Goal: Task Accomplishment & Management: Complete application form

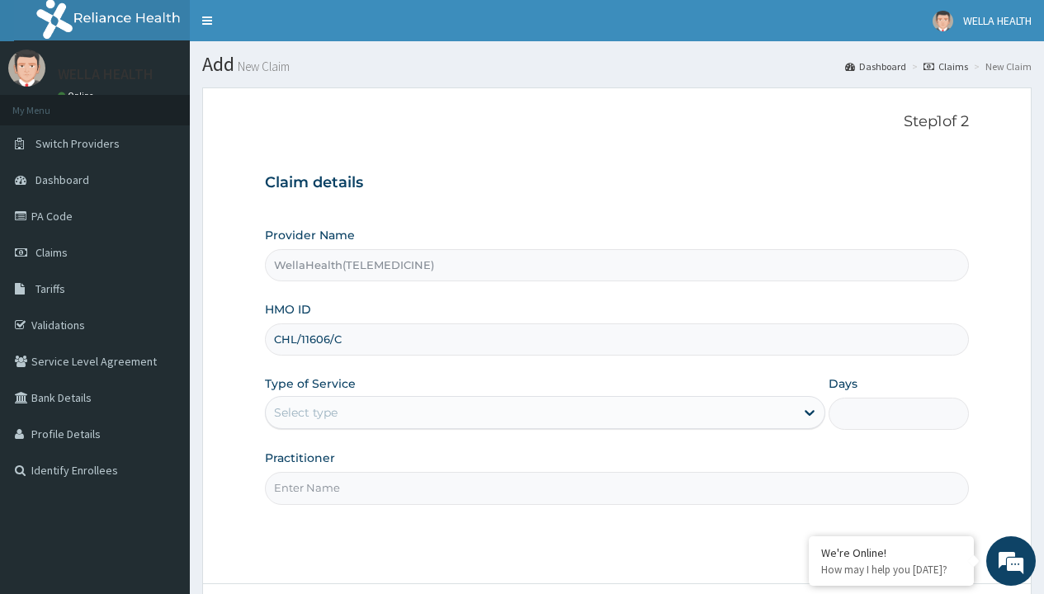
type input "CHL/11606/C"
type input "WellaHealth"
click at [305, 413] on div "Select type" at bounding box center [306, 412] width 64 height 17
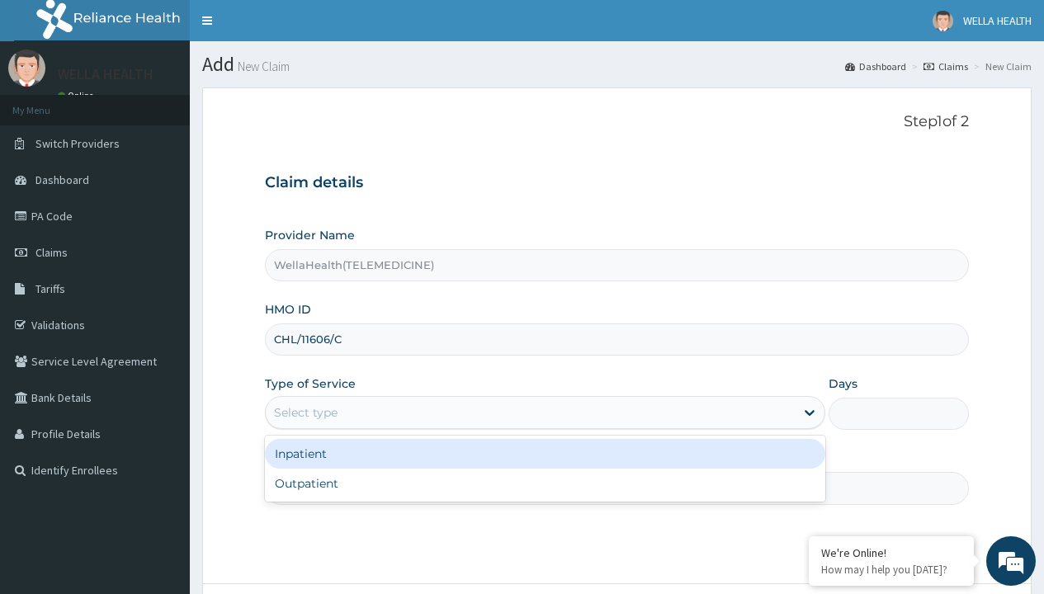
click at [545, 484] on div "Outpatient" at bounding box center [545, 484] width 560 height 30
type input "1"
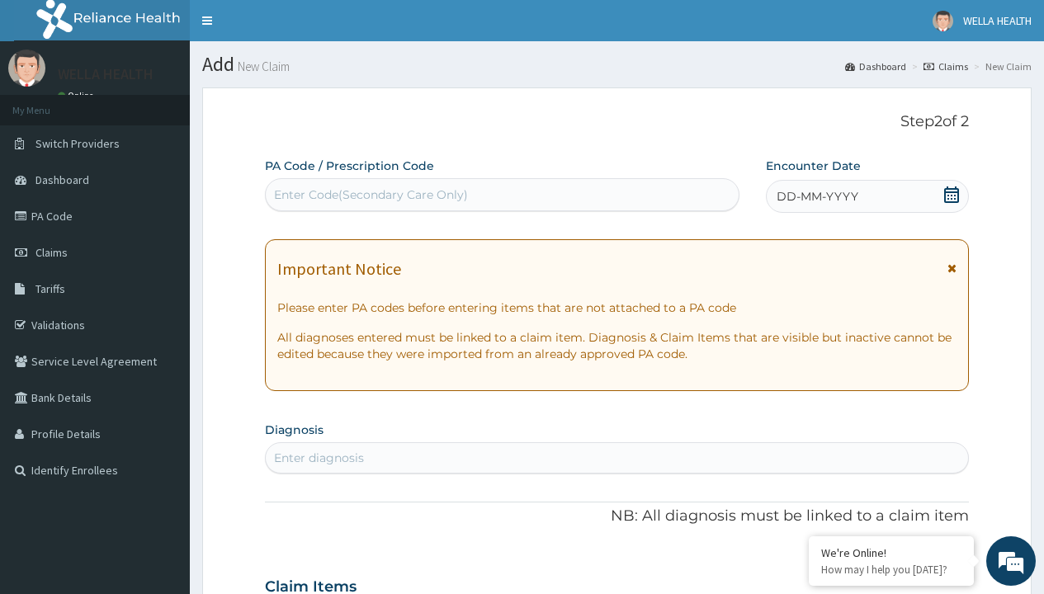
scroll to position [138, 0]
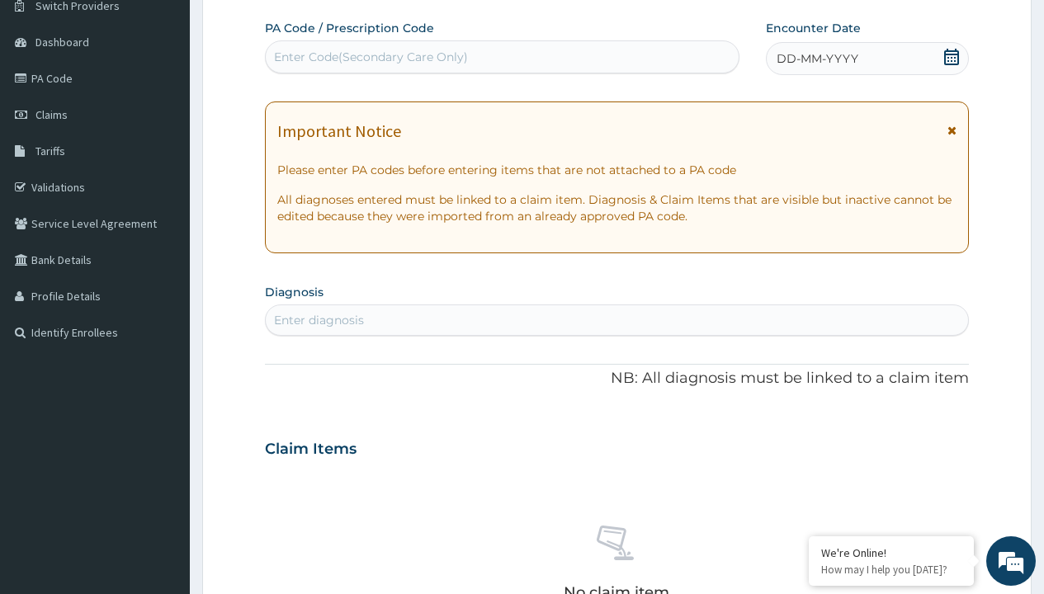
click at [816, 59] on span "DD-MM-YYYY" at bounding box center [818, 58] width 82 height 17
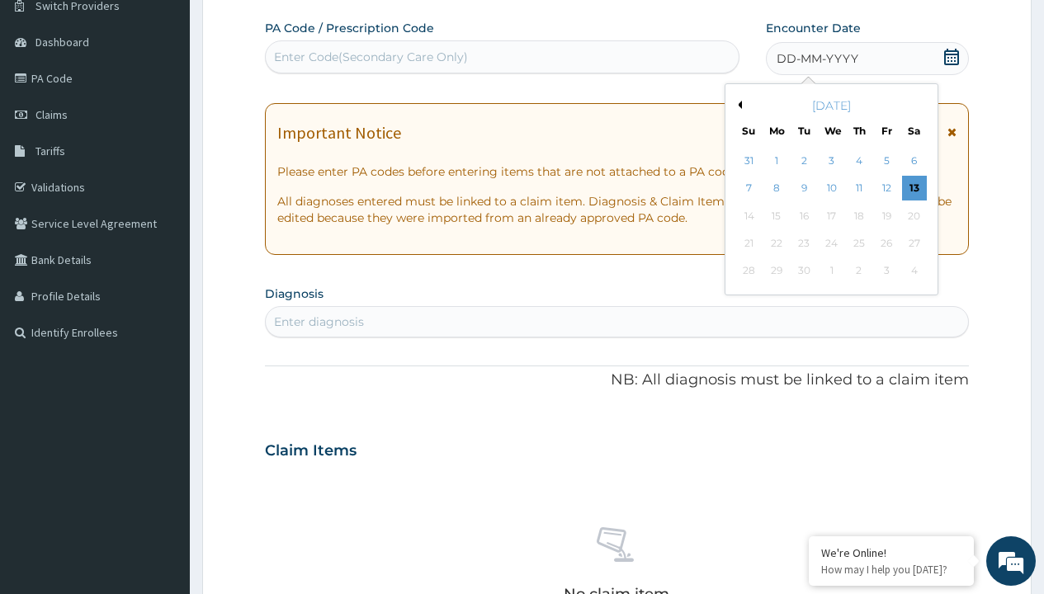
click at [737, 105] on button "Previous Month" at bounding box center [738, 105] width 8 height 8
click at [749, 188] on div "3" at bounding box center [748, 189] width 25 height 25
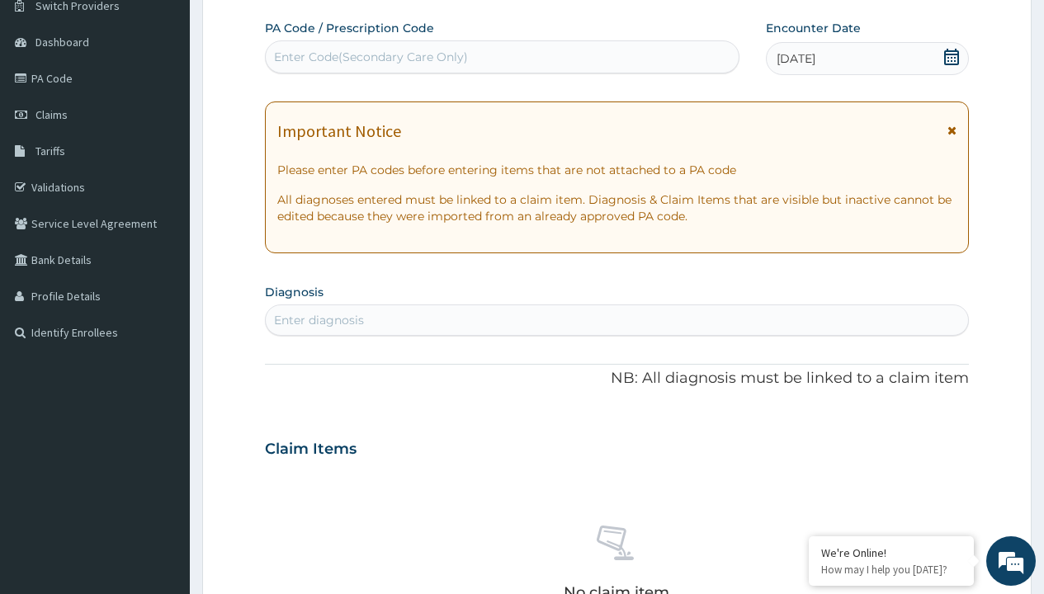
click at [370, 57] on div "Enter Code(Secondary Care Only)" at bounding box center [371, 57] width 194 height 17
type input "PR/CF12A2AD"
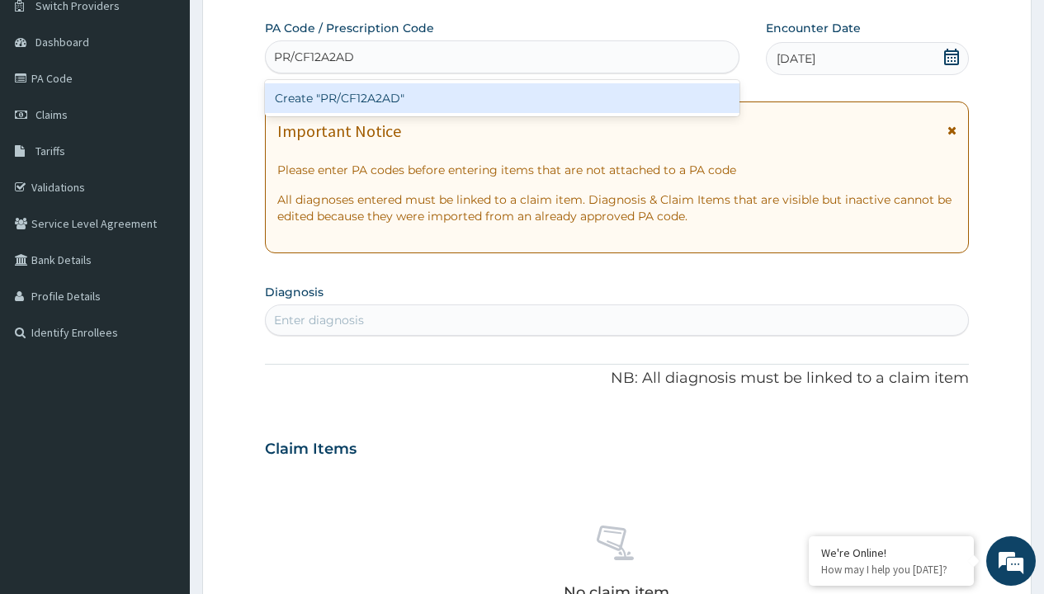
click at [502, 98] on div "Create "PR/CF12A2AD"" at bounding box center [502, 98] width 474 height 30
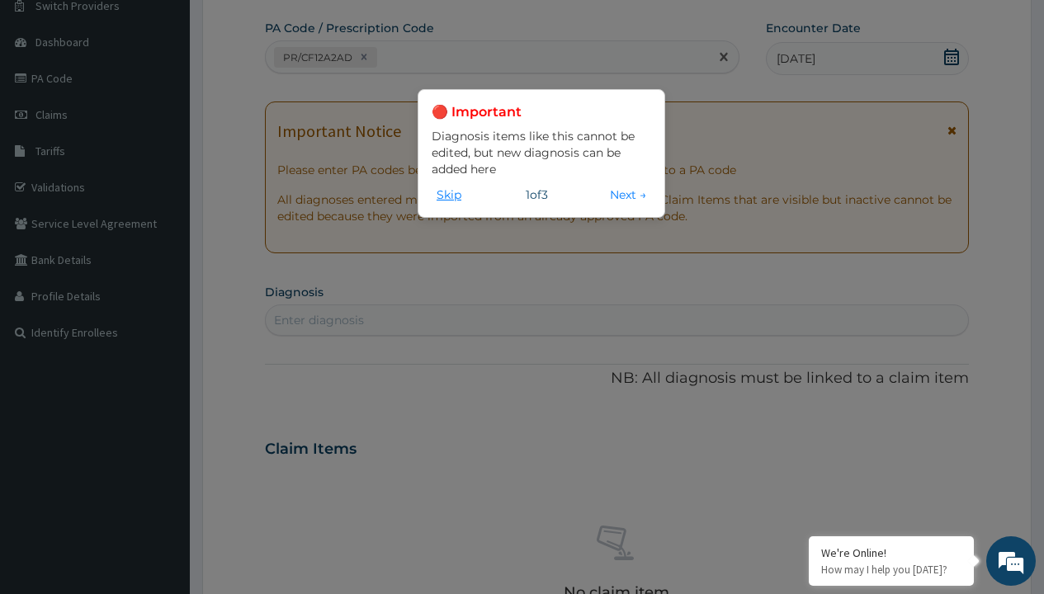
click at [449, 194] on button "Skip" at bounding box center [449, 195] width 35 height 18
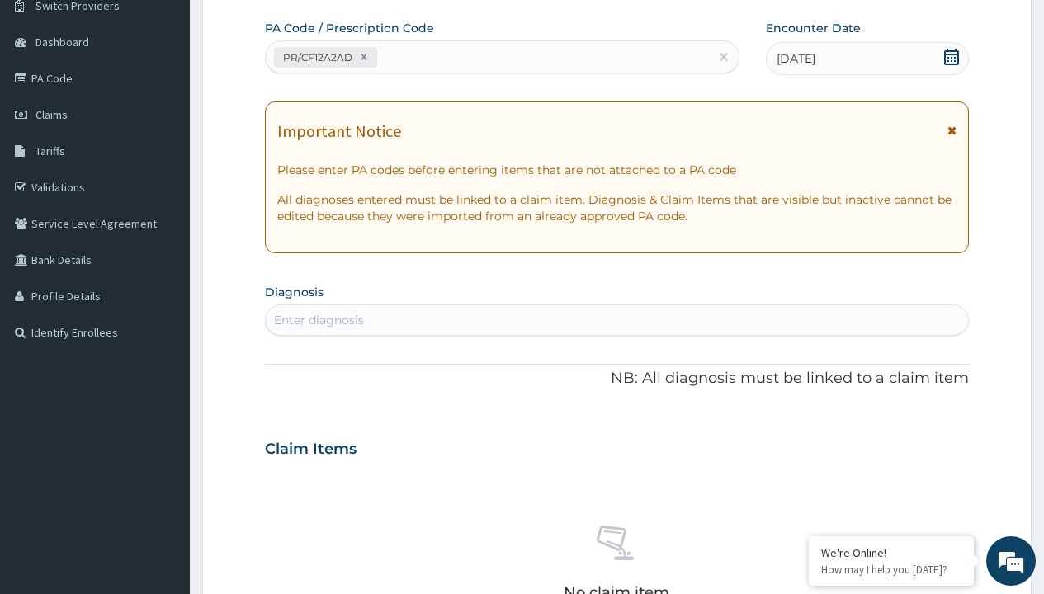
click at [319, 320] on div "Enter diagnosis" at bounding box center [319, 320] width 90 height 17
type input "prescription collected"
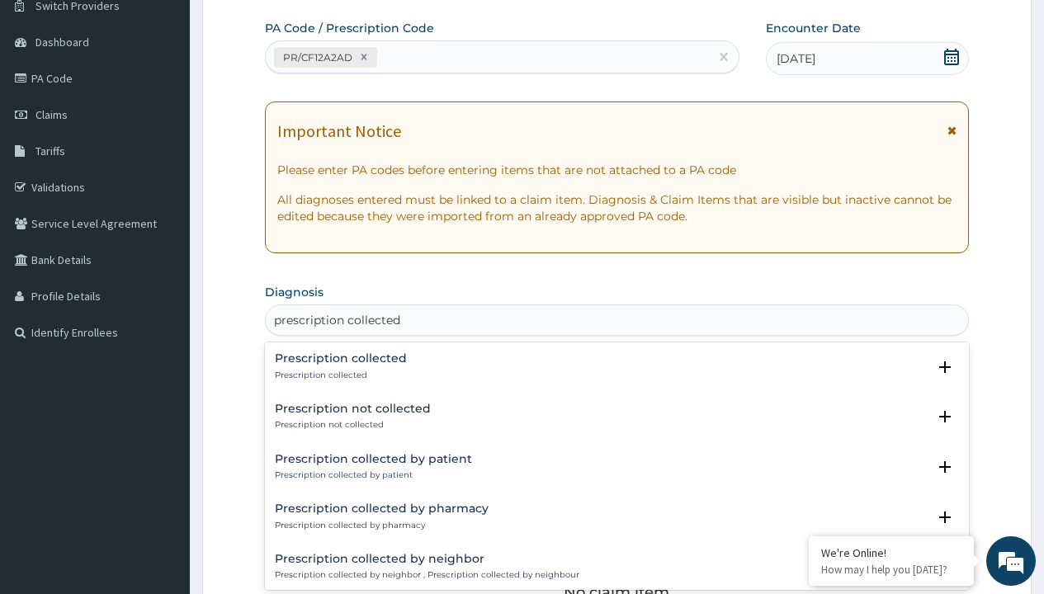
click at [338, 375] on p "Prescription collected" at bounding box center [341, 376] width 132 height 12
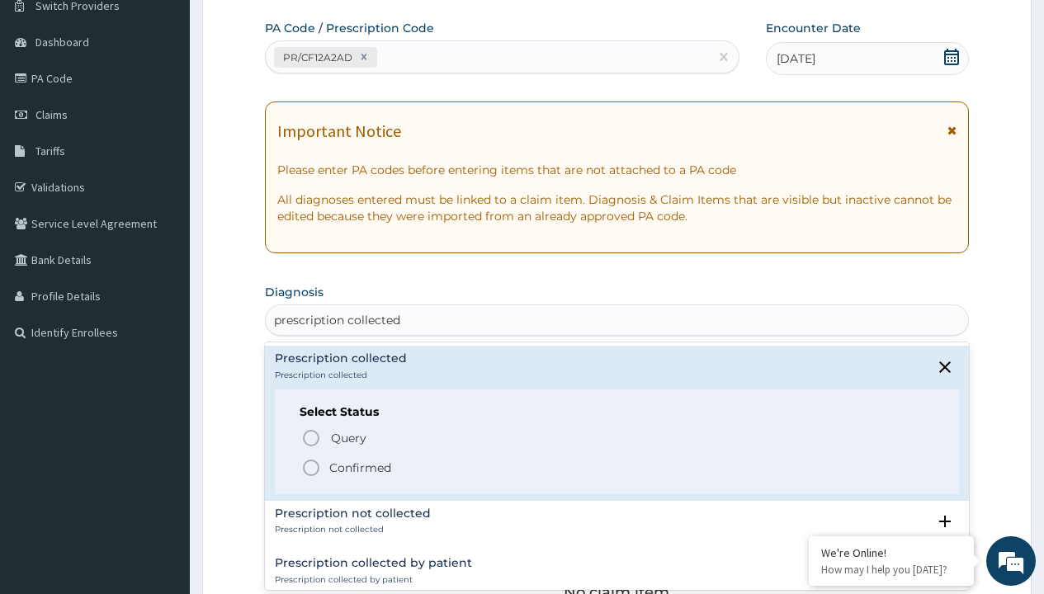
click at [360, 467] on p "Confirmed" at bounding box center [360, 468] width 62 height 17
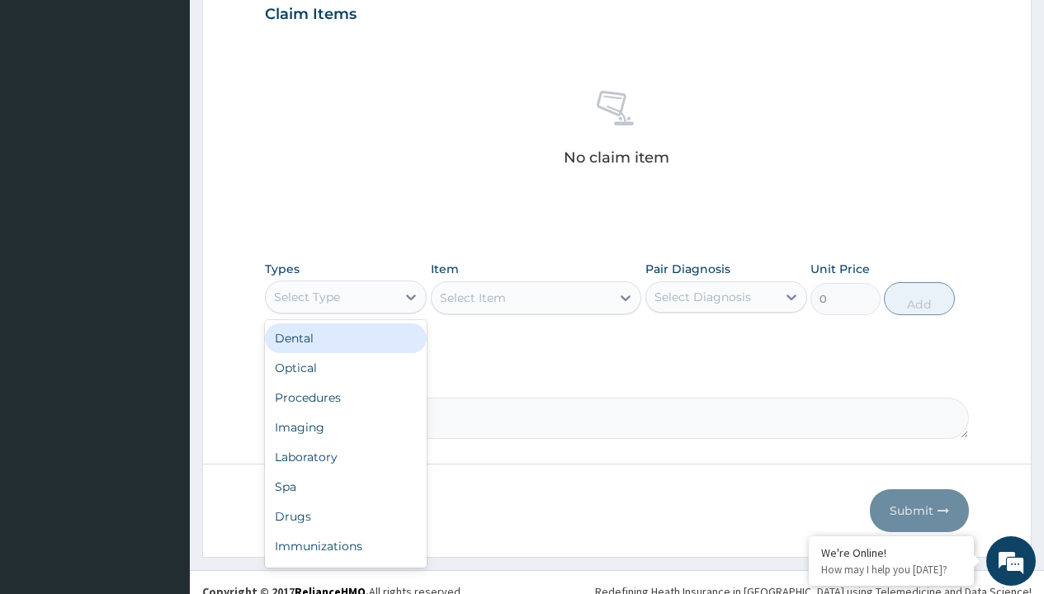
type input "procedures"
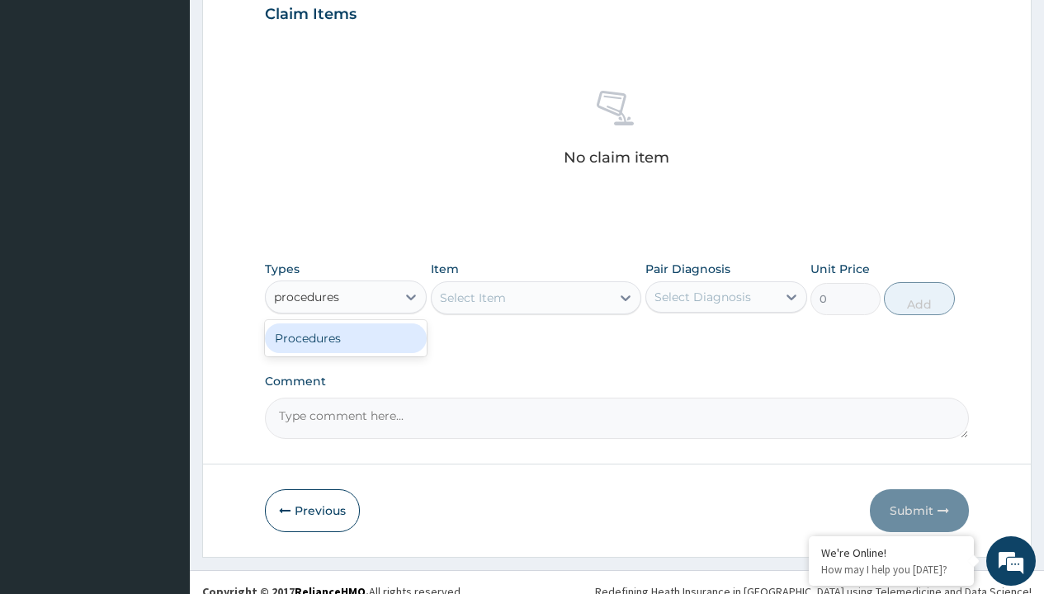
click at [346, 338] on div "Procedures" at bounding box center [346, 339] width 162 height 30
click at [472, 297] on div "Select Item" at bounding box center [473, 298] width 66 height 17
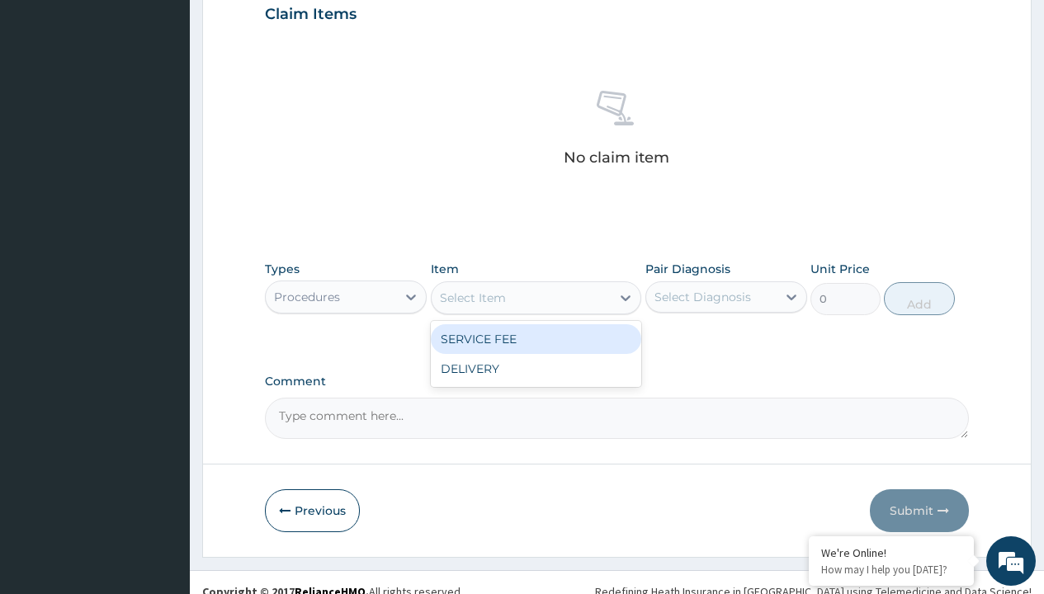
type input "service fee"
click at [536, 338] on div "SERVICE FEE" at bounding box center [536, 339] width 211 height 30
type input "100"
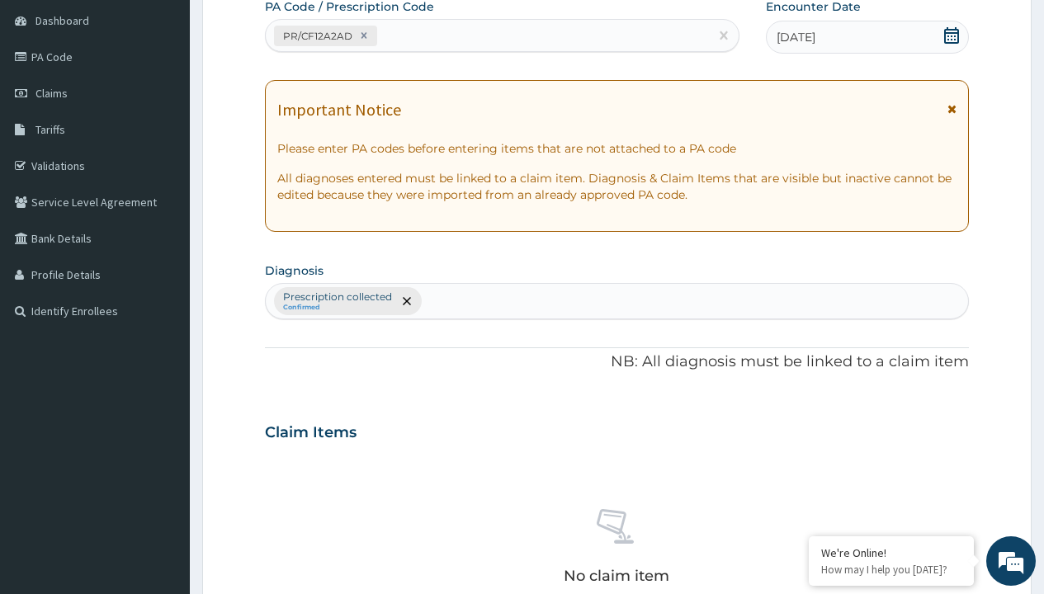
type input "prescription collected"
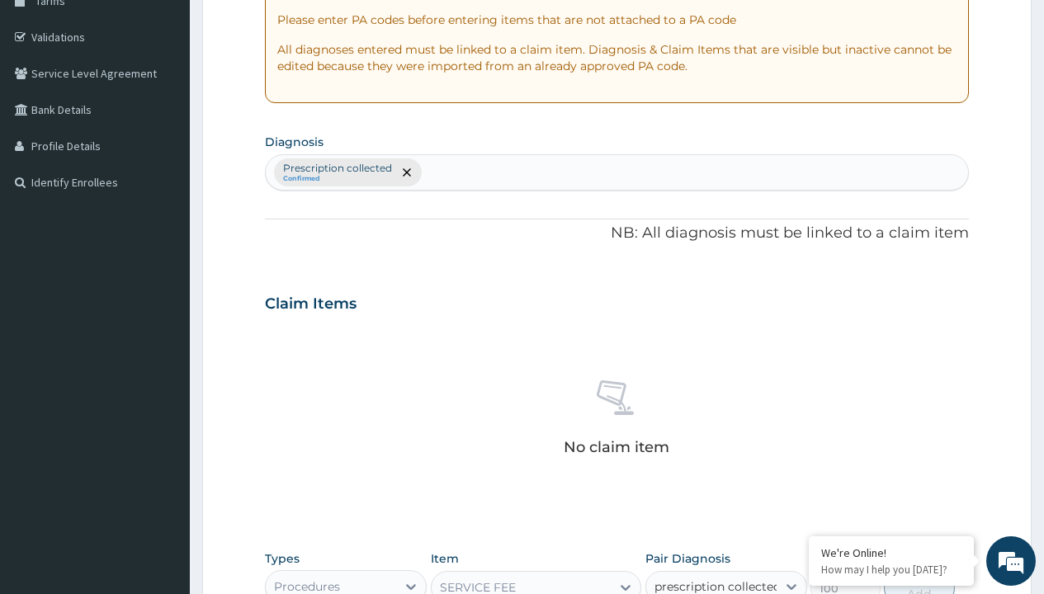
checkbox input "true"
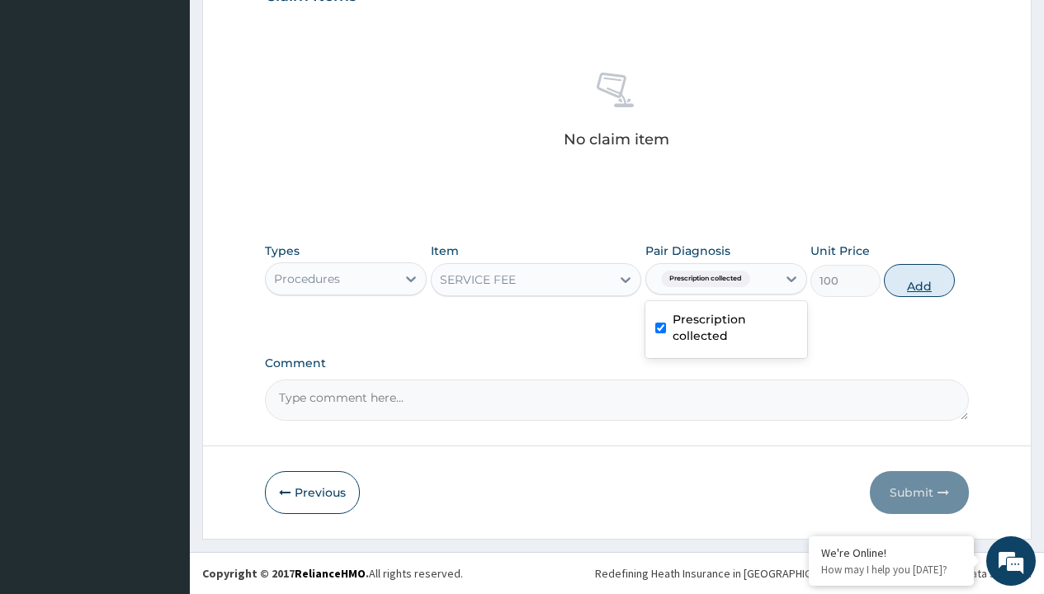
click at [919, 280] on button "Add" at bounding box center [919, 280] width 70 height 33
type input "0"
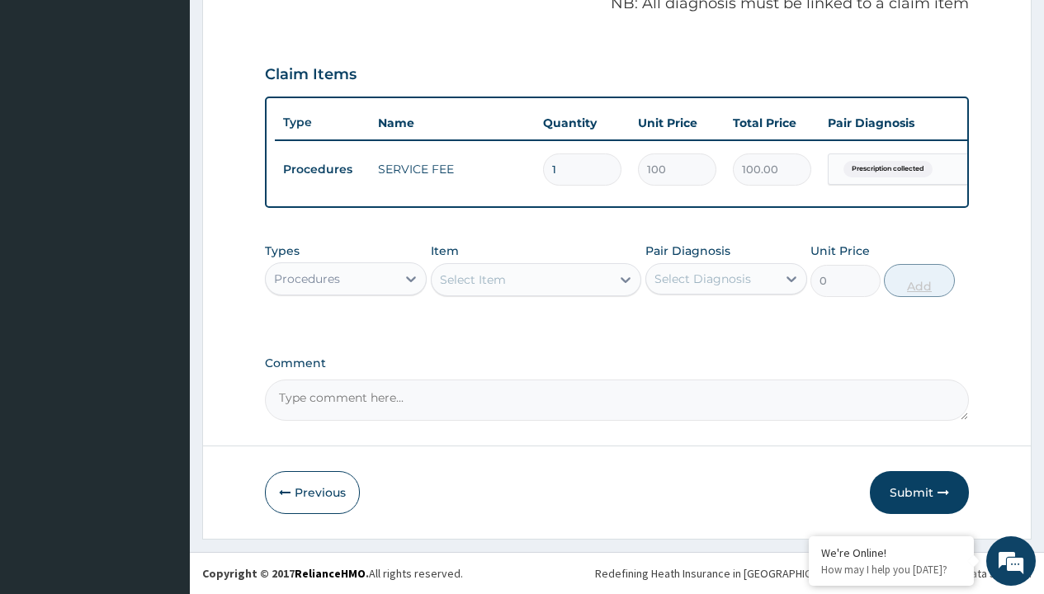
scroll to position [530, 0]
click at [307, 278] on div "Procedures" at bounding box center [307, 279] width 66 height 17
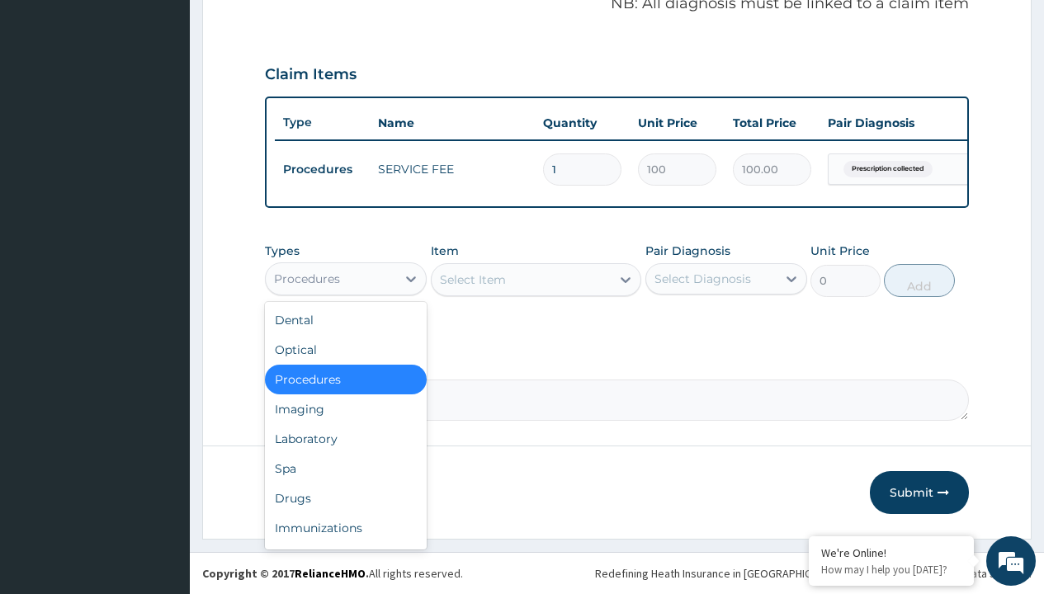
type input "drugs"
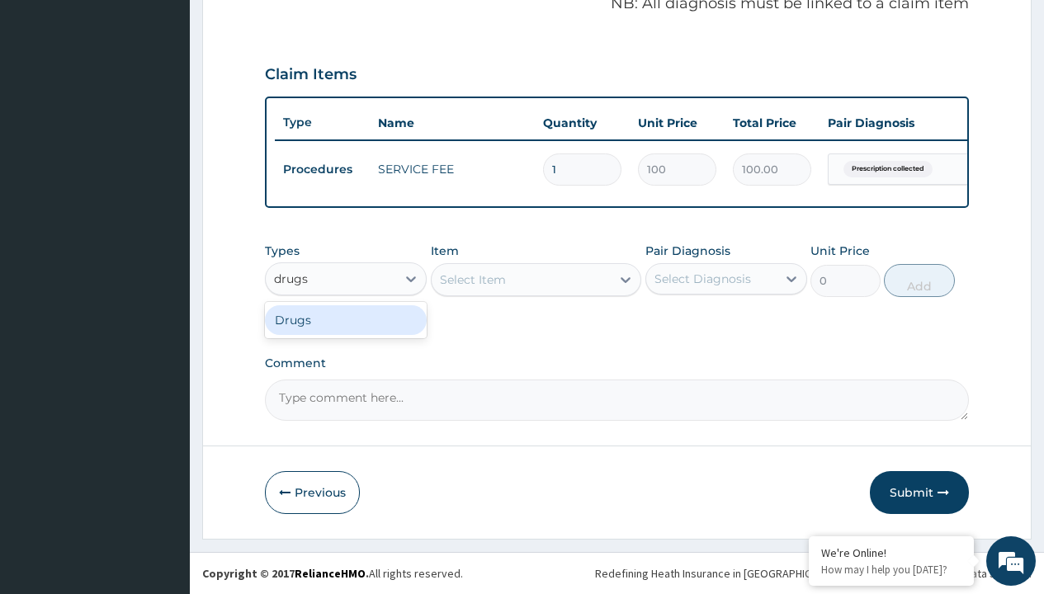
scroll to position [0, 0]
click at [346, 319] on div "Drugs" at bounding box center [346, 320] width 162 height 30
click at [472, 279] on div "Select Item" at bounding box center [536, 279] width 211 height 33
type input "amoxicillin suspension emmox/bott"
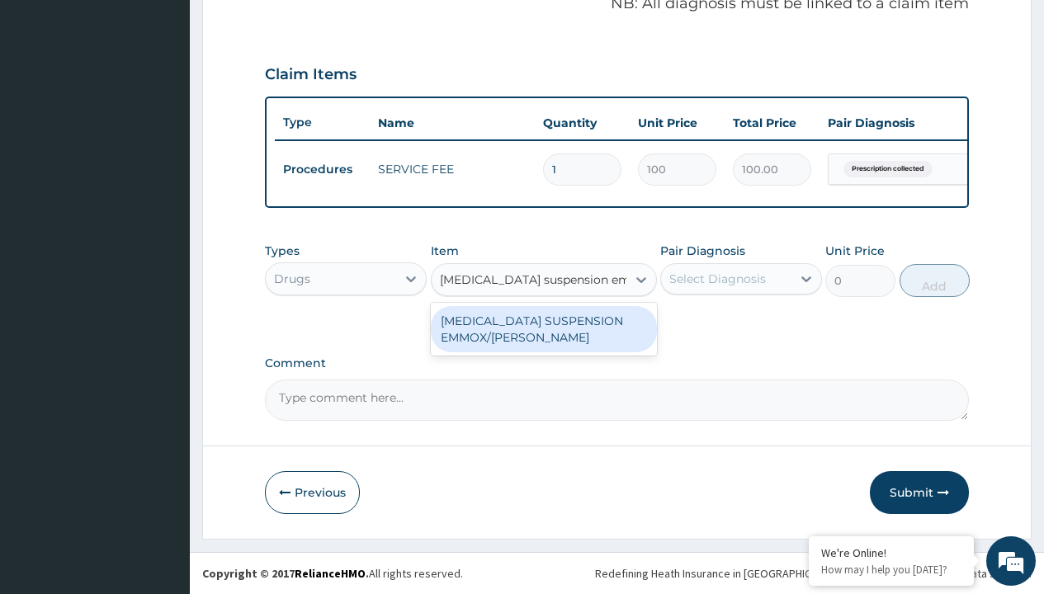
click at [543, 328] on div "AMOXICILLIN SUSPENSION EMMOX/BOTT" at bounding box center [544, 329] width 226 height 46
type input "1995"
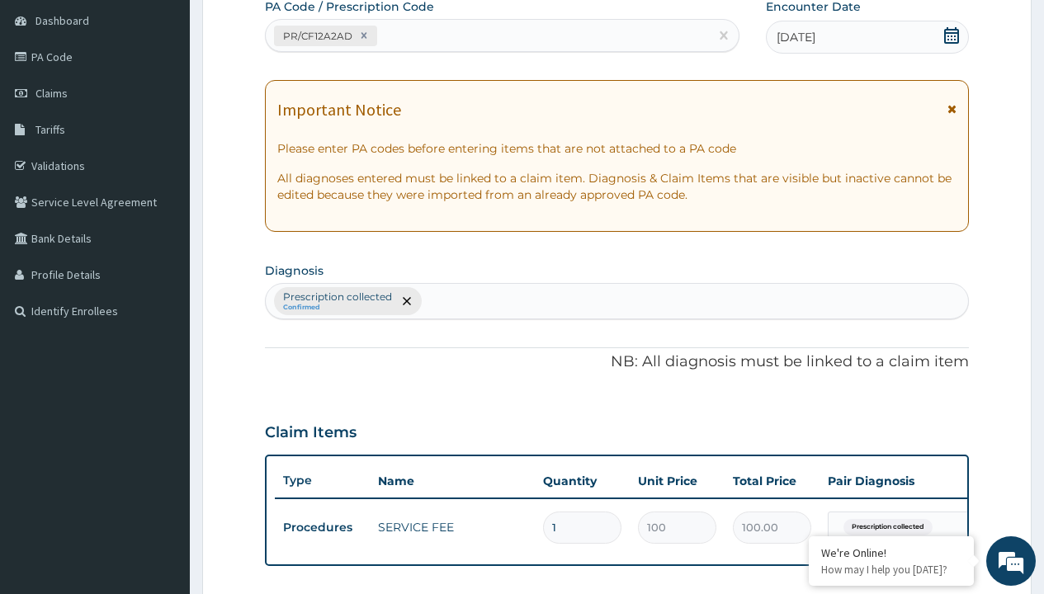
type input "prescription collected"
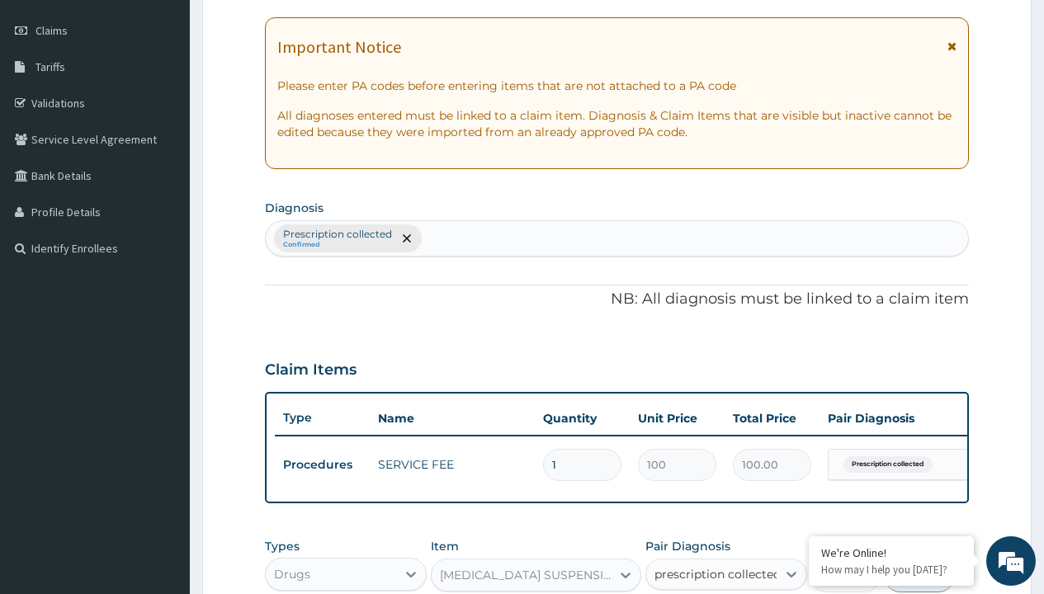
checkbox input "true"
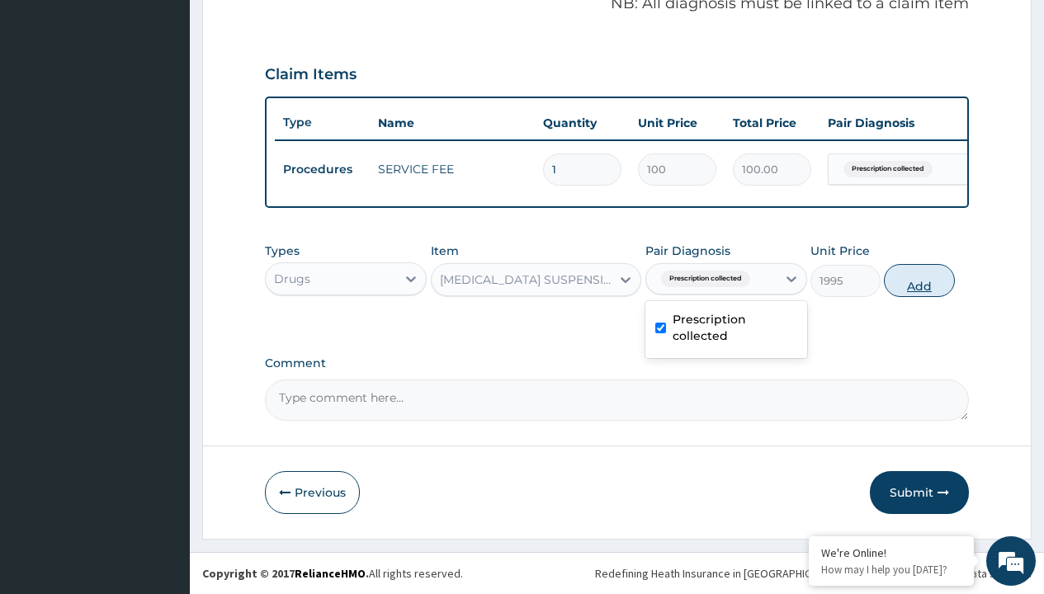
click at [919, 280] on button "Add" at bounding box center [919, 280] width 70 height 33
type input "0"
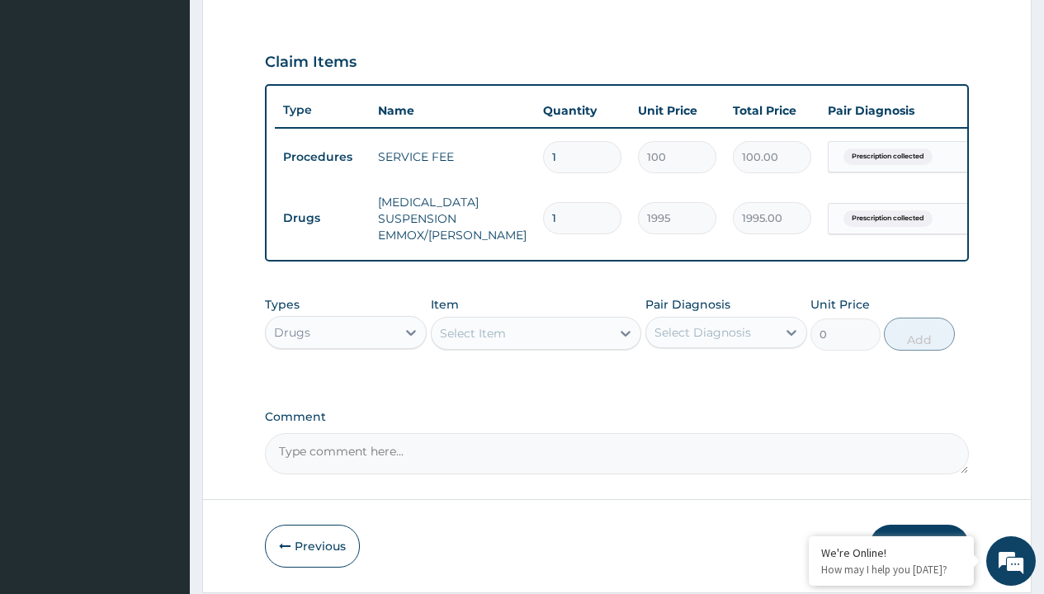
click at [322, 218] on td "Drugs" at bounding box center [322, 218] width 95 height 31
type input "drugs"
click at [346, 385] on div "Drugs" at bounding box center [346, 374] width 162 height 30
click at [472, 342] on div "Select Item" at bounding box center [473, 333] width 66 height 17
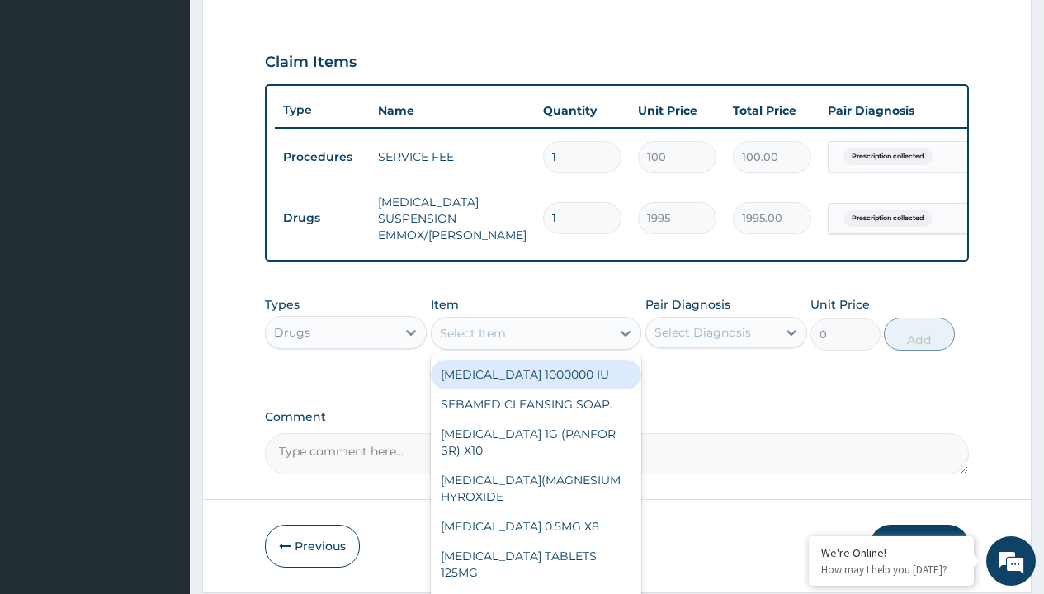
type input "artemether + lumefantrine 20/120 lumartem x24"
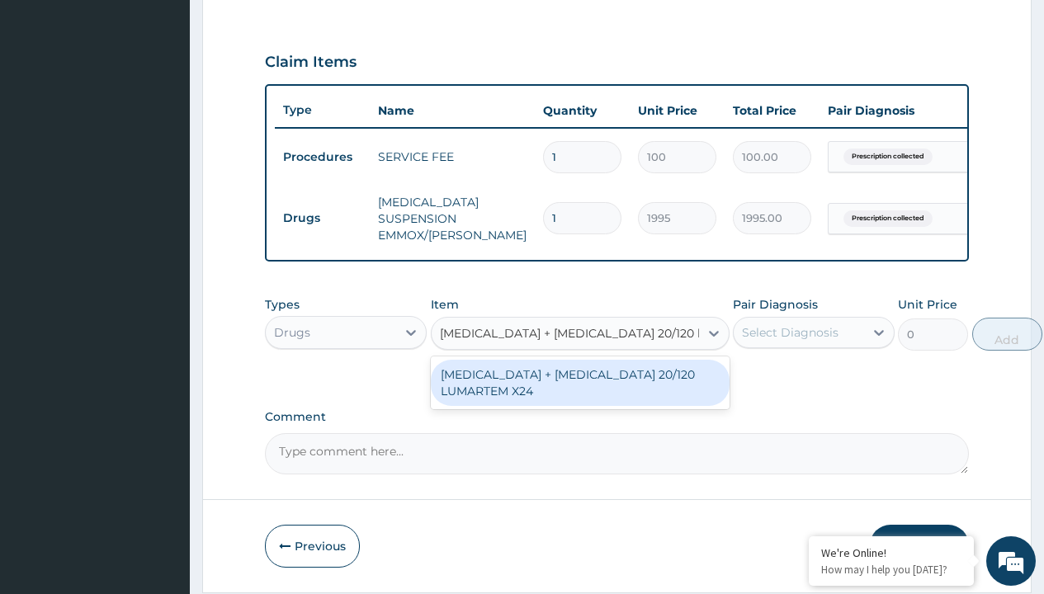
click at [579, 395] on div "ARTEMETHER + LUMEFANTRINE 20/120 LUMARTEM X24" at bounding box center [580, 383] width 299 height 46
type input "121.9000015258789"
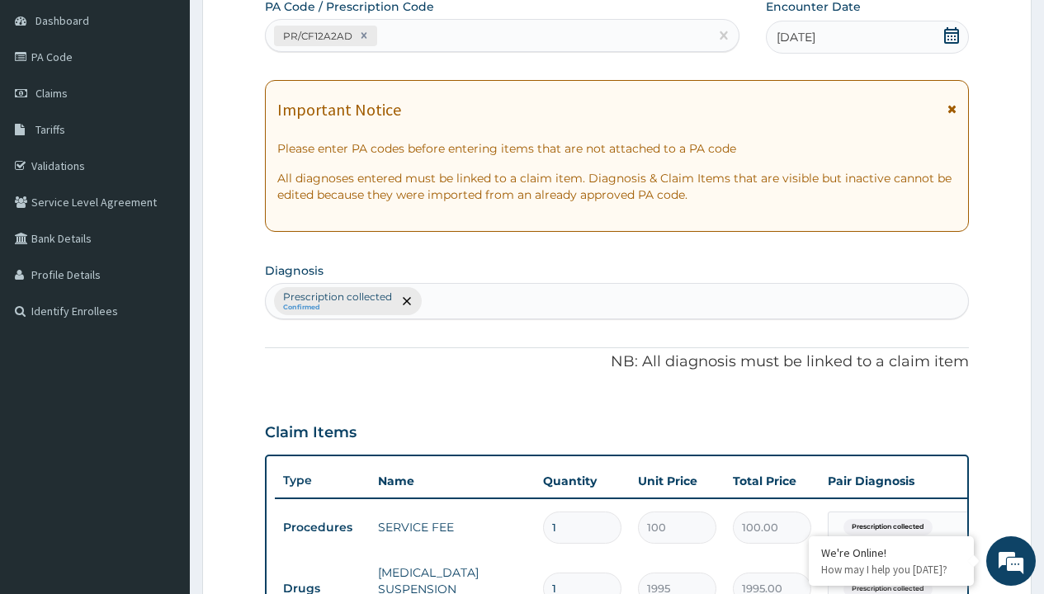
type input "prescription collected"
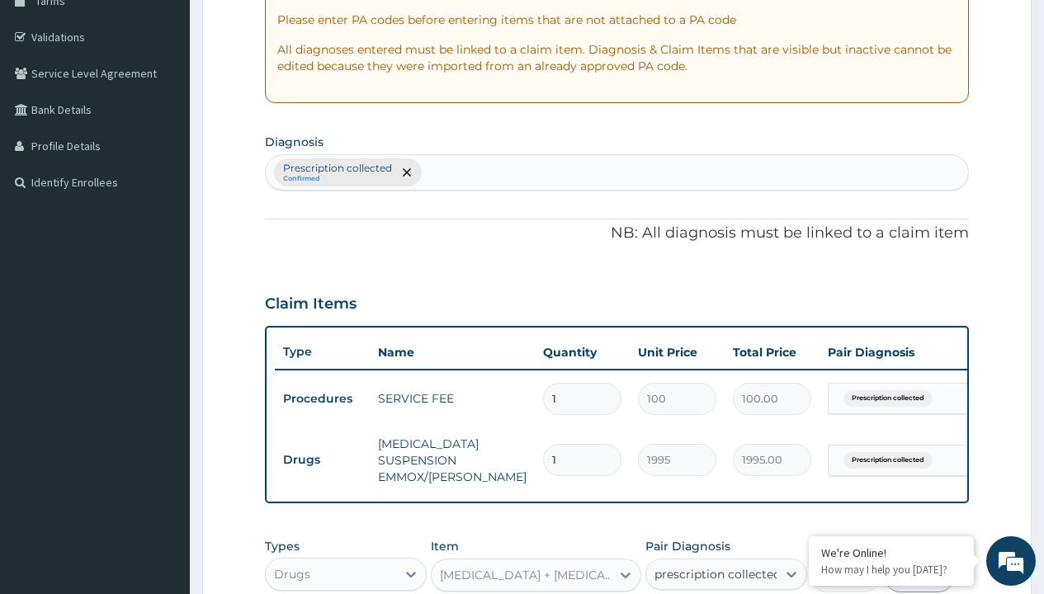
checkbox input "true"
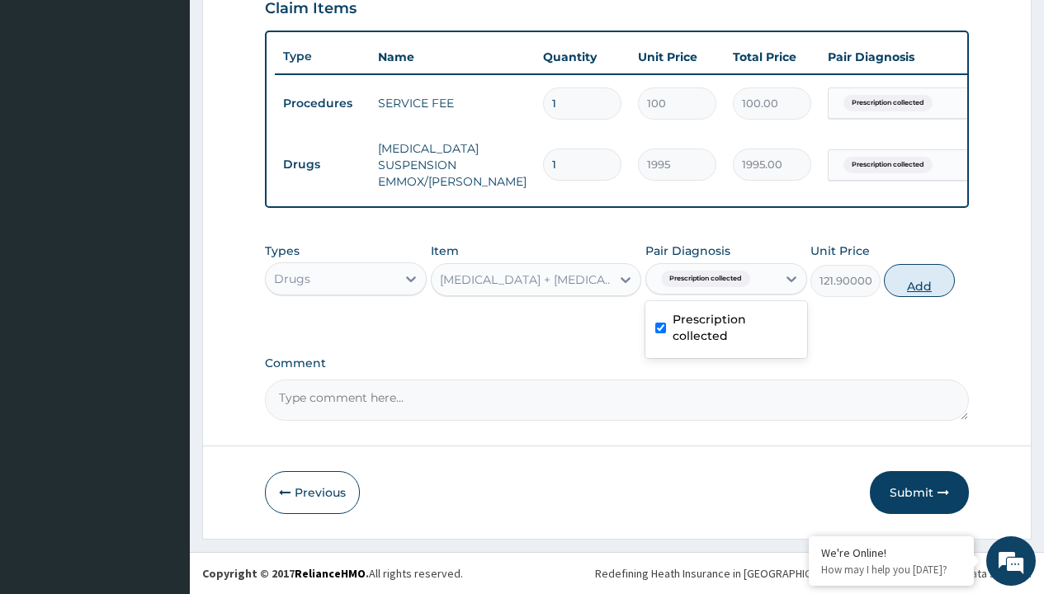
click at [919, 280] on button "Add" at bounding box center [919, 280] width 70 height 33
type input "0"
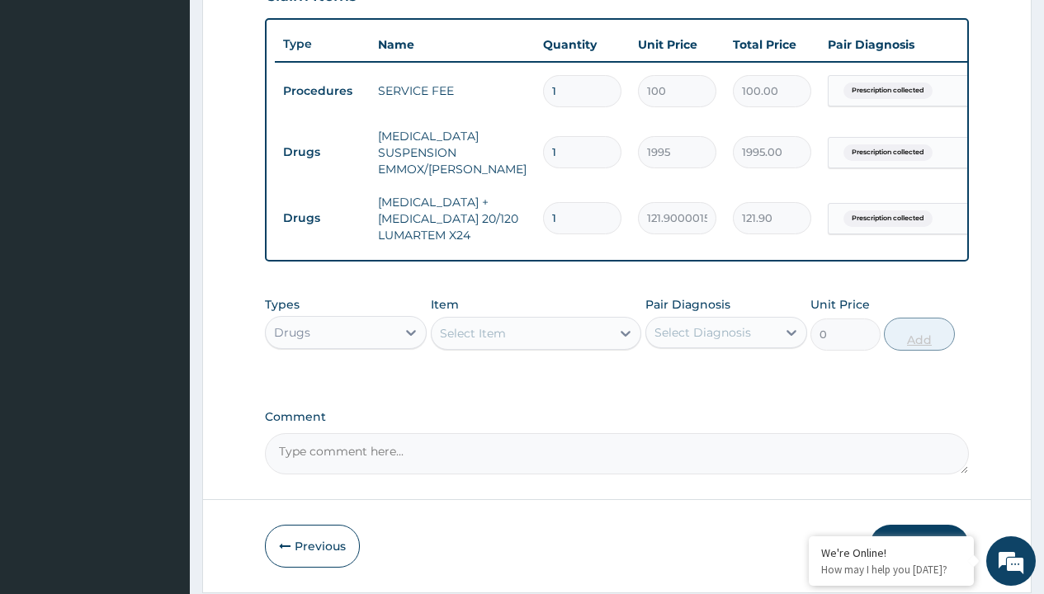
type input "12"
type input "1462.80"
type input "12"
click at [322, 152] on td "Drugs" at bounding box center [322, 152] width 95 height 31
type input "drugs"
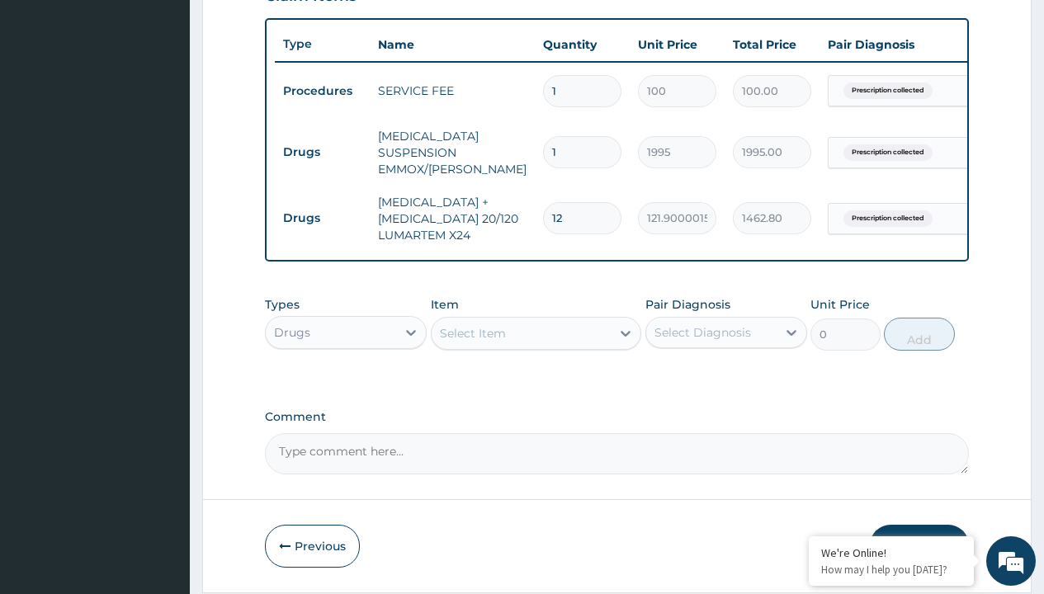
scroll to position [0, 0]
click at [346, 385] on div "Drugs" at bounding box center [346, 374] width 162 height 30
click at [472, 342] on div "Select Item" at bounding box center [473, 333] width 66 height 17
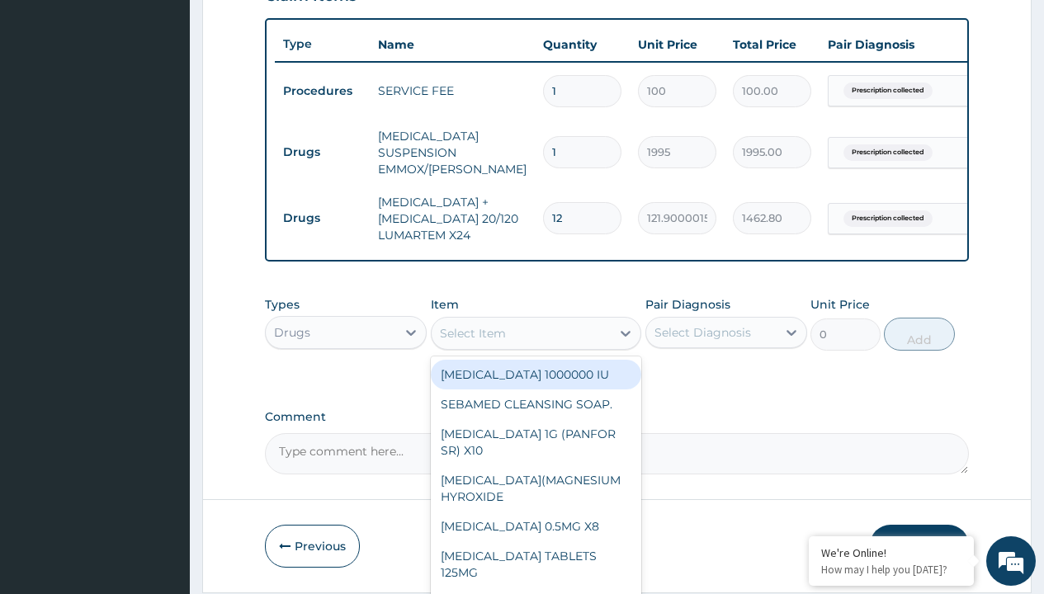
type input "paracetamol 500mg tablet emzor/sach"
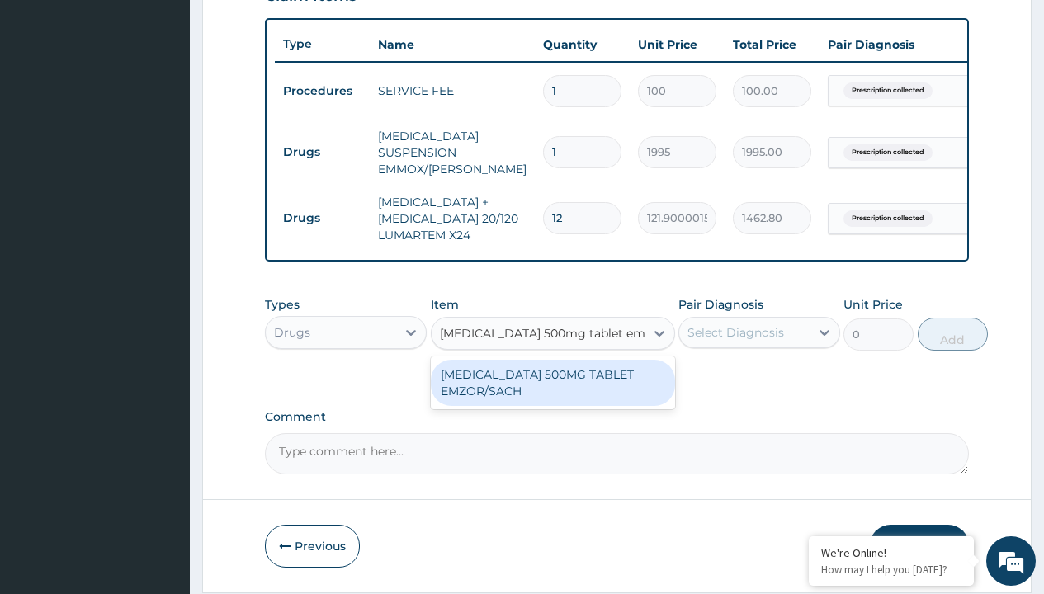
click at [552, 395] on div "[MEDICAL_DATA] 500MG TABLET EMZOR/SACH" at bounding box center [553, 383] width 244 height 46
type input "24"
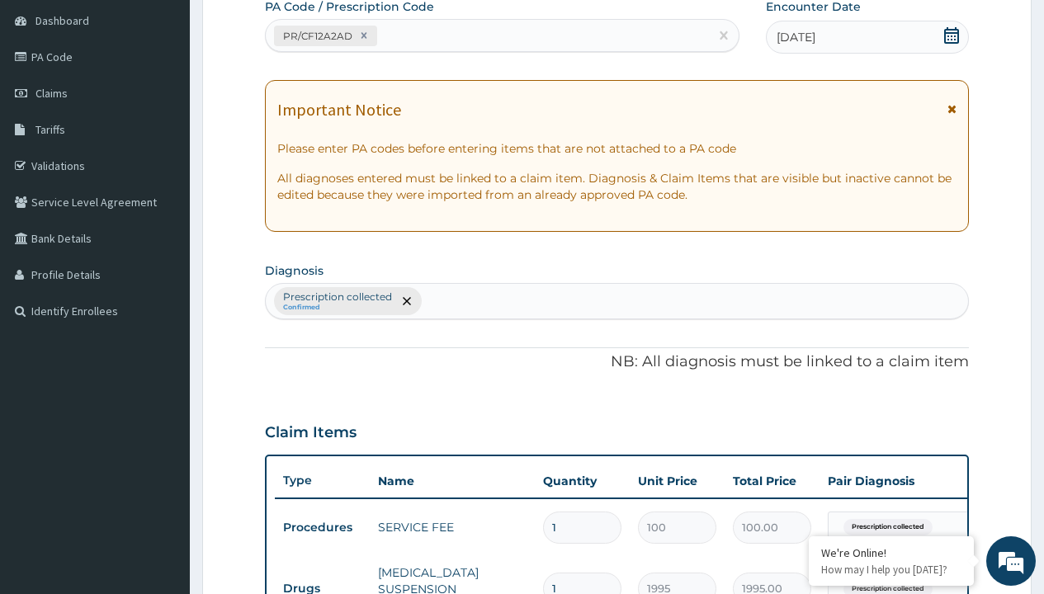
type input "prescription collected"
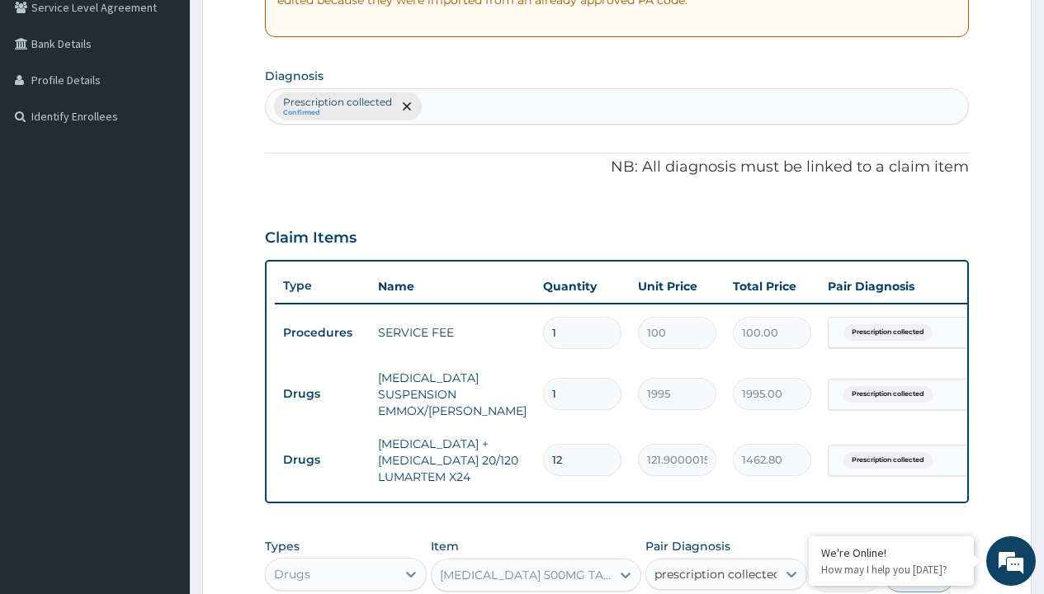
checkbox input "true"
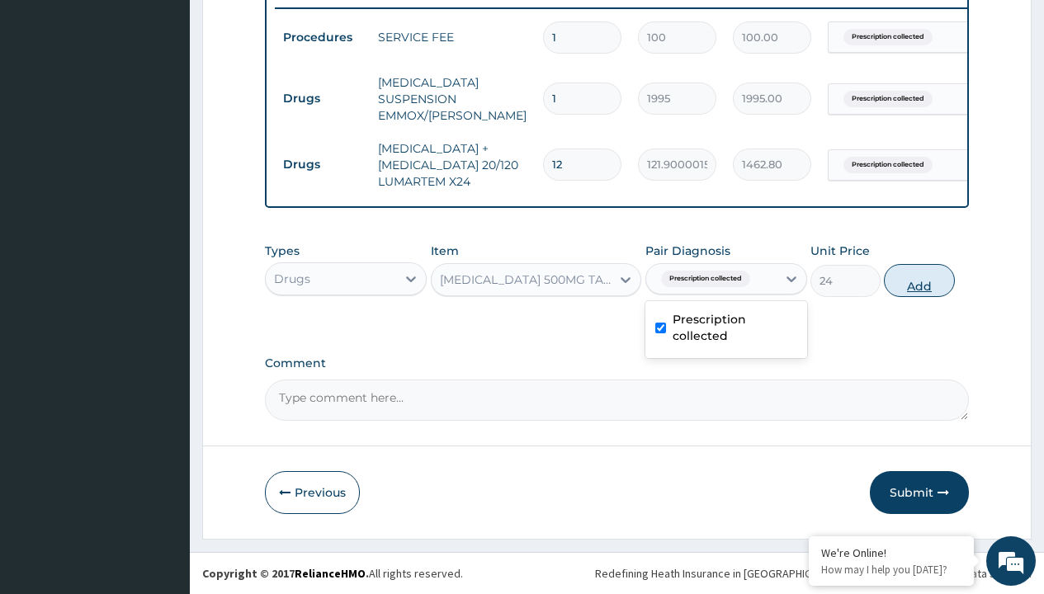
click at [919, 280] on button "Add" at bounding box center [919, 280] width 70 height 33
type input "0"
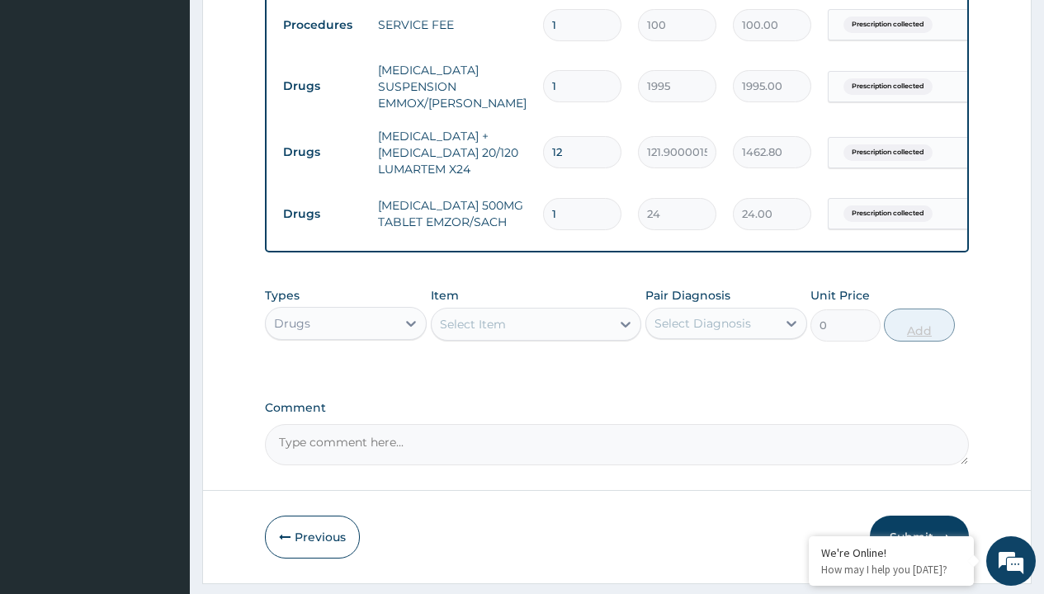
type input "24"
type input "576.00"
type input "24"
click at [322, 86] on td "Drugs" at bounding box center [322, 86] width 95 height 31
type input "drugs"
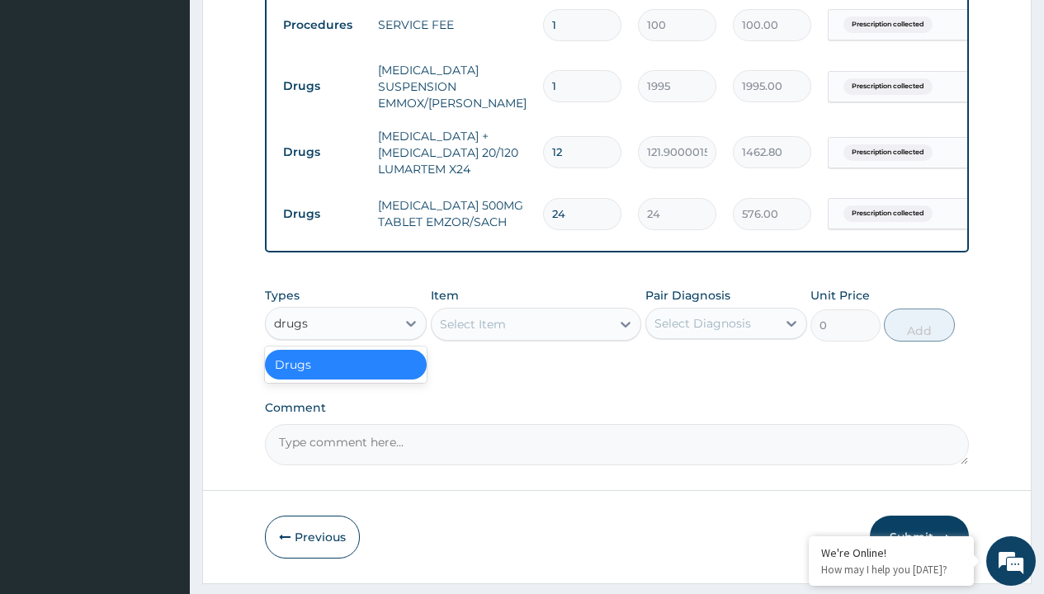
scroll to position [0, 0]
click at [346, 376] on div "Drugs" at bounding box center [346, 365] width 162 height 30
click at [472, 333] on div "Select Item" at bounding box center [473, 324] width 66 height 17
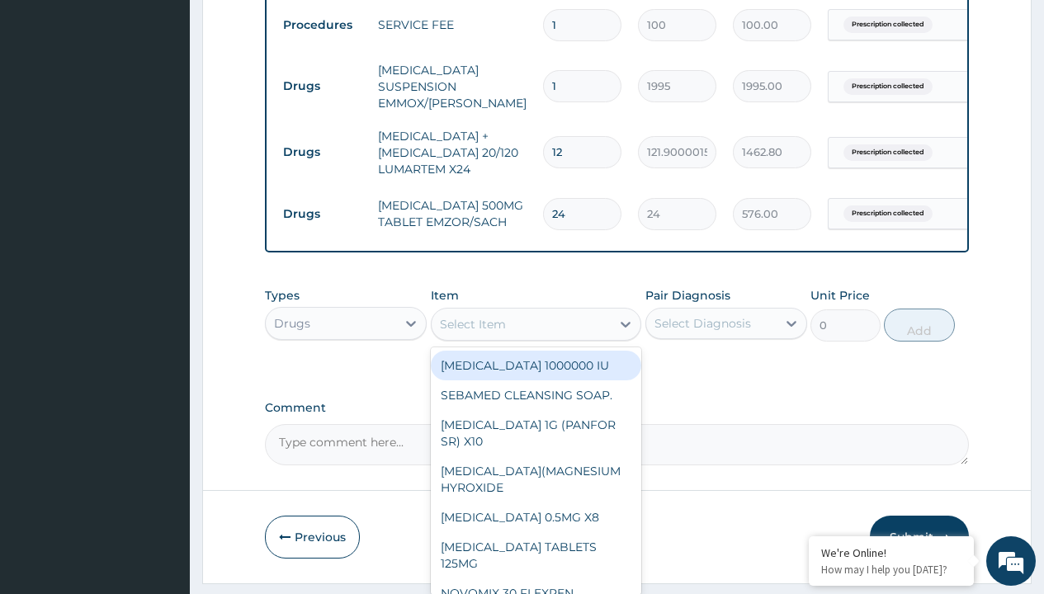
type input "neofylin syrup/bott"
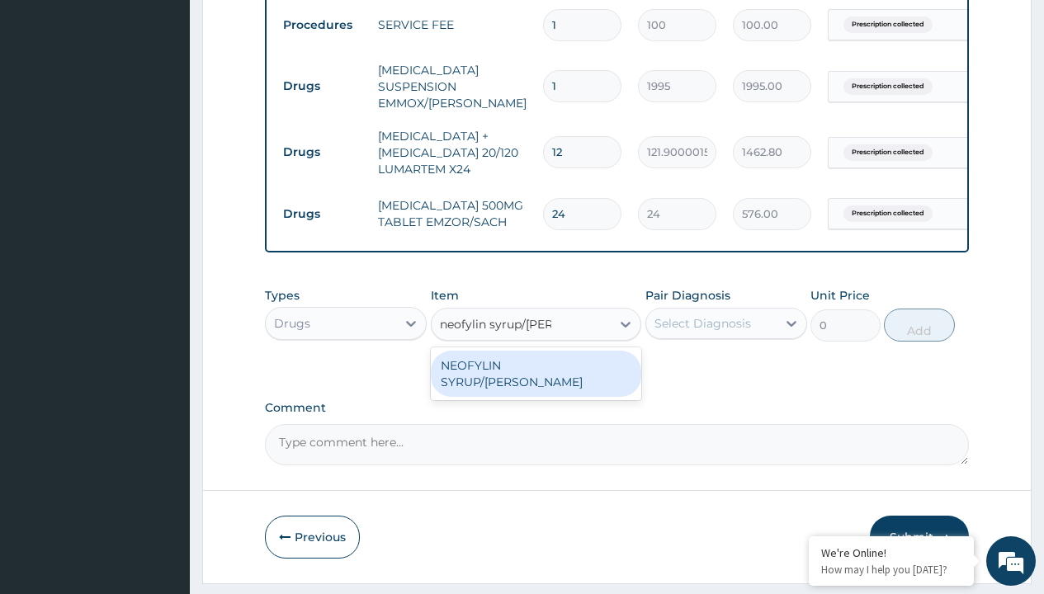
click at [536, 377] on div "NEOFYLIN SYRUP/[PERSON_NAME]" at bounding box center [536, 374] width 211 height 46
type input "2200"
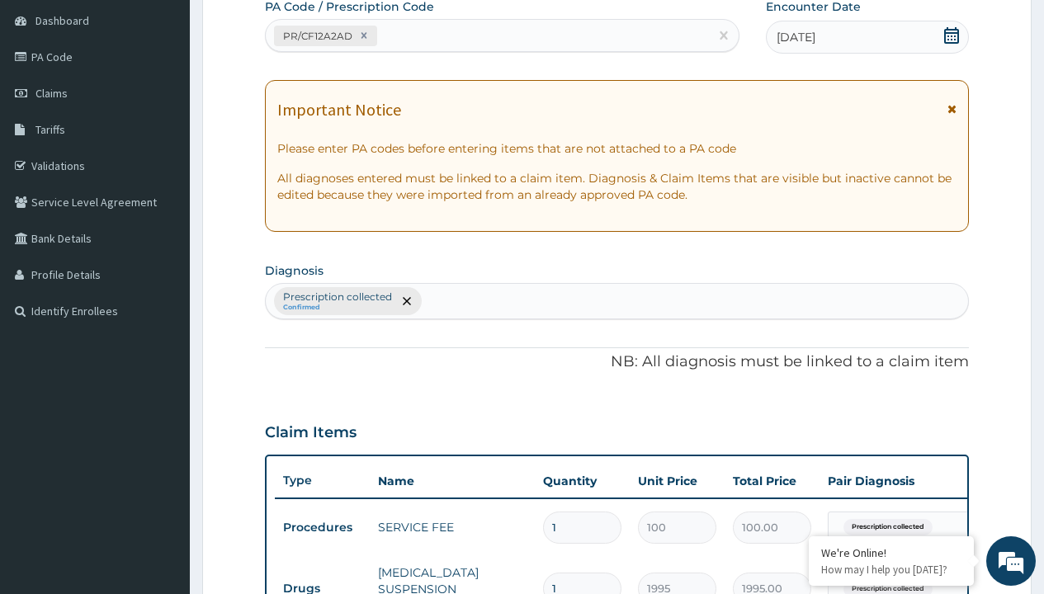
type input "prescription collected"
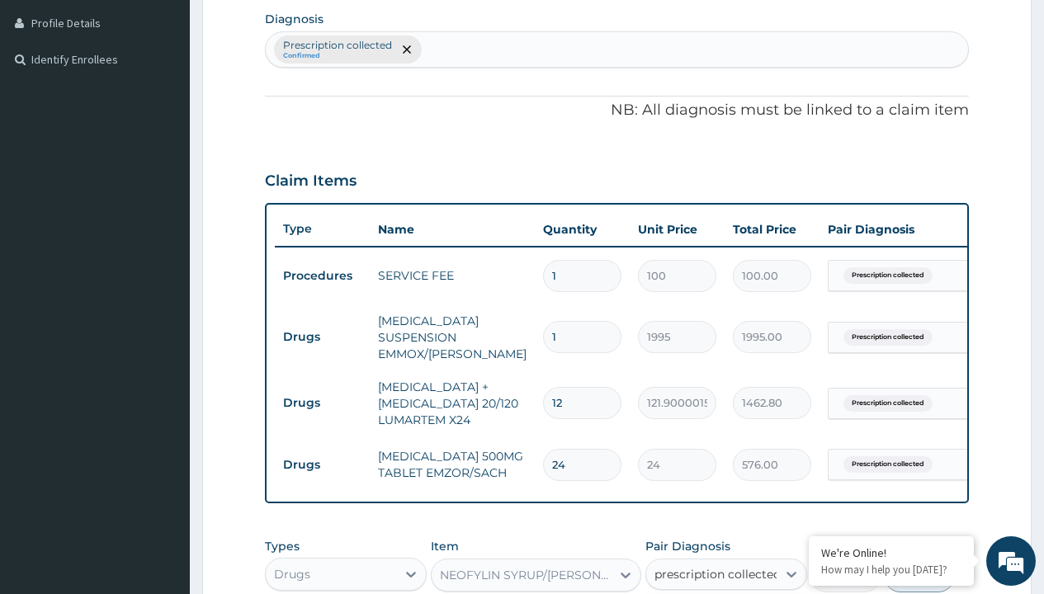
checkbox input "true"
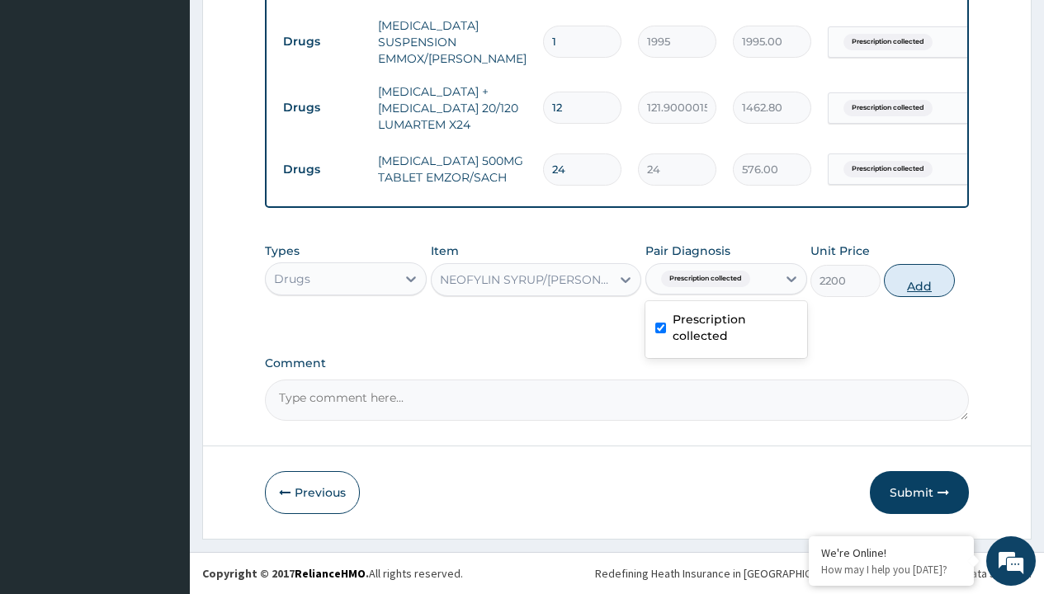
click at [919, 280] on button "Add" at bounding box center [919, 280] width 70 height 33
type input "0"
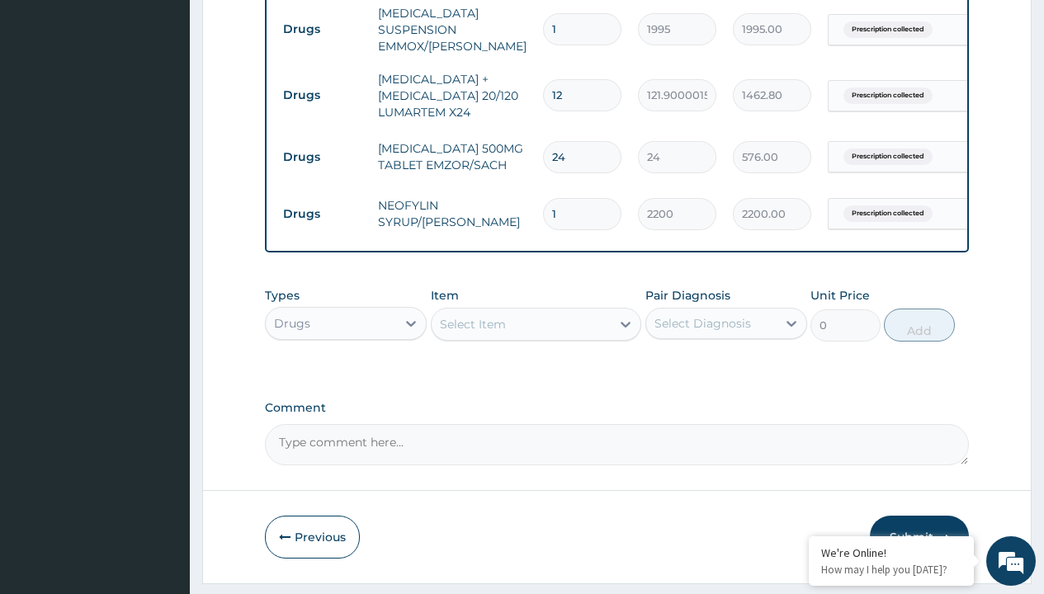
click at [322, 29] on td "Drugs" at bounding box center [322, 29] width 95 height 31
type input "drugs"
click at [346, 376] on div "Drugs" at bounding box center [346, 365] width 162 height 30
click at [472, 333] on div "Select Item" at bounding box center [473, 324] width 66 height 17
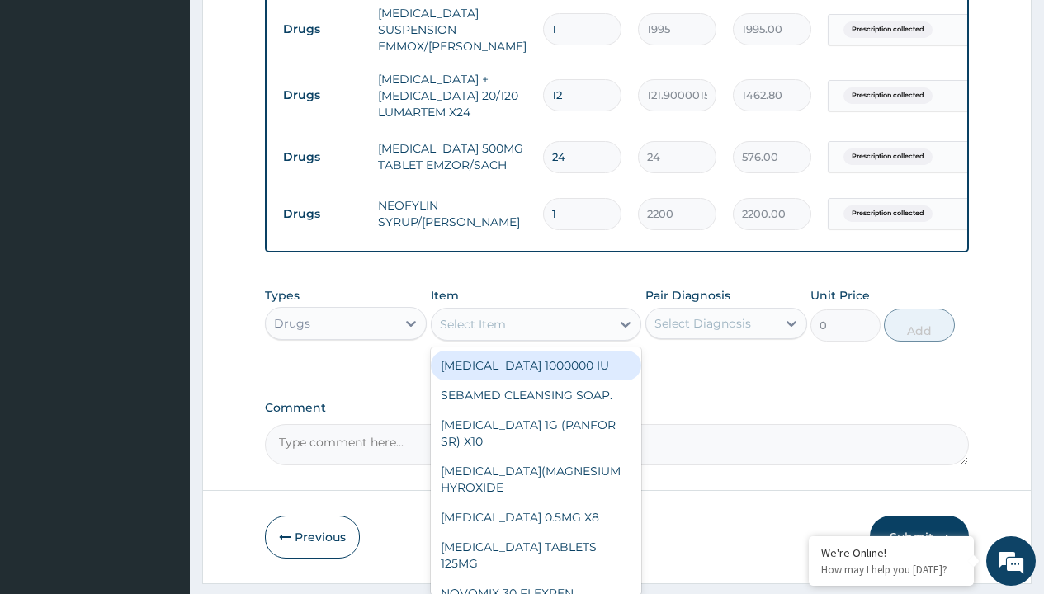
type input "cetirizine syrup"
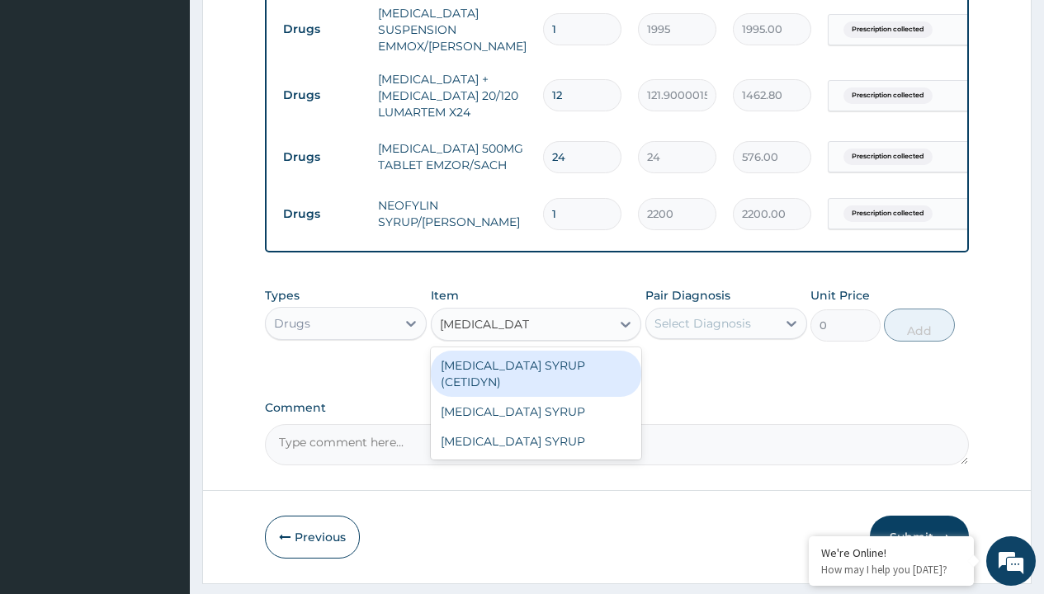
click at [536, 377] on div "CETIRIZINE SYRUP (CETIDYN)" at bounding box center [536, 374] width 211 height 46
type input "2200"
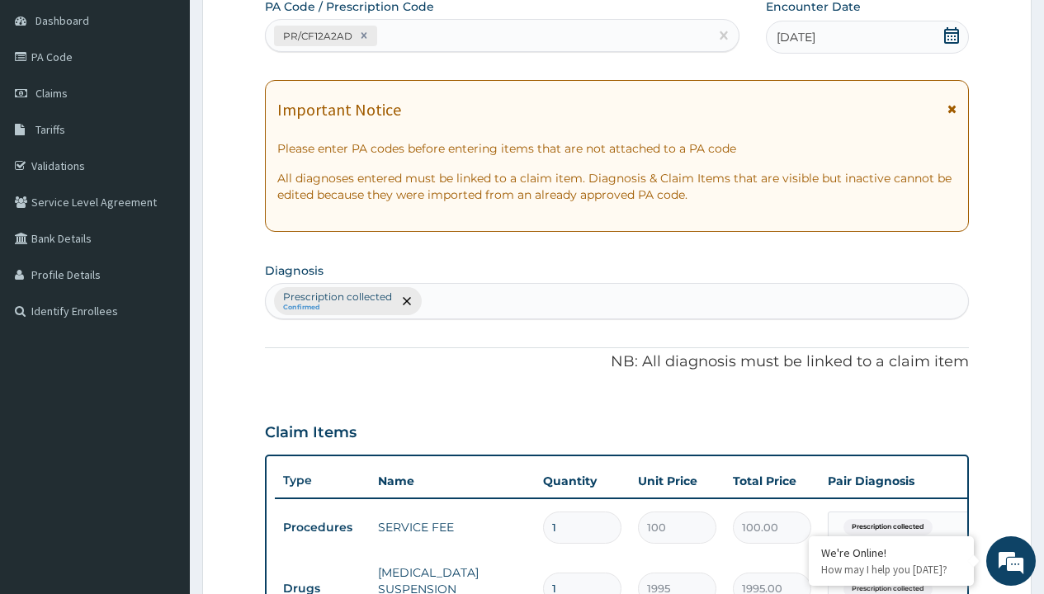
type input "prescription collected"
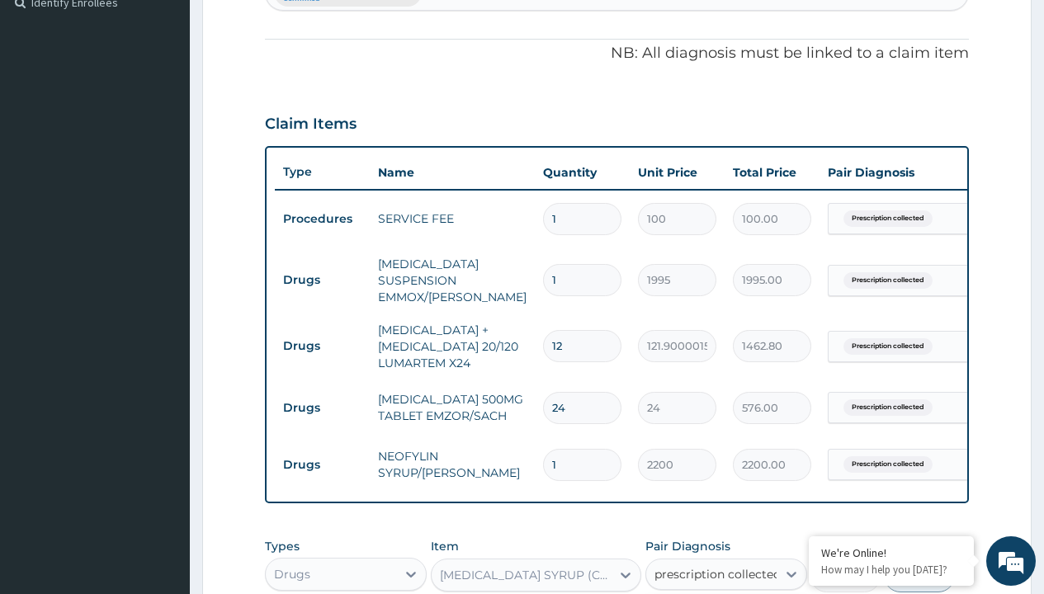
scroll to position [776, 0]
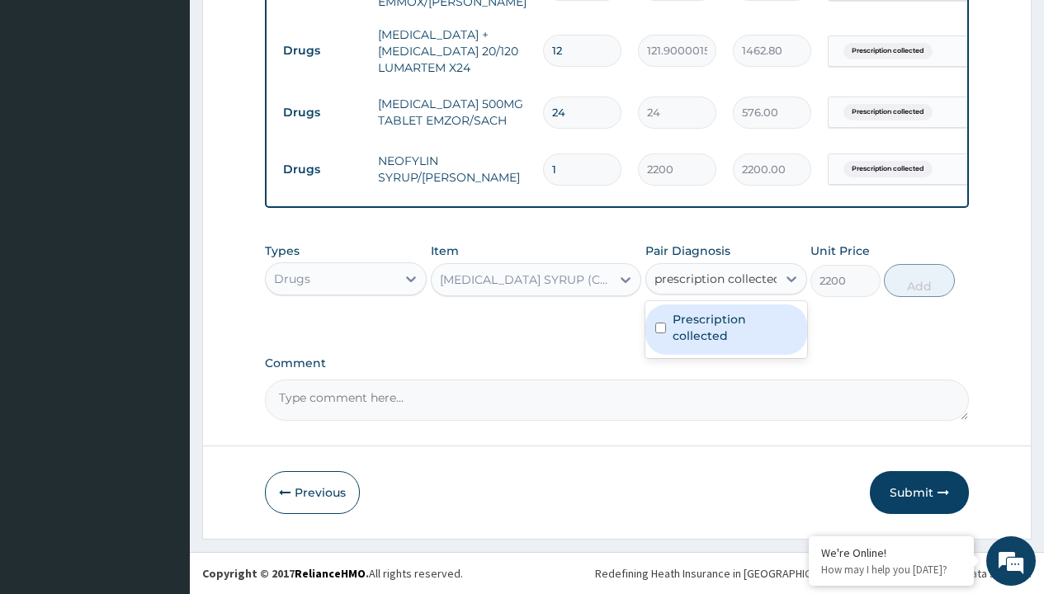
click at [725, 329] on label "Prescription collected" at bounding box center [735, 327] width 125 height 33
checkbox input "true"
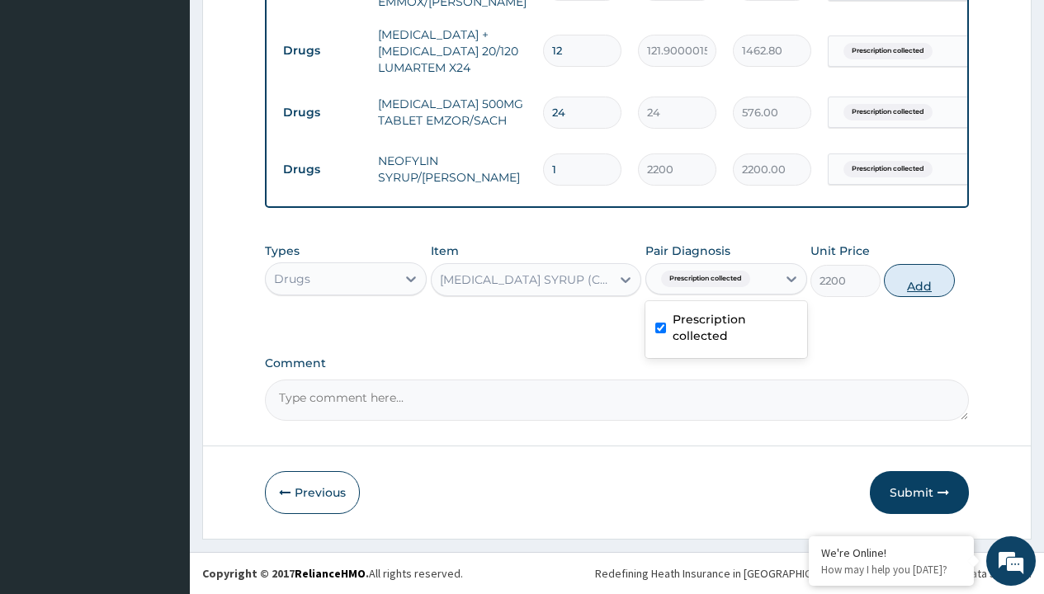
click at [919, 280] on button "Add" at bounding box center [919, 280] width 70 height 33
type input "0"
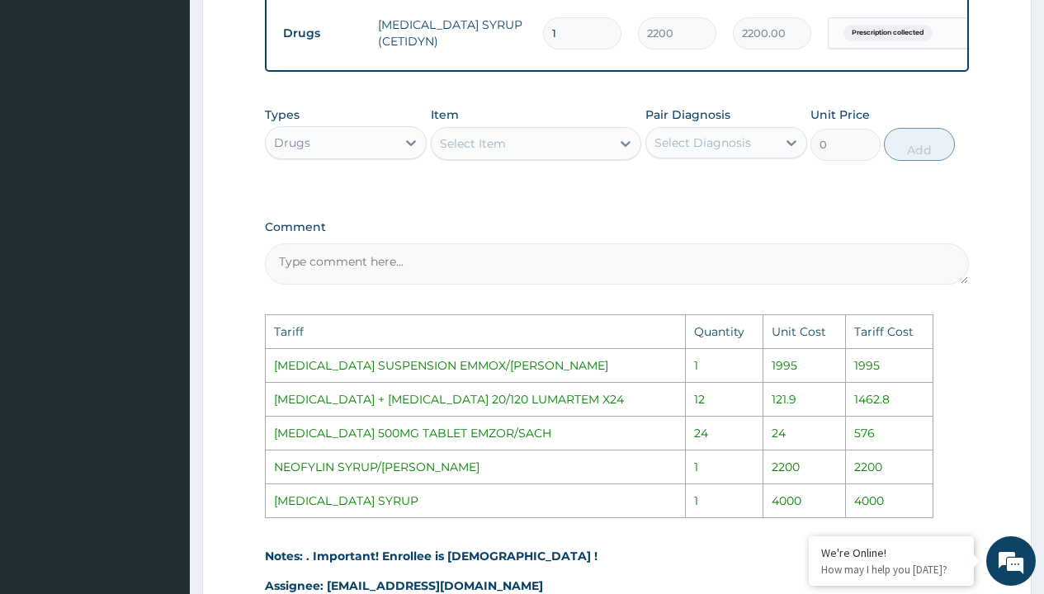
scroll to position [0, 125]
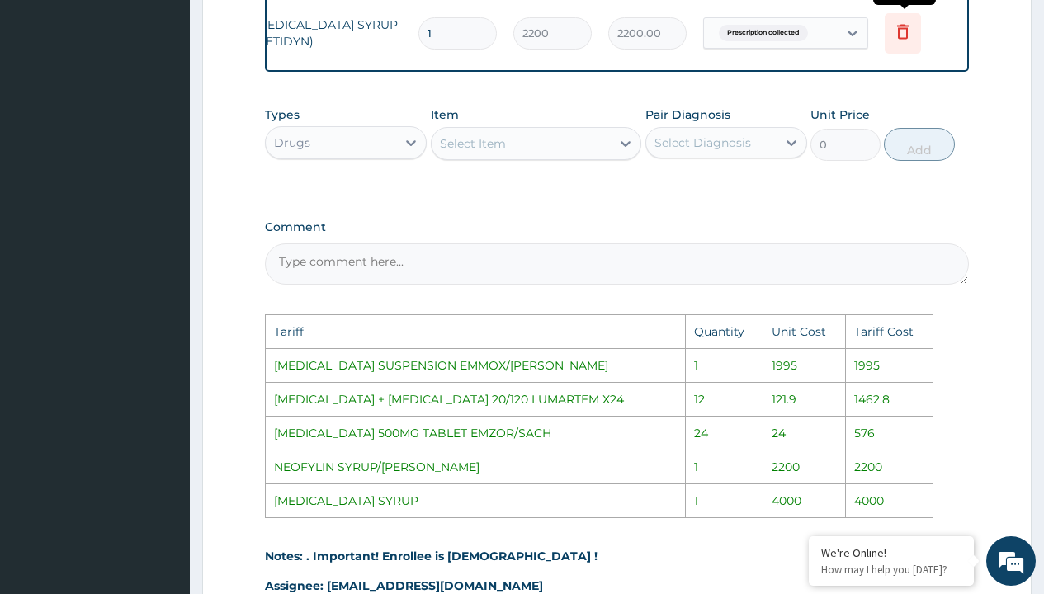
click at [895, 41] on icon at bounding box center [903, 33] width 36 height 40
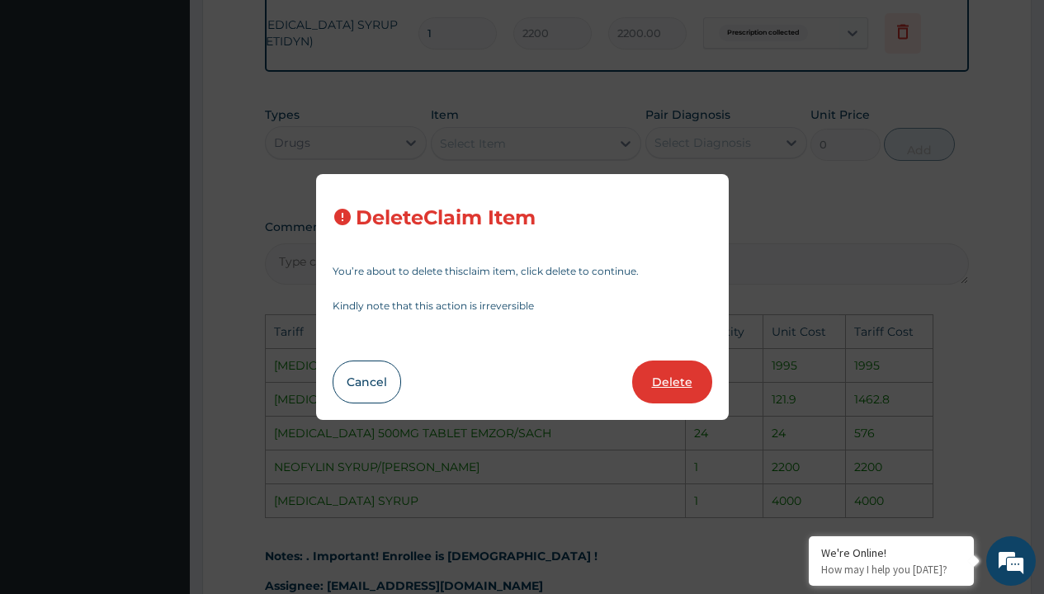
click at [673, 393] on button "Delete" at bounding box center [672, 382] width 80 height 43
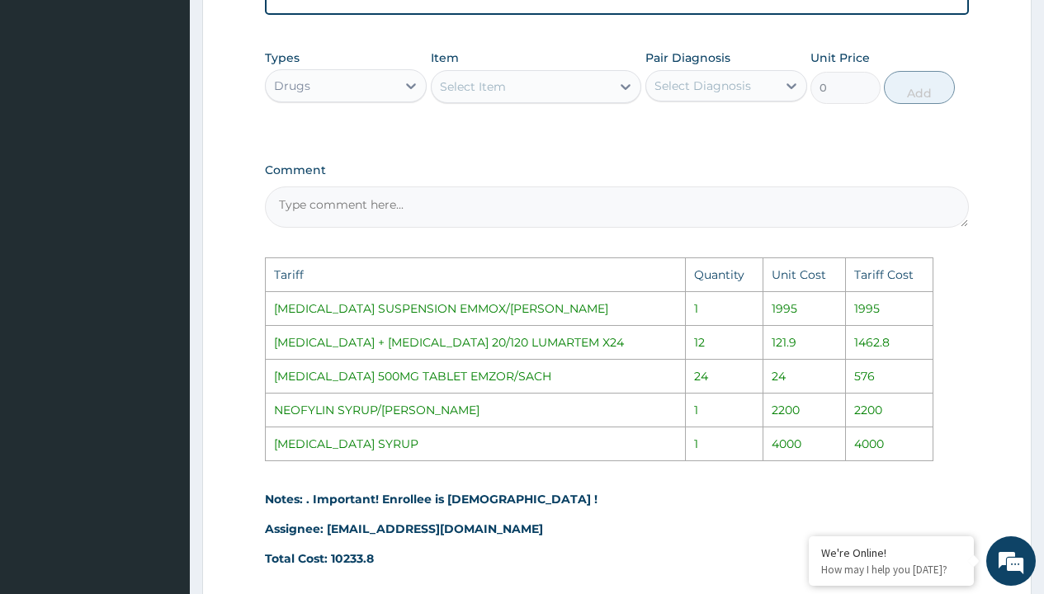
click at [510, 98] on div "Select Item" at bounding box center [522, 86] width 180 height 26
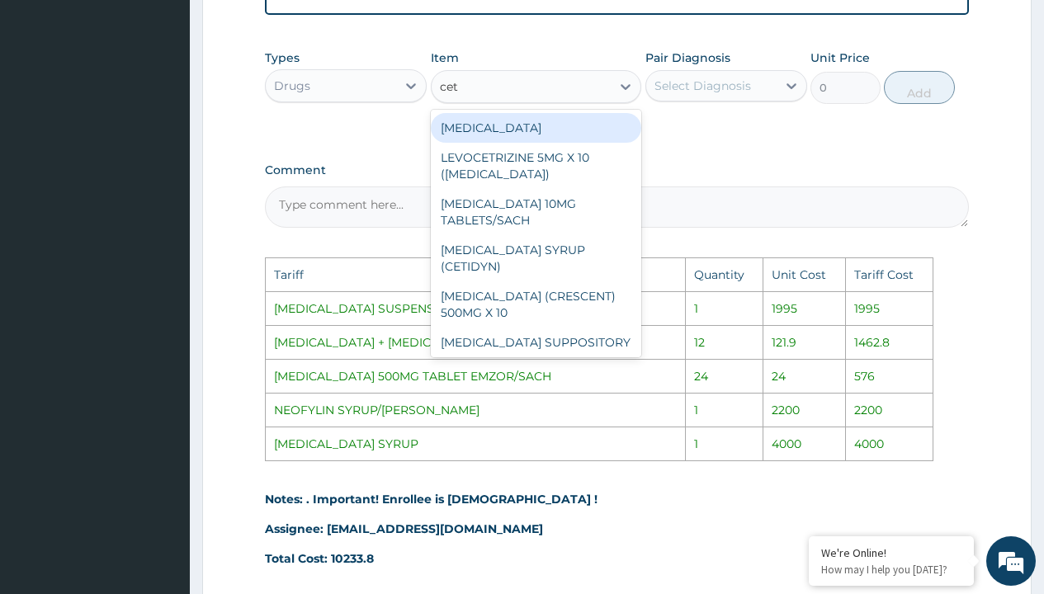
type input "ceti"
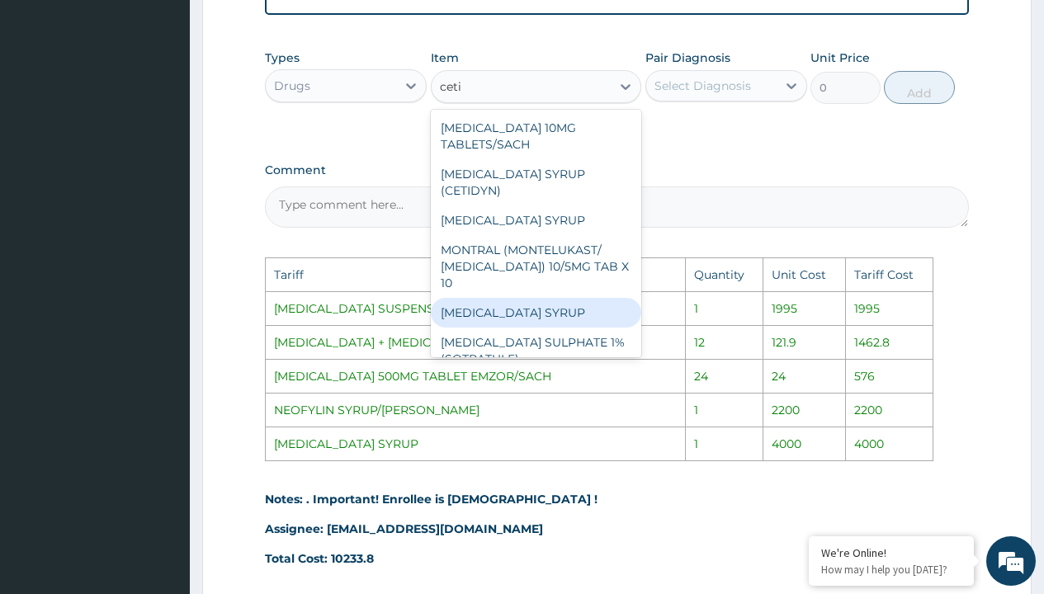
click at [506, 308] on div "CETIRIZINE SYRUP" at bounding box center [536, 313] width 211 height 30
type input "4000"
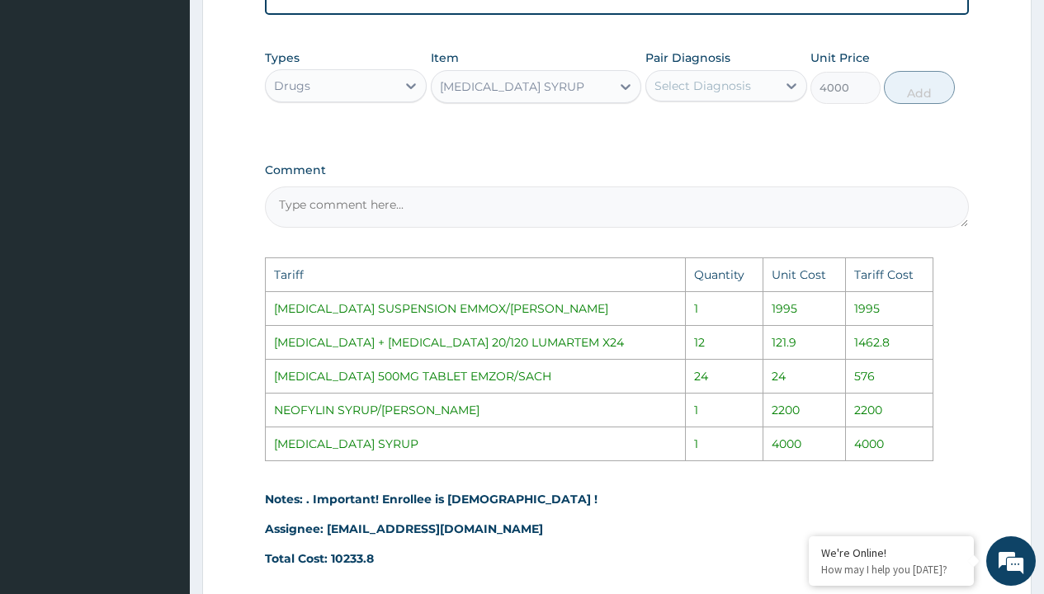
click at [715, 94] on div "Select Diagnosis" at bounding box center [702, 86] width 97 height 17
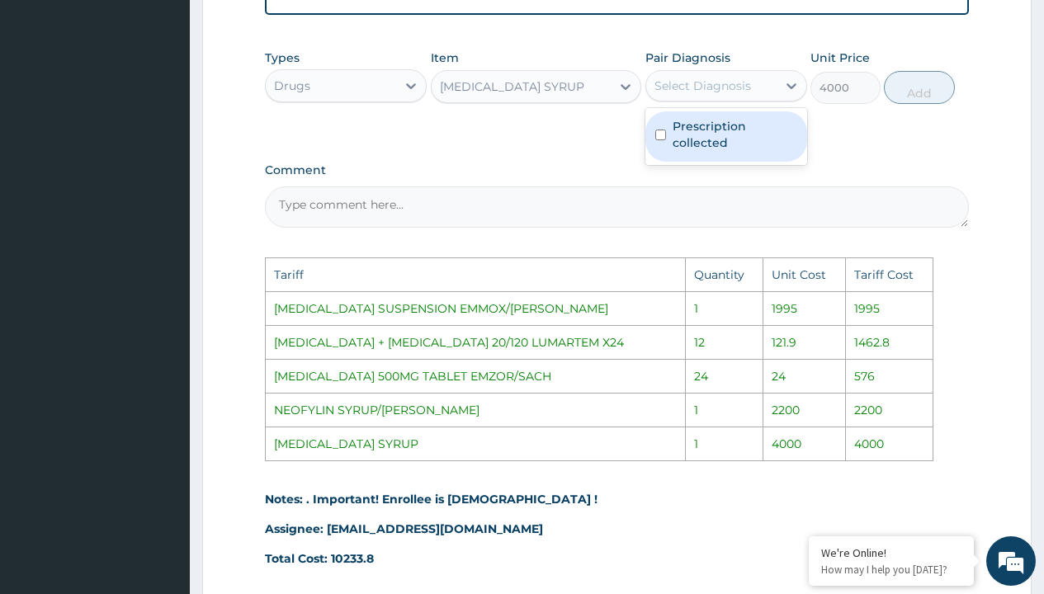
click at [722, 139] on label "Prescription collected" at bounding box center [735, 134] width 125 height 33
checkbox input "true"
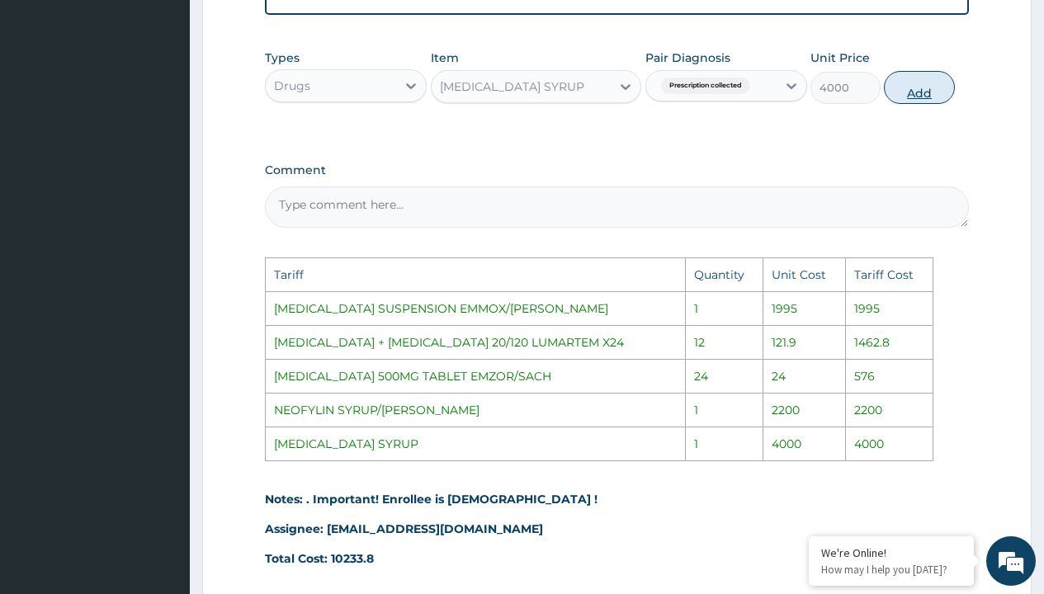
click at [905, 104] on button "Add" at bounding box center [919, 87] width 70 height 33
type input "0"
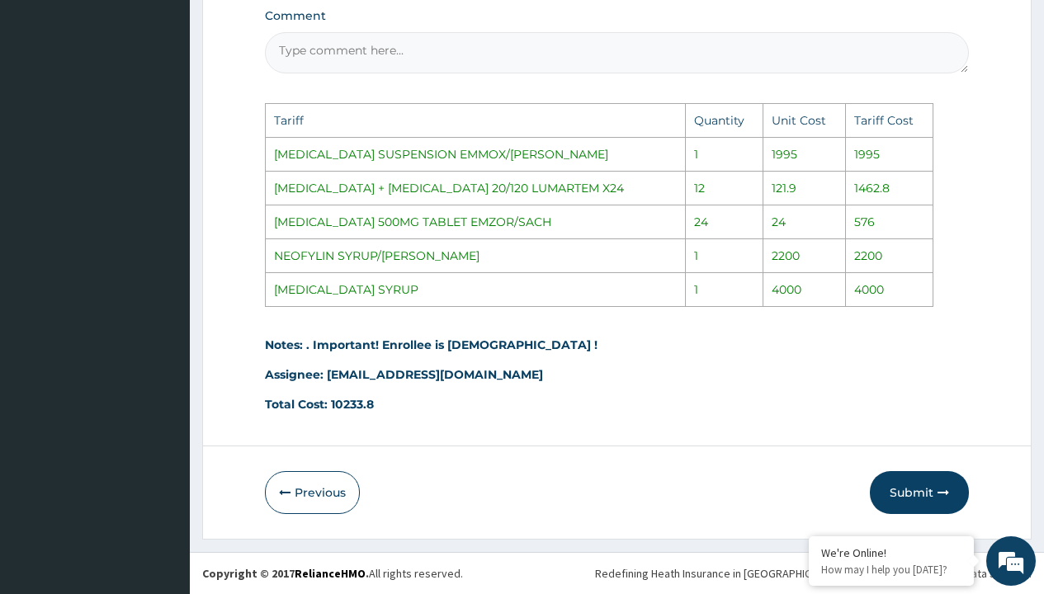
scroll to position [1180, 0]
click at [929, 487] on button "Submit" at bounding box center [919, 492] width 99 height 43
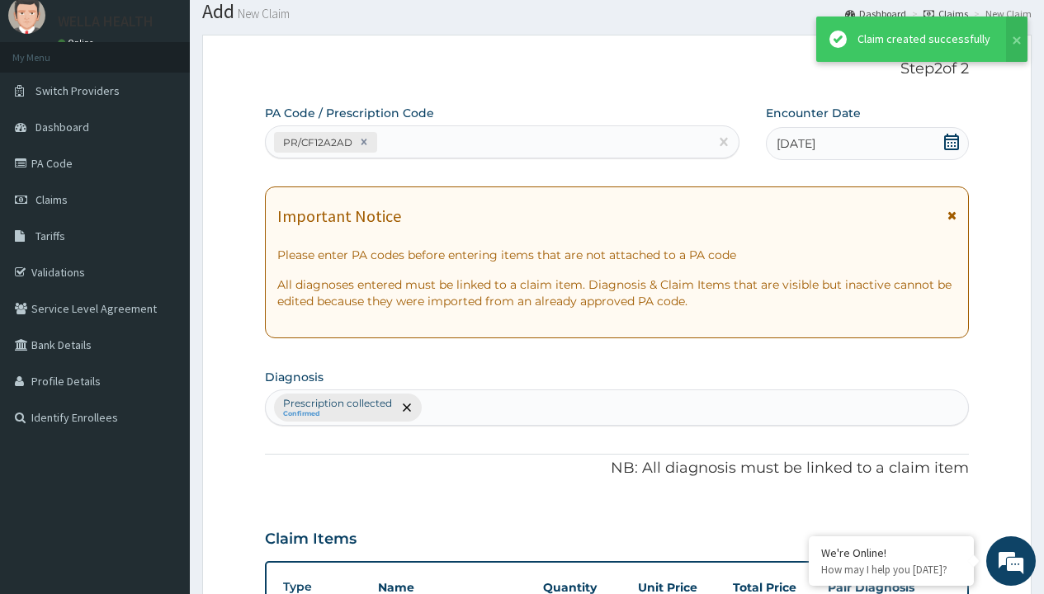
scroll to position [833, 0]
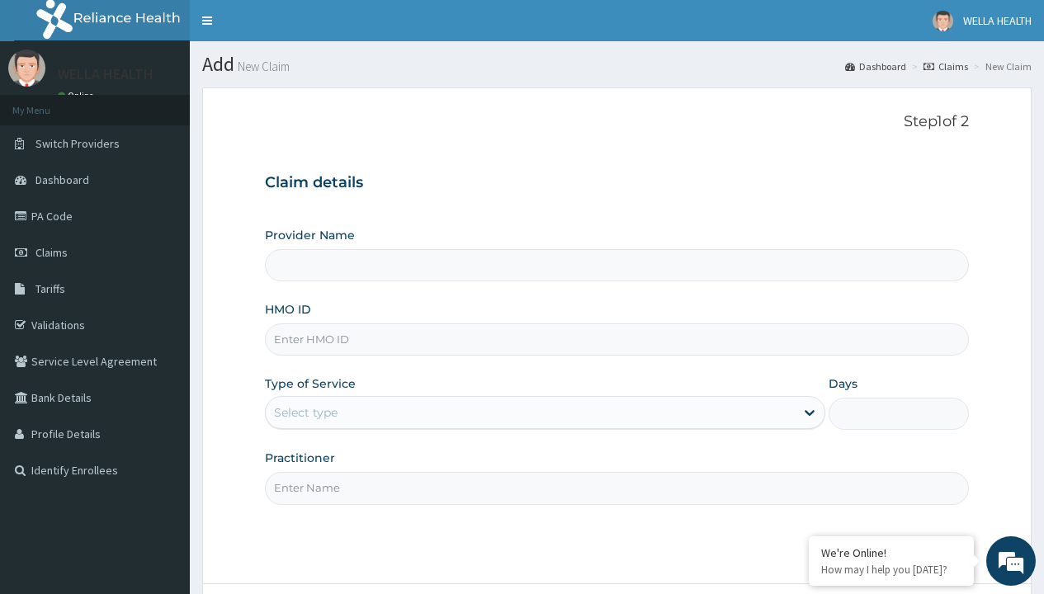
type input "WellaHealth(TELEMEDICINE)"
type input "HIA/11397/C"
type input "WellaHealth"
click at [305, 413] on div "Select type" at bounding box center [306, 412] width 64 height 17
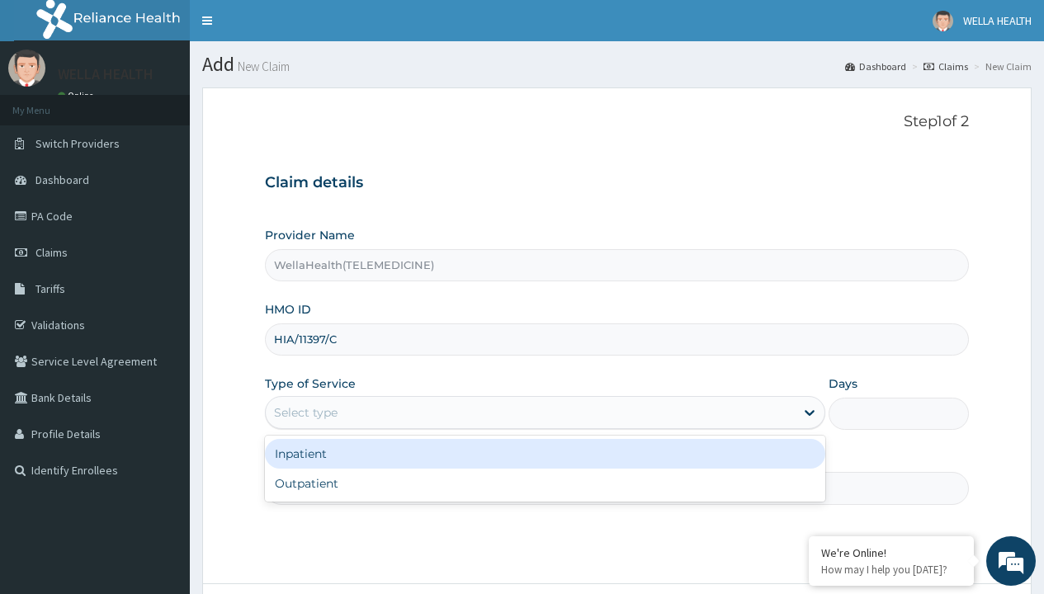
click at [545, 484] on div "Outpatient" at bounding box center [545, 484] width 560 height 30
type input "1"
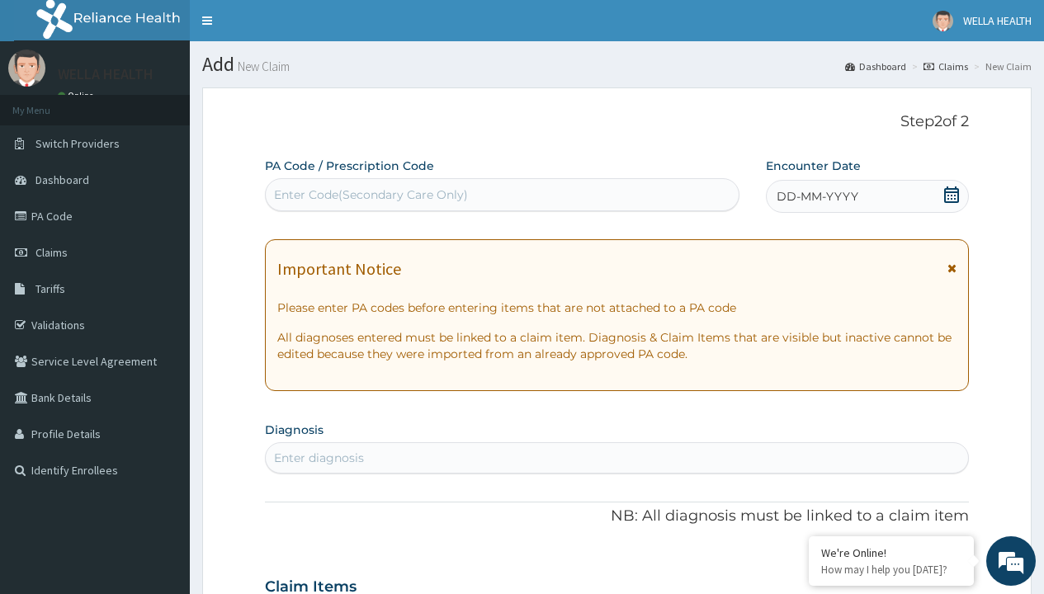
scroll to position [138, 0]
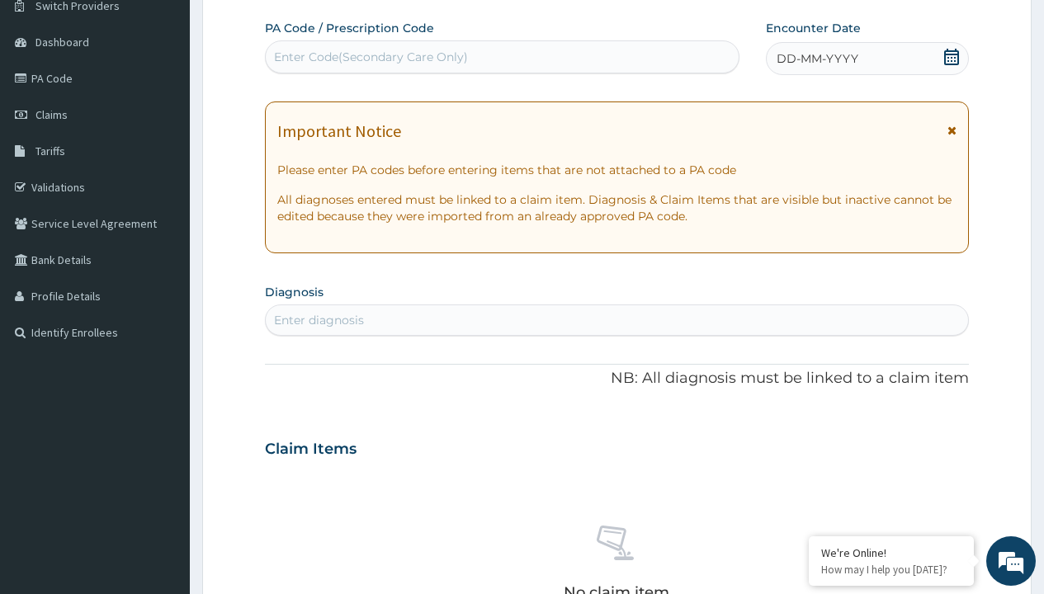
click at [816, 59] on span "DD-MM-YYYY" at bounding box center [818, 58] width 82 height 17
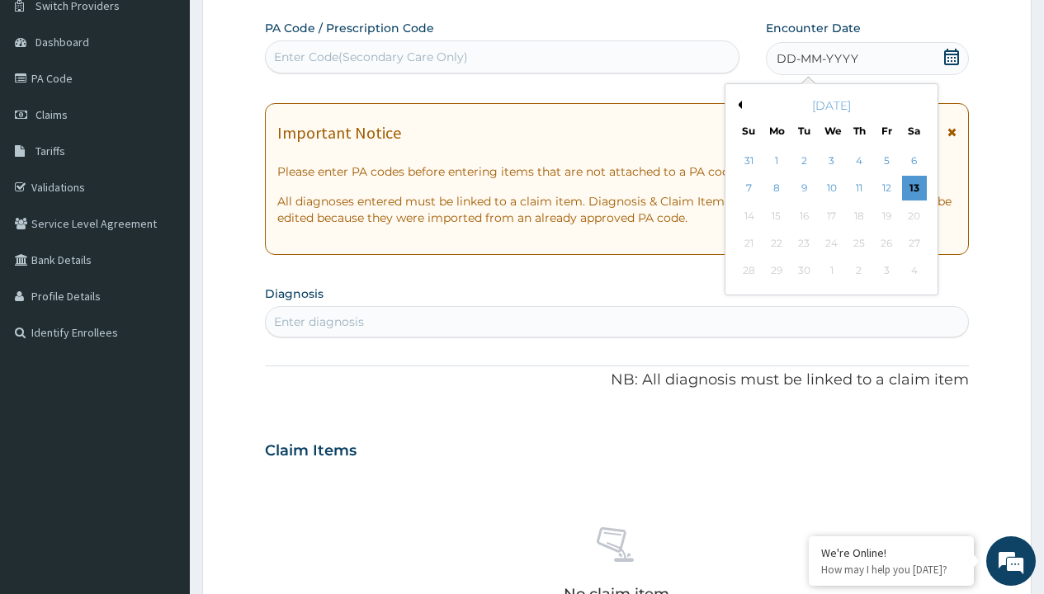
click at [737, 105] on button "Previous Month" at bounding box center [738, 105] width 8 height 8
click at [749, 188] on div "3" at bounding box center [748, 189] width 25 height 25
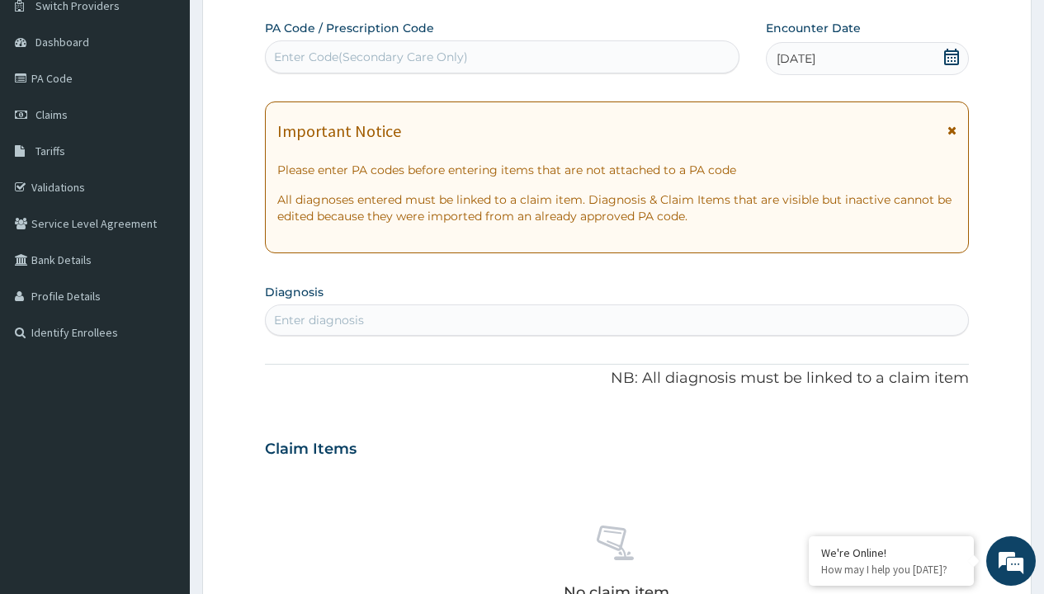
click at [370, 57] on div "Enter Code(Secondary Care Only)" at bounding box center [371, 57] width 194 height 17
type input "PR/C49AF926"
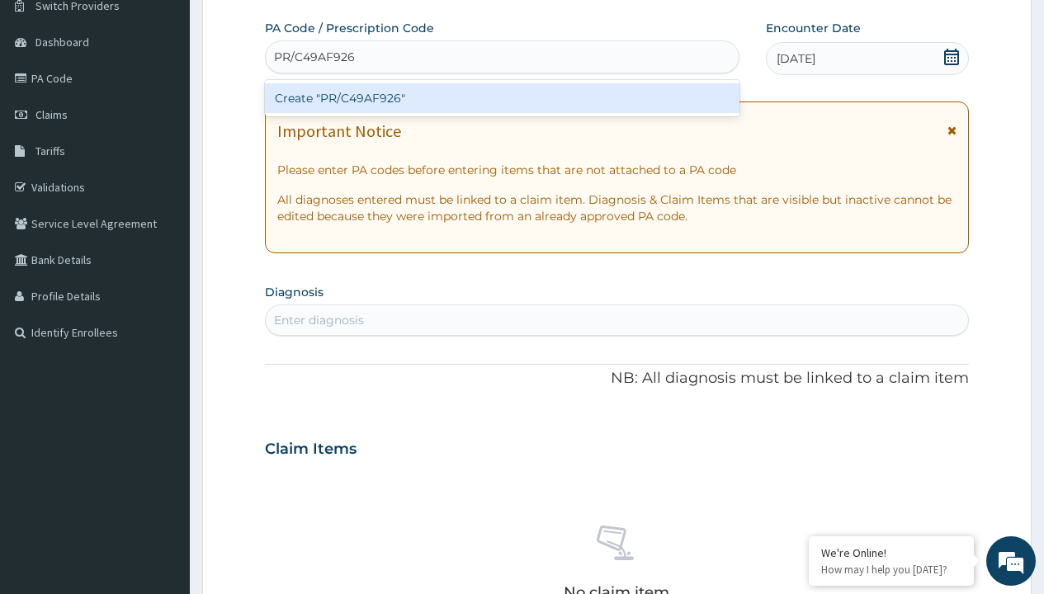
scroll to position [0, 0]
click at [502, 98] on div "Create "PR/C49AF926"" at bounding box center [502, 98] width 474 height 30
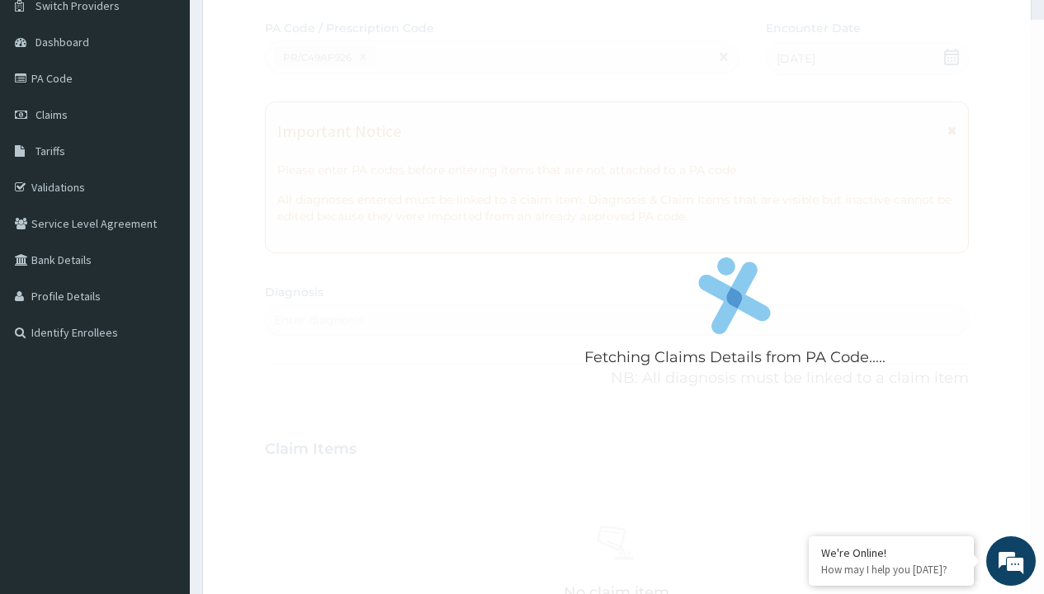
click at [319, 320] on div "Enter diagnosis" at bounding box center [319, 320] width 90 height 17
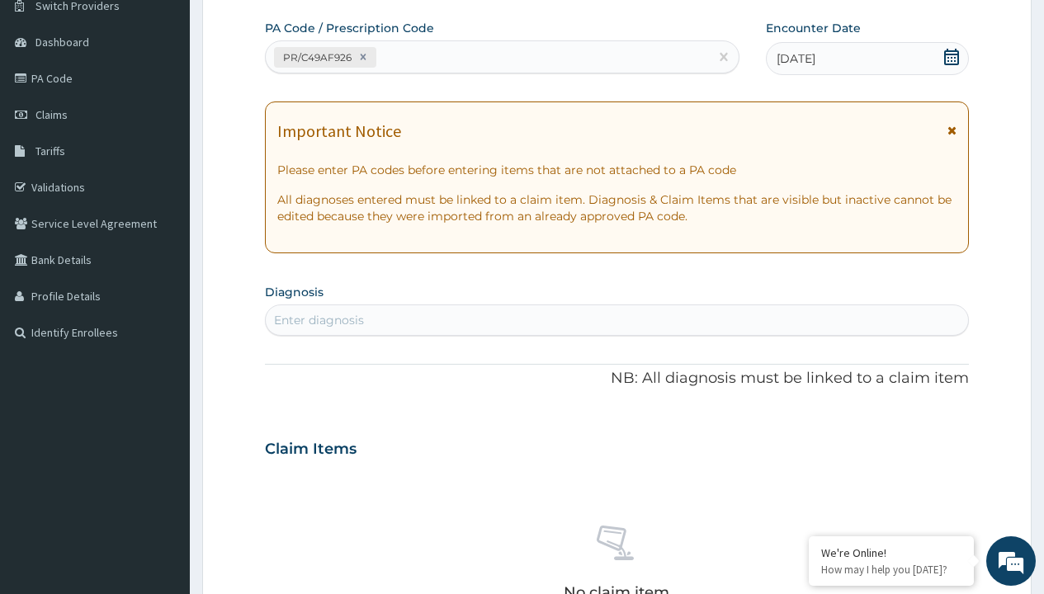
type input "prescription collected"
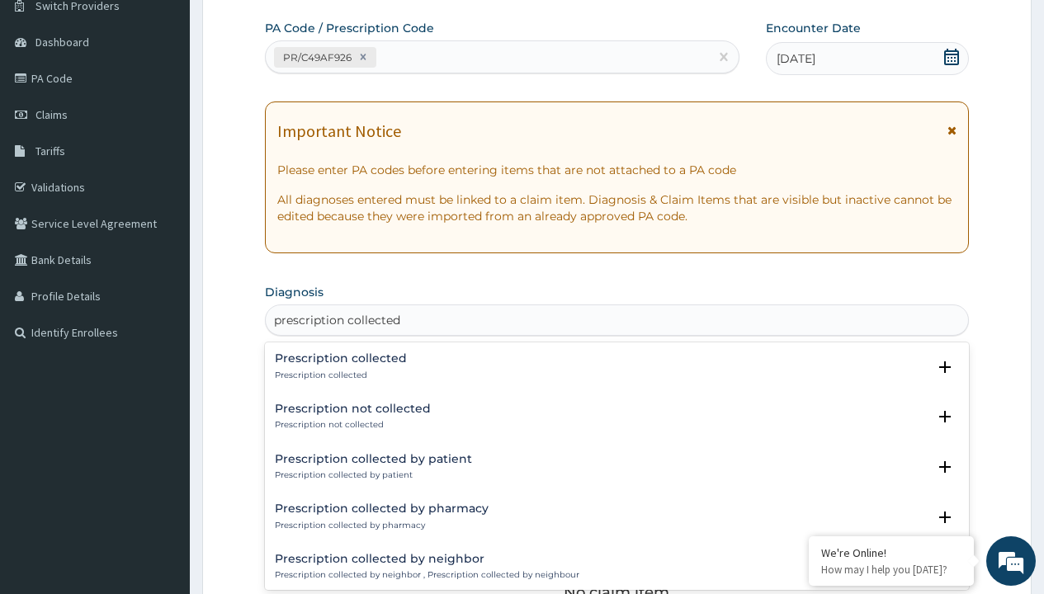
click at [338, 375] on p "Prescription collected" at bounding box center [341, 376] width 132 height 12
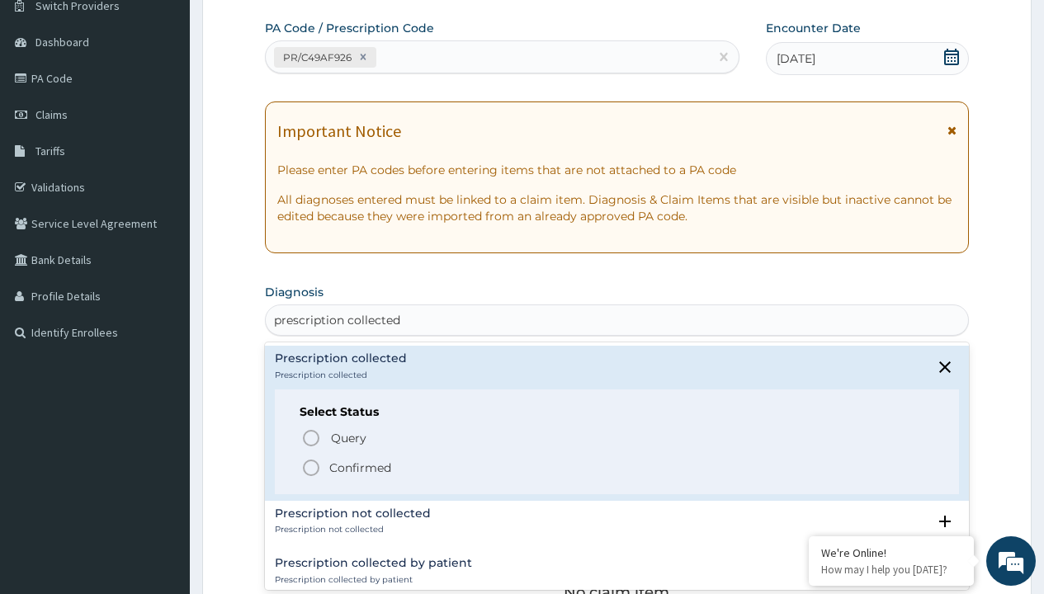
click at [360, 467] on p "Confirmed" at bounding box center [360, 468] width 62 height 17
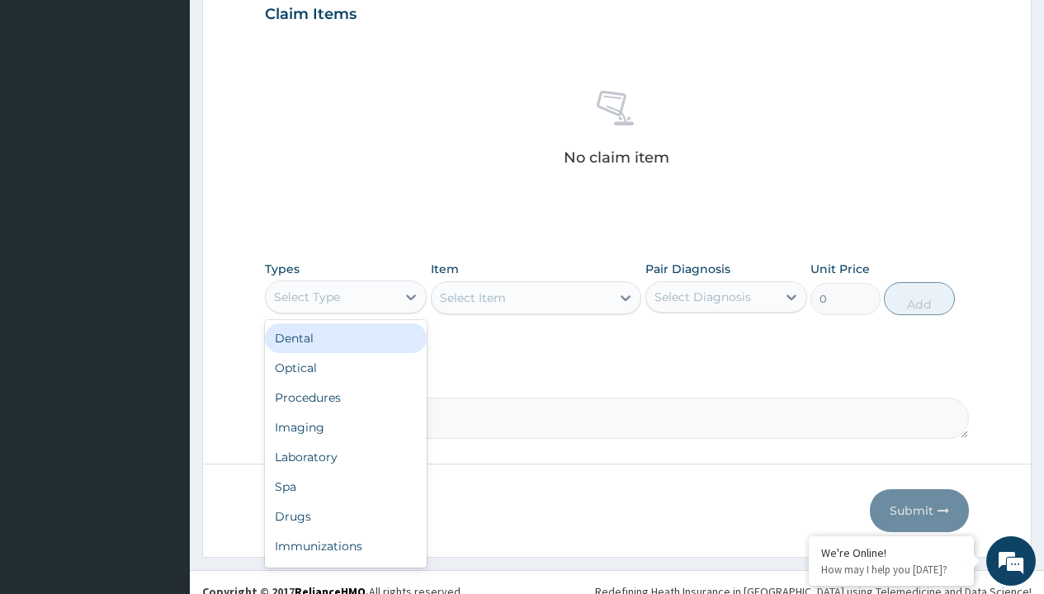
type input "procedures"
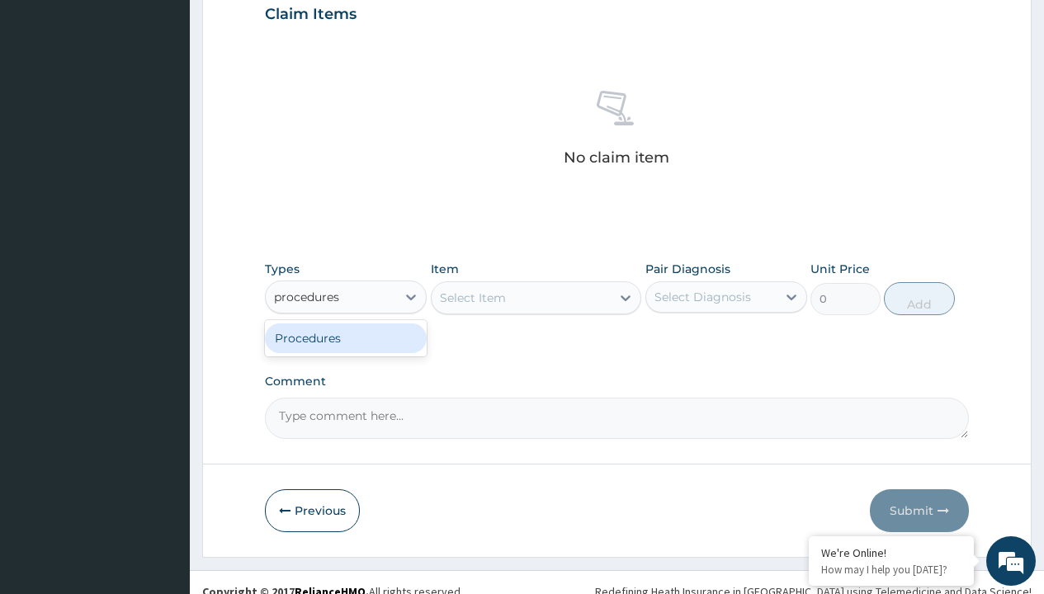
click at [346, 338] on div "Procedures" at bounding box center [346, 339] width 162 height 30
click at [472, 297] on div "Select Item" at bounding box center [473, 298] width 66 height 17
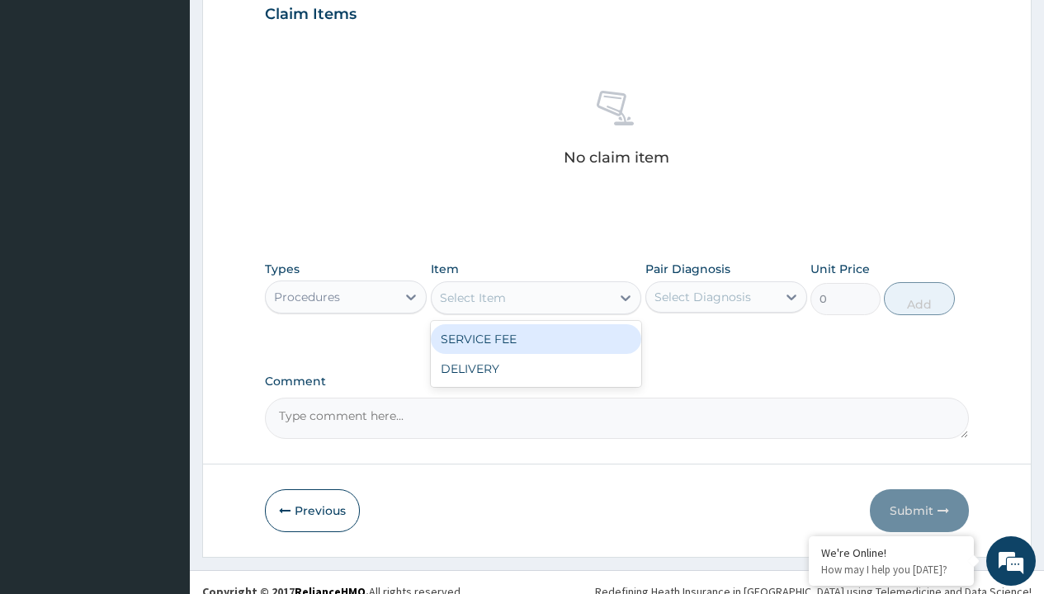
type input "service fee"
click at [536, 338] on div "SERVICE FEE" at bounding box center [536, 339] width 211 height 30
type input "100"
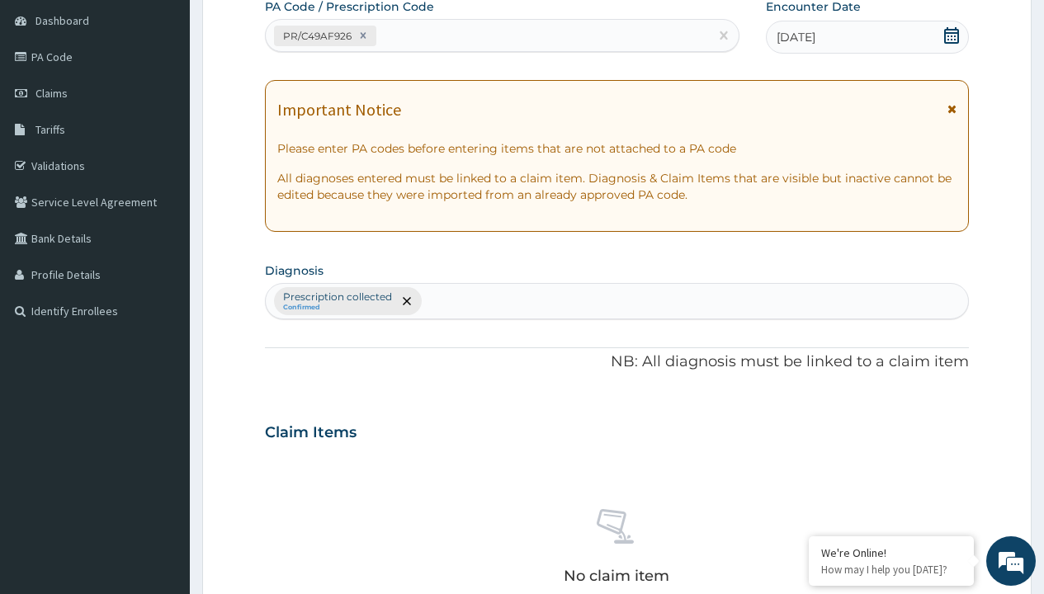
type input "prescription collected"
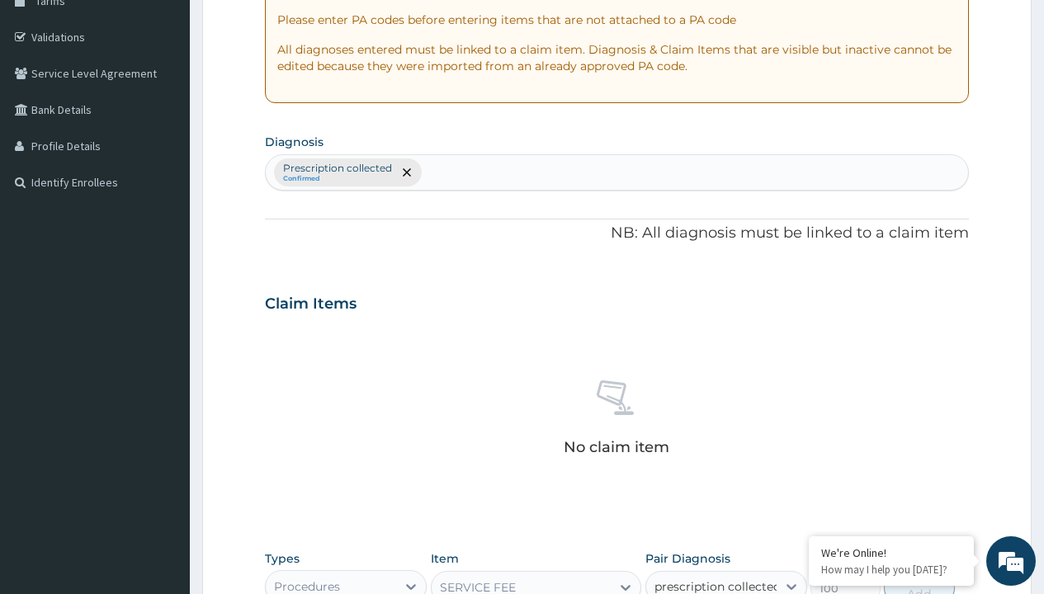
checkbox input "true"
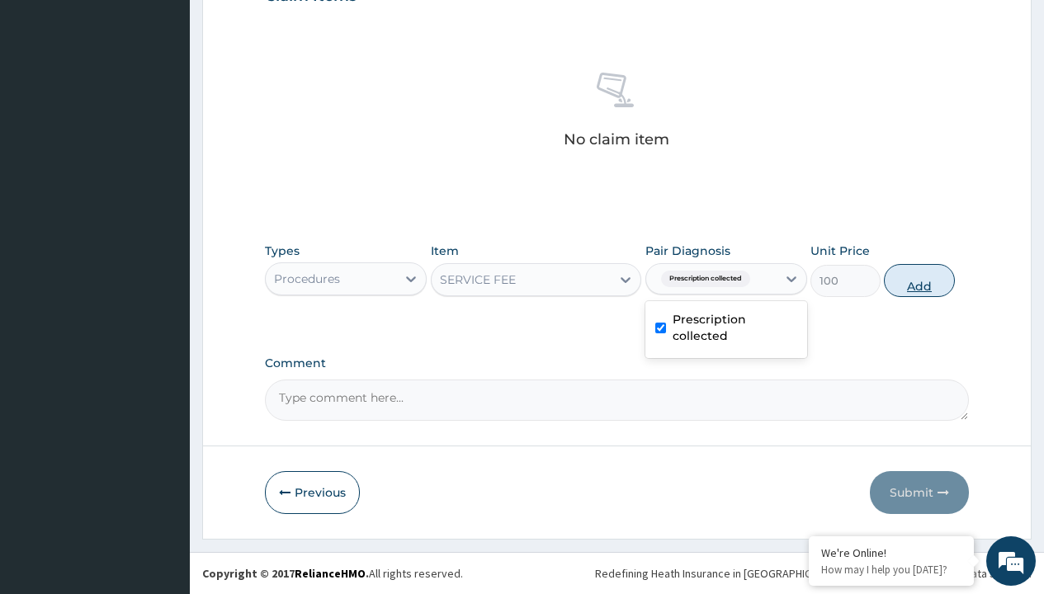
click at [919, 280] on button "Add" at bounding box center [919, 280] width 70 height 33
type input "0"
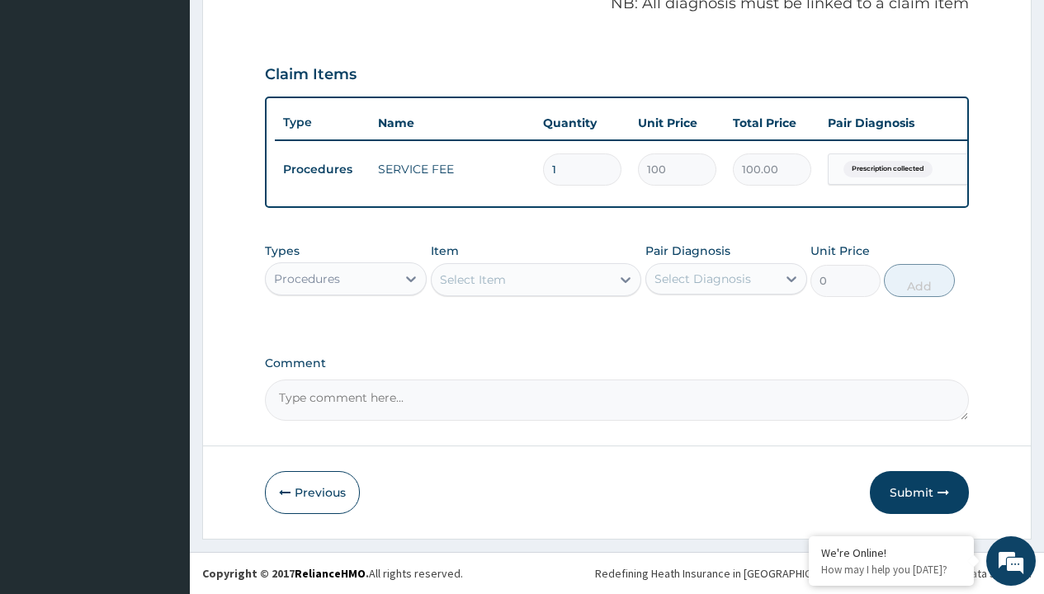
click at [307, 278] on div "Procedures" at bounding box center [307, 279] width 66 height 17
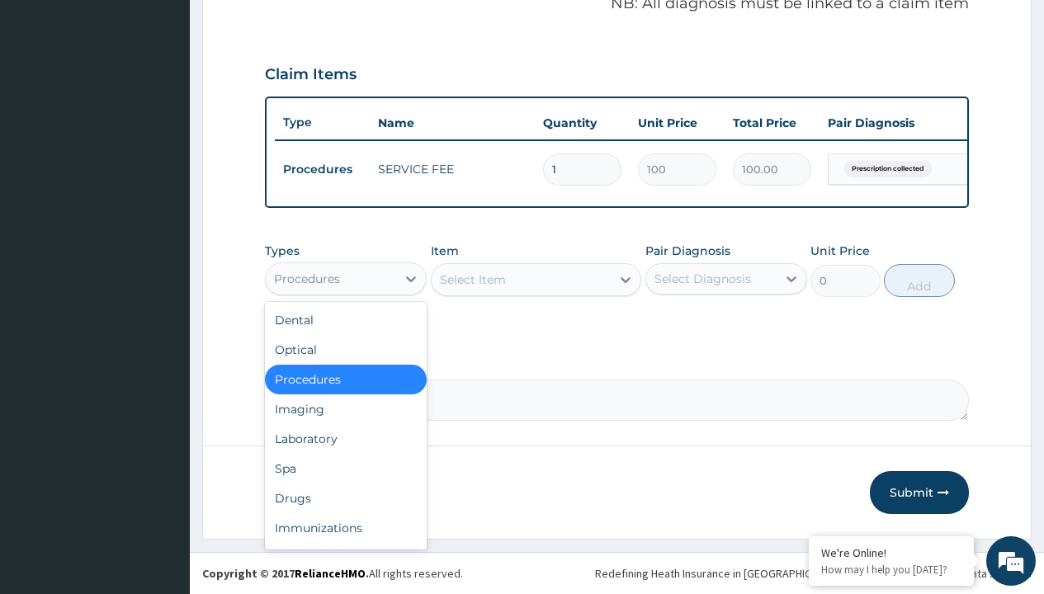
type input "drugs"
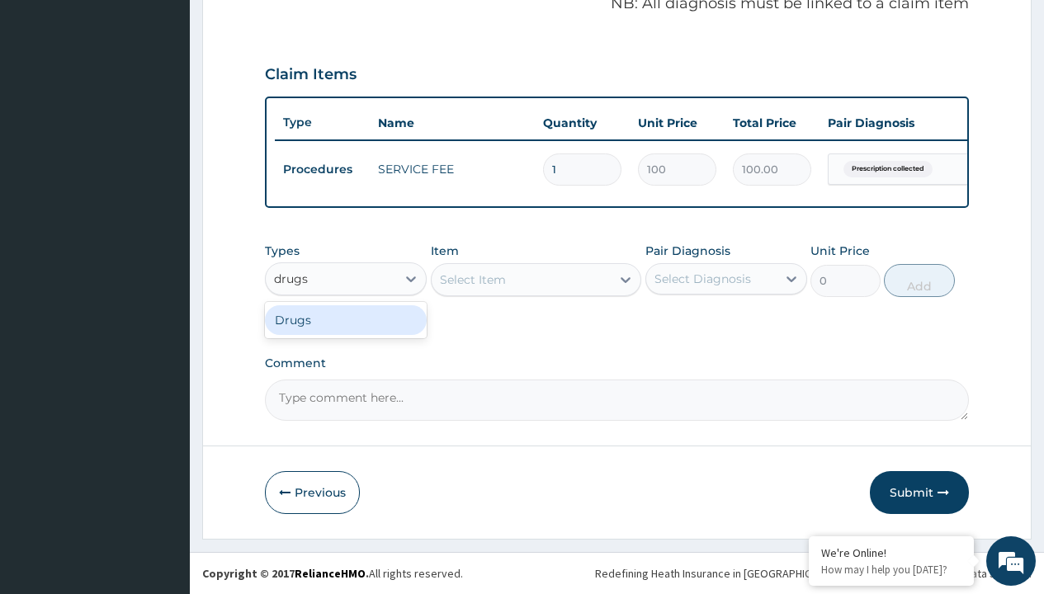
click at [346, 319] on div "Drugs" at bounding box center [346, 320] width 162 height 30
click at [472, 279] on div "Select Item" at bounding box center [536, 279] width 211 height 33
type input "cetirizine syrup"
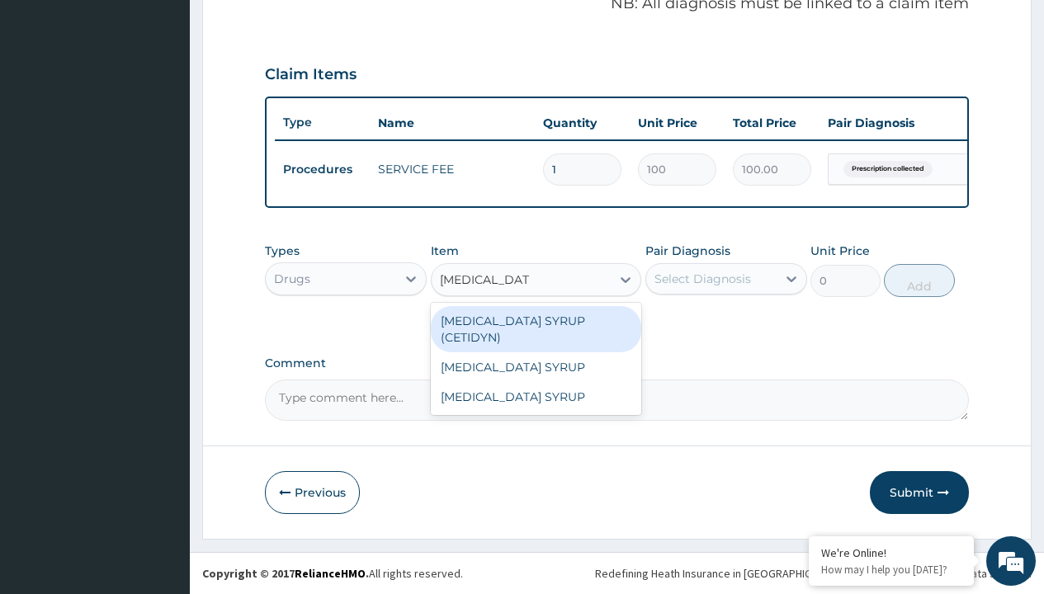
click at [536, 320] on div "CETIRIZINE SYRUP (CETIDYN)" at bounding box center [536, 329] width 211 height 46
type input "2200"
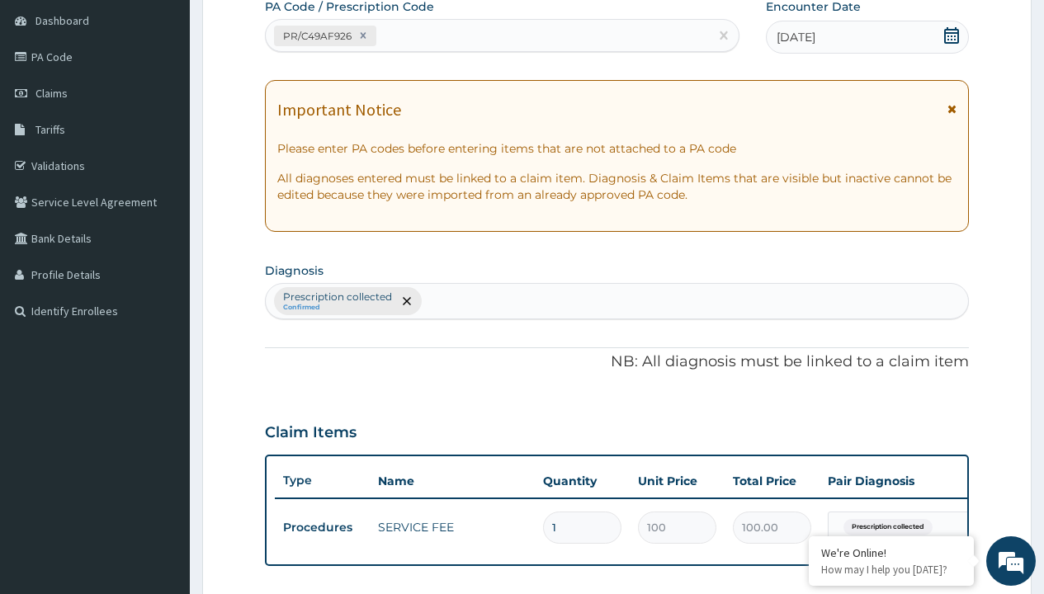
type input "prescription collected"
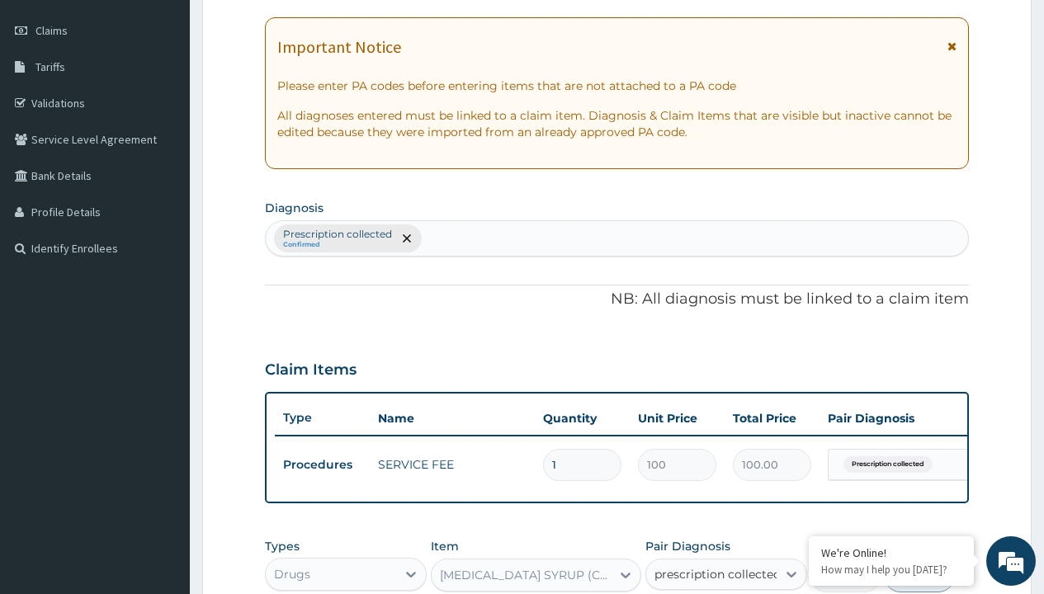
checkbox input "true"
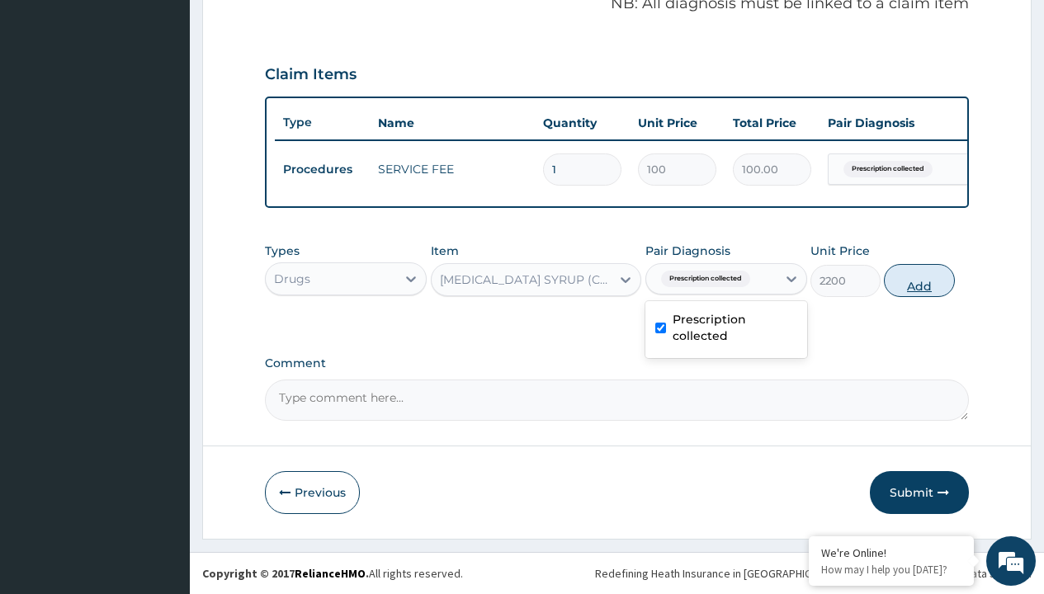
click at [919, 280] on button "Add" at bounding box center [919, 280] width 70 height 33
type input "0"
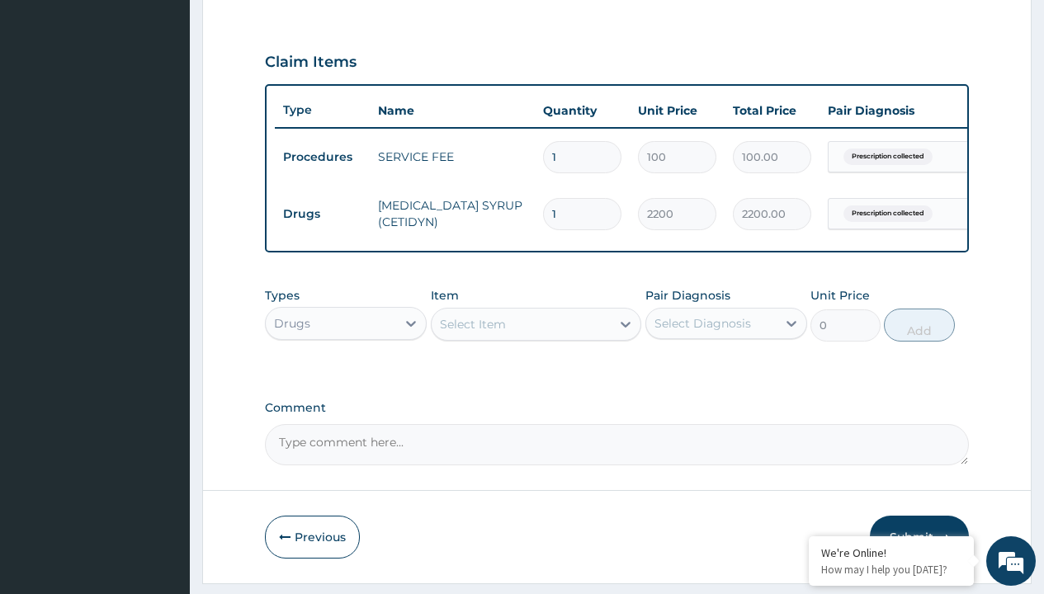
click at [322, 214] on td "Drugs" at bounding box center [322, 214] width 95 height 31
type input "drugs"
click at [346, 376] on div "Drugs" at bounding box center [346, 365] width 162 height 30
click at [472, 333] on div "Select Item" at bounding box center [473, 324] width 66 height 17
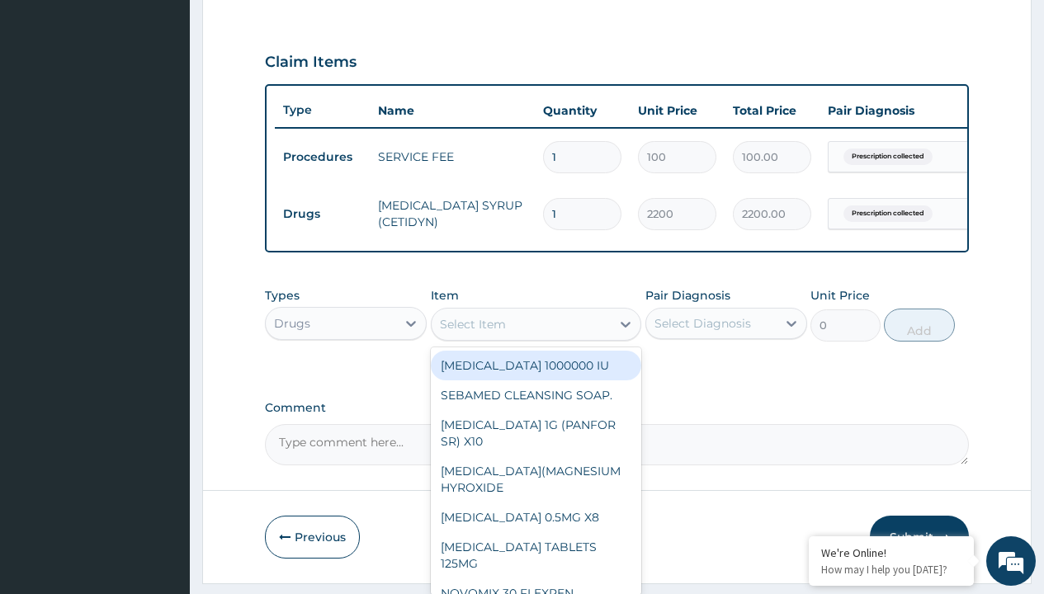
type input "chloramphenicol eye drop /bott"
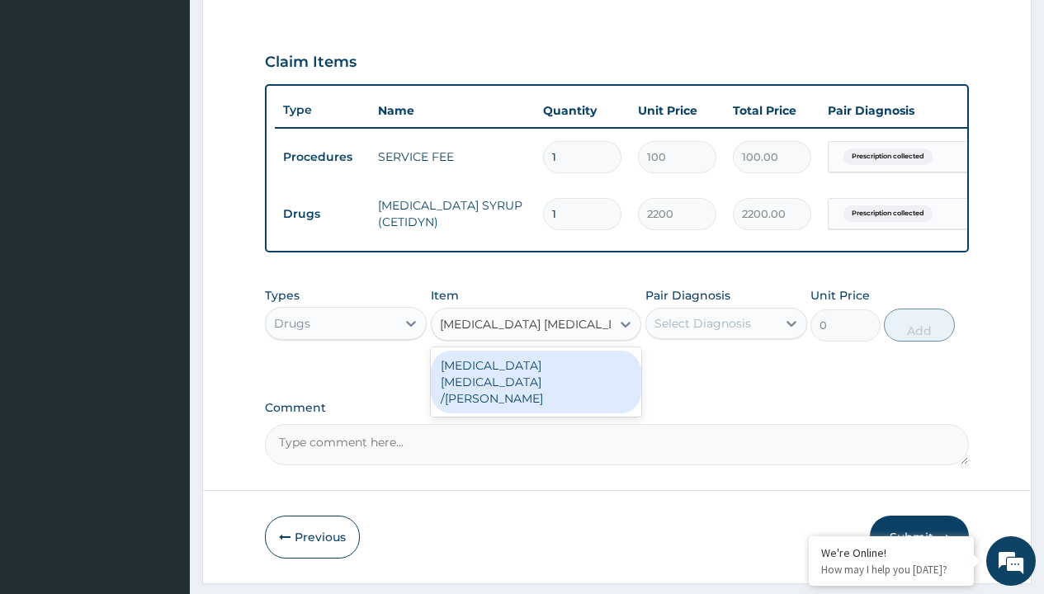
click at [536, 385] on div "CHLORAMPHENICOL EYE DROP /BOTT" at bounding box center [536, 382] width 211 height 63
type input "2000"
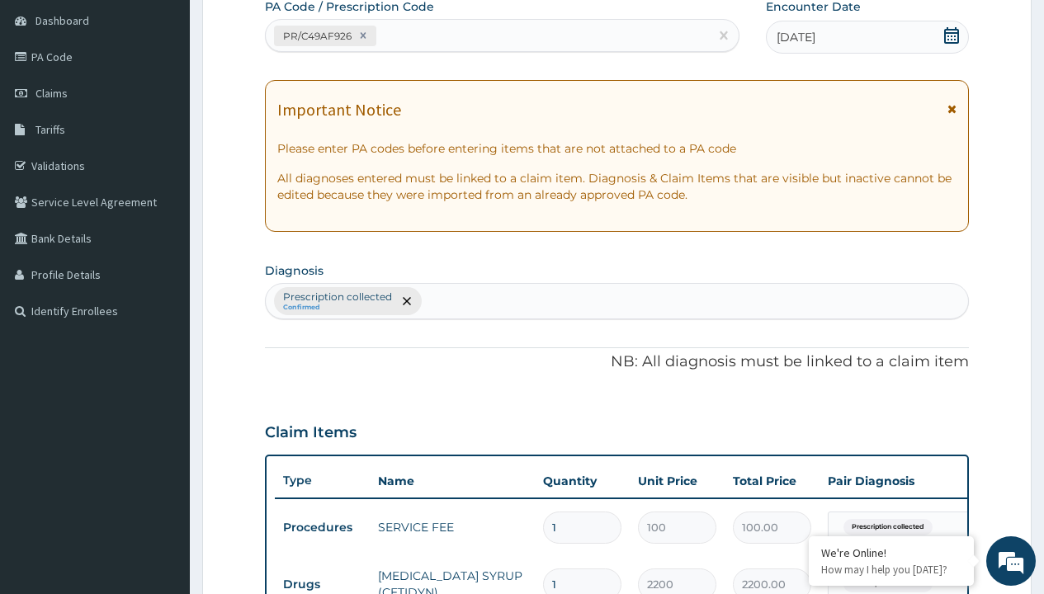
type input "prescription collected"
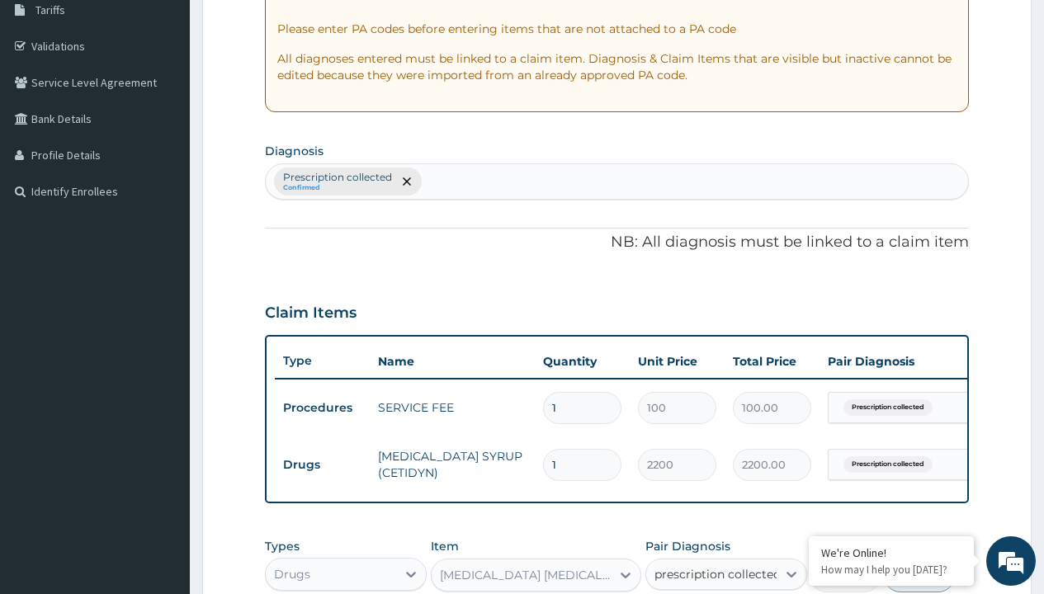
checkbox input "true"
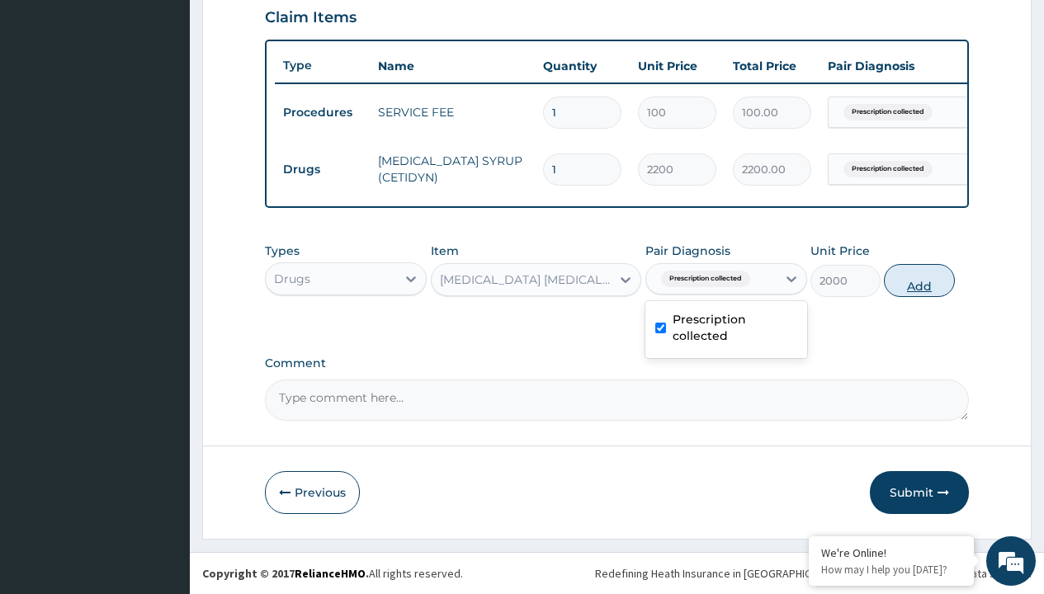
click at [919, 280] on button "Add" at bounding box center [919, 280] width 70 height 33
type input "0"
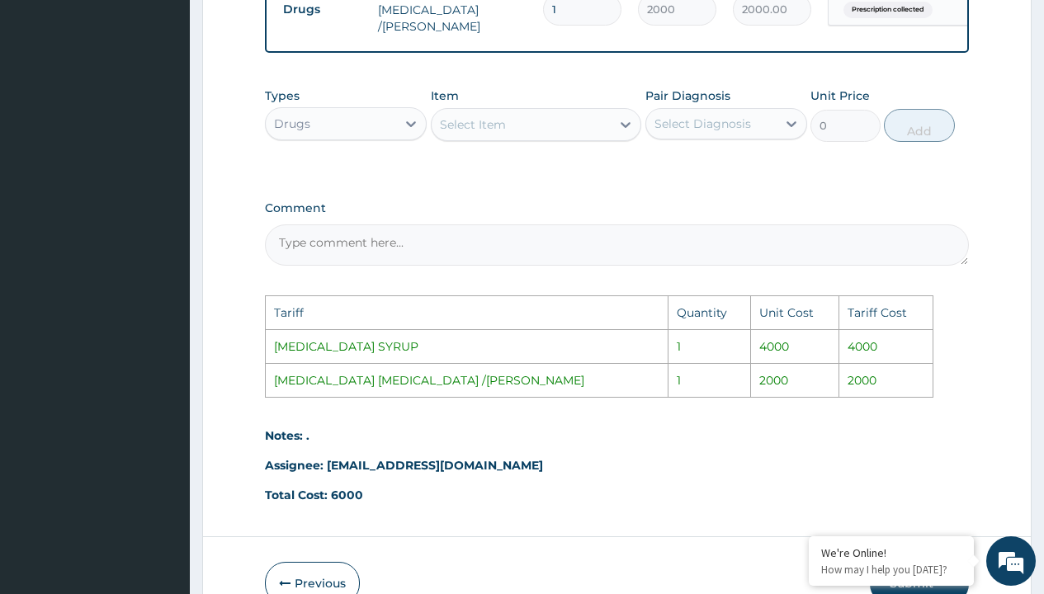
scroll to position [783, 0]
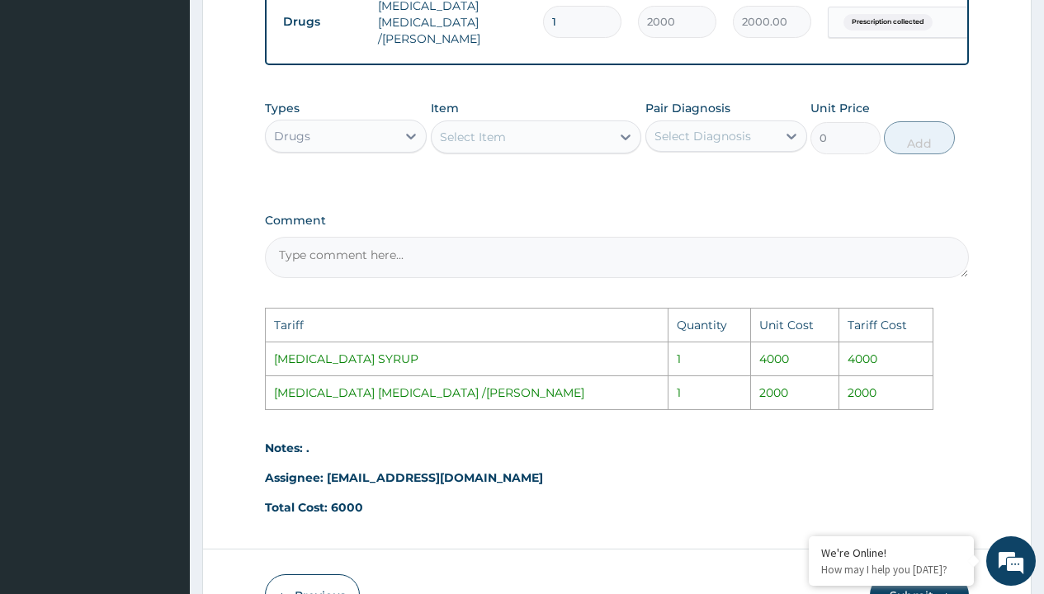
click at [576, 131] on div "Select Item" at bounding box center [522, 137] width 180 height 26
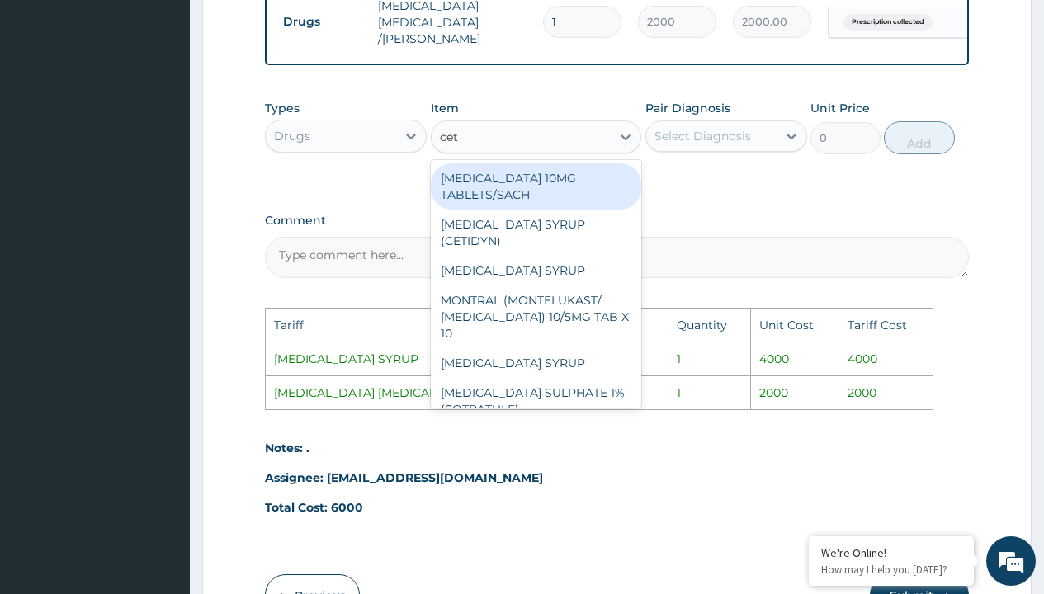
type input "ceti"
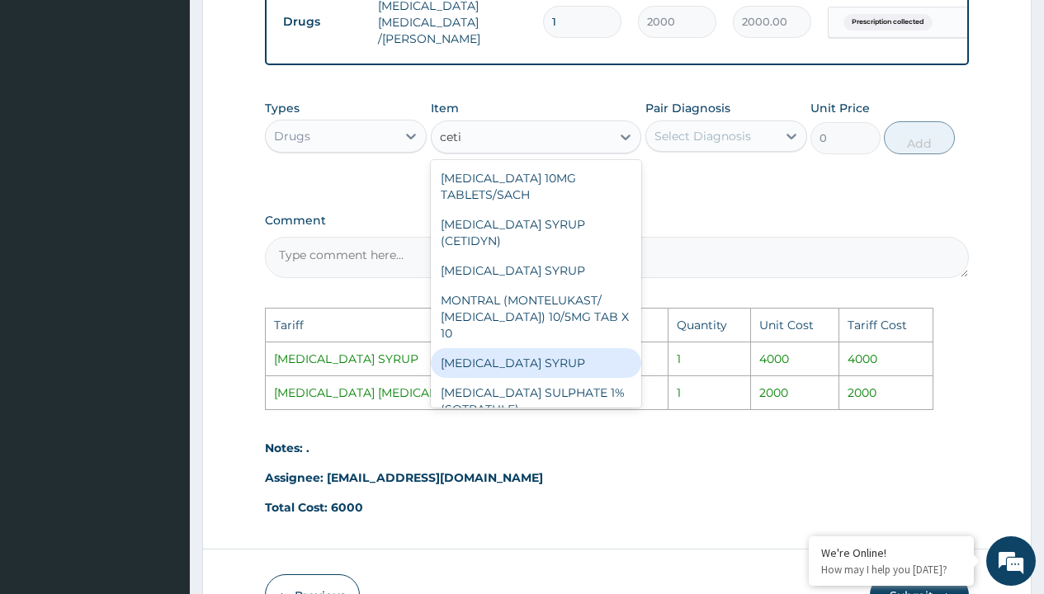
click at [530, 353] on div "CETIRIZINE SYRUP" at bounding box center [536, 363] width 211 height 30
type input "4000"
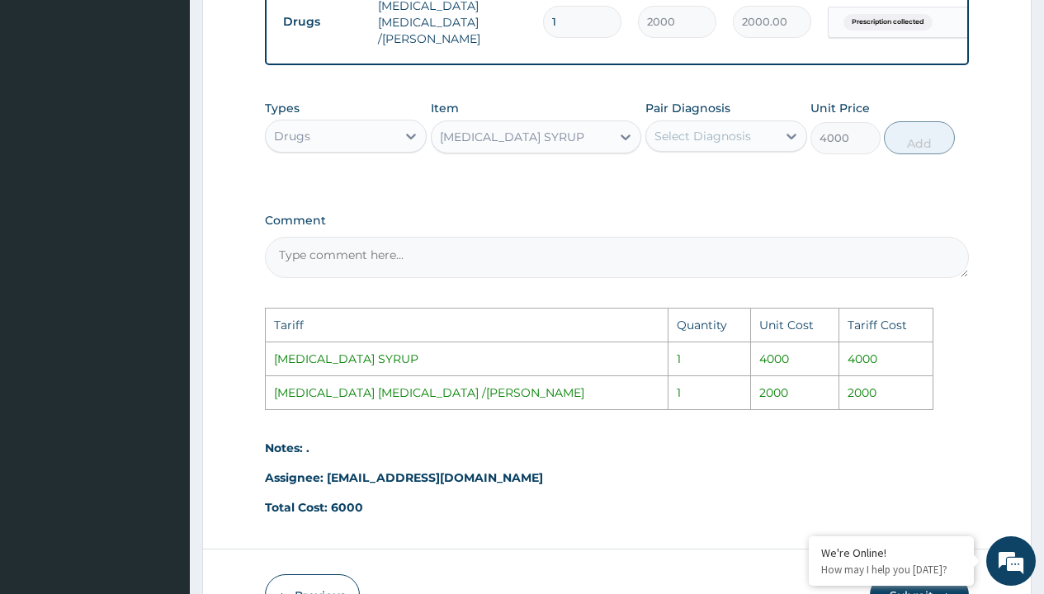
click at [694, 140] on div "Select Diagnosis" at bounding box center [702, 136] width 97 height 17
click at [710, 168] on div "Prescription collected" at bounding box center [726, 187] width 162 height 50
checkbox input "true"
click at [916, 144] on button "Add" at bounding box center [919, 137] width 70 height 33
type input "0"
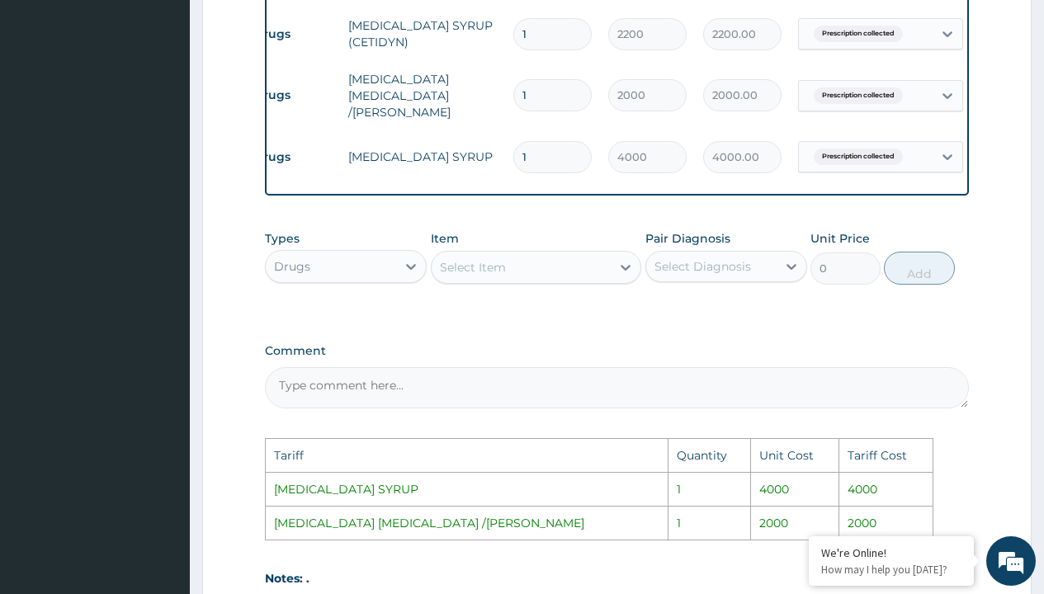
scroll to position [0, 125]
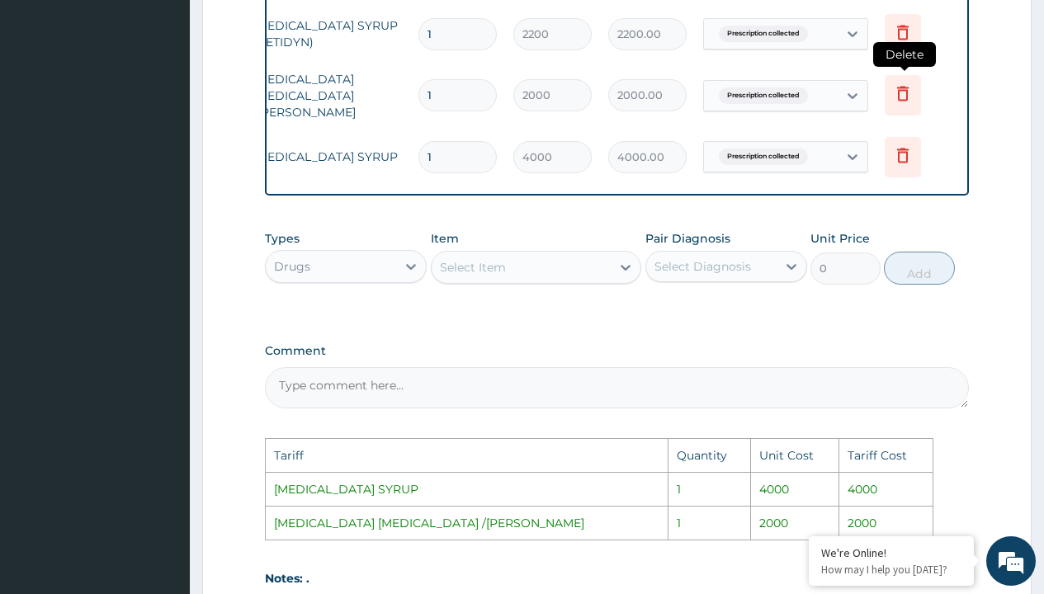
click at [902, 97] on icon at bounding box center [903, 94] width 12 height 15
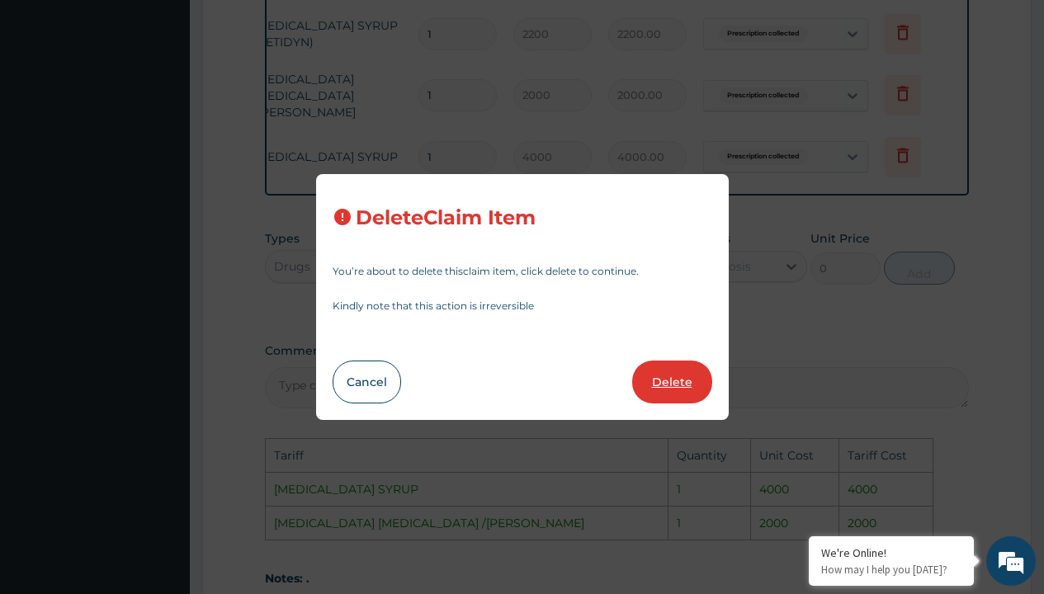
click at [672, 395] on button "Delete" at bounding box center [672, 382] width 80 height 43
type input "4000"
type input "4000.00"
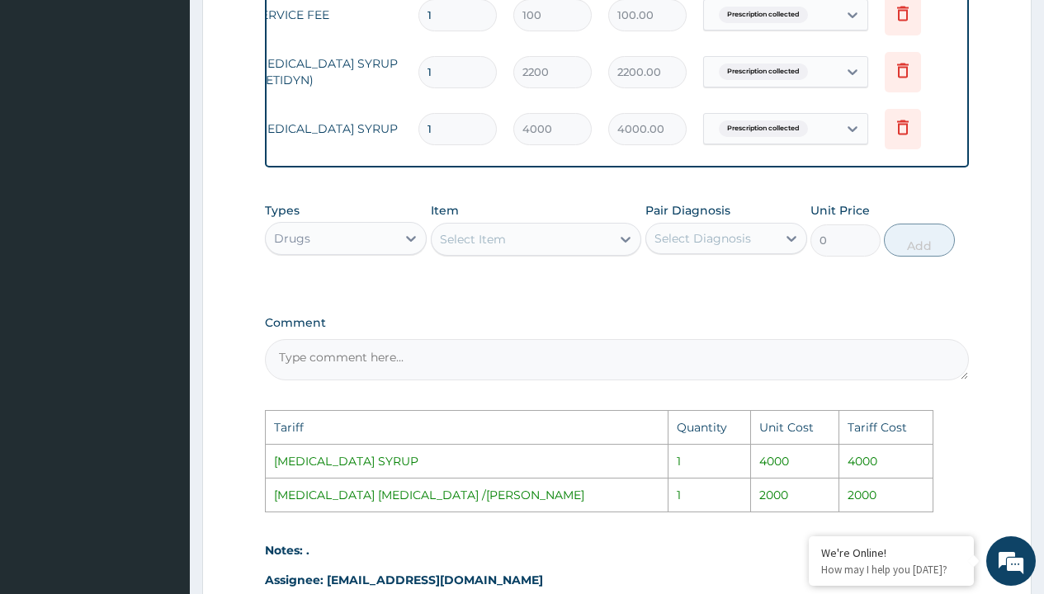
scroll to position [671, 0]
click at [897, 71] on icon at bounding box center [903, 71] width 20 height 20
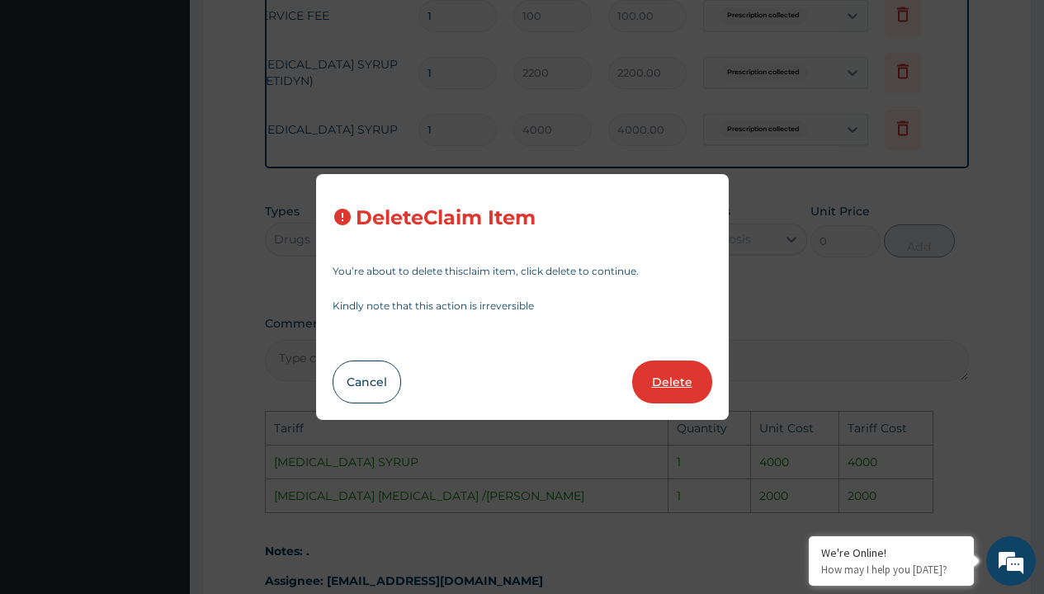
click at [669, 368] on button "Delete" at bounding box center [672, 382] width 80 height 43
type input "4000"
type input "4000.00"
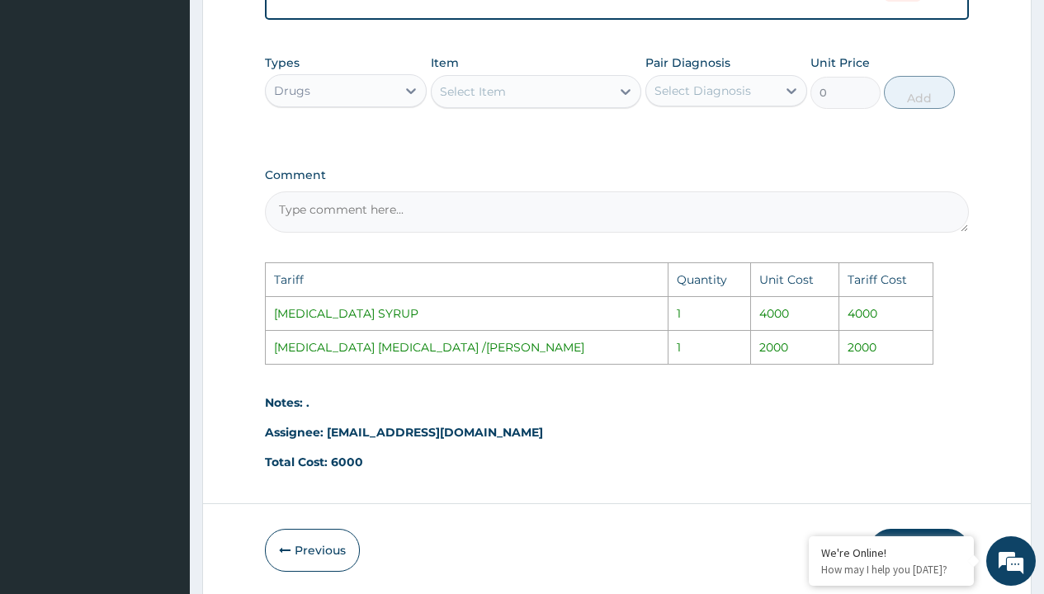
scroll to position [773, 0]
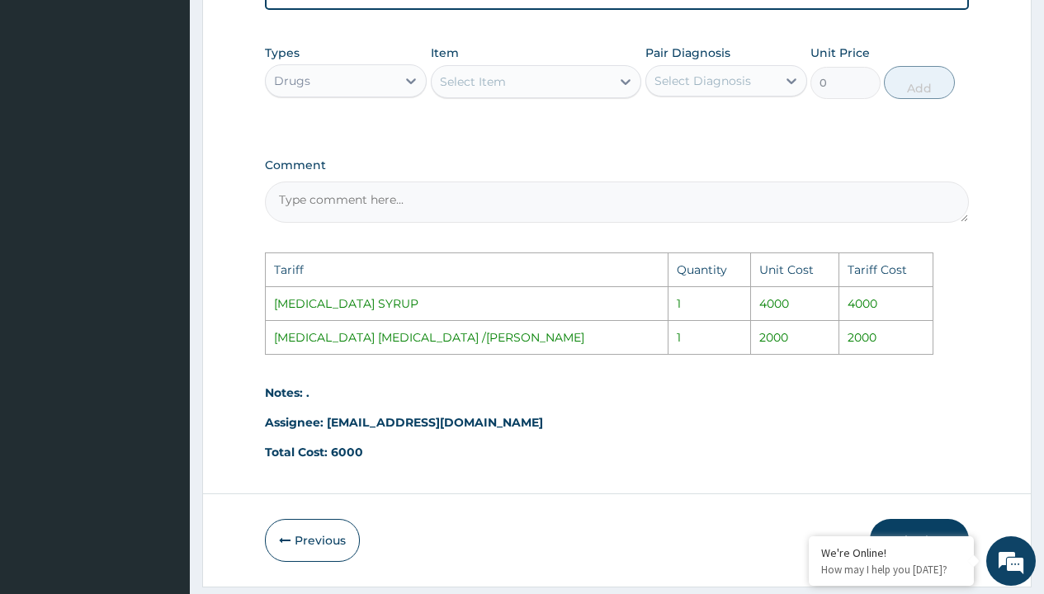
click at [469, 90] on div "Select Item" at bounding box center [473, 81] width 66 height 17
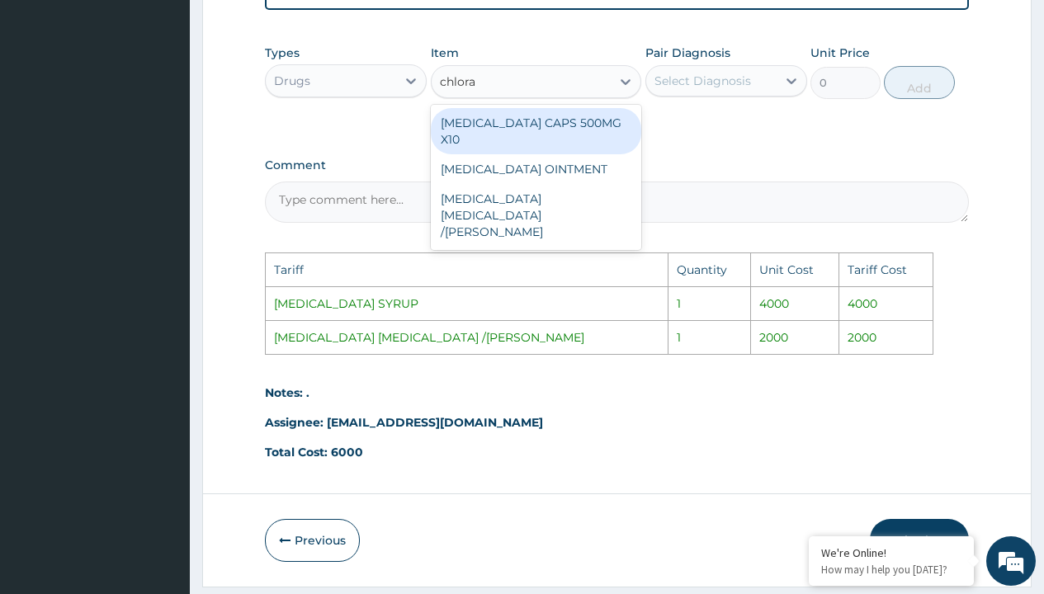
type input "chloram"
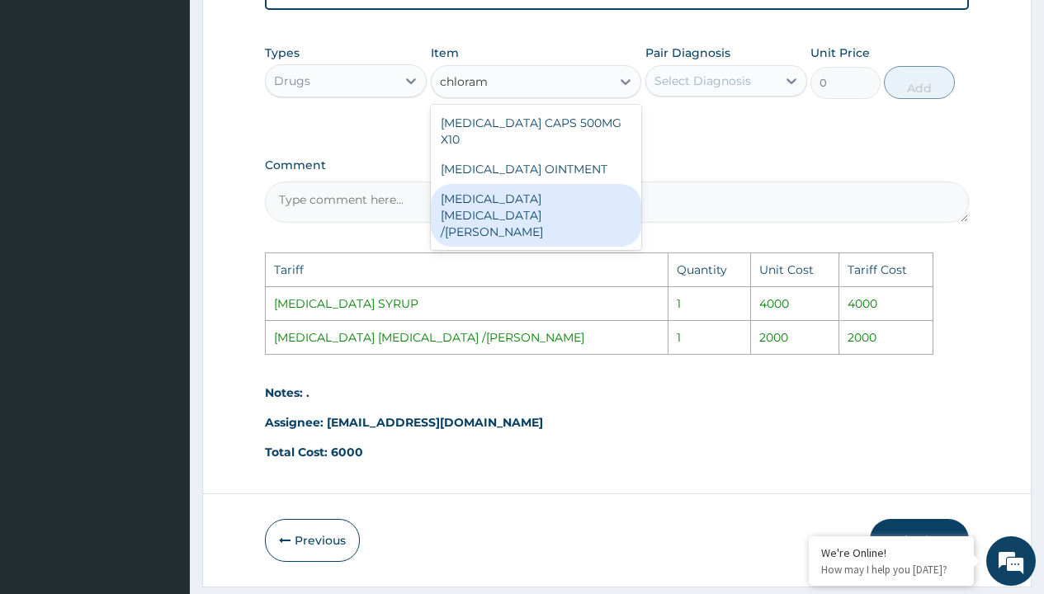
click at [532, 206] on div "CHLORAMPHENICOL EYE DROP /BOTT" at bounding box center [536, 215] width 211 height 63
type input "2000"
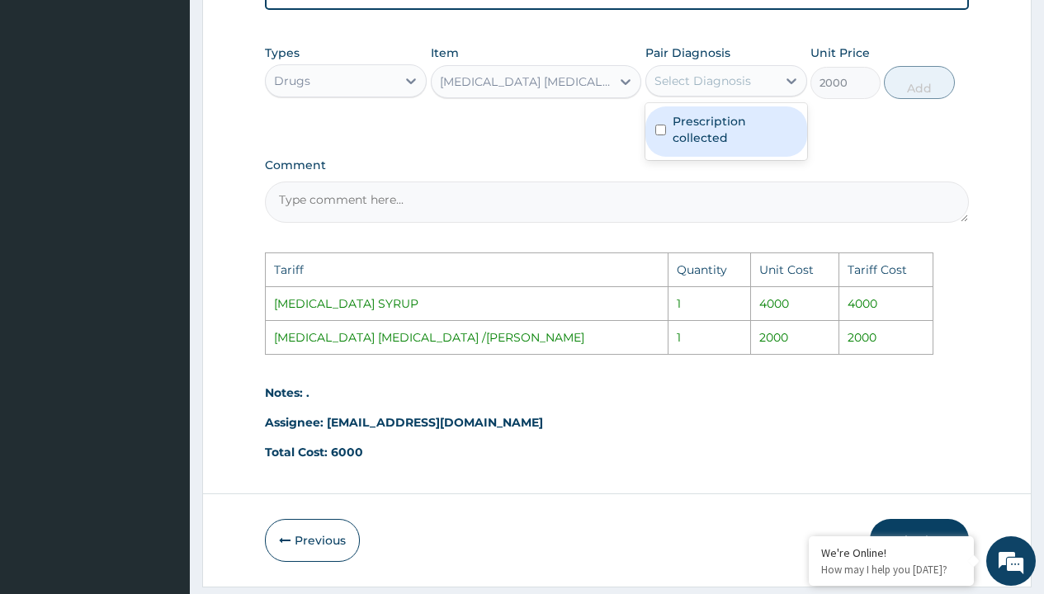
click at [740, 89] on div "Select Diagnosis" at bounding box center [702, 81] width 97 height 17
click at [761, 146] on label "Prescription collected" at bounding box center [735, 129] width 125 height 33
checkbox input "true"
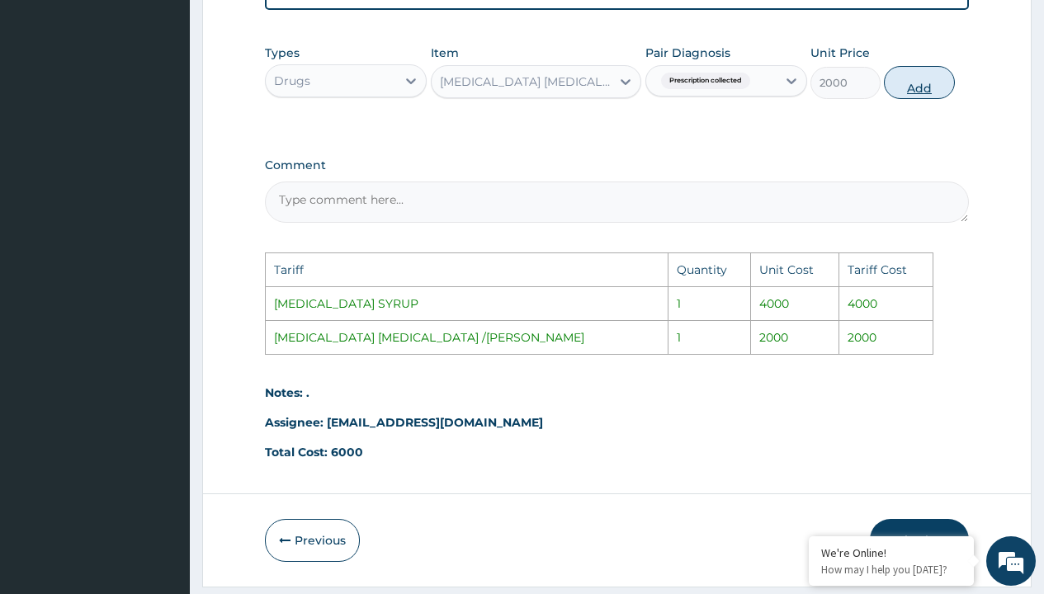
click at [941, 95] on button "Add" at bounding box center [919, 82] width 70 height 33
type input "0"
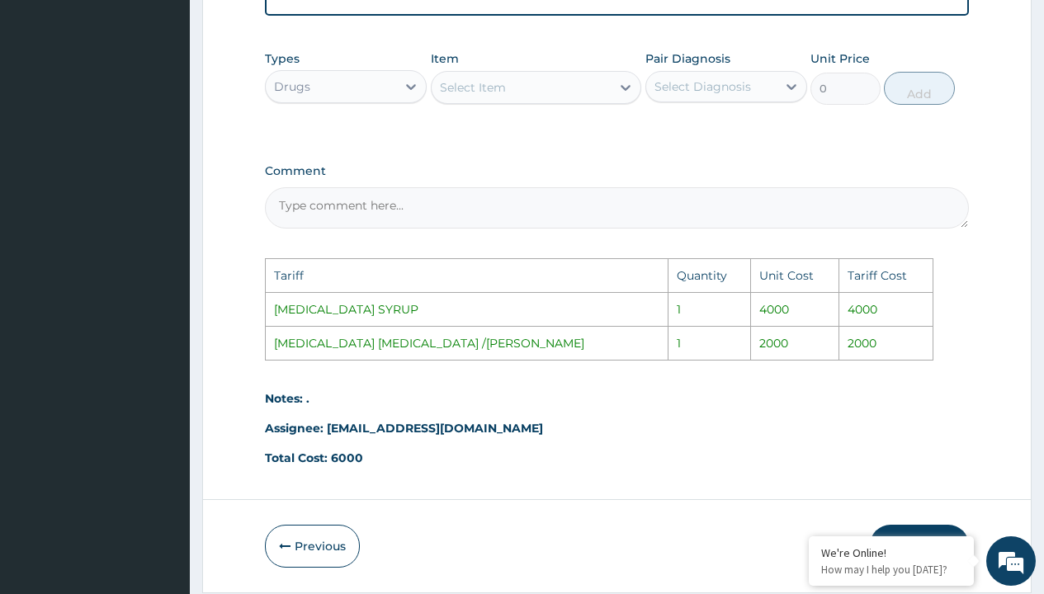
scroll to position [890, 0]
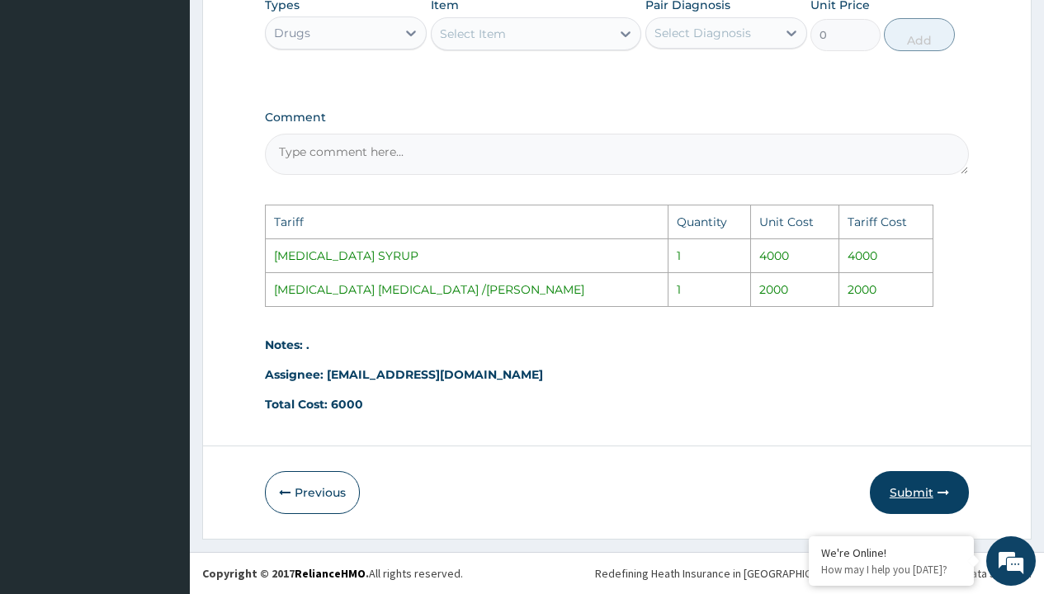
click at [927, 476] on button "Submit" at bounding box center [919, 492] width 99 height 43
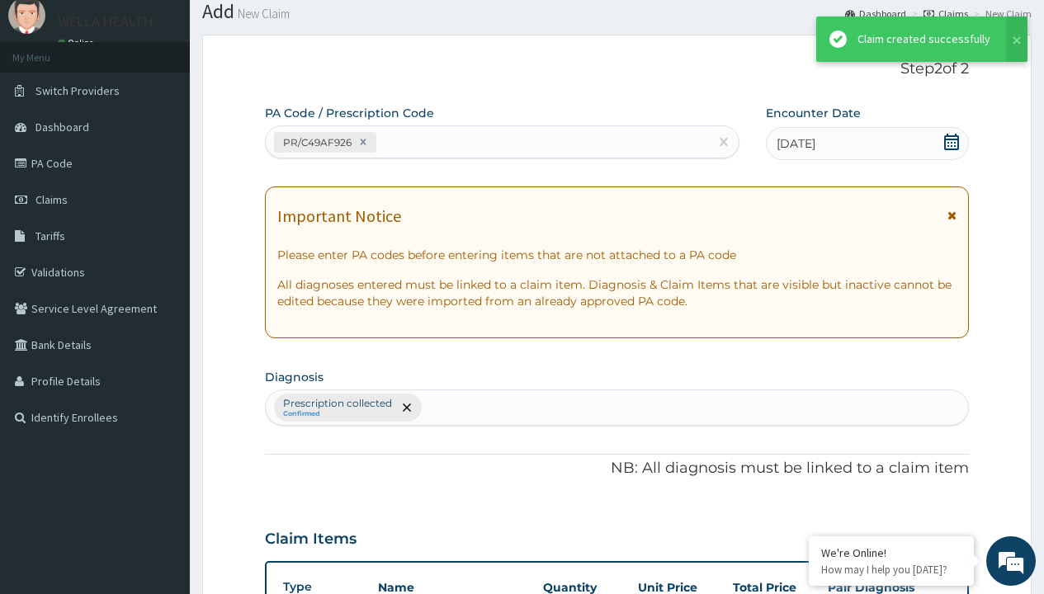
scroll to position [644, 0]
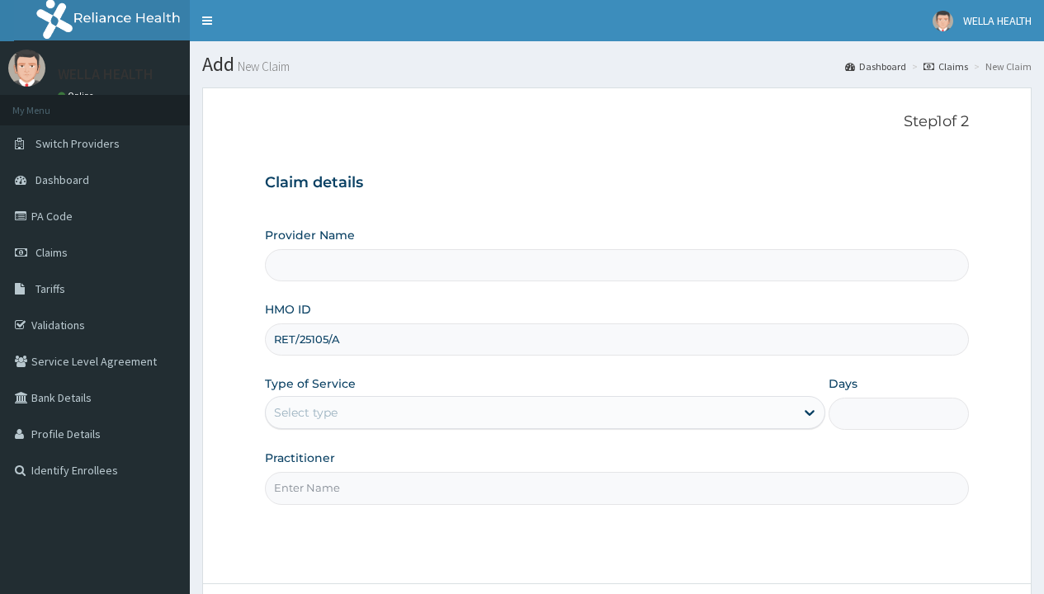
type input "RET/25105/A"
type input "WellaHealth"
type input "WellaHealth(TELEMEDICINE)"
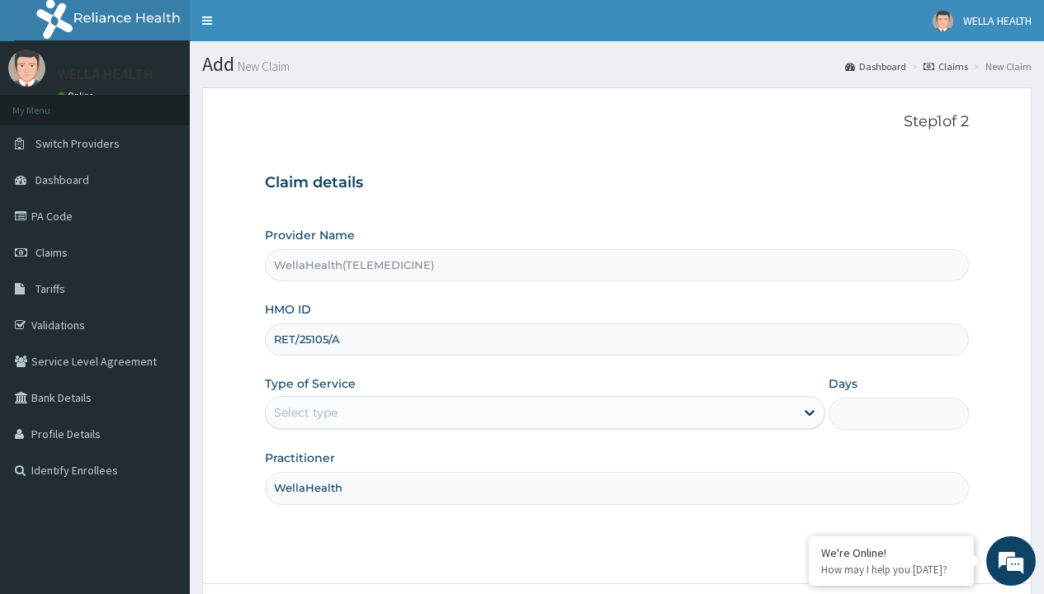
type input "WellaHealth"
click at [305, 413] on div "Select type" at bounding box center [306, 412] width 64 height 17
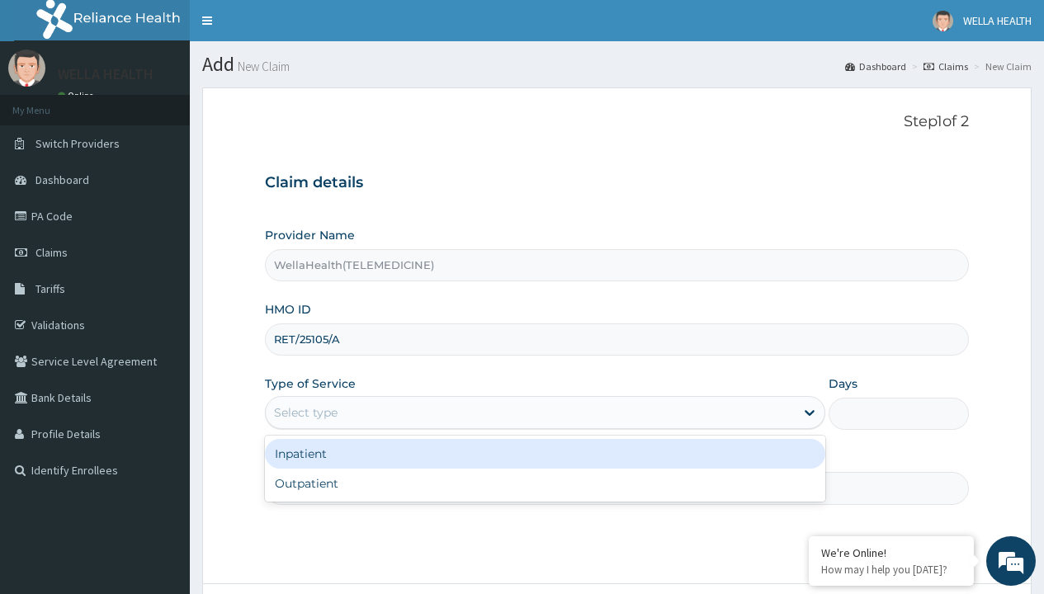
click at [545, 484] on div "Outpatient" at bounding box center [545, 484] width 560 height 30
type input "1"
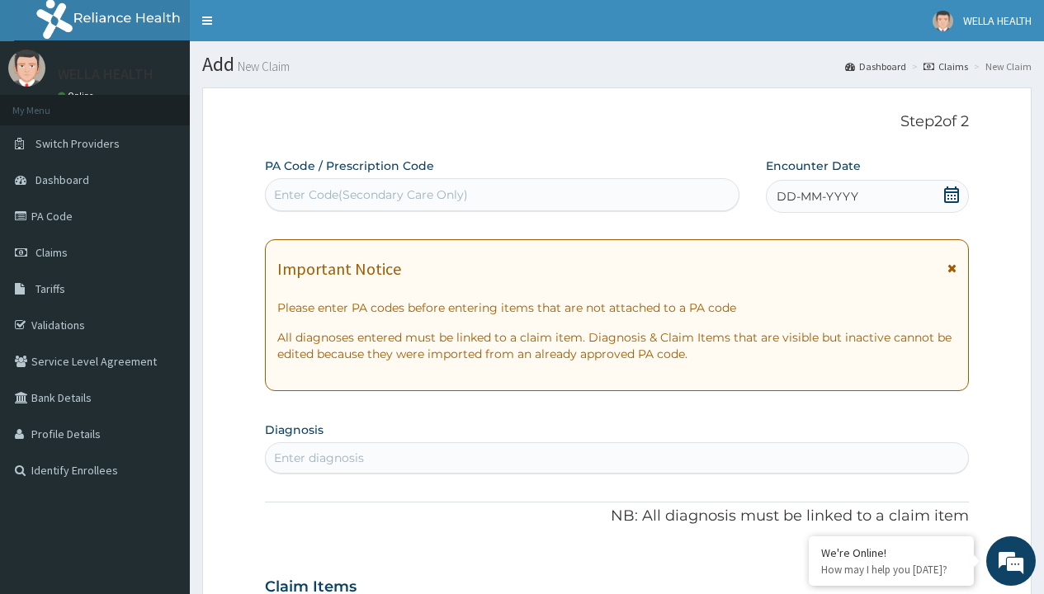
scroll to position [138, 0]
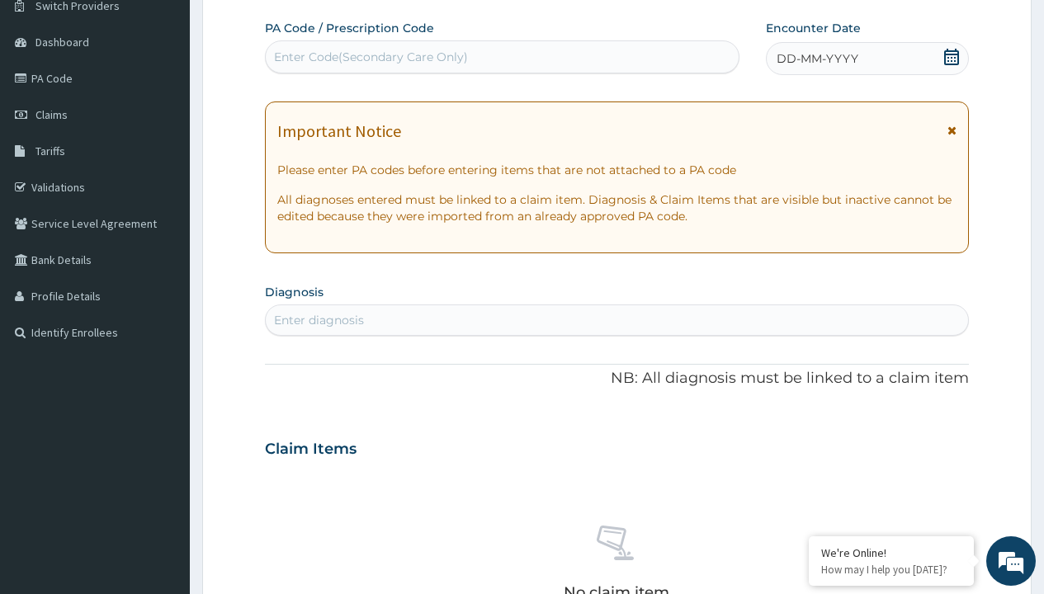
click at [816, 59] on span "DD-MM-YYYY" at bounding box center [818, 58] width 82 height 17
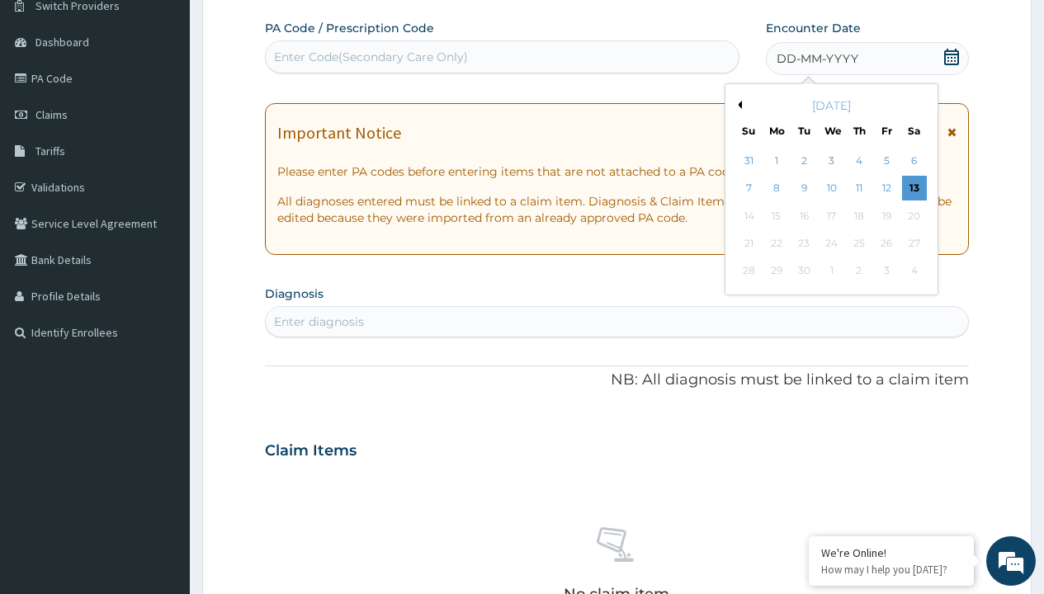
click at [737, 105] on button "Previous Month" at bounding box center [738, 105] width 8 height 8
click at [749, 188] on div "3" at bounding box center [748, 189] width 25 height 25
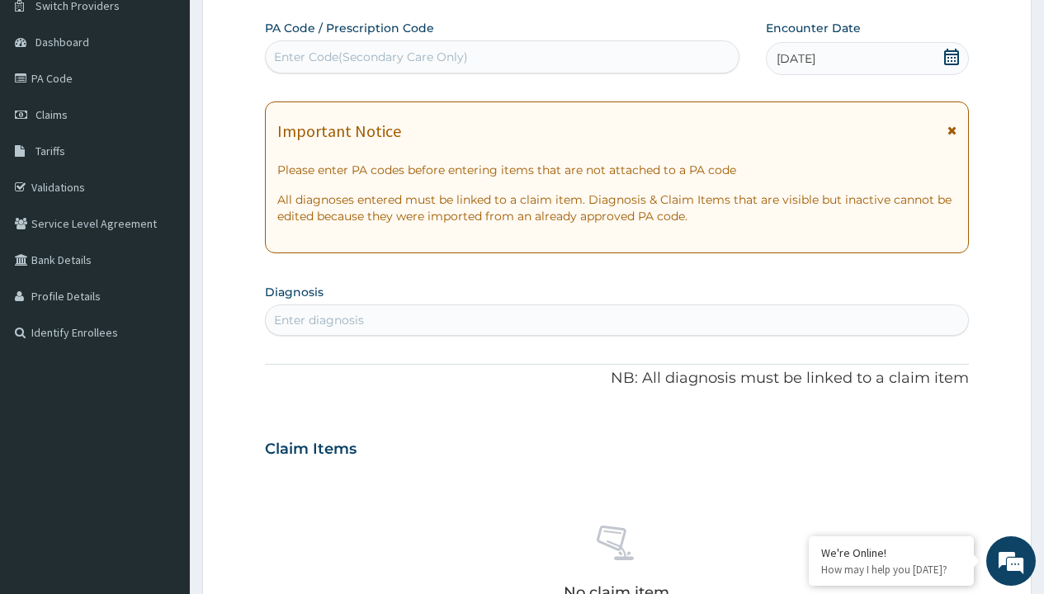
click at [370, 57] on div "Enter Code(Secondary Care Only)" at bounding box center [371, 57] width 194 height 17
type input "PR/69BA987B"
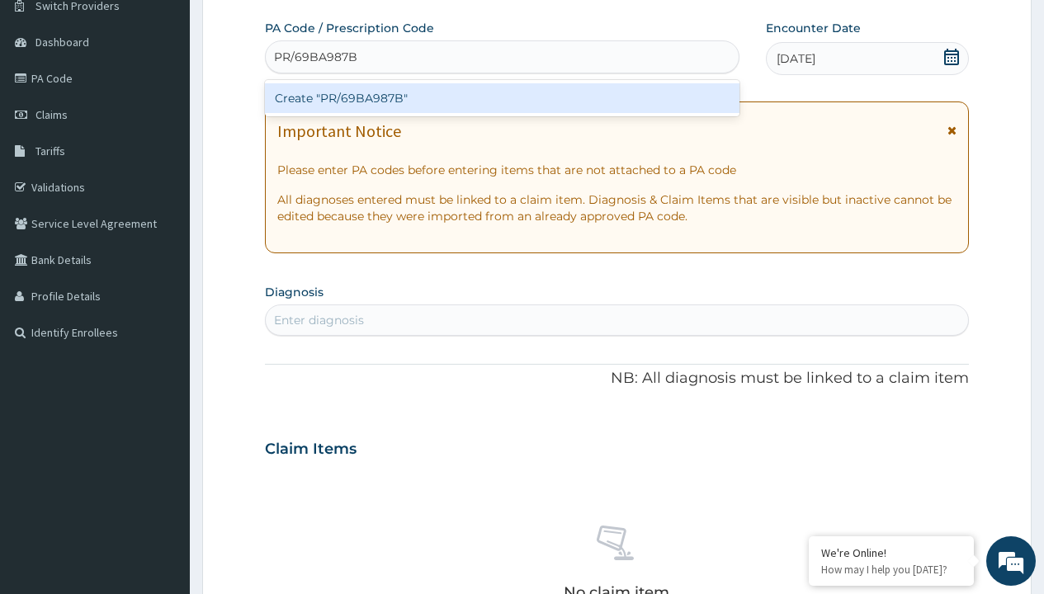
click at [502, 98] on div "Create "PR/69BA987B"" at bounding box center [502, 98] width 474 height 30
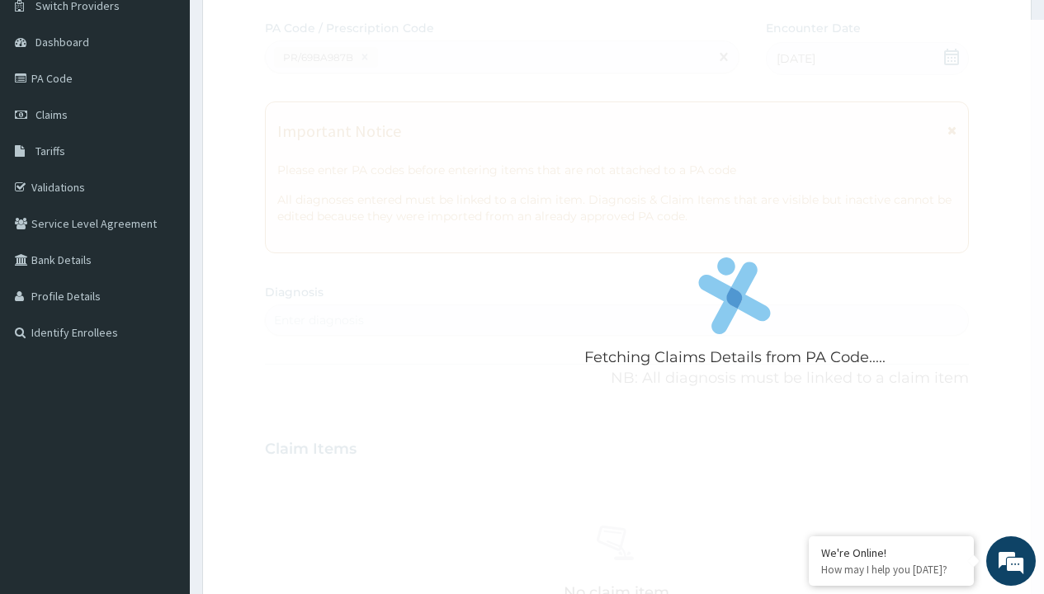
click at [319, 320] on div "Enter diagnosis" at bounding box center [319, 320] width 90 height 17
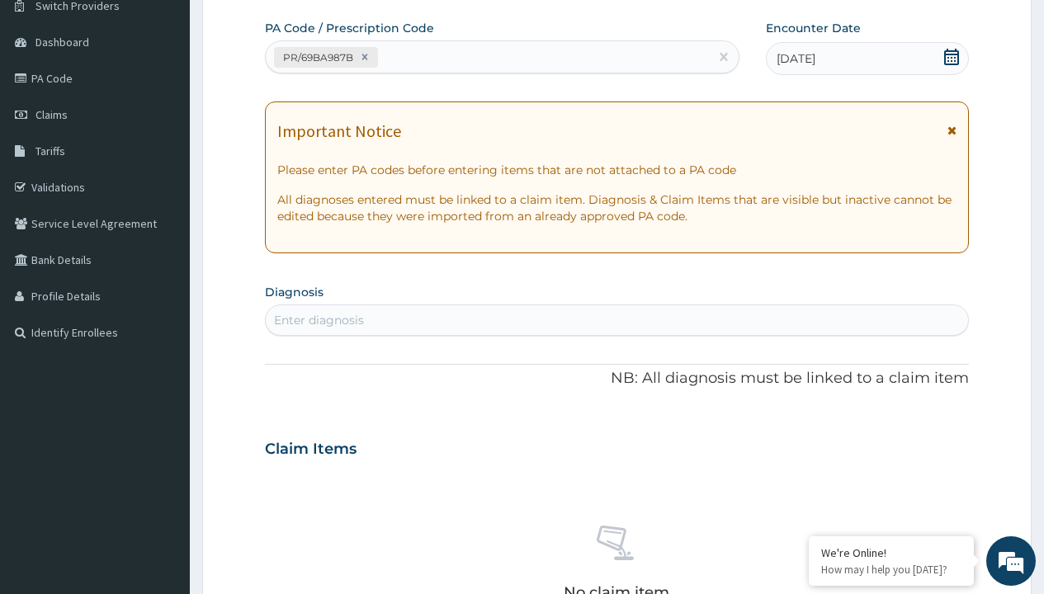
type input "prescription collected"
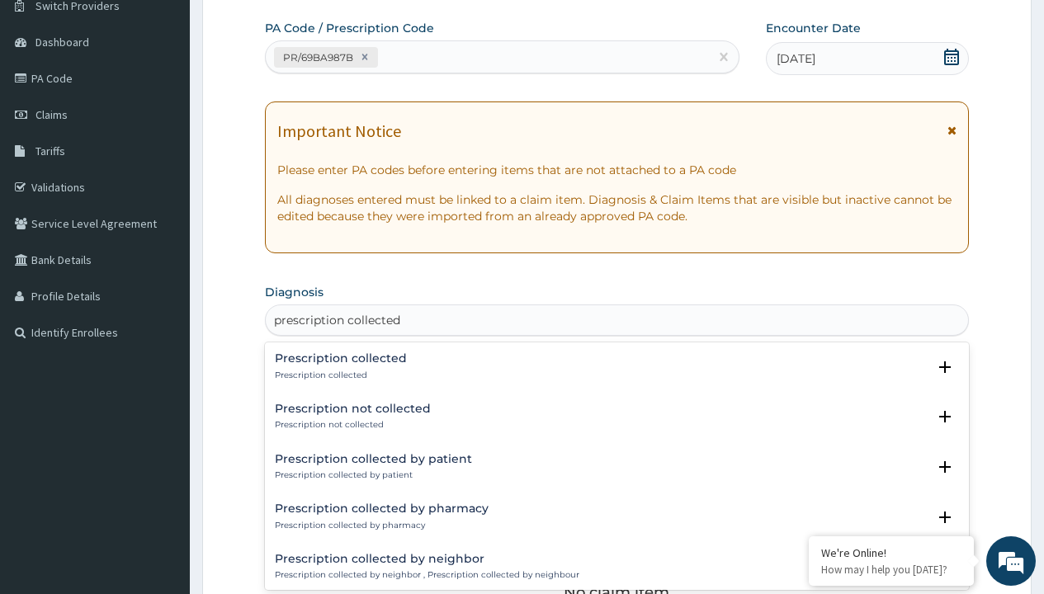
click at [338, 375] on p "Prescription collected" at bounding box center [341, 376] width 132 height 12
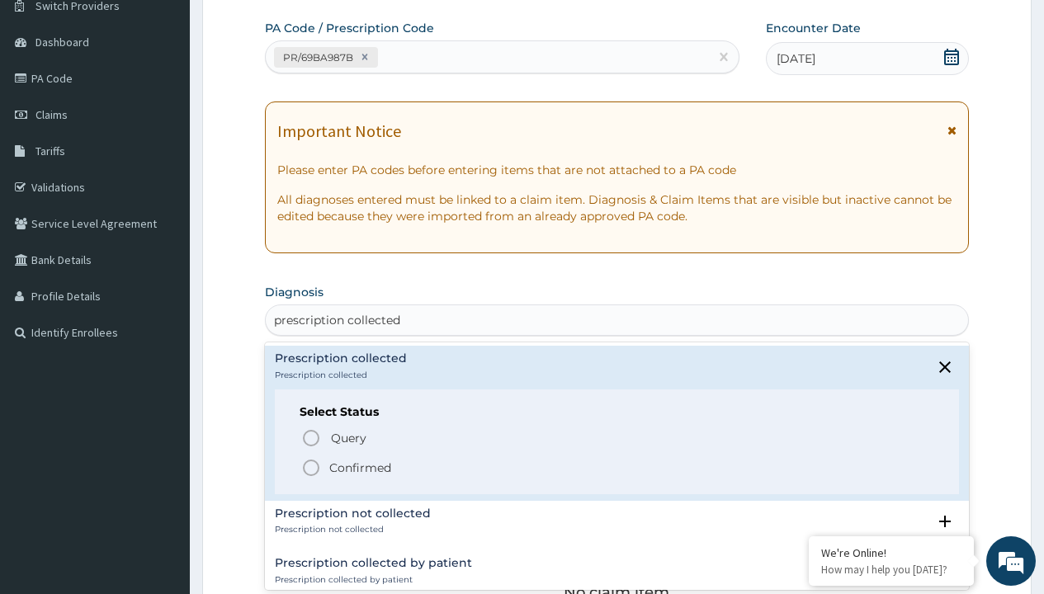
click at [360, 467] on p "Confirmed" at bounding box center [360, 468] width 62 height 17
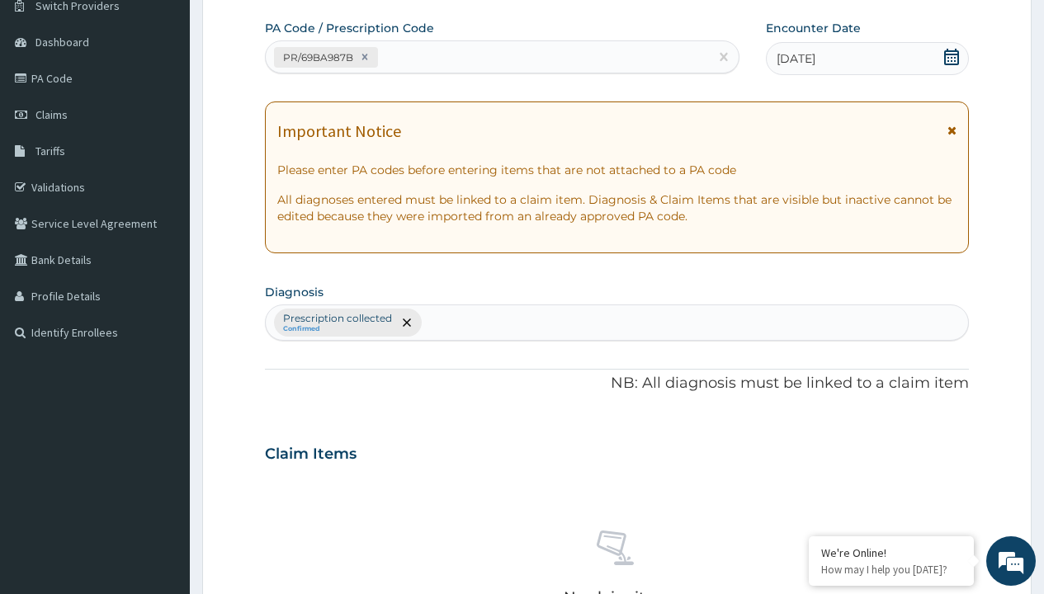
scroll to position [578, 0]
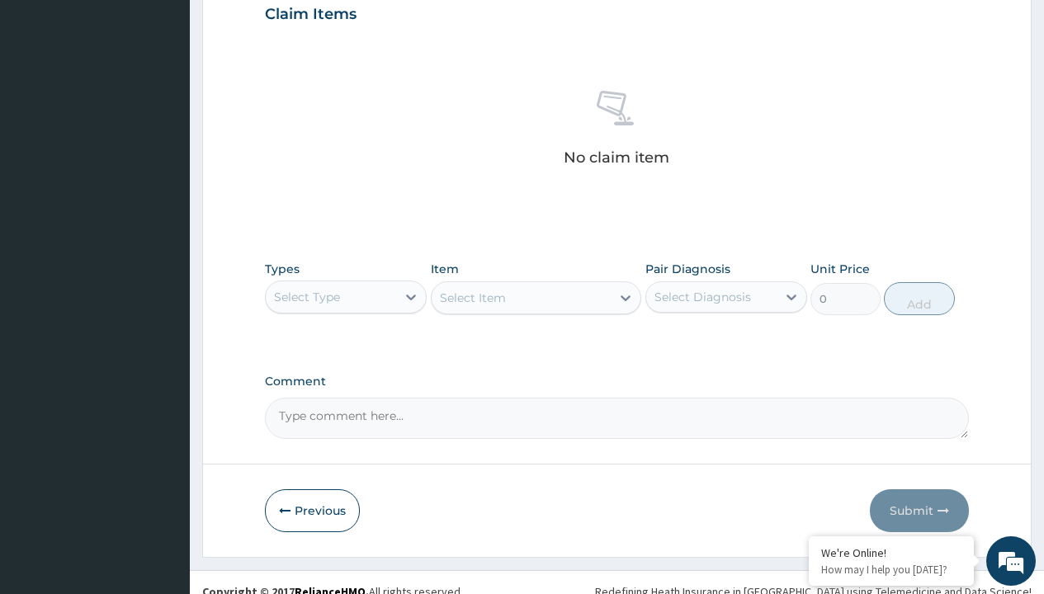
click at [307, 296] on div "Select Type" at bounding box center [307, 297] width 66 height 17
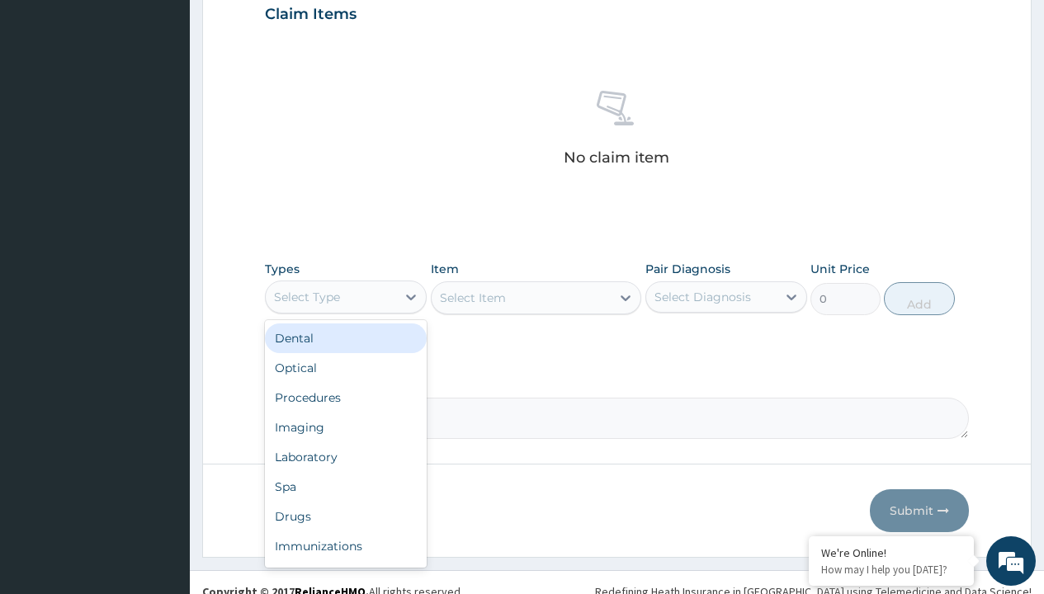
type input "procedures"
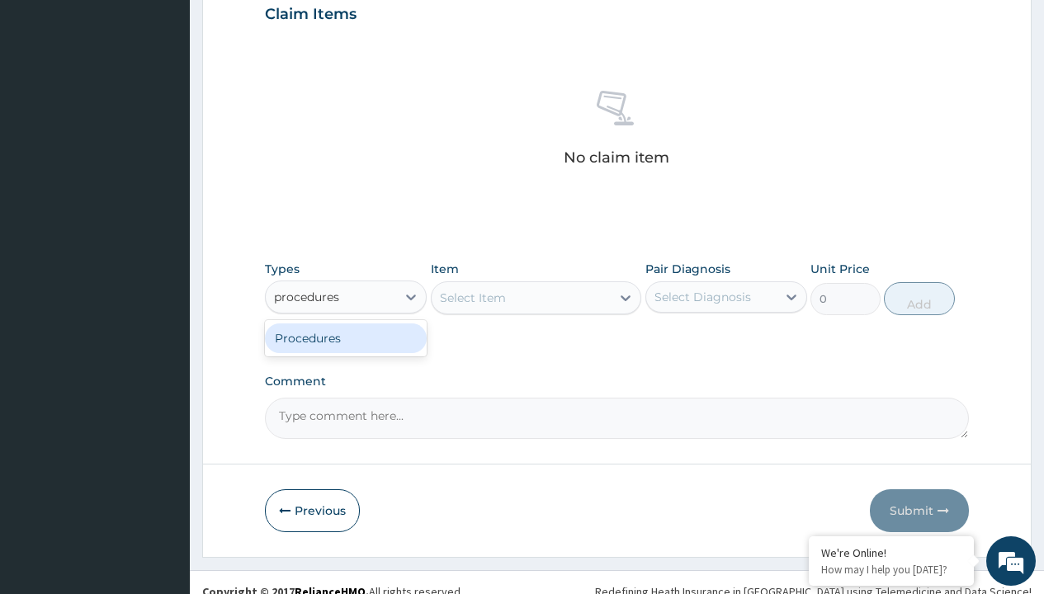
click at [346, 338] on div "Procedures" at bounding box center [346, 339] width 162 height 30
click at [472, 297] on div "Select Item" at bounding box center [473, 298] width 66 height 17
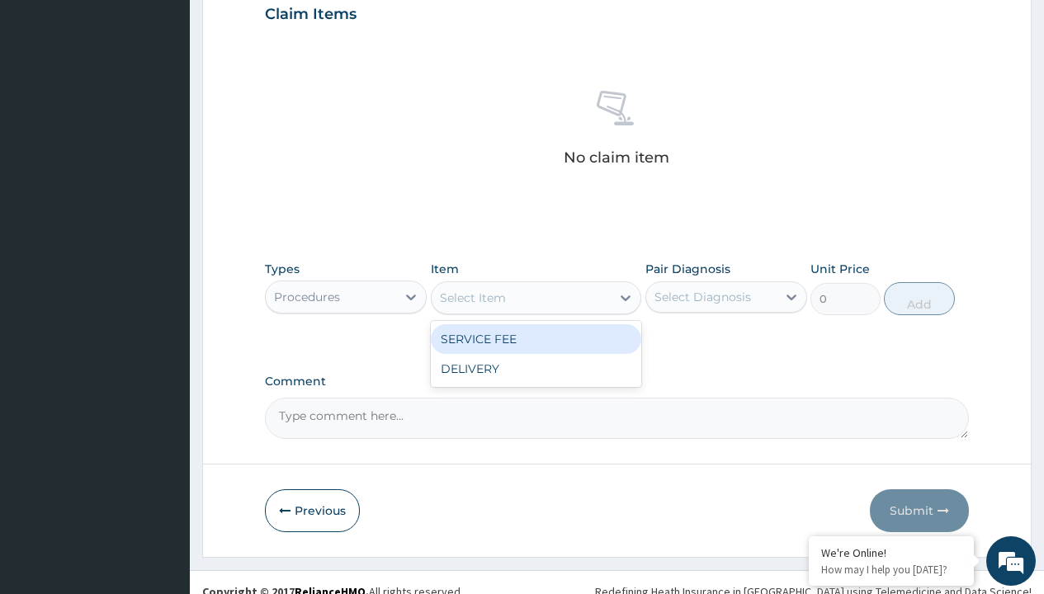
type input "service fee"
click at [536, 338] on div "SERVICE FEE" at bounding box center [536, 339] width 211 height 30
type input "100"
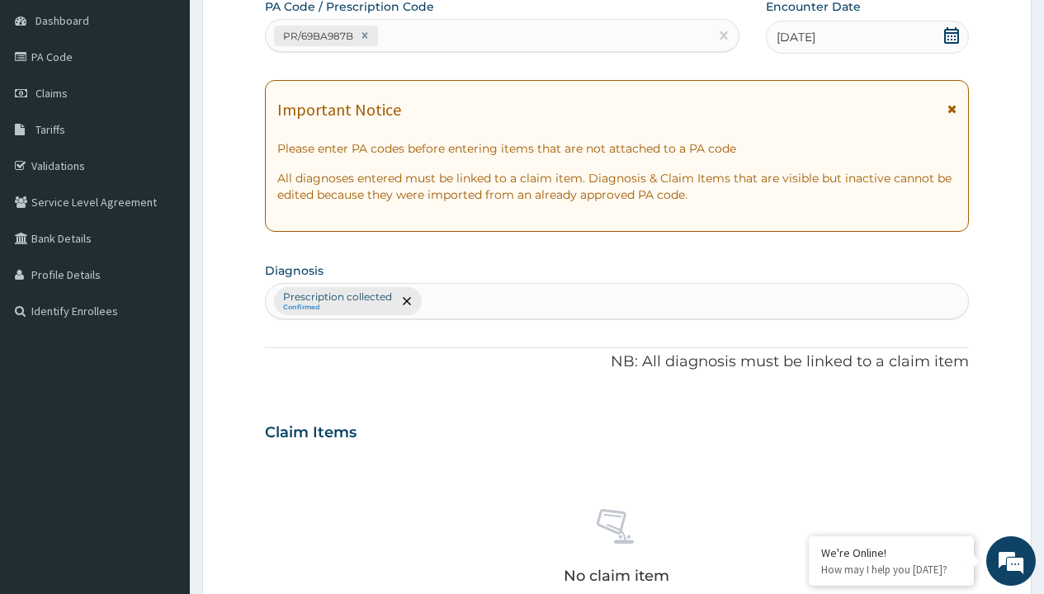
type input "prescription collected"
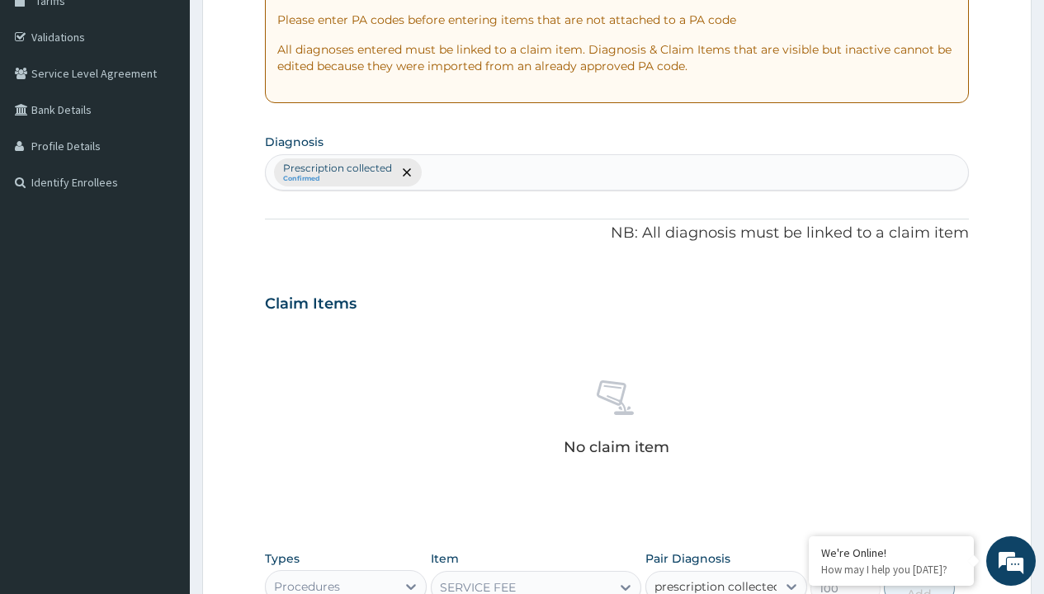
checkbox input "true"
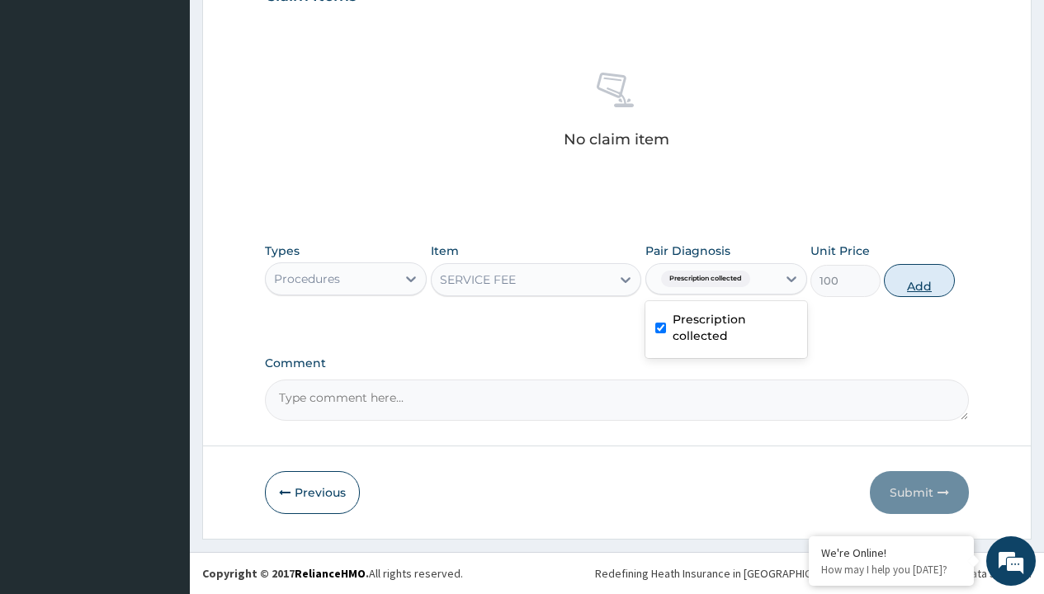
click at [919, 280] on button "Add" at bounding box center [919, 280] width 70 height 33
type input "0"
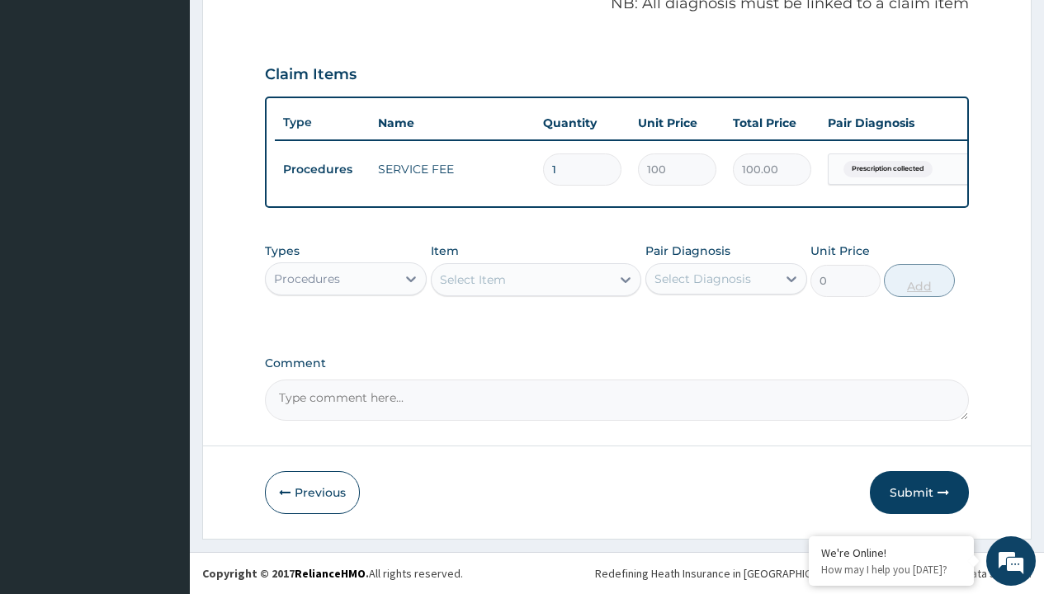
scroll to position [530, 0]
click at [307, 278] on div "Procedures" at bounding box center [307, 279] width 66 height 17
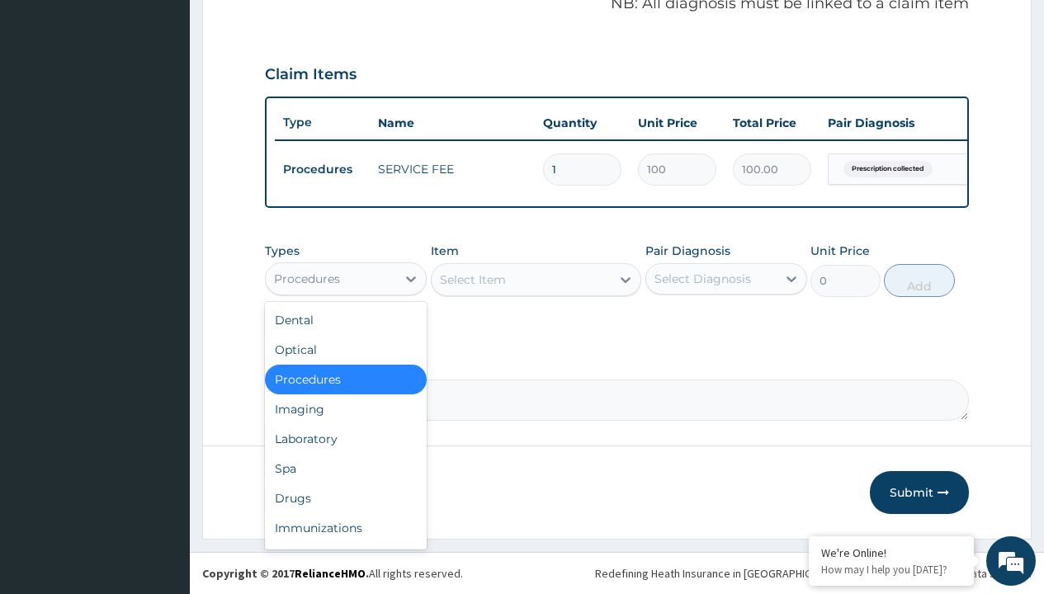
type input "drugs"
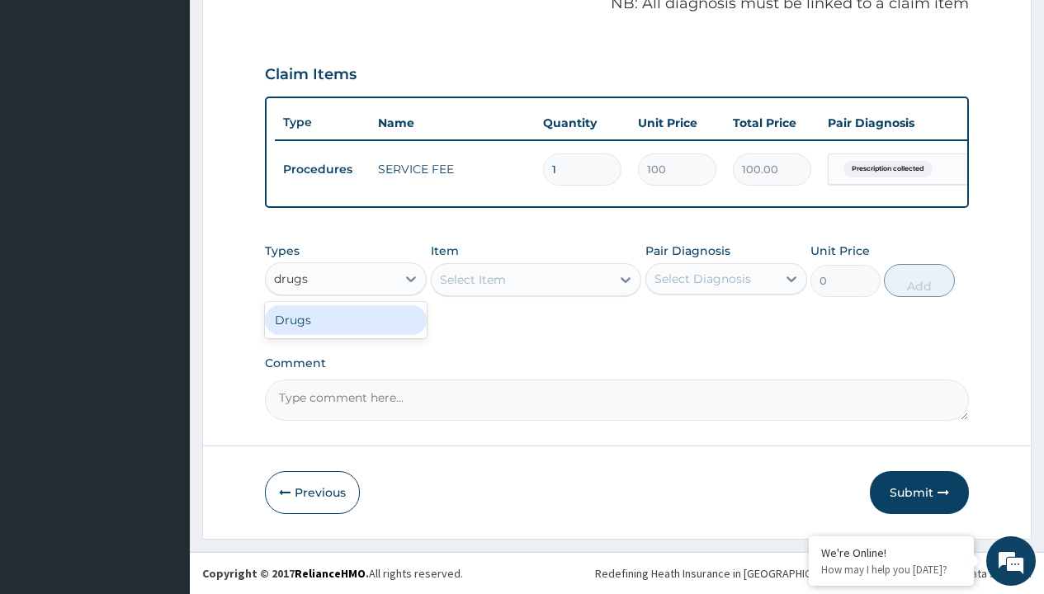
scroll to position [0, 0]
click at [346, 319] on div "Drugs" at bounding box center [346, 320] width 162 height 30
click at [472, 279] on div "Select Item" at bounding box center [536, 279] width 211 height 33
type input "paracetamol syrup avipol/bott"
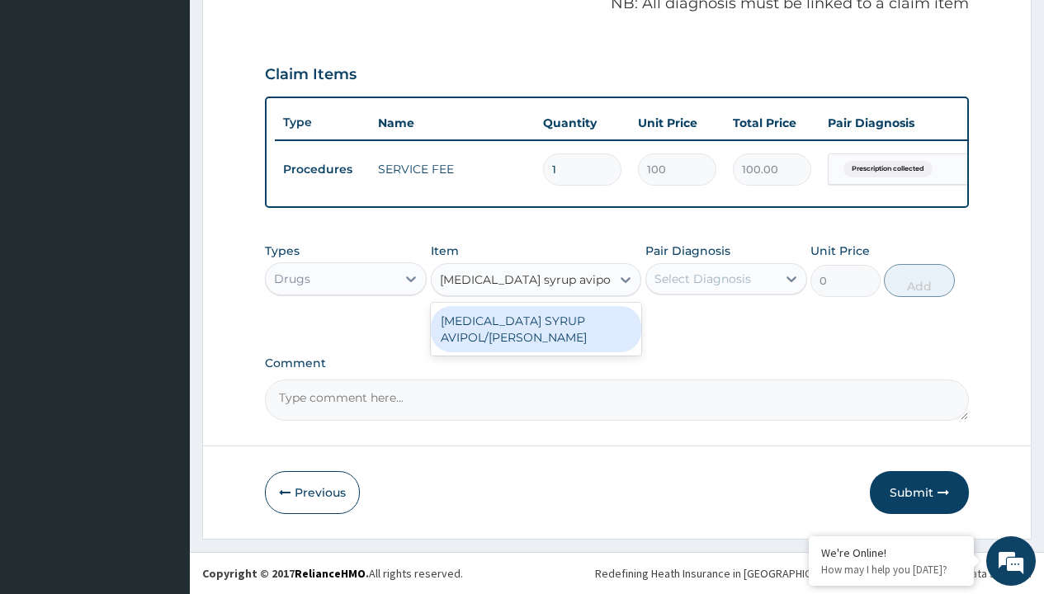
click at [536, 328] on div "[MEDICAL_DATA] SYRUP AVIPOL/[PERSON_NAME]" at bounding box center [536, 329] width 211 height 46
type input "1500"
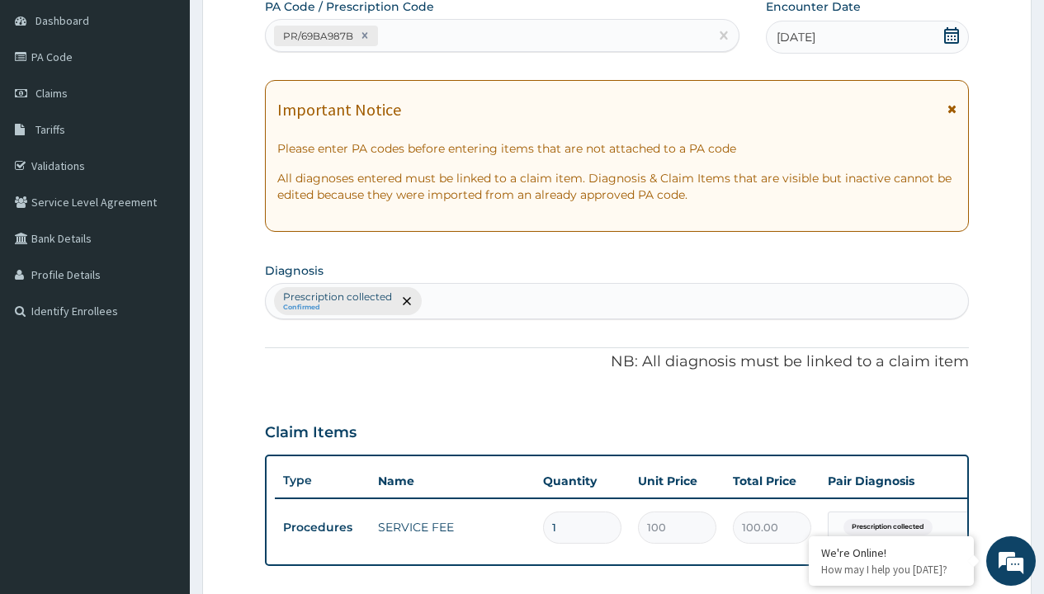
type input "prescription collected"
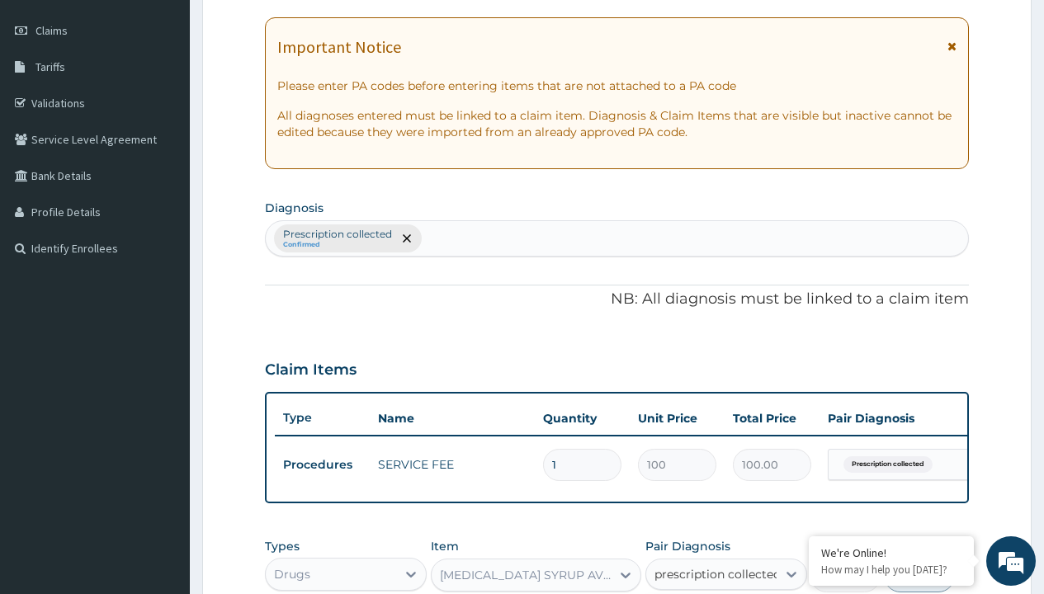
checkbox input "true"
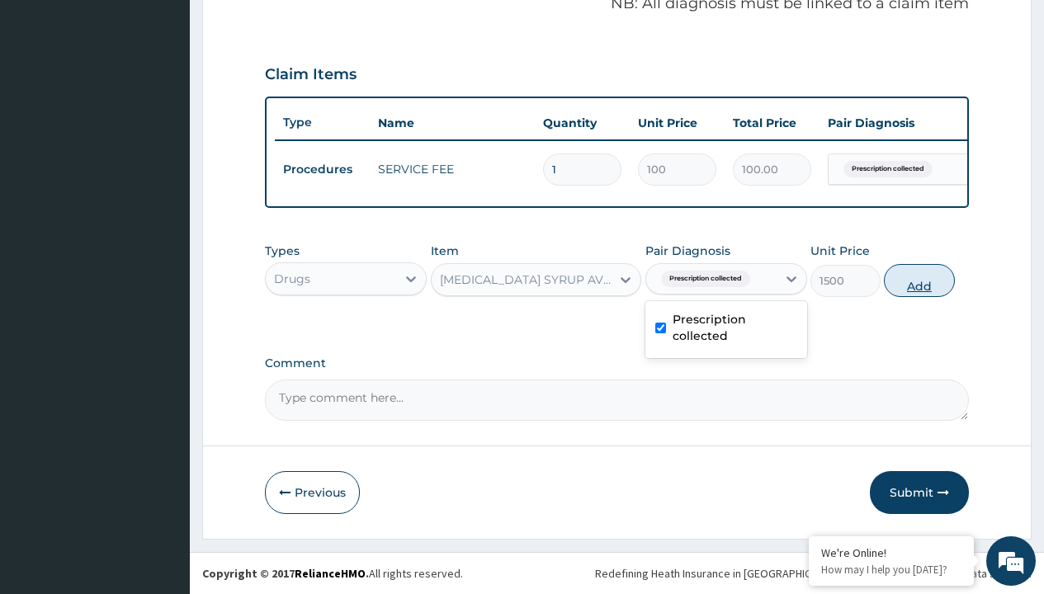
click at [919, 280] on button "Add" at bounding box center [919, 280] width 70 height 33
type input "0"
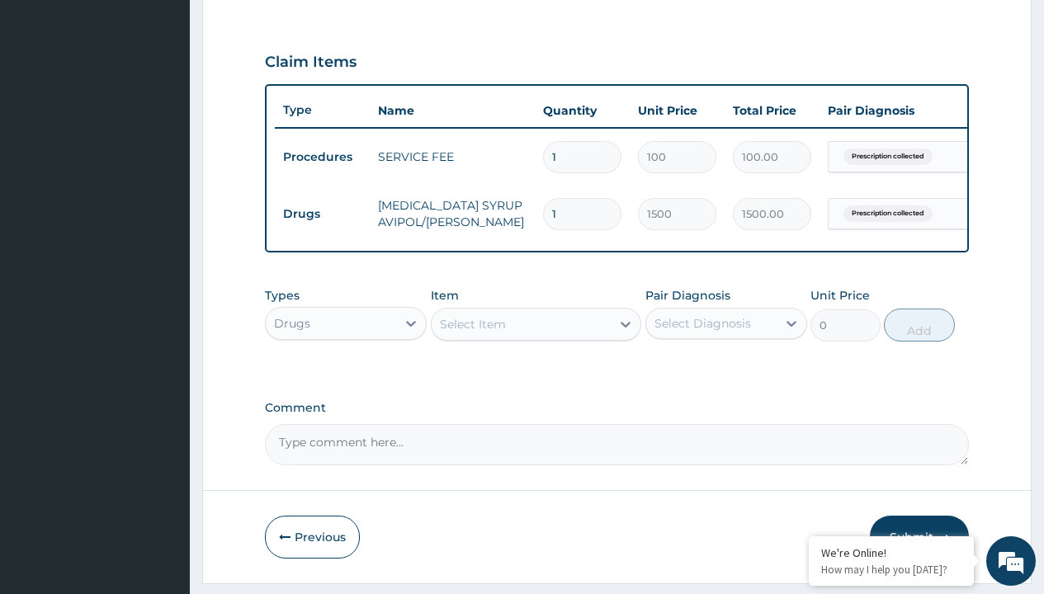
click at [322, 214] on td "Drugs" at bounding box center [322, 214] width 95 height 31
type input "drugs"
click at [346, 376] on div "Drugs" at bounding box center [346, 365] width 162 height 30
click at [472, 333] on div "Select Item" at bounding box center [473, 324] width 66 height 17
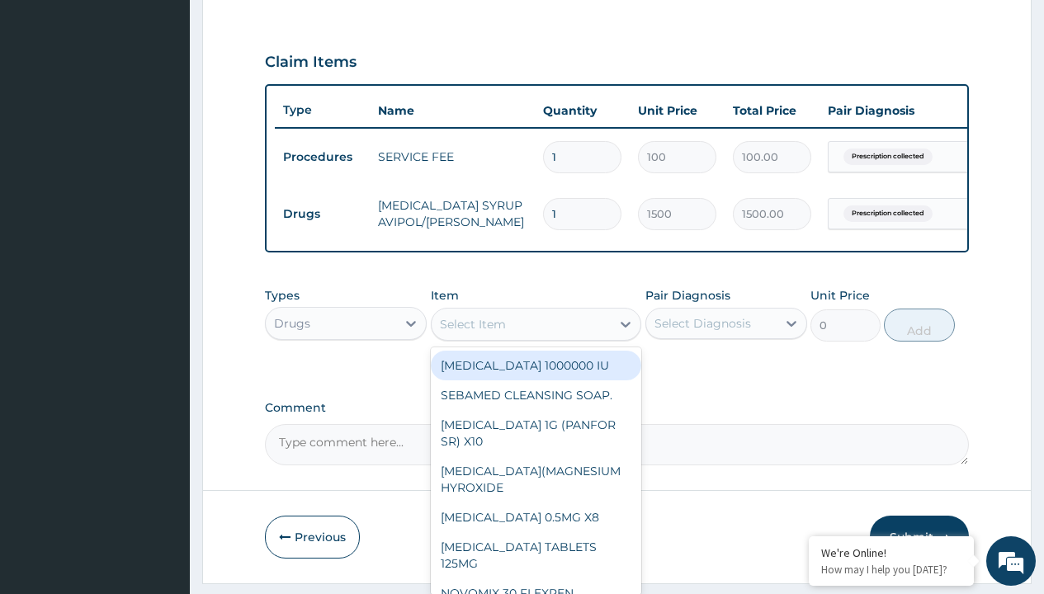
type input "neofylin syrup/bott"
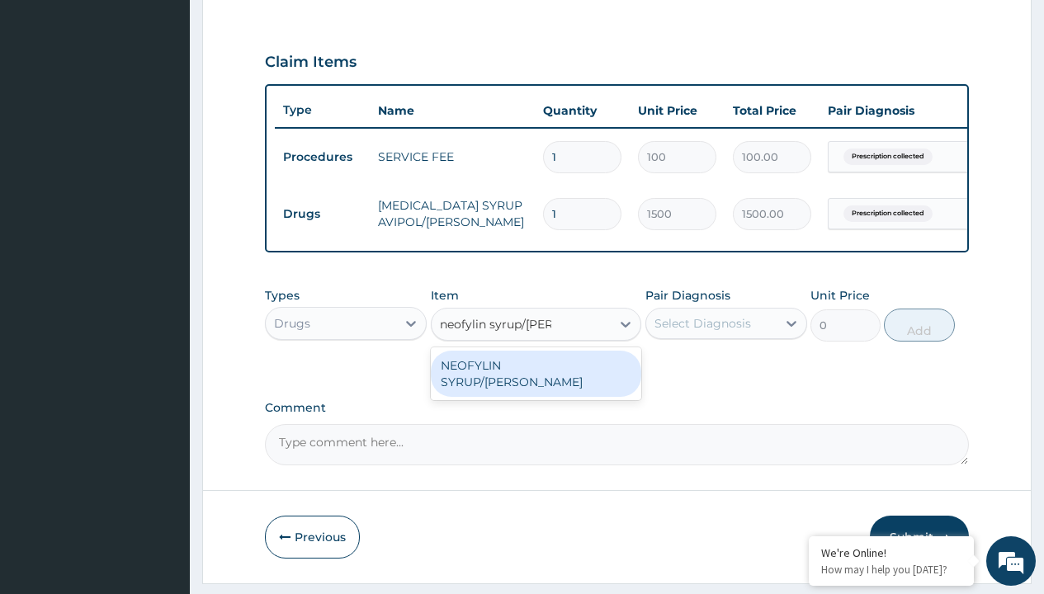
click at [536, 377] on div "NEOFYLIN SYRUP/[PERSON_NAME]" at bounding box center [536, 374] width 211 height 46
type input "2200"
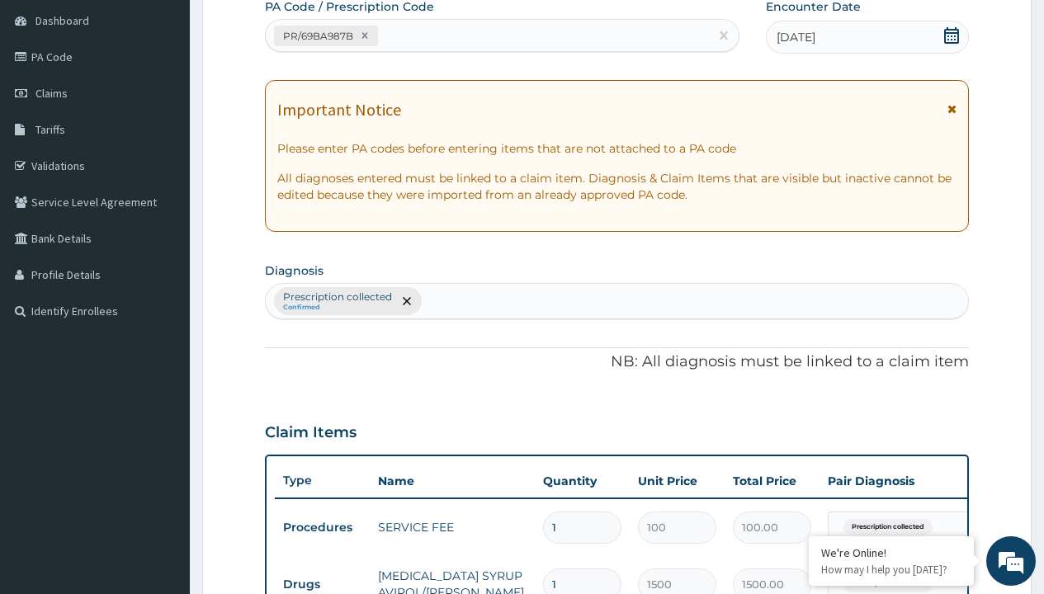
type input "prescription collected"
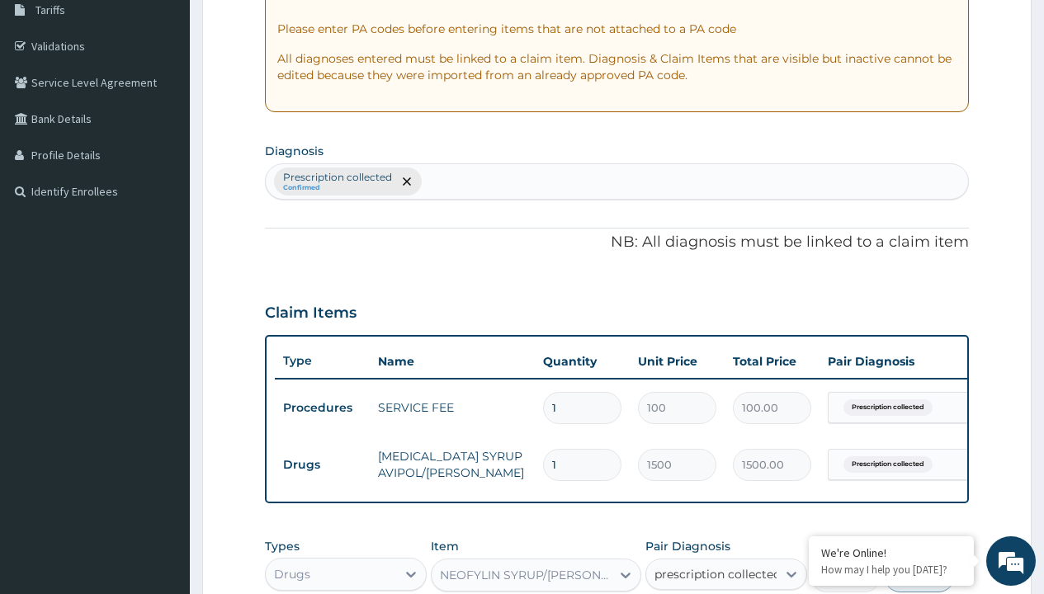
checkbox input "true"
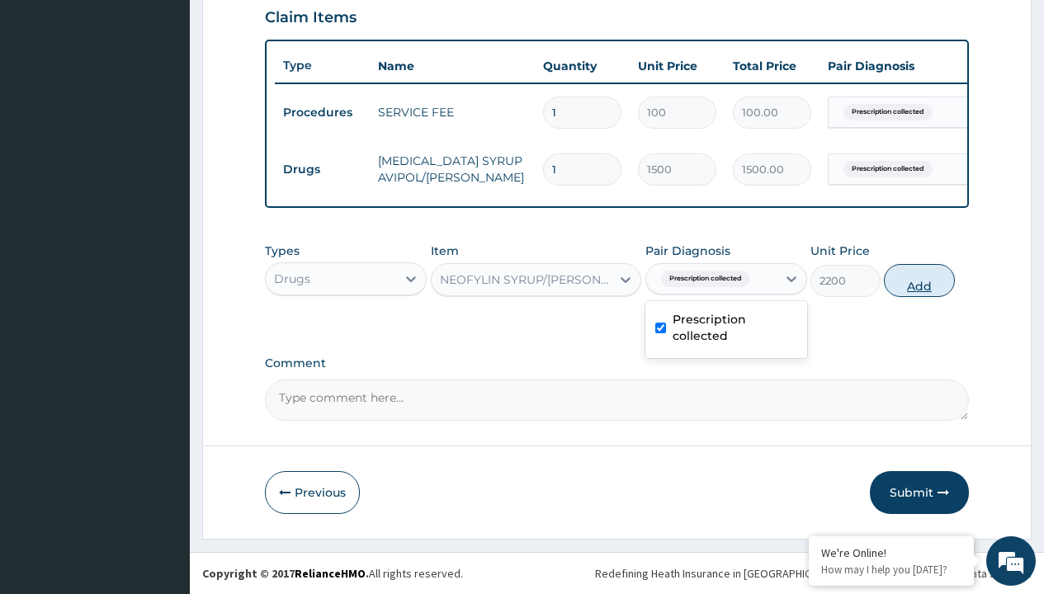
click at [919, 280] on button "Add" at bounding box center [919, 280] width 70 height 33
type input "0"
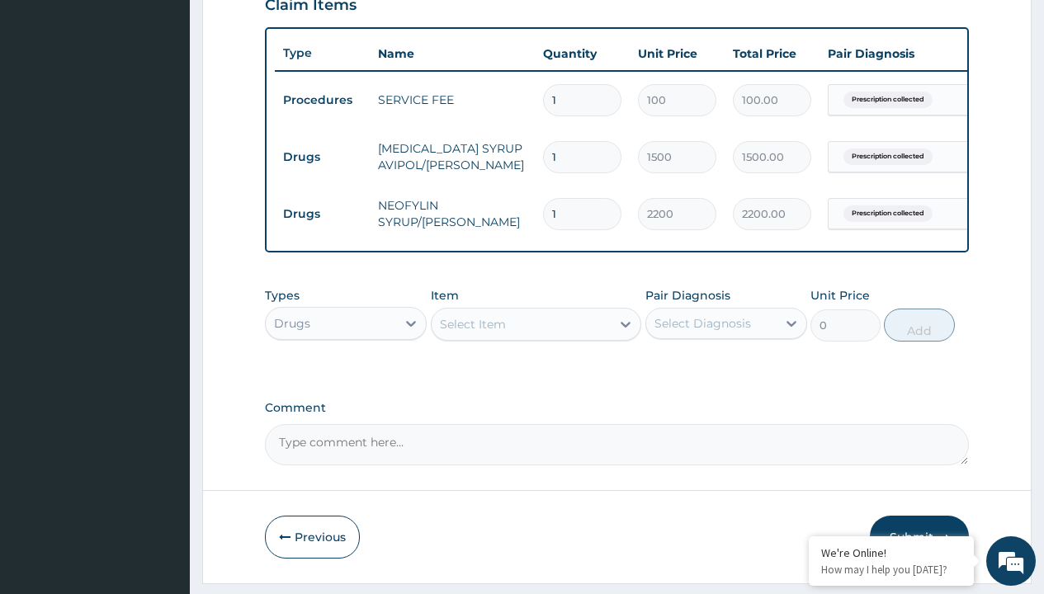
click at [322, 157] on td "Drugs" at bounding box center [322, 157] width 95 height 31
type input "drugs"
click at [346, 376] on div "Drugs" at bounding box center [346, 365] width 162 height 30
click at [472, 333] on div "Select Item" at bounding box center [473, 324] width 66 height 17
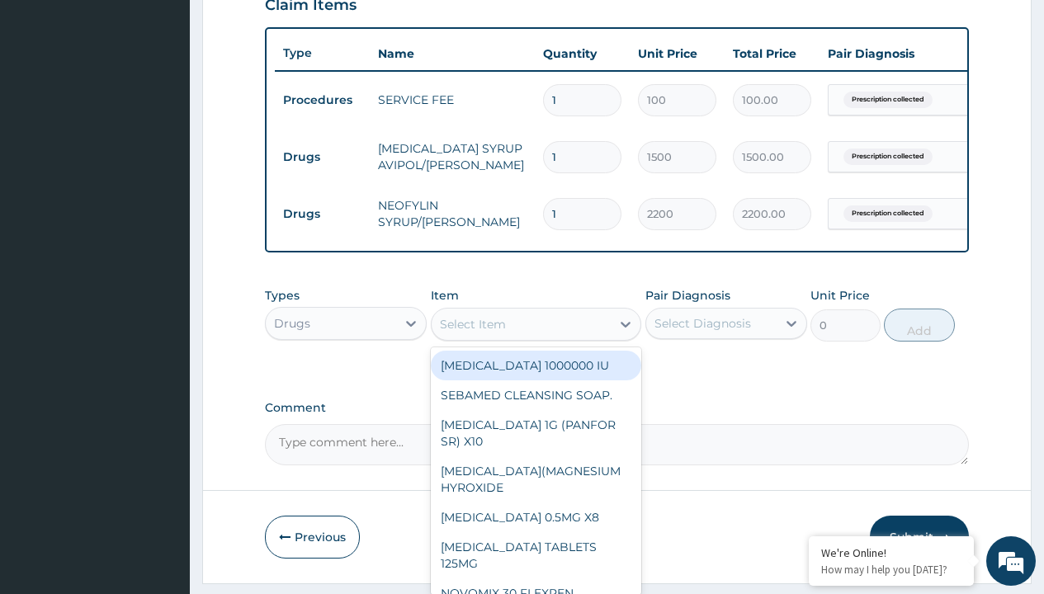
type input "cetirizine syrup"
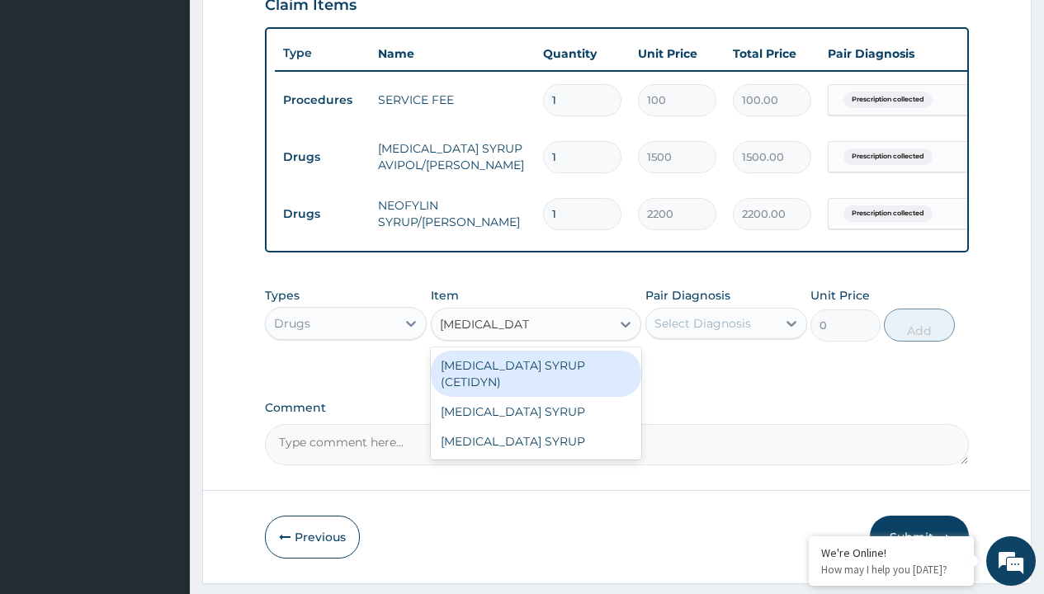
click at [536, 377] on div "CETIRIZINE SYRUP (CETIDYN)" at bounding box center [536, 374] width 211 height 46
type input "2200"
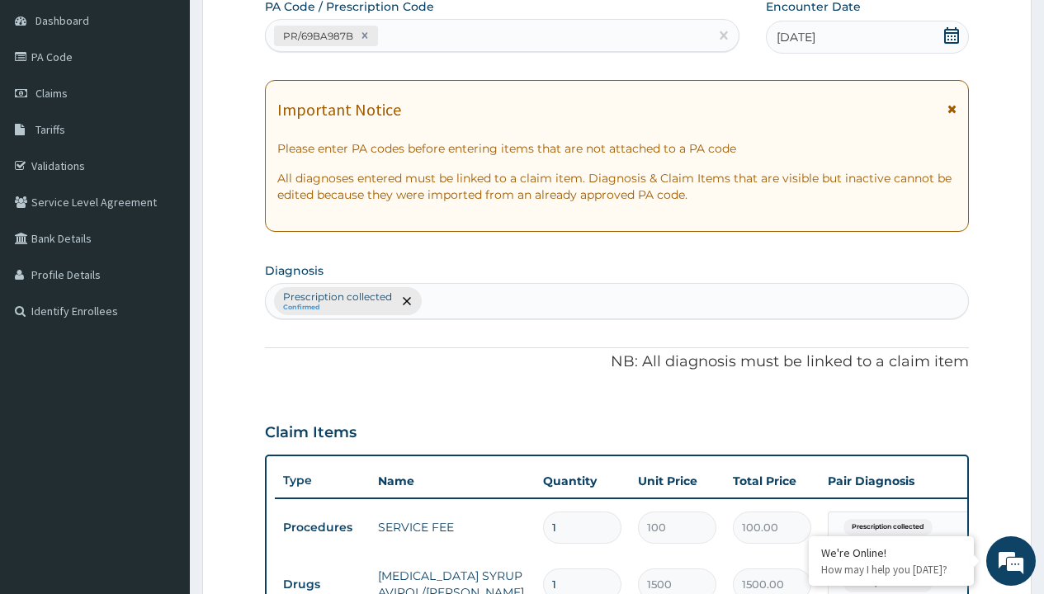
type input "prescription collected"
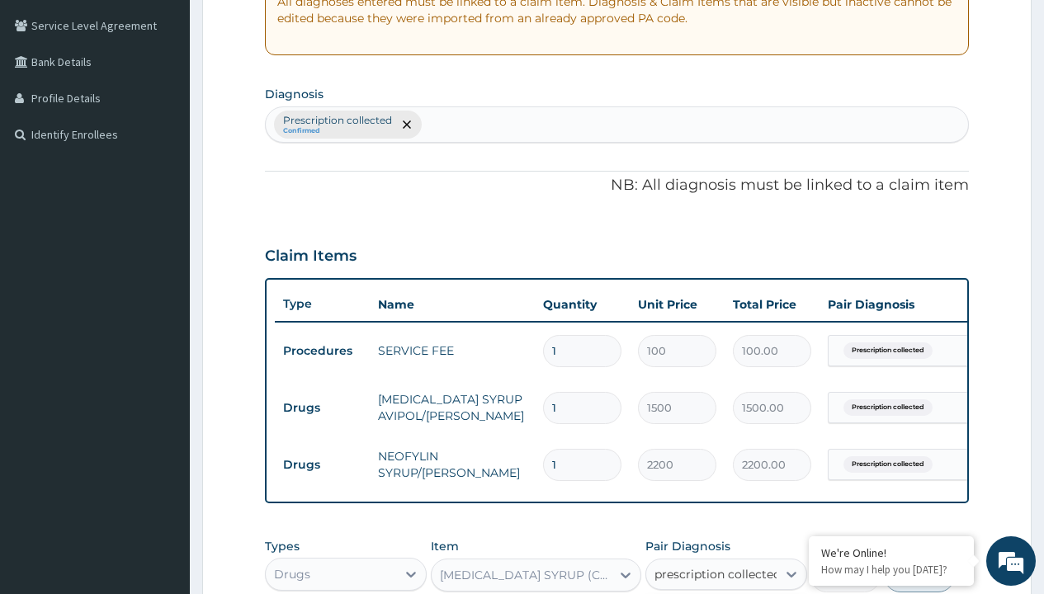
checkbox input "true"
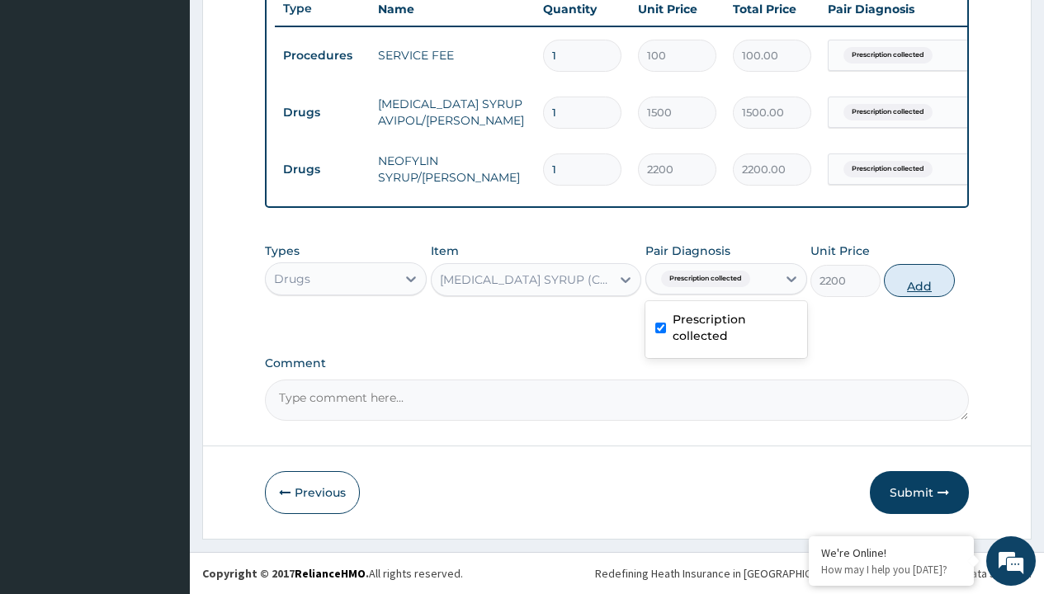
click at [919, 280] on button "Add" at bounding box center [919, 280] width 70 height 33
type input "0"
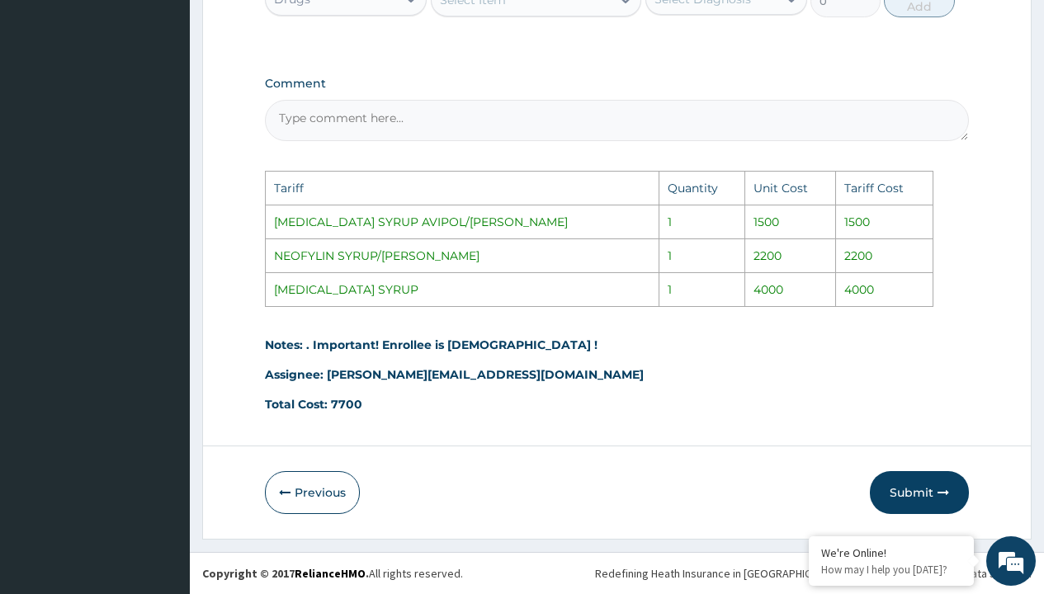
scroll to position [851, 0]
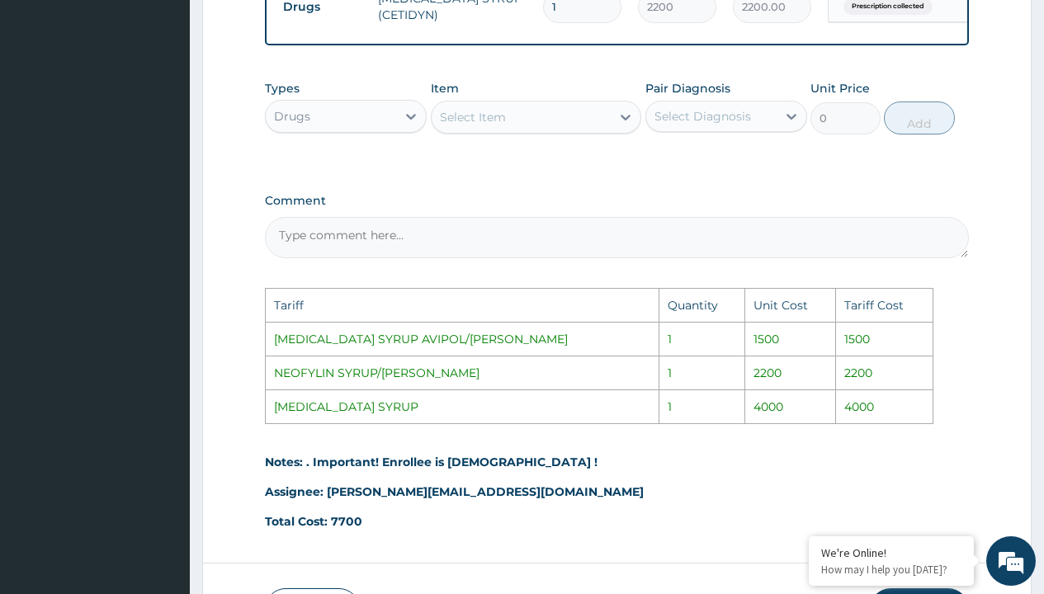
click at [522, 130] on div "Select Item" at bounding box center [522, 117] width 180 height 26
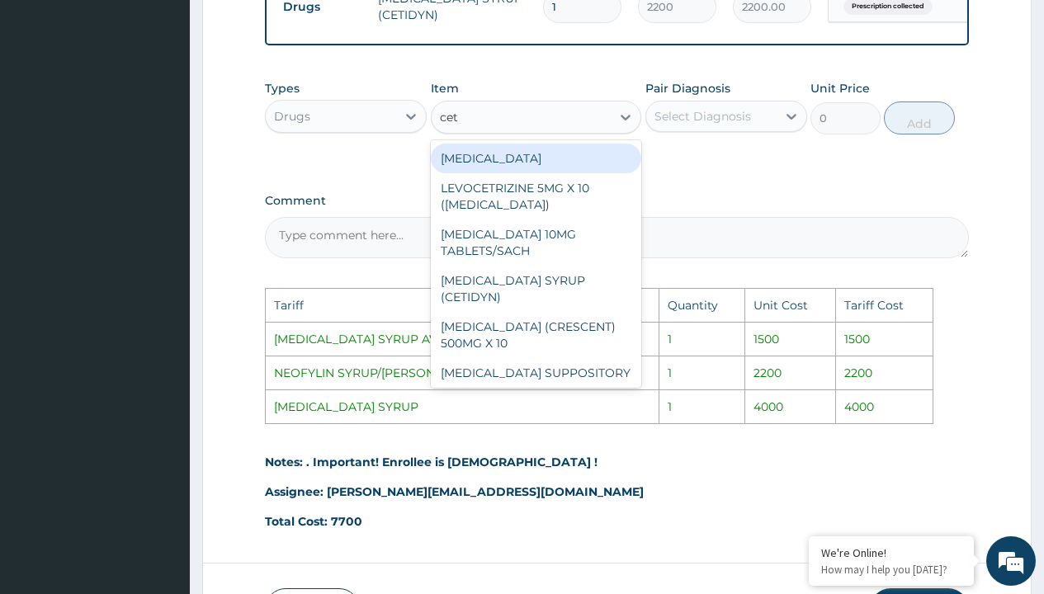
type input "ceti"
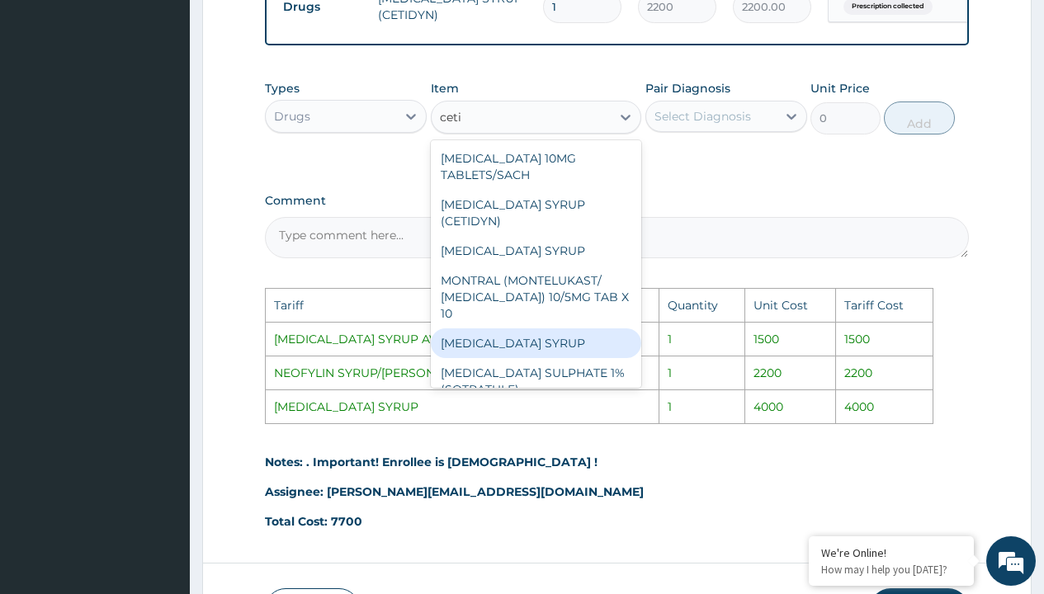
click at [549, 328] on div "CETIRIZINE SYRUP" at bounding box center [536, 343] width 211 height 30
type input "4000"
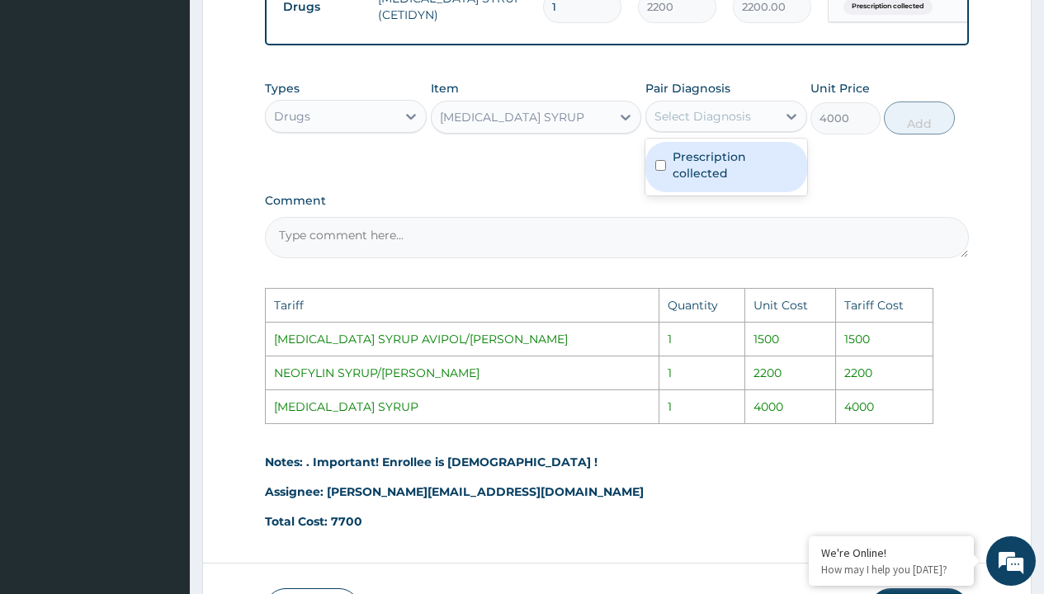
click at [706, 125] on div "Select Diagnosis" at bounding box center [702, 116] width 97 height 17
click at [732, 182] on label "Prescription collected" at bounding box center [735, 165] width 125 height 33
checkbox input "true"
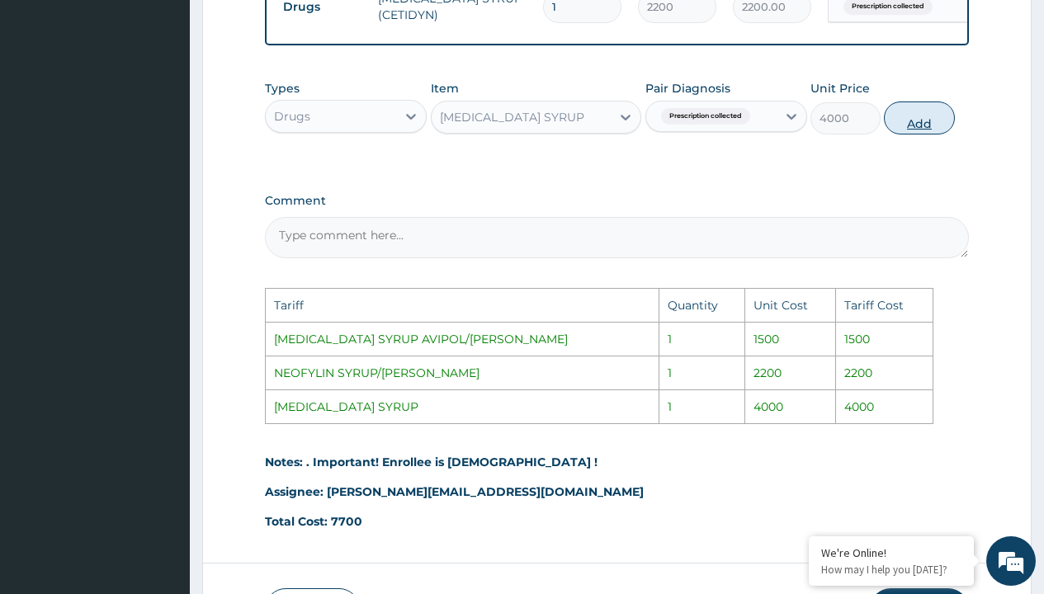
click at [901, 134] on button "Add" at bounding box center [919, 118] width 70 height 33
type input "0"
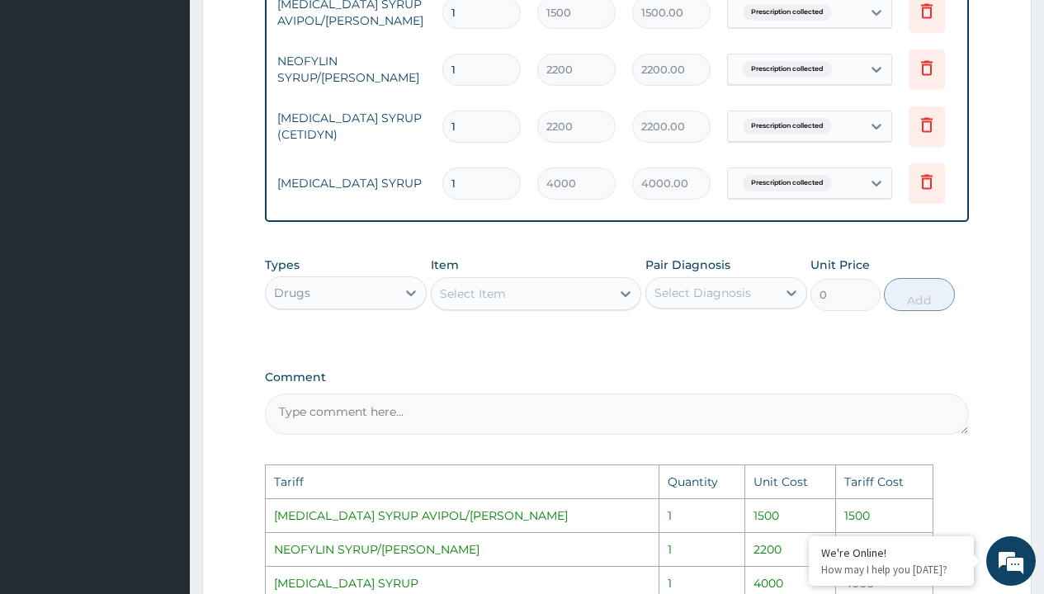
scroll to position [0, 125]
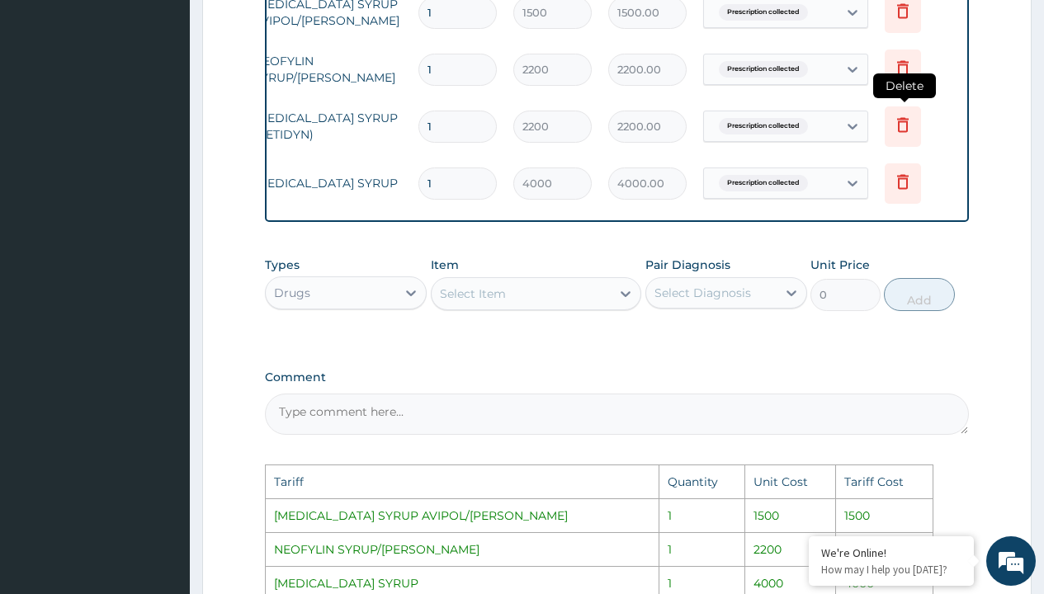
click at [900, 131] on icon at bounding box center [903, 124] width 12 height 15
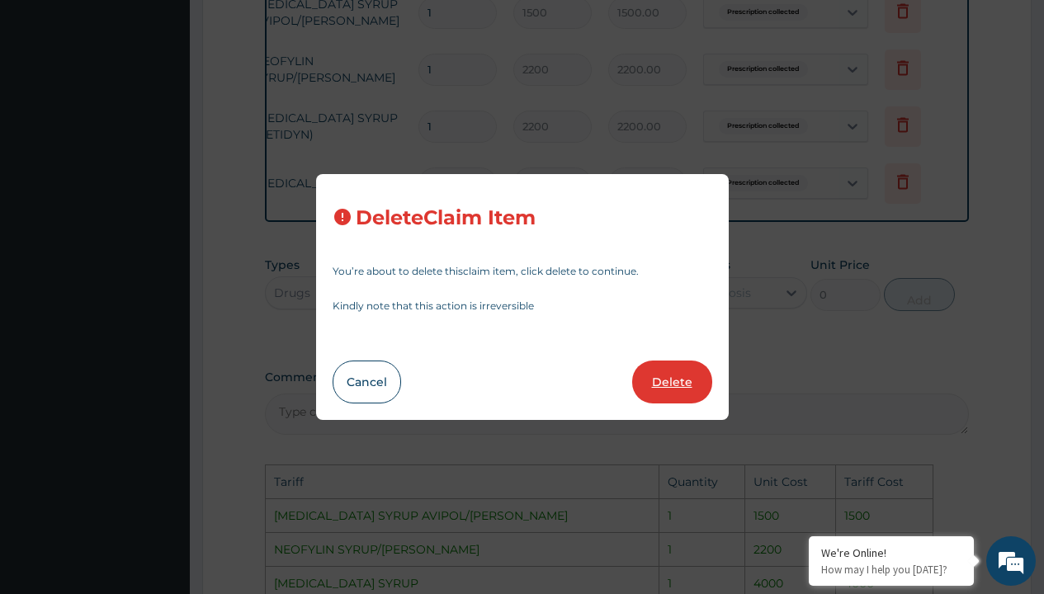
click at [675, 376] on button "Delete" at bounding box center [672, 382] width 80 height 43
type input "4000"
type input "4000.00"
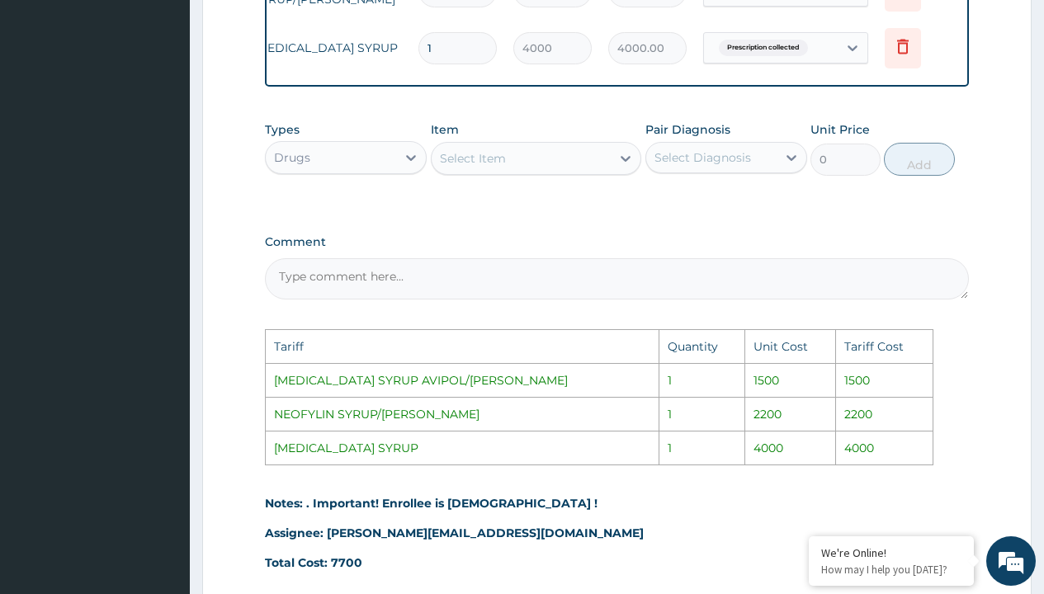
scroll to position [980, 0]
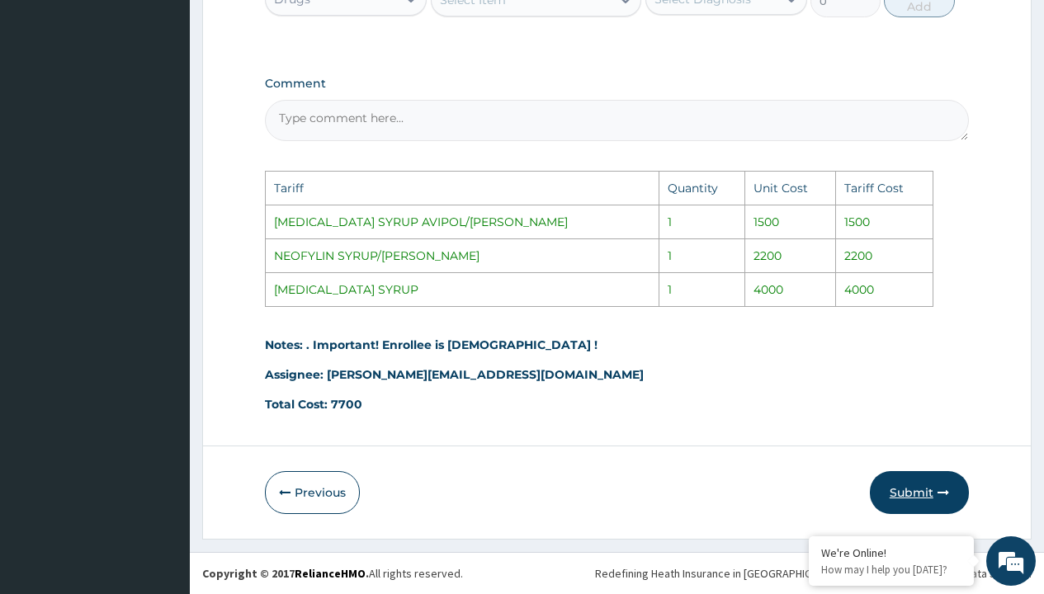
click at [906, 489] on button "Submit" at bounding box center [919, 492] width 99 height 43
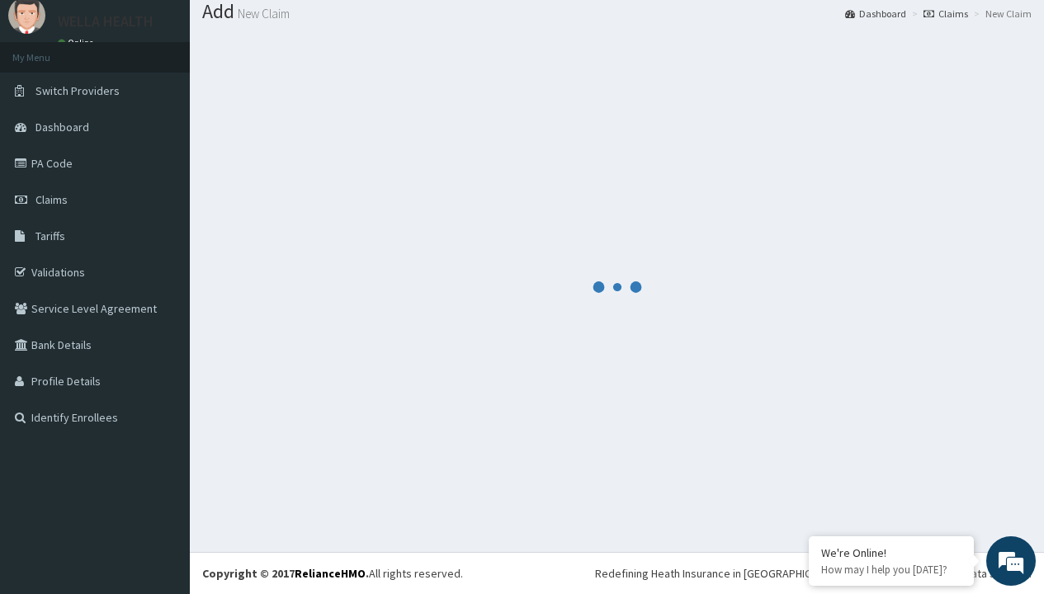
scroll to position [701, 0]
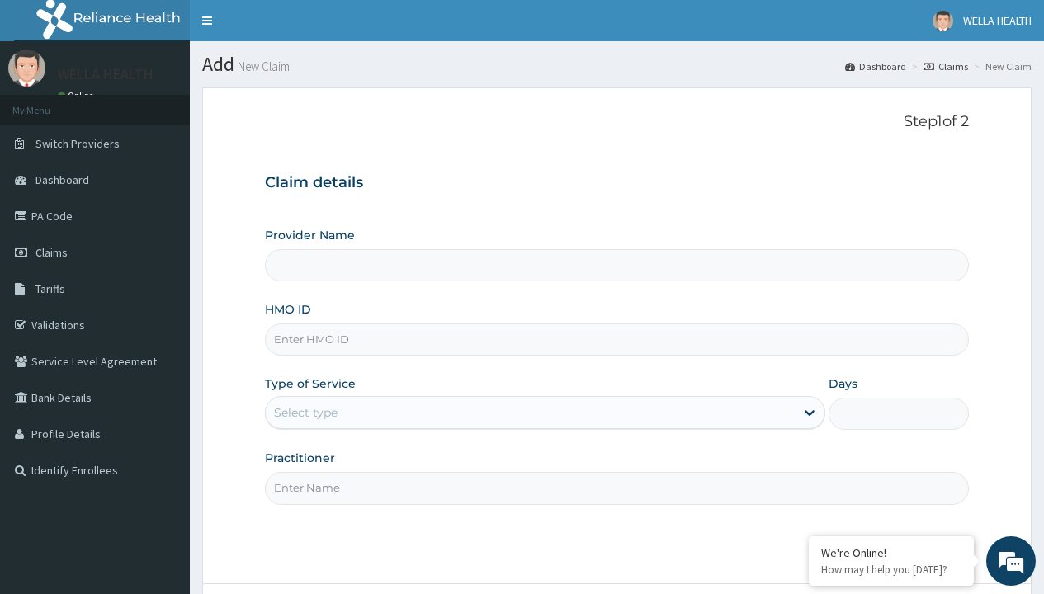
type input "SOD/10046/A"
type input "WellaHealth(TELEMEDICINE)"
type input "SOD/10046/A"
type input "WellaHealth"
click at [305, 413] on div "Select type" at bounding box center [306, 412] width 64 height 17
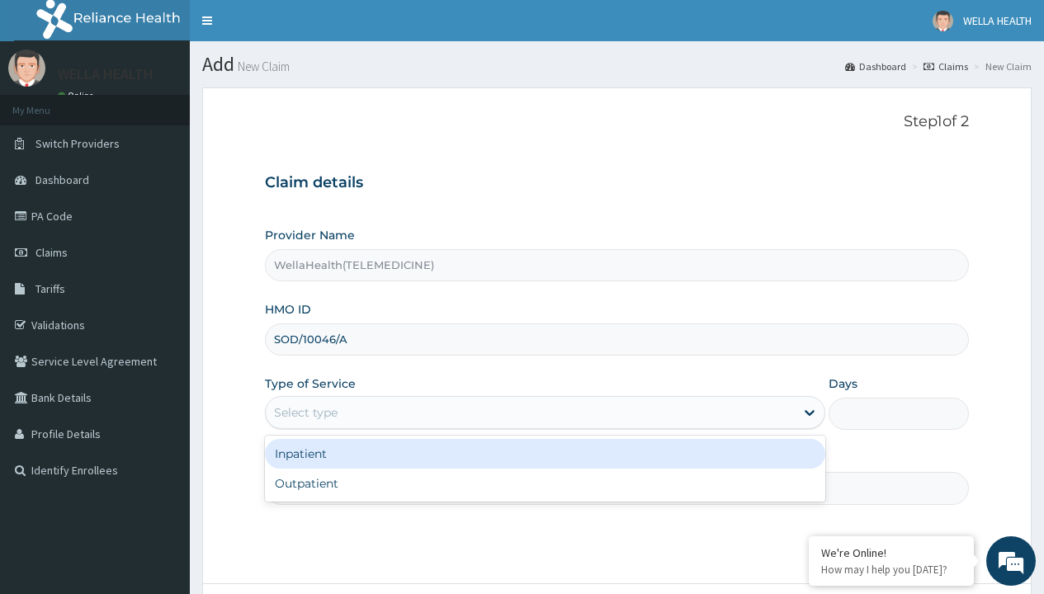
click at [545, 484] on div "Outpatient" at bounding box center [545, 484] width 560 height 30
type input "1"
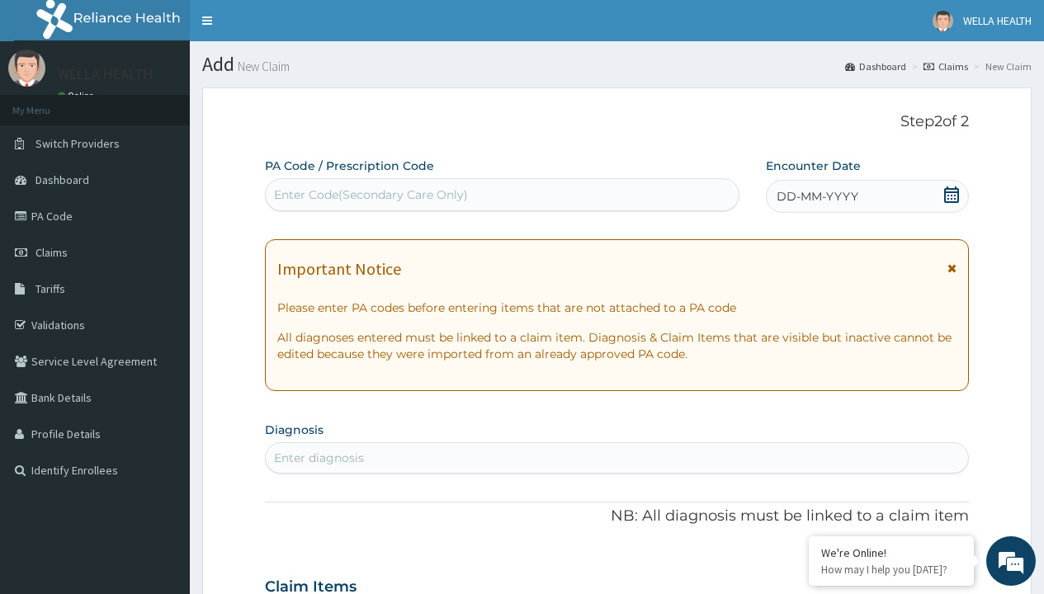
scroll to position [138, 0]
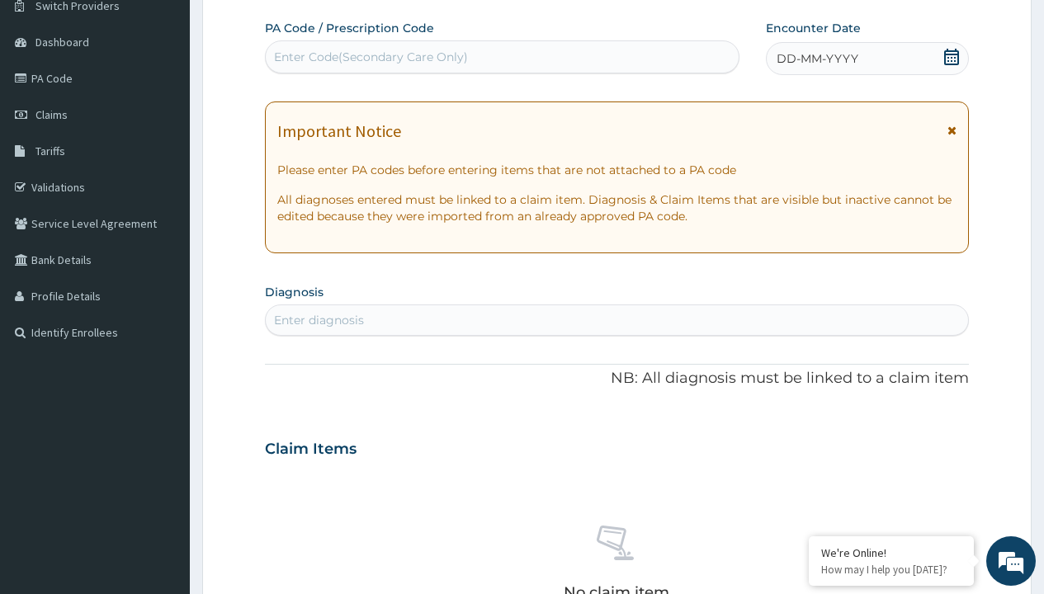
click at [816, 59] on span "DD-MM-YYYY" at bounding box center [818, 58] width 82 height 17
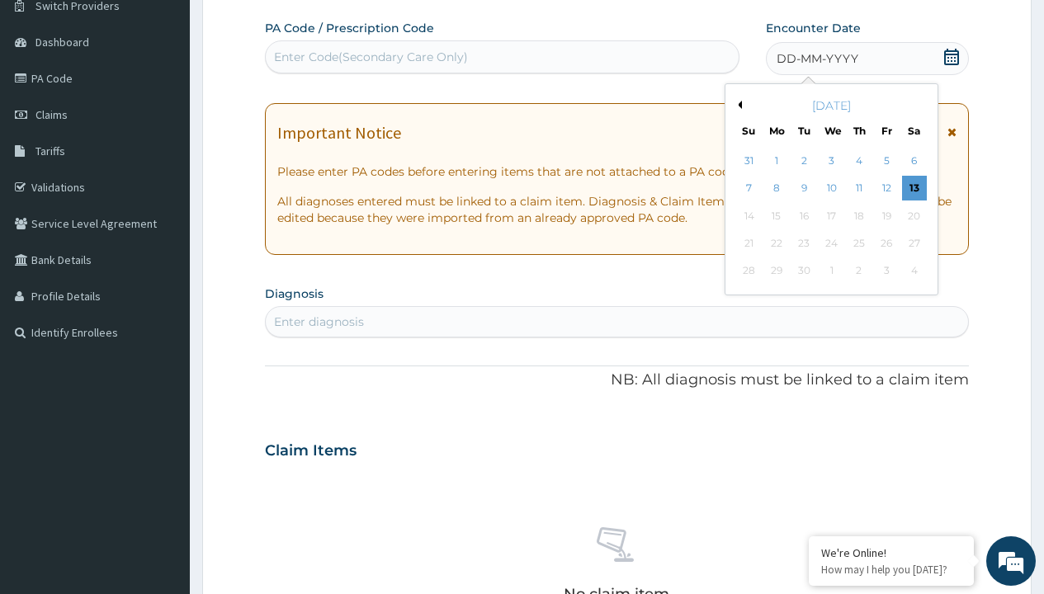
click at [737, 105] on button "Previous Month" at bounding box center [738, 105] width 8 height 8
click at [749, 188] on div "3" at bounding box center [748, 189] width 25 height 25
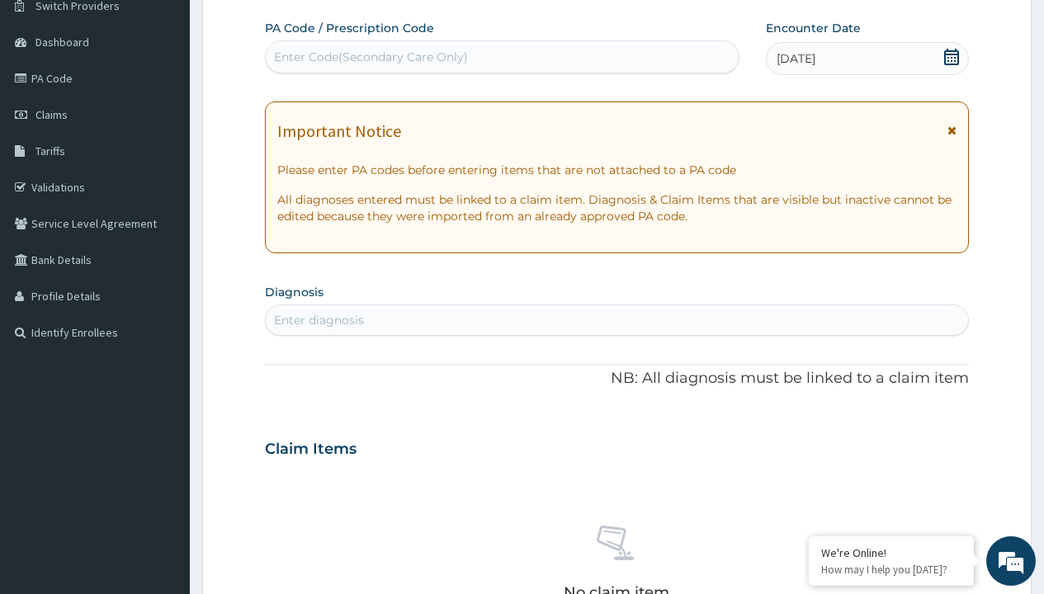
click at [370, 57] on div "Enter Code(Secondary Care Only)" at bounding box center [371, 57] width 194 height 17
type input "PR/571C0AB3"
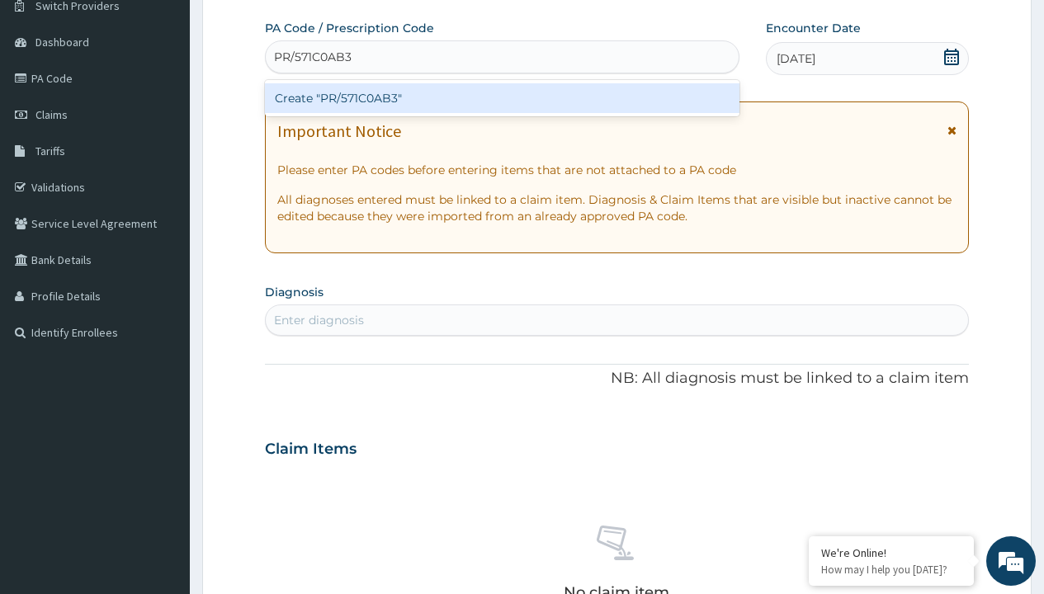
click at [502, 98] on div "Create "PR/571C0AB3"" at bounding box center [502, 98] width 474 height 30
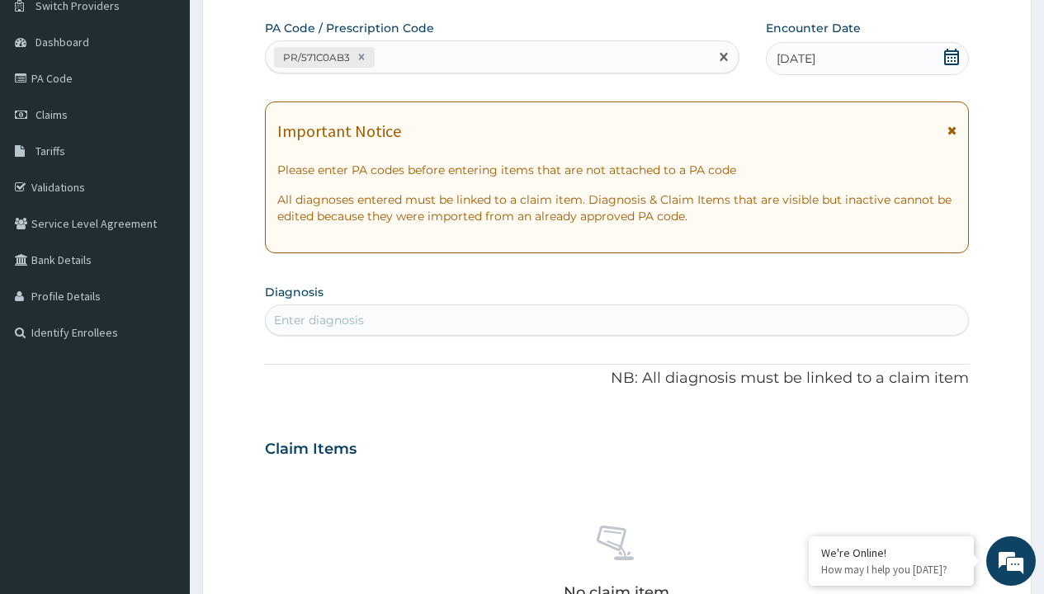
click at [319, 320] on div "Enter diagnosis" at bounding box center [319, 320] width 90 height 17
type input "prescription collected"
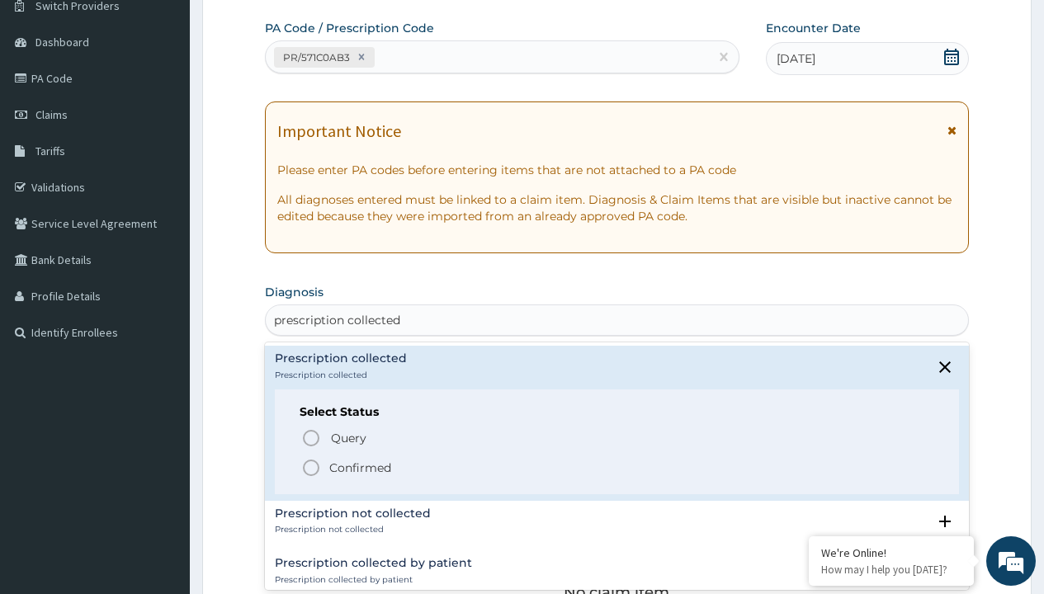
click at [360, 467] on p "Confirmed" at bounding box center [360, 468] width 62 height 17
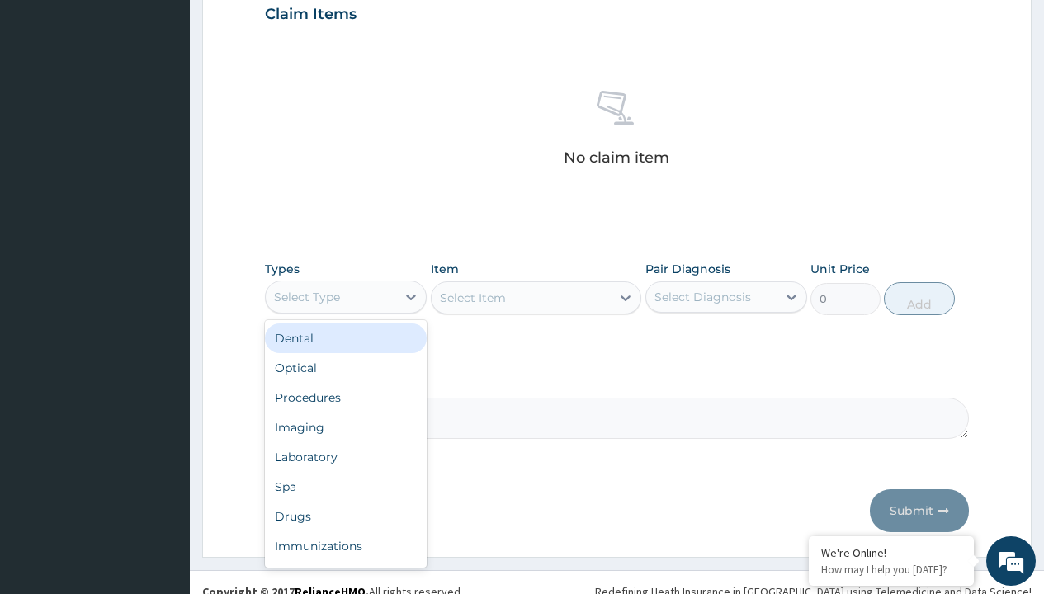
type input "procedures"
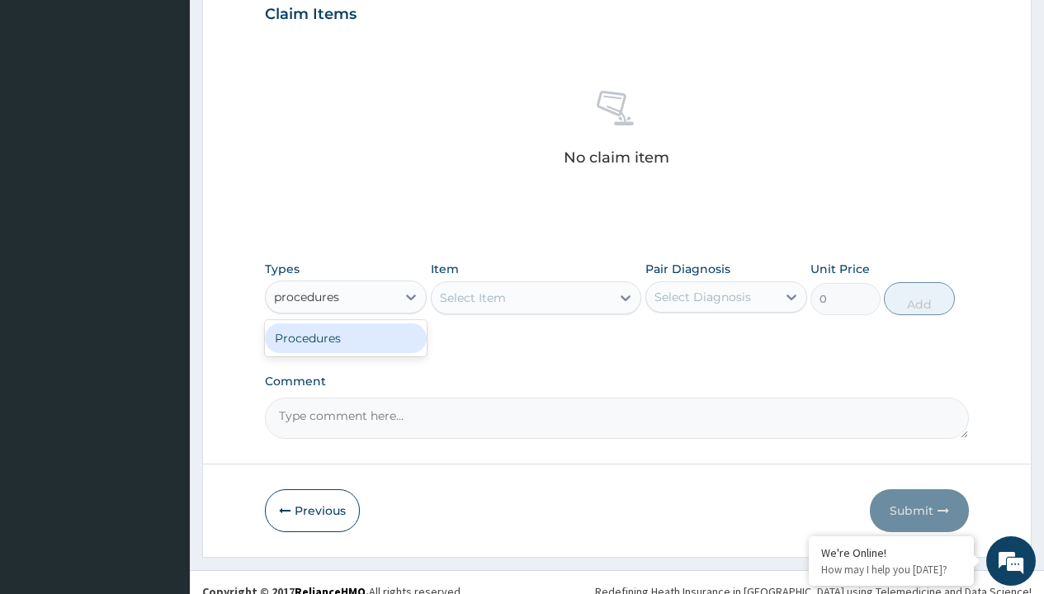
scroll to position [0, 0]
click at [346, 338] on div "Procedures" at bounding box center [346, 339] width 162 height 30
click at [472, 297] on div "Select Item" at bounding box center [473, 298] width 66 height 17
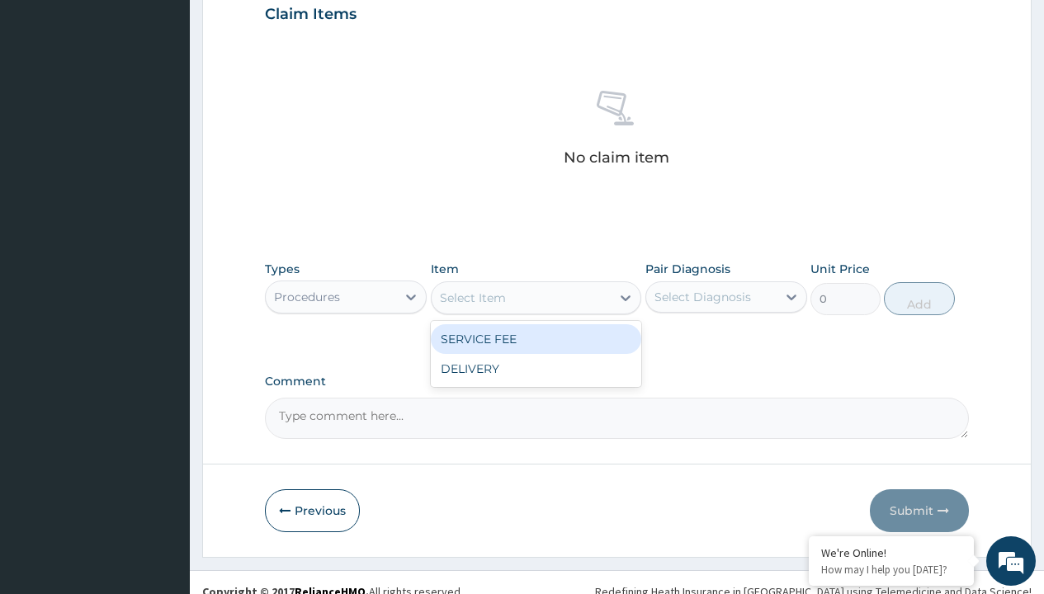
type input "service fee"
click at [536, 338] on div "SERVICE FEE" at bounding box center [536, 339] width 211 height 30
type input "100"
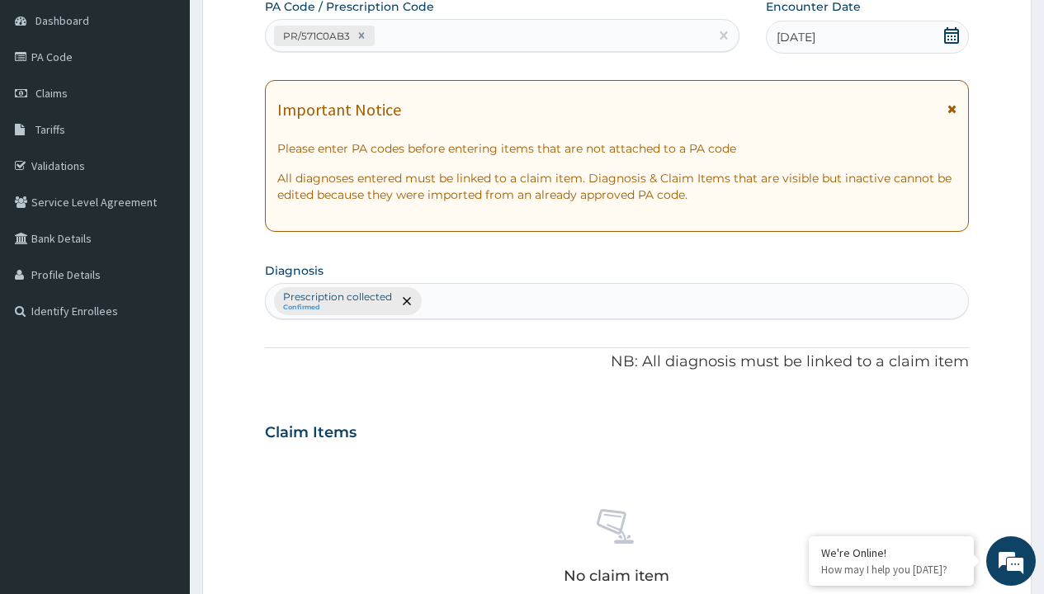
click at [337, 297] on p "Prescription collected" at bounding box center [337, 297] width 109 height 13
type input "prescription collected"
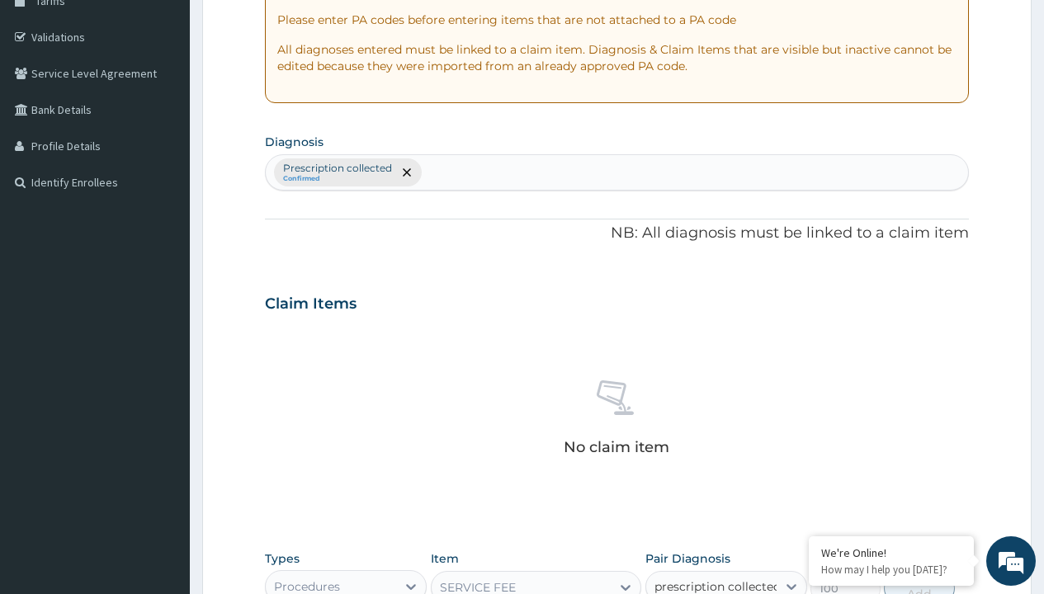
scroll to position [596, 0]
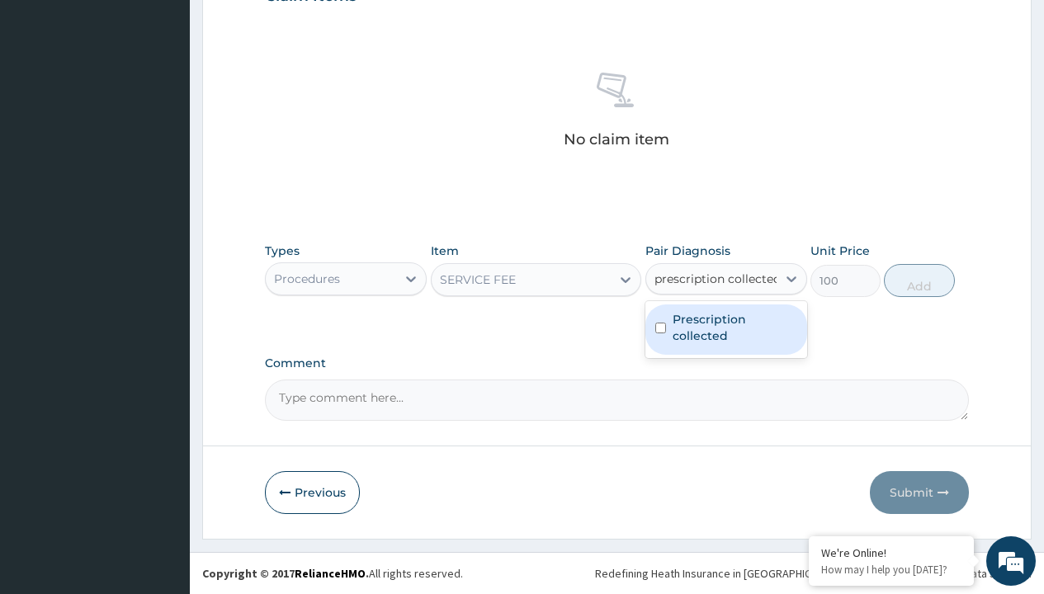
click at [725, 329] on label "Prescription collected" at bounding box center [735, 327] width 125 height 33
checkbox input "true"
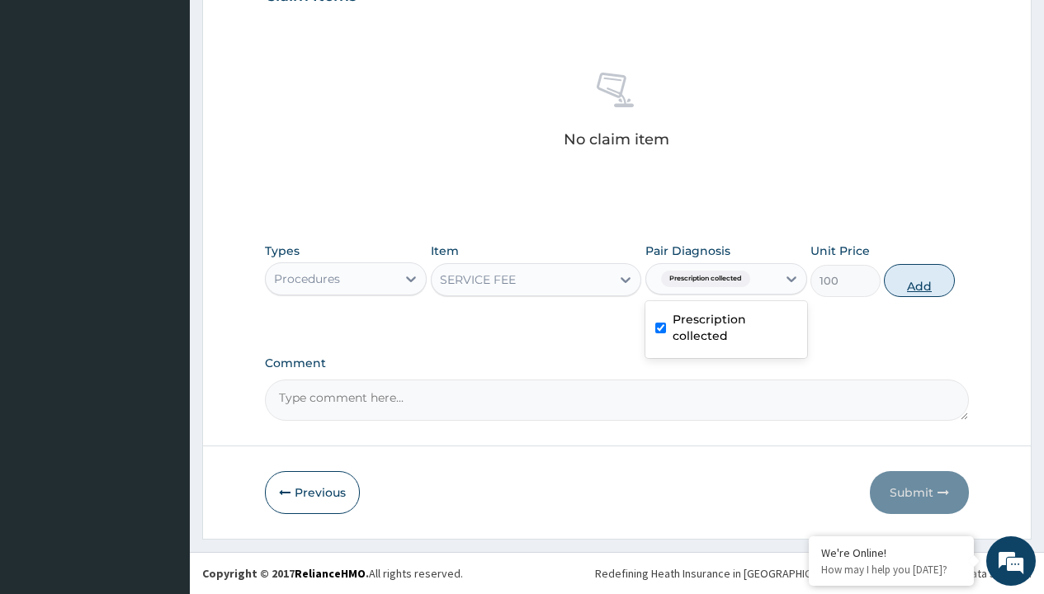
click at [919, 280] on button "Add" at bounding box center [919, 280] width 70 height 33
type input "0"
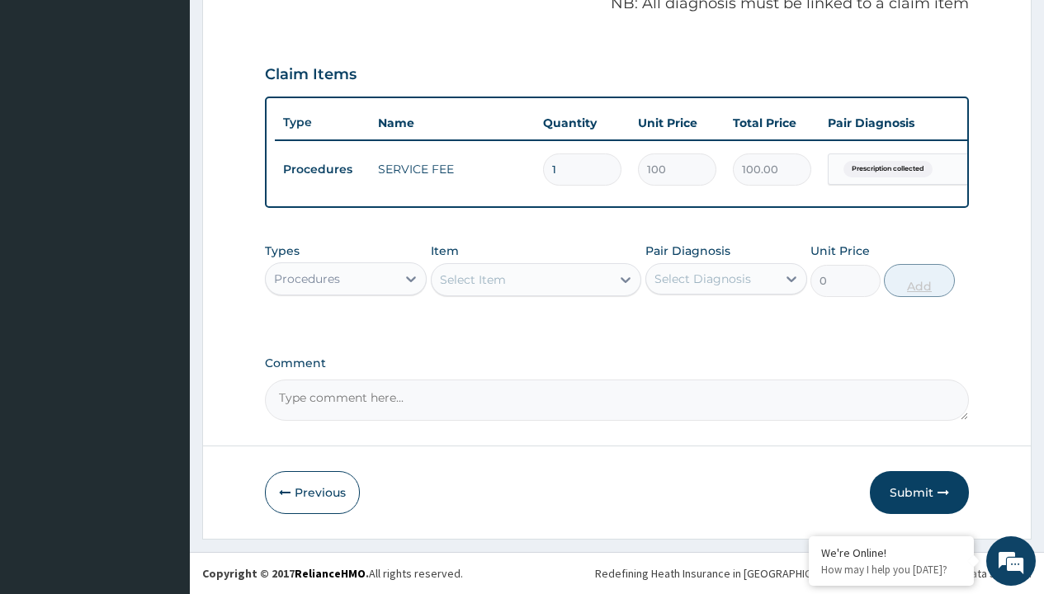
scroll to position [530, 0]
click at [307, 278] on div "Procedures" at bounding box center [307, 279] width 66 height 17
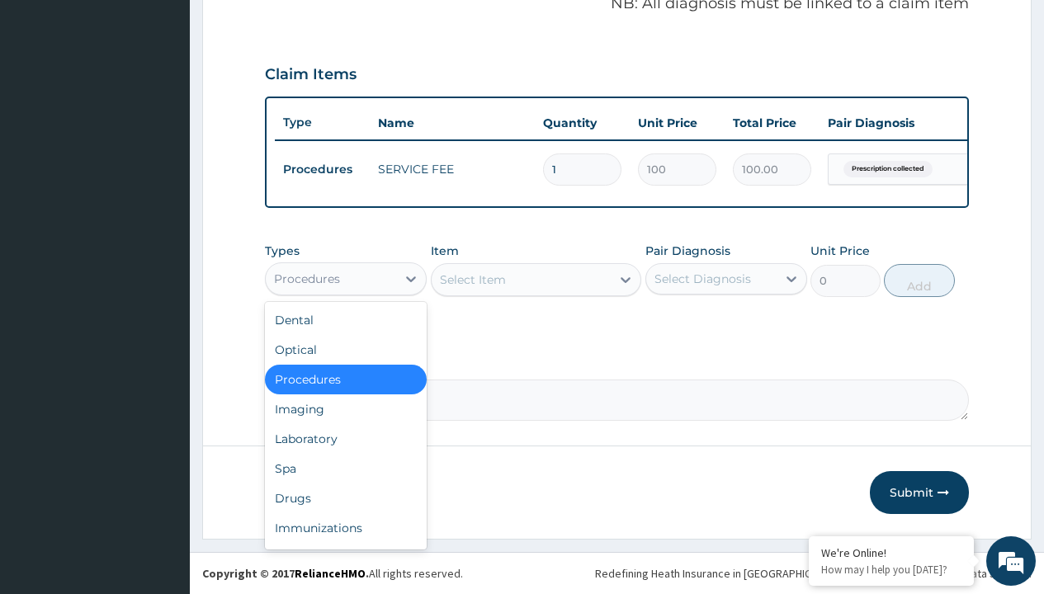
type input "drugs"
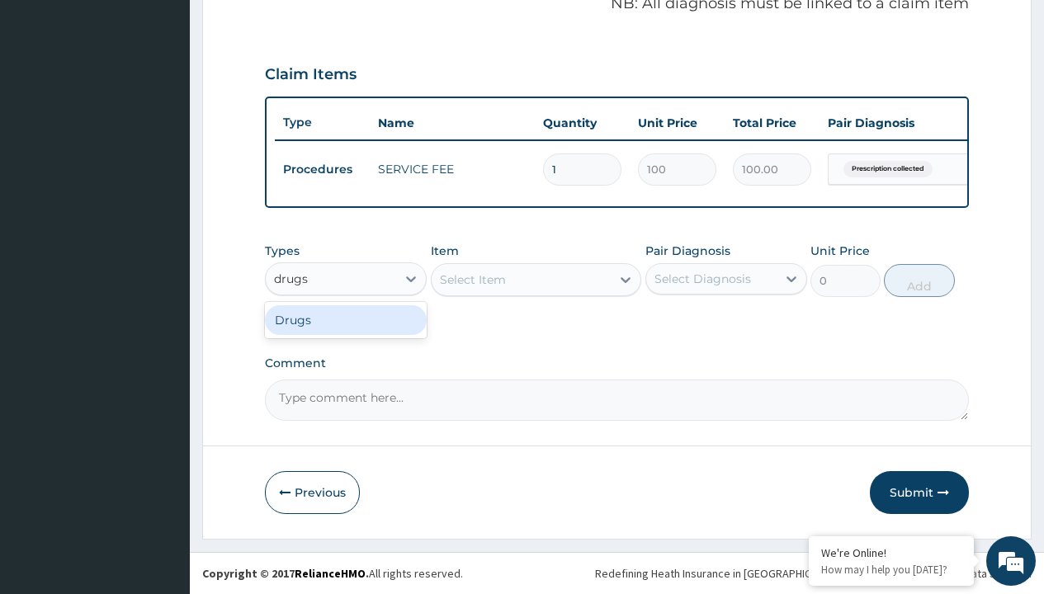
click at [346, 319] on div "Drugs" at bounding box center [346, 320] width 162 height 30
click at [472, 279] on div "Select Item" at bounding box center [536, 279] width 211 height 33
type input "ciprofloxacin 500mg by 10 ciprotab/pack"
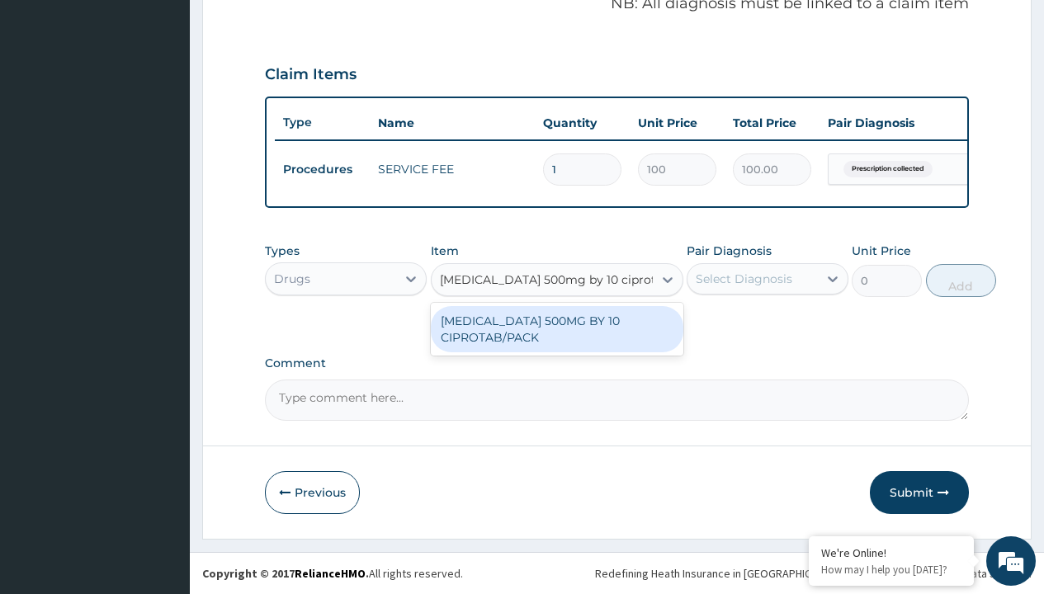
click at [556, 328] on div "CIPROFLOXACIN 500MG BY 10 CIPROTAB/PACK" at bounding box center [557, 329] width 253 height 46
type input "600"
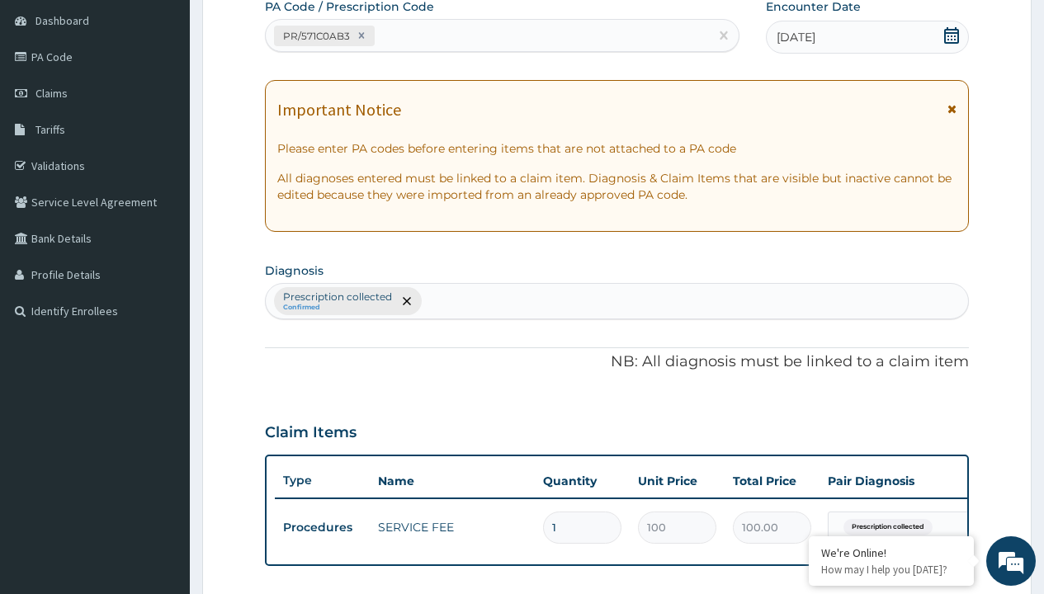
type input "prescription collected"
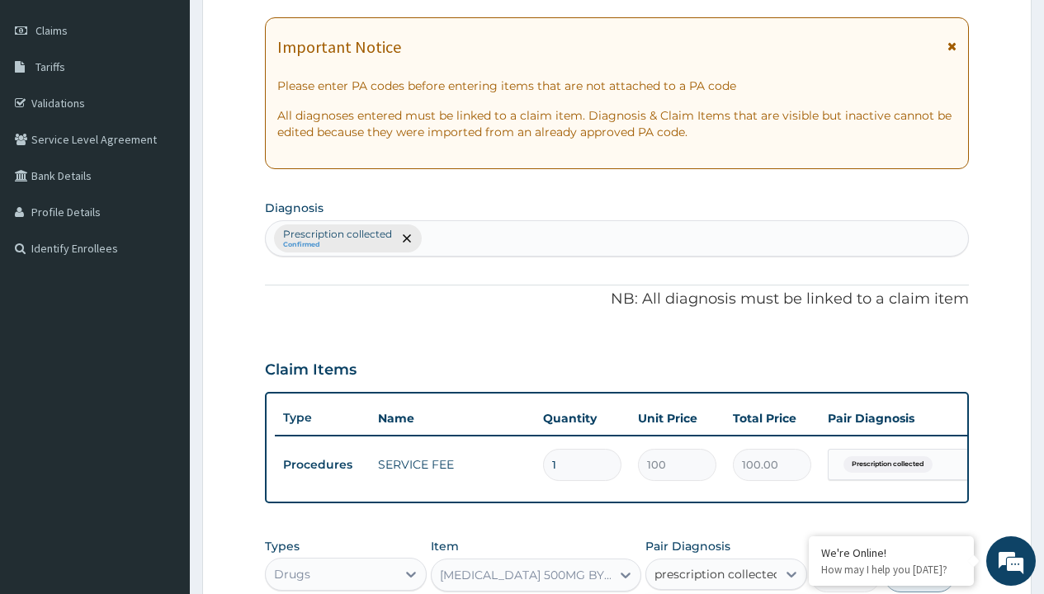
checkbox input "true"
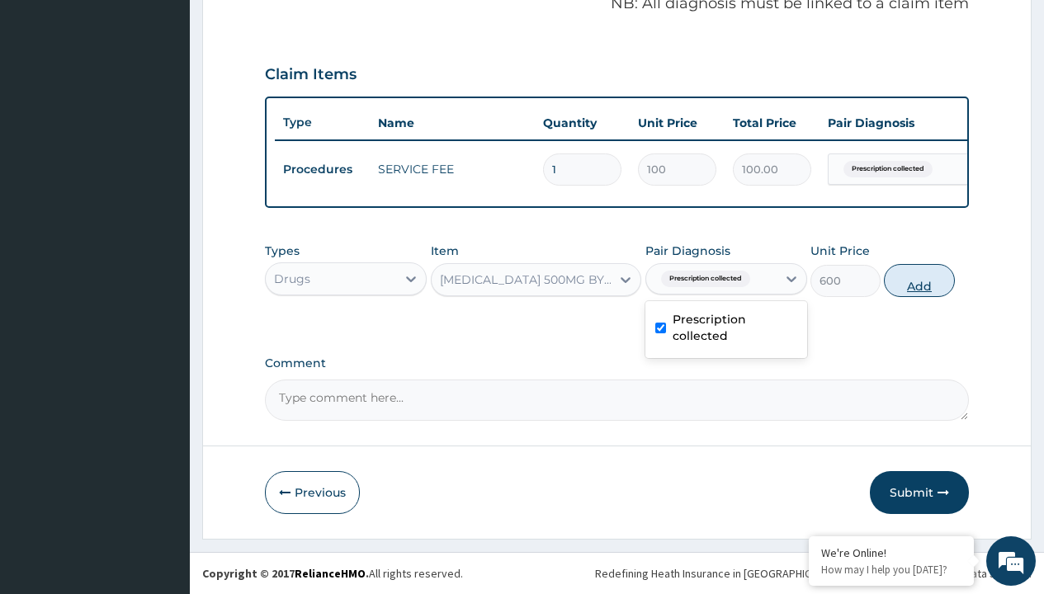
click at [919, 280] on button "Add" at bounding box center [919, 280] width 70 height 33
type input "0"
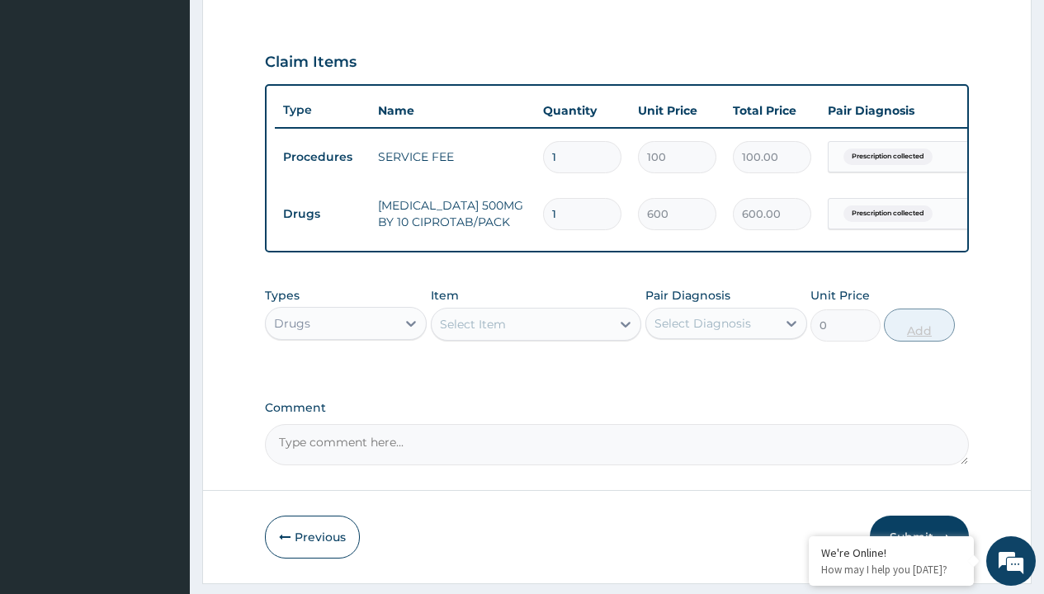
type input "10"
type input "6000.00"
type input "10"
click at [322, 214] on td "Drugs" at bounding box center [322, 214] width 95 height 31
type input "drugs"
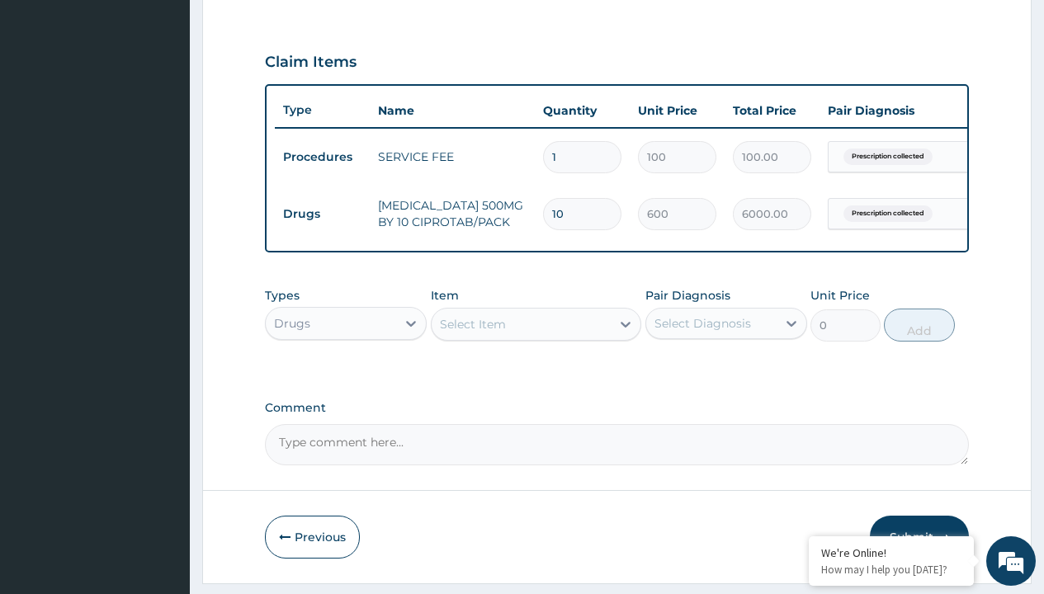
scroll to position [0, 0]
click at [346, 376] on div "Drugs" at bounding box center [346, 365] width 162 height 30
click at [472, 333] on div "Select Item" at bounding box center [473, 324] width 66 height 17
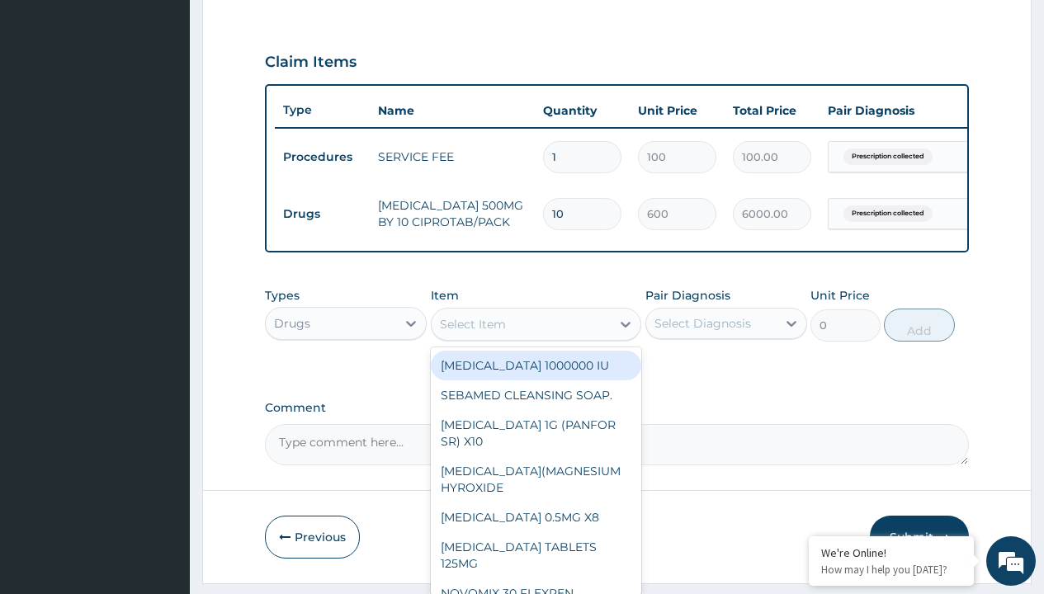
type input "metronidazole 400mg loxagyl/sach"
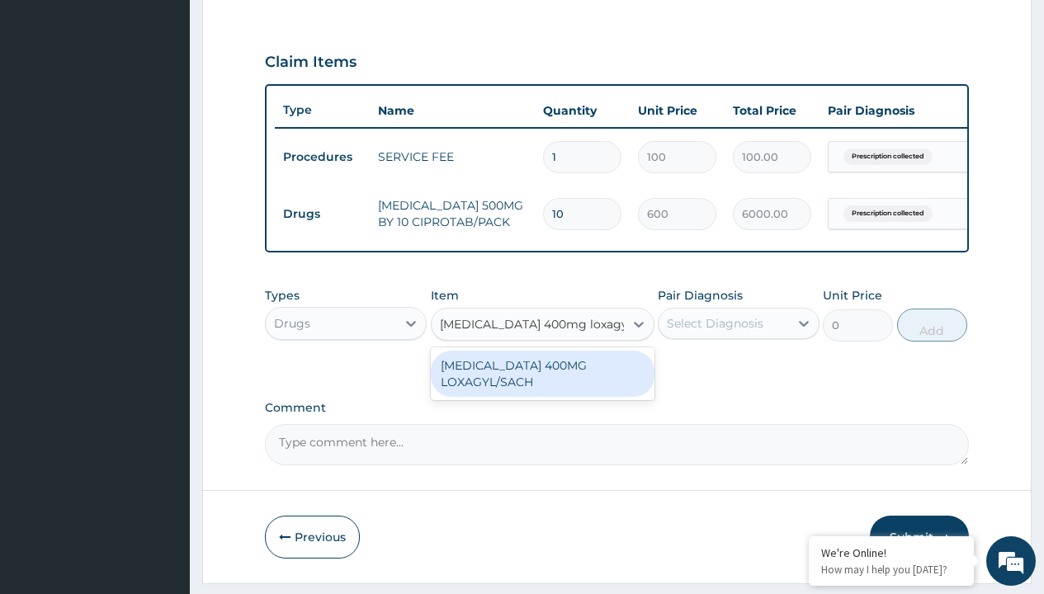
click at [542, 385] on div "METRONIDAZOLE 400MG LOXAGYL/SACH" at bounding box center [543, 374] width 224 height 46
type input "80"
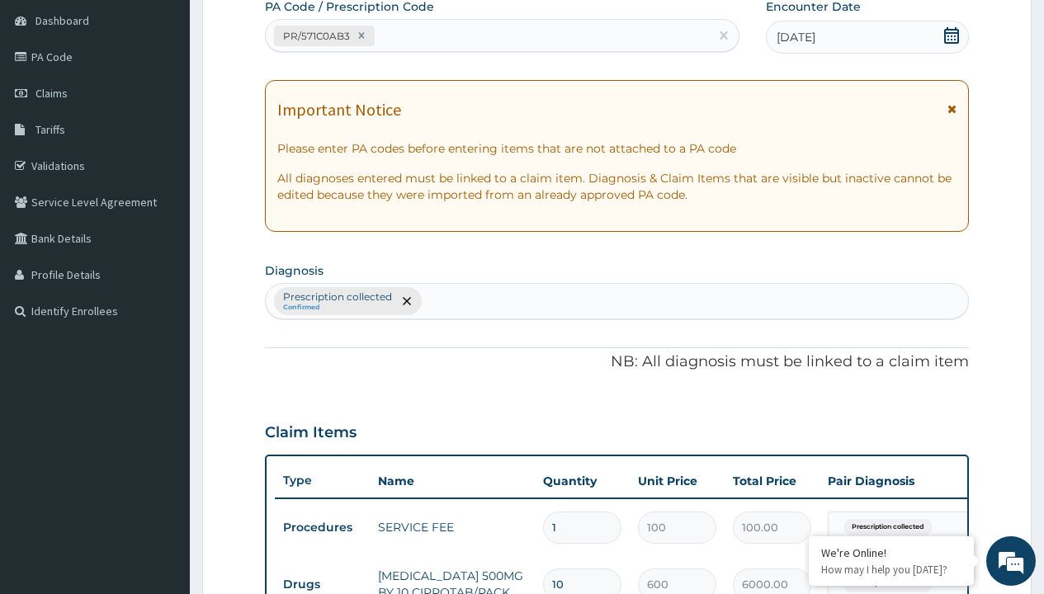
type input "prescription collected"
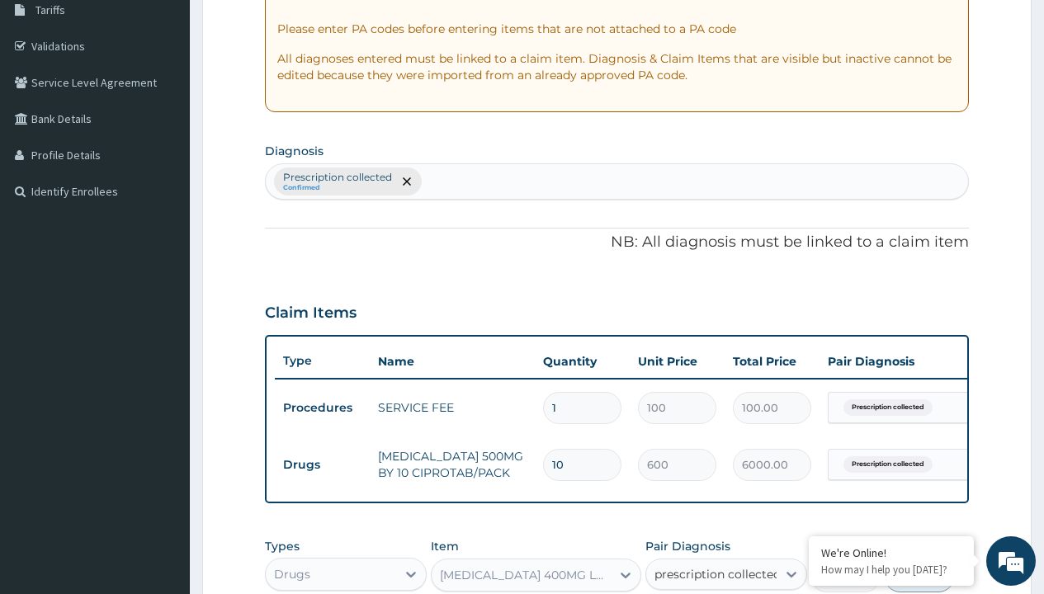
checkbox input "true"
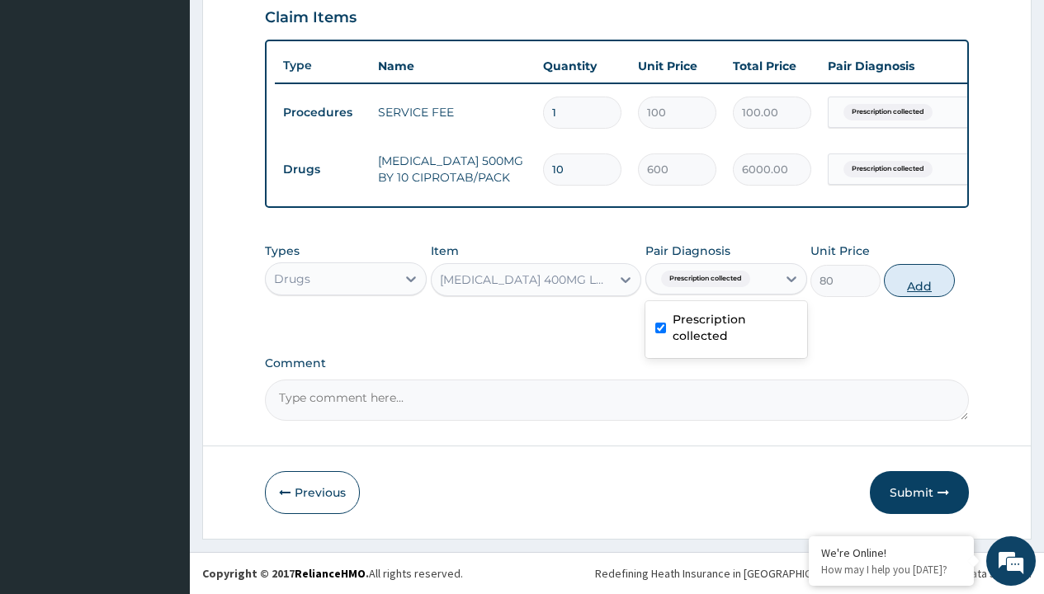
click at [919, 280] on button "Add" at bounding box center [919, 280] width 70 height 33
type input "0"
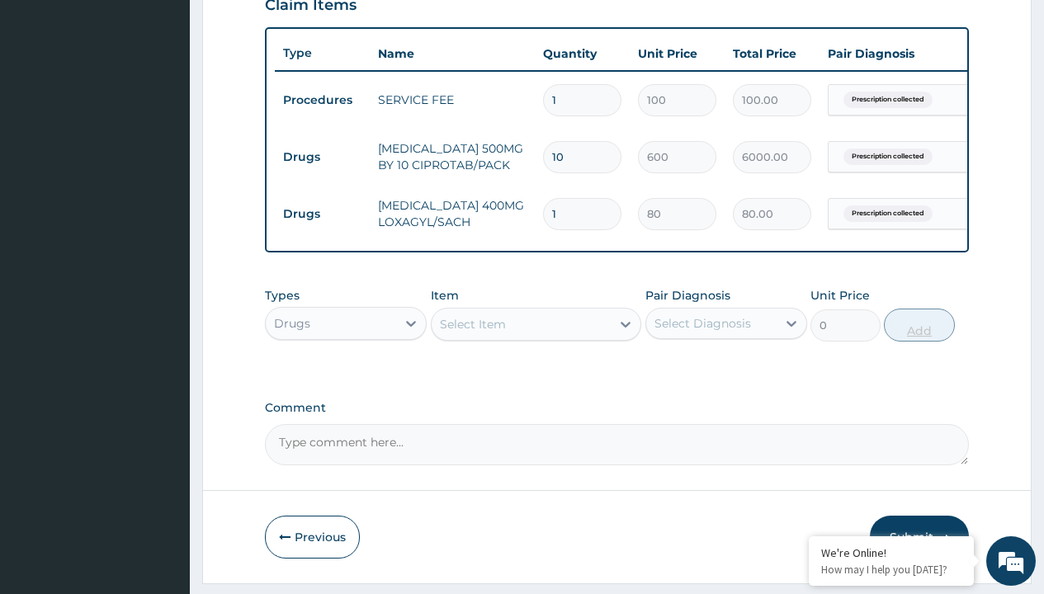
type input "20"
type input "1600.00"
type input "20"
click at [322, 157] on td "Drugs" at bounding box center [322, 157] width 95 height 31
type input "drugs"
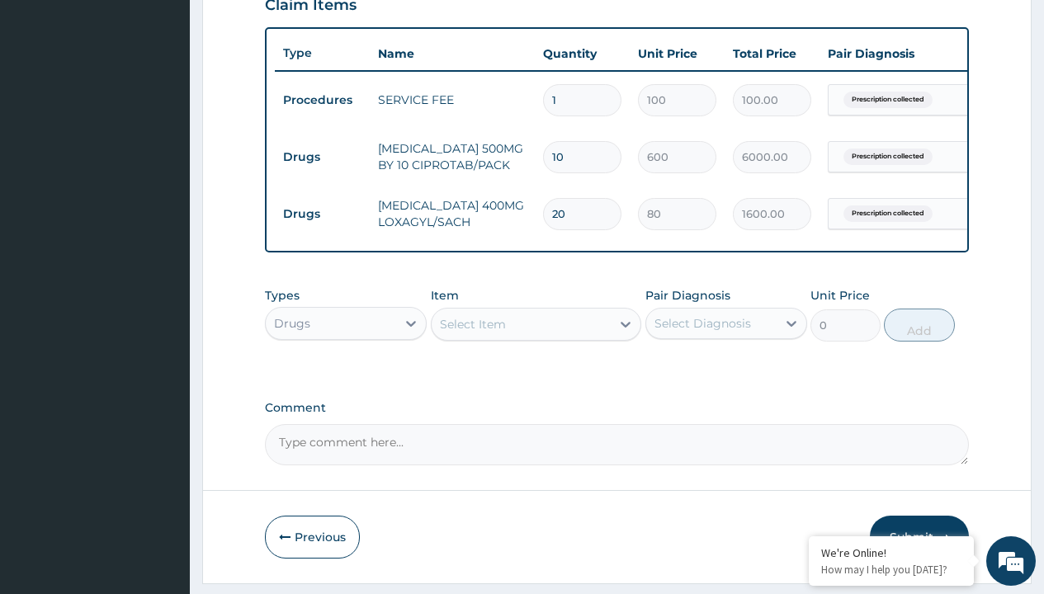
scroll to position [0, 0]
click at [346, 376] on div "Drugs" at bounding box center [346, 365] width 162 height 30
click at [472, 333] on div "Select Item" at bounding box center [473, 324] width 66 height 17
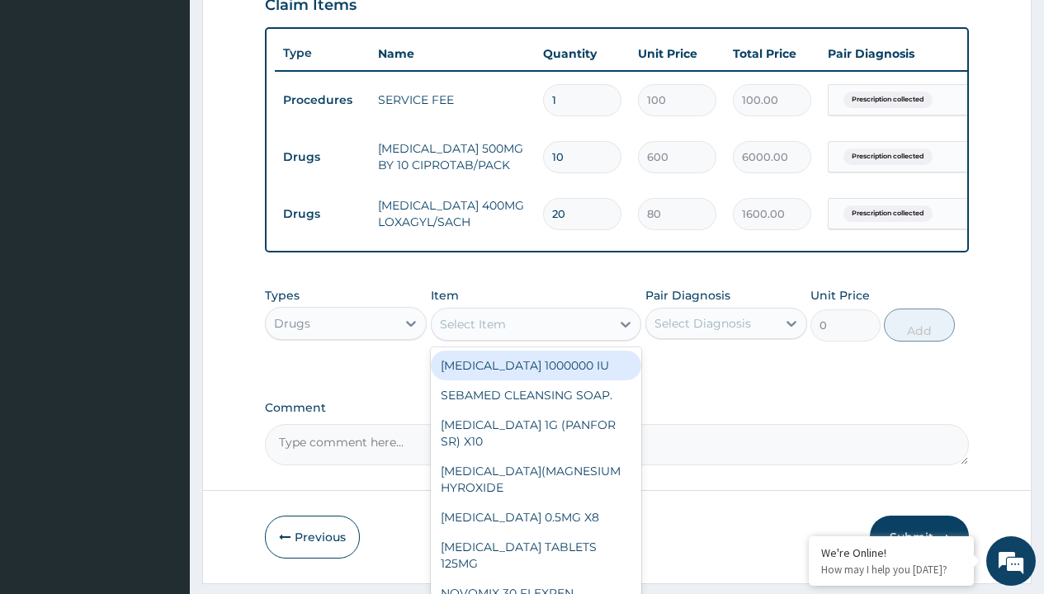
type input "[MEDICAL_DATA] caps 2mg/sach"
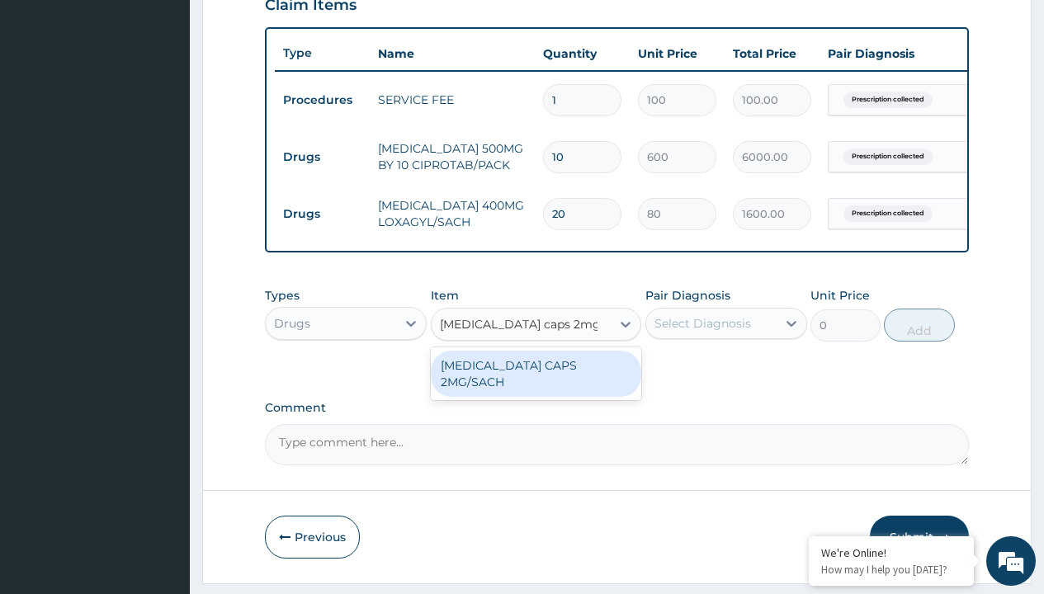
click at [536, 377] on div "[MEDICAL_DATA] CAPS 2MG/SACH" at bounding box center [536, 374] width 211 height 46
type input "420"
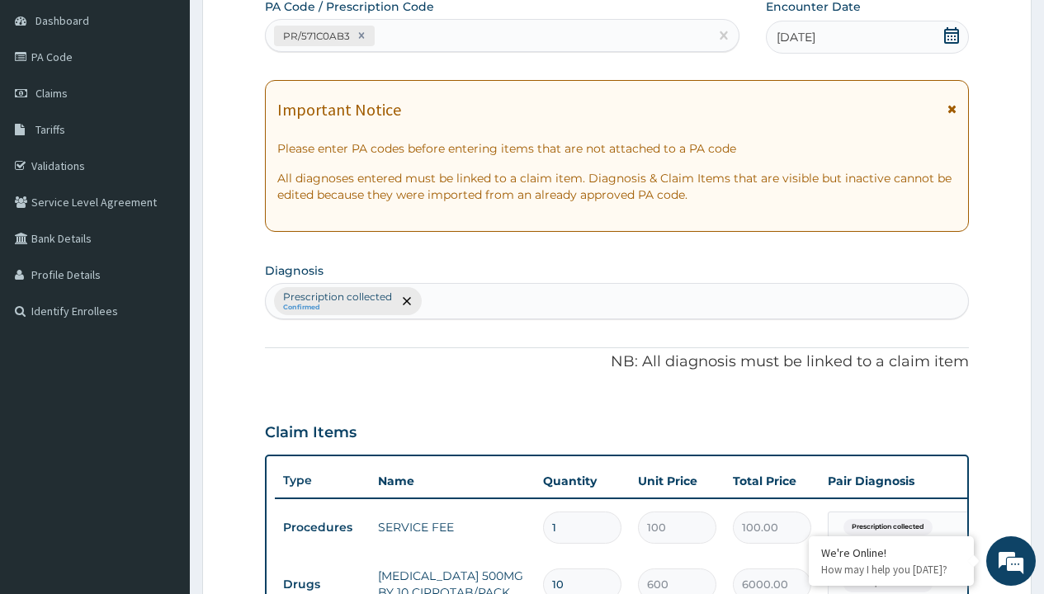
type input "prescription collected"
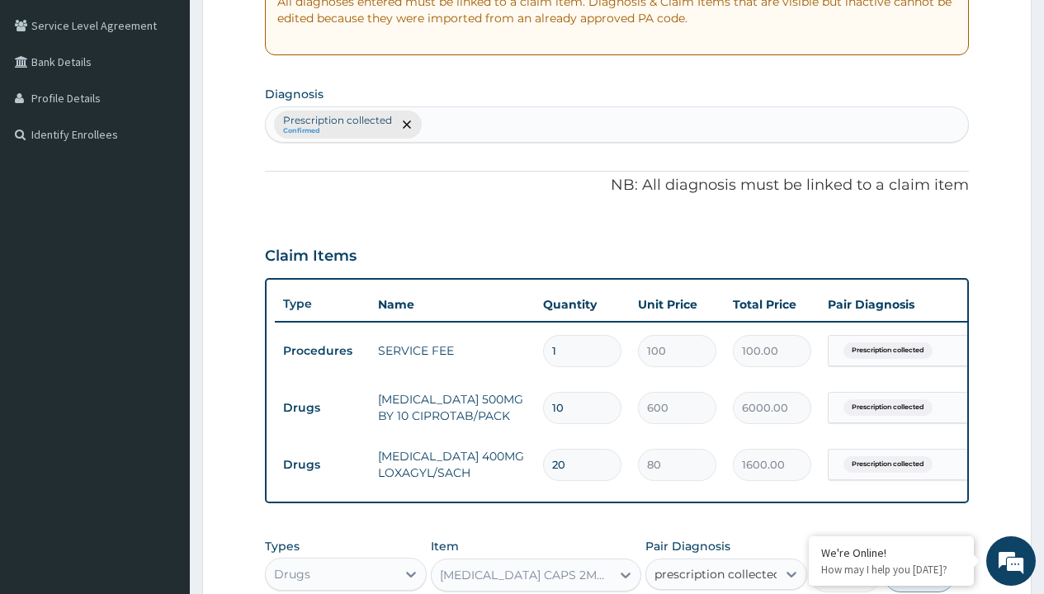
checkbox input "true"
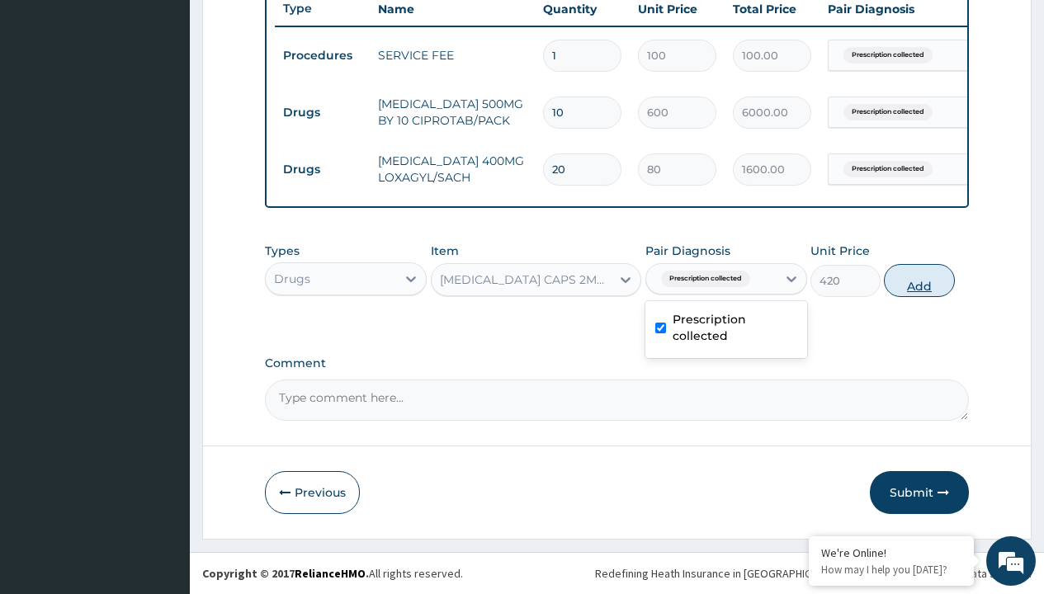
click at [919, 280] on button "Add" at bounding box center [919, 280] width 70 height 33
type input "0"
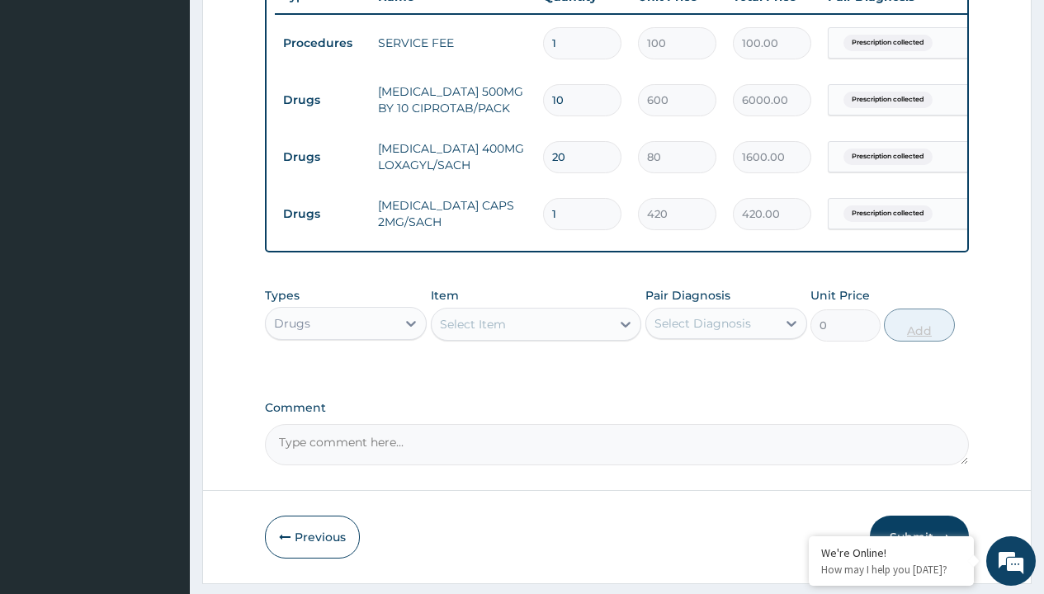
type input "10"
type input "4200.00"
type input "10"
click at [322, 100] on td "Drugs" at bounding box center [322, 100] width 95 height 31
type input "drugs"
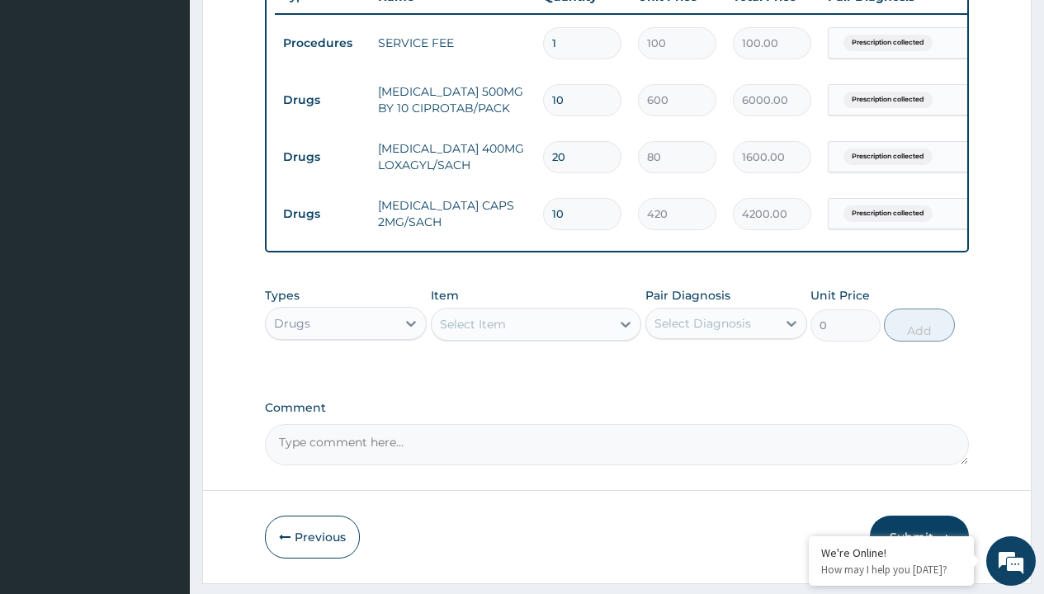
scroll to position [0, 0]
click at [346, 376] on div "Drugs" at bounding box center [346, 365] width 162 height 30
click at [472, 333] on div "Select Item" at bounding box center [473, 324] width 66 height 17
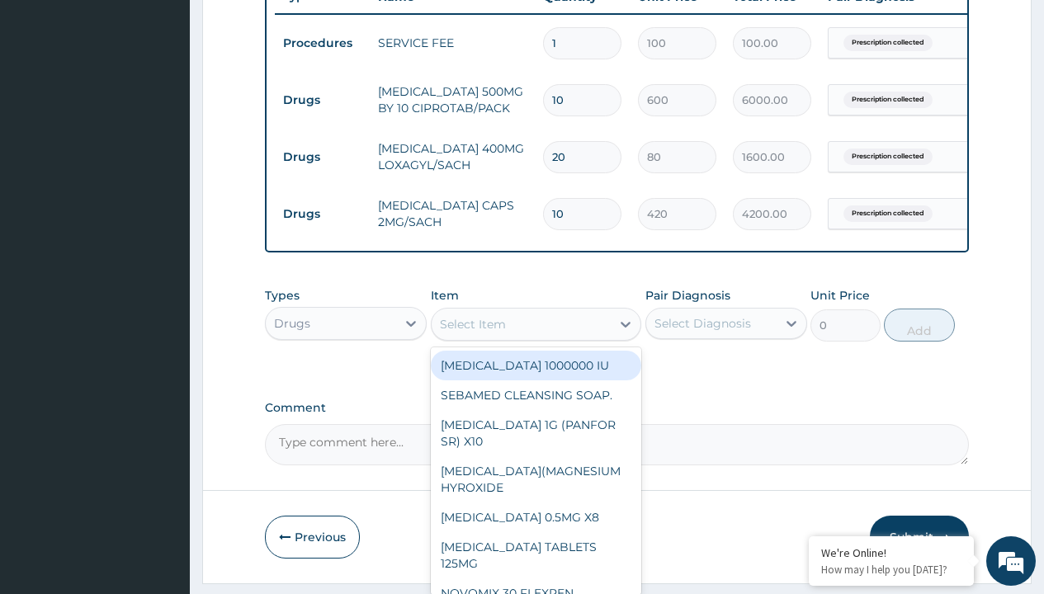
type input "emzolyte ors plus zinc"
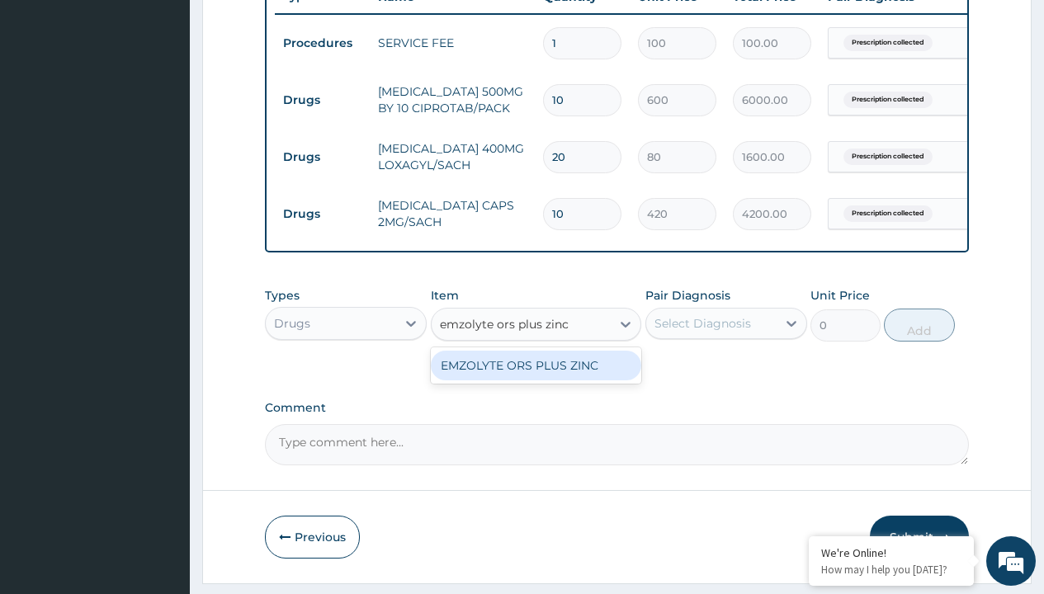
click at [536, 377] on div "EMZOLYTE ORS PLUS ZINC" at bounding box center [536, 366] width 211 height 30
type input "300"
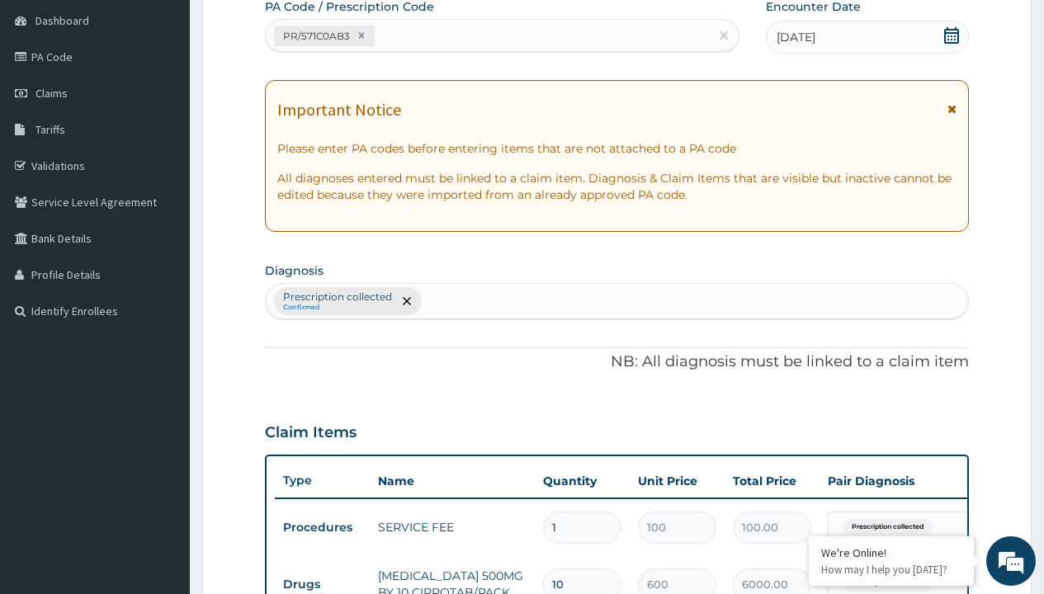
type input "prescription collected"
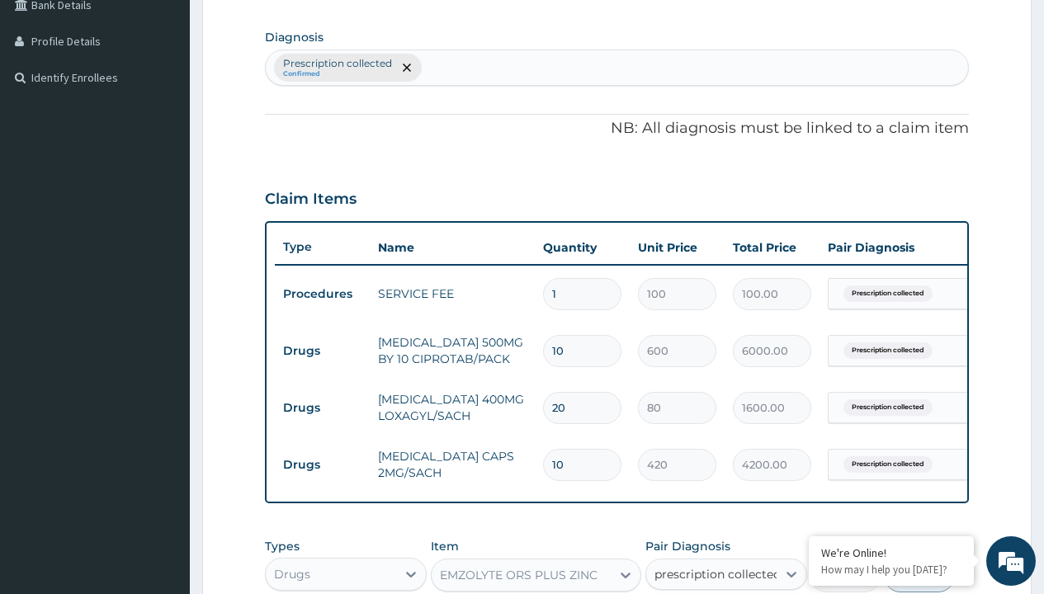
checkbox input "true"
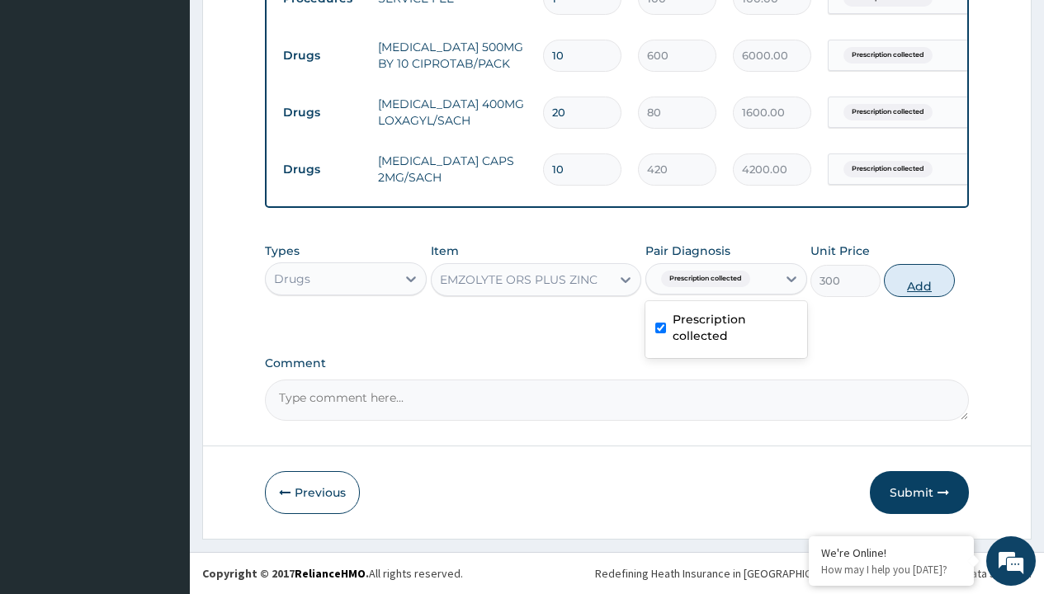
click at [919, 280] on button "Add" at bounding box center [919, 280] width 70 height 33
type input "0"
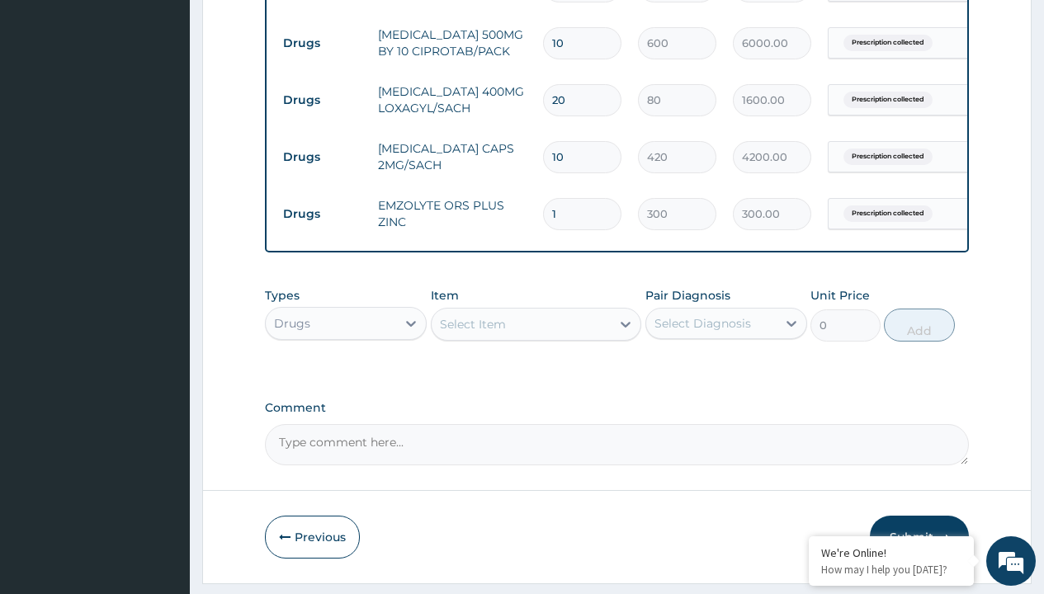
click at [322, 43] on td "Drugs" at bounding box center [322, 43] width 95 height 31
type input "drugs"
click at [346, 376] on div "Drugs" at bounding box center [346, 365] width 162 height 30
click at [472, 333] on div "Select Item" at bounding box center [473, 324] width 66 height 17
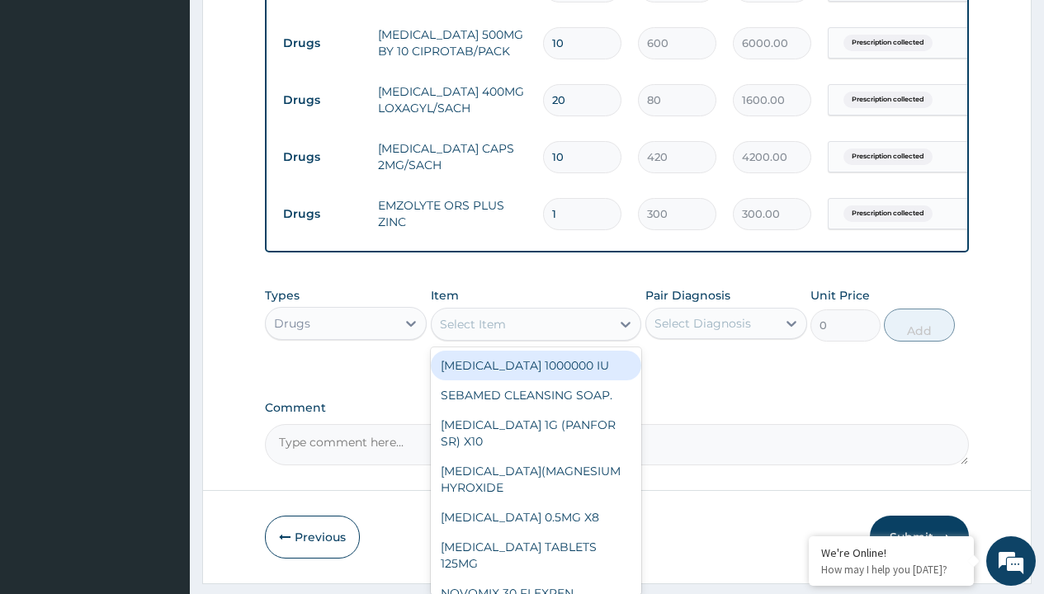
type input "paracetamol 500mg tablet emzor/sach"
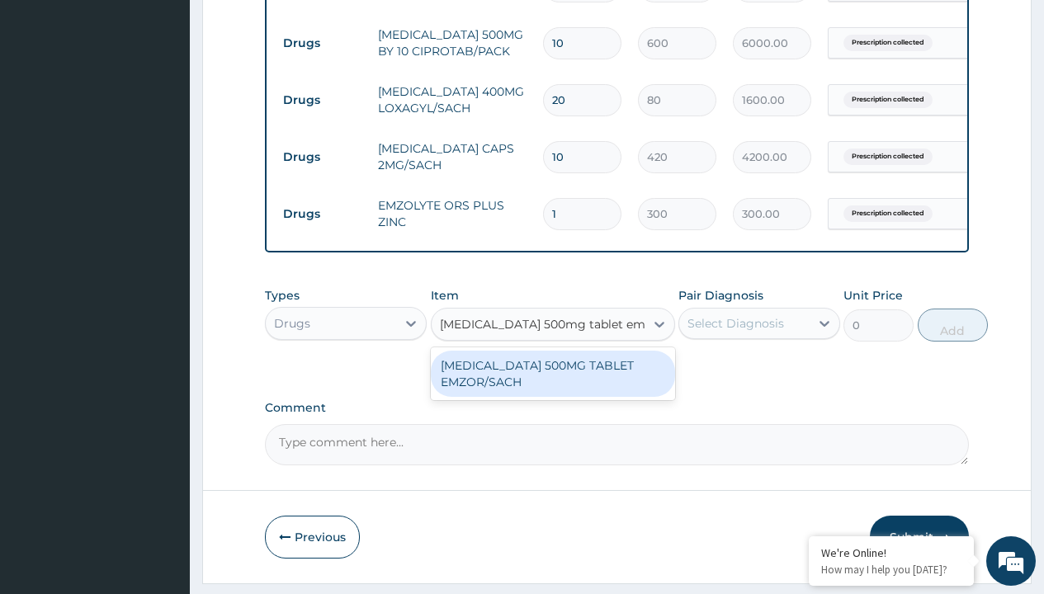
click at [552, 385] on div "[MEDICAL_DATA] 500MG TABLET EMZOR/SACH" at bounding box center [553, 374] width 244 height 46
type input "24"
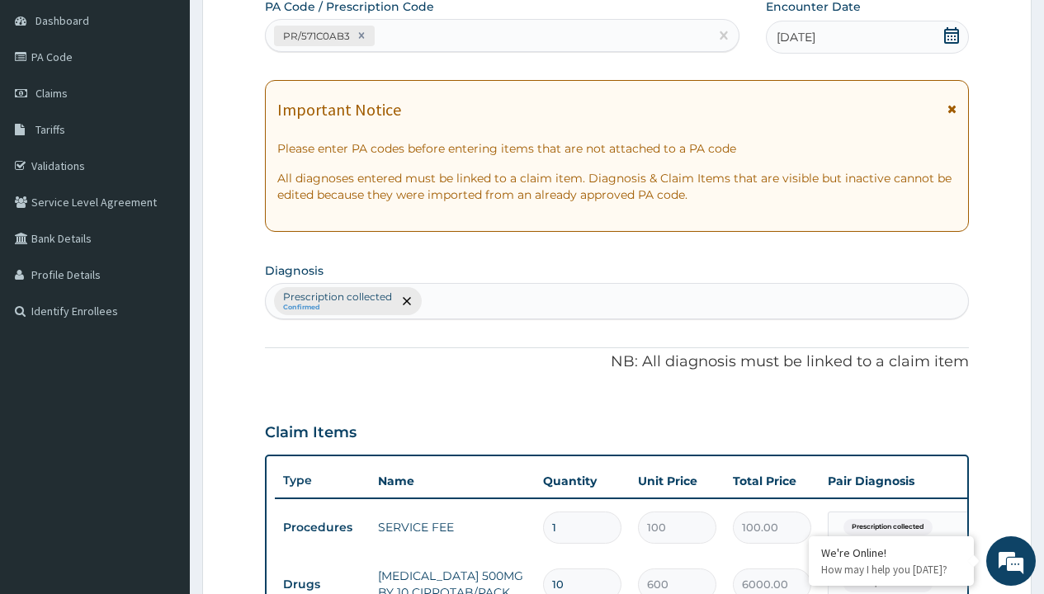
type input "prescription collected"
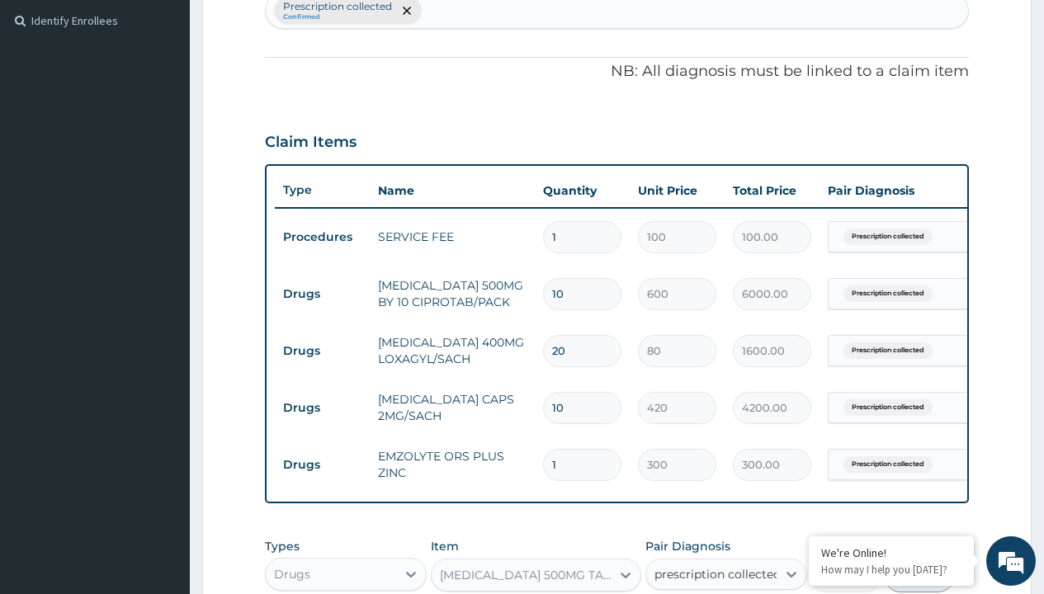
checkbox input "true"
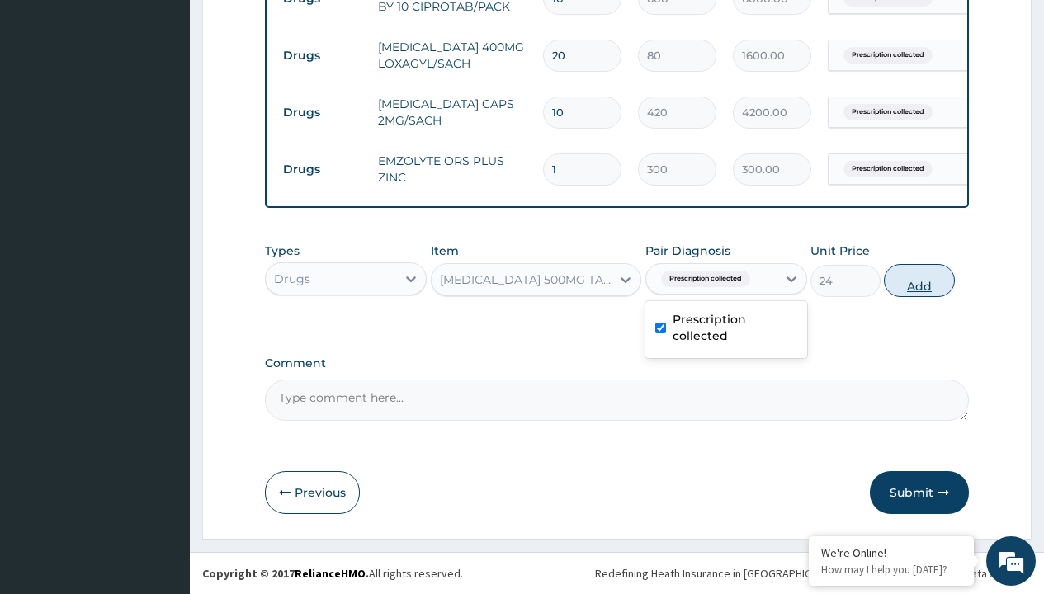
click at [919, 280] on button "Add" at bounding box center [919, 280] width 70 height 33
type input "0"
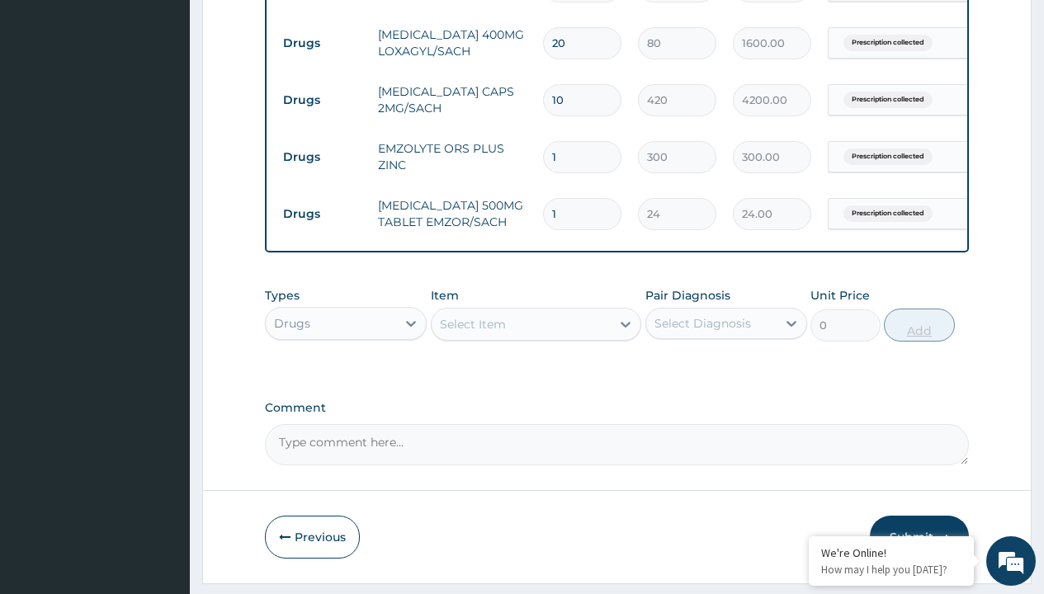
type input "24"
type input "576.00"
type input "24"
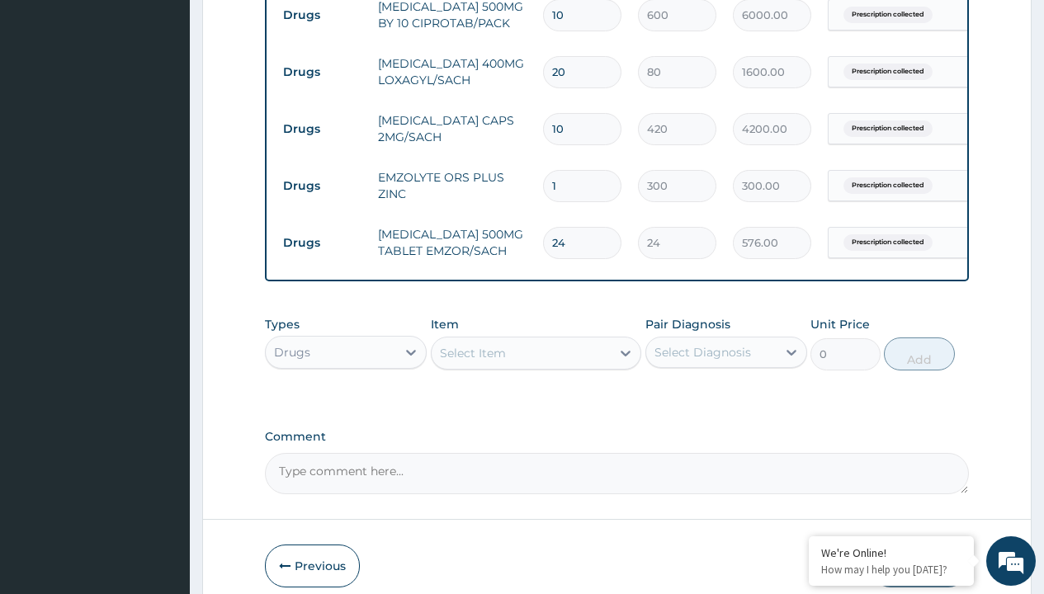
type input "drugs"
click at [346, 405] on div "Drugs" at bounding box center [346, 394] width 162 height 30
click at [472, 361] on div "Select Item" at bounding box center [473, 353] width 66 height 17
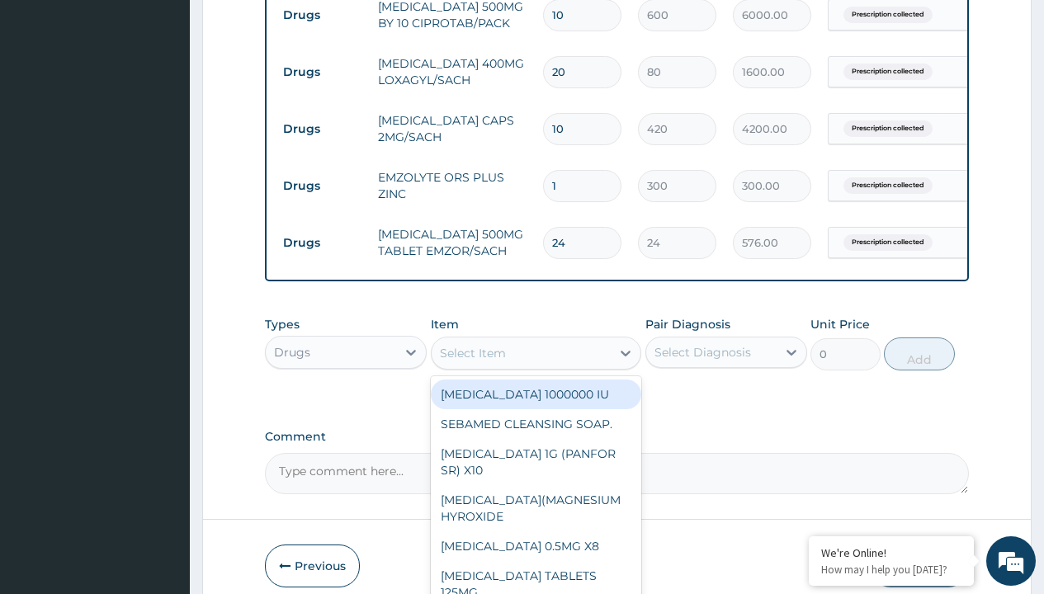
type input "buscopan (hyoscine b-bromide) 10mg"
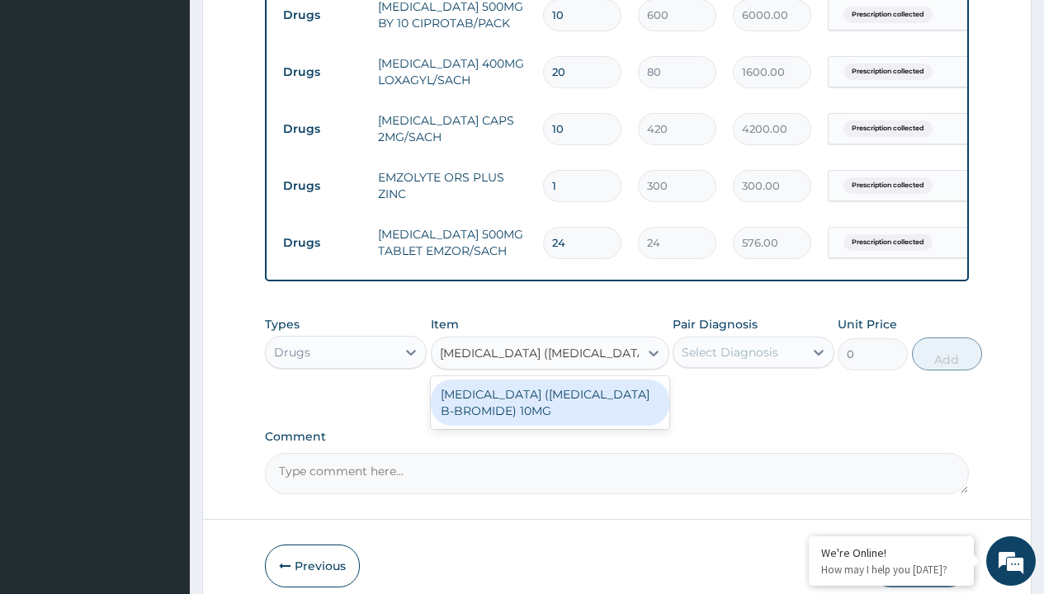
click at [550, 414] on div "[MEDICAL_DATA] ([MEDICAL_DATA] B-BROMIDE) 10MG" at bounding box center [550, 403] width 239 height 46
type input "200"
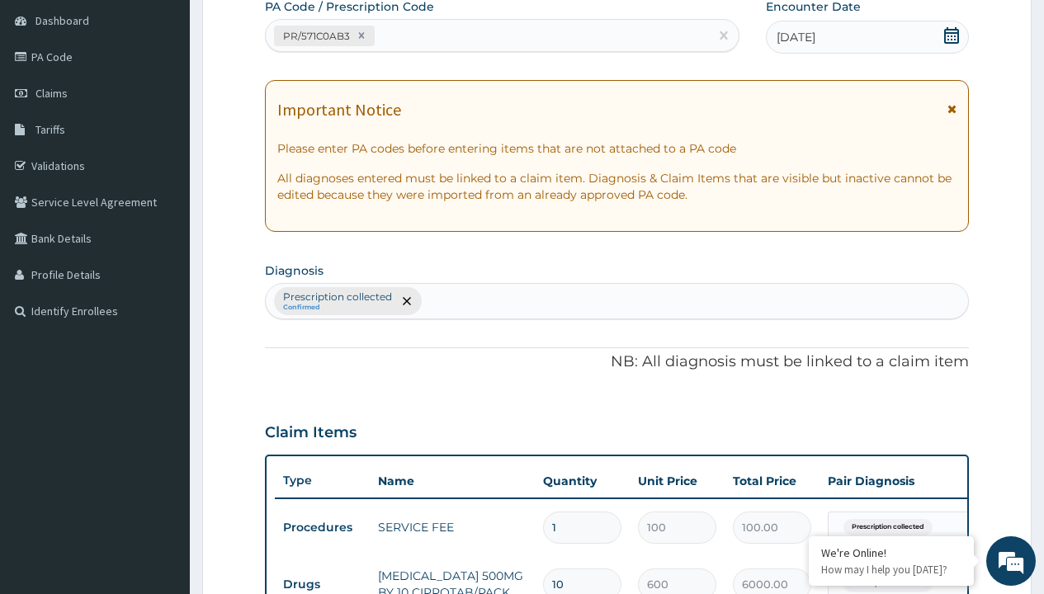
click at [337, 297] on p "Prescription collected" at bounding box center [337, 297] width 109 height 13
type input "prescription collected"
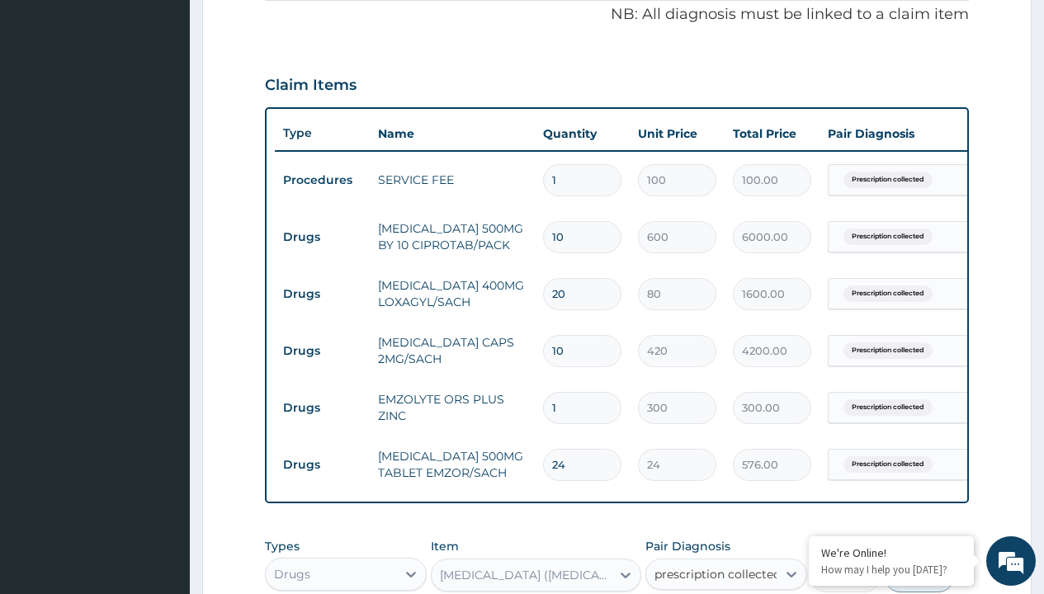
checkbox input "true"
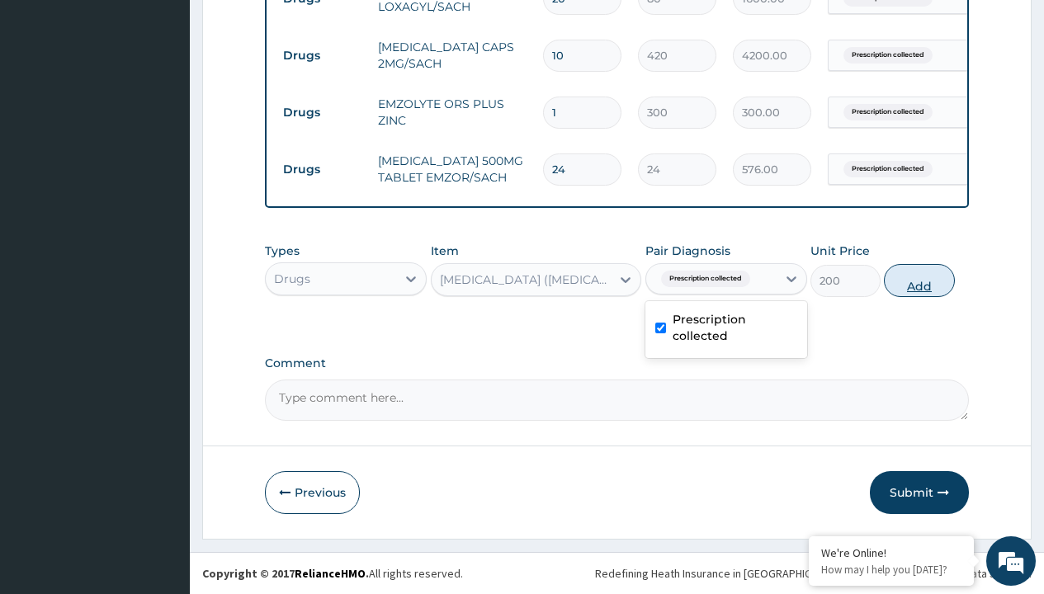
click at [919, 280] on button "Add" at bounding box center [919, 280] width 70 height 33
type input "0"
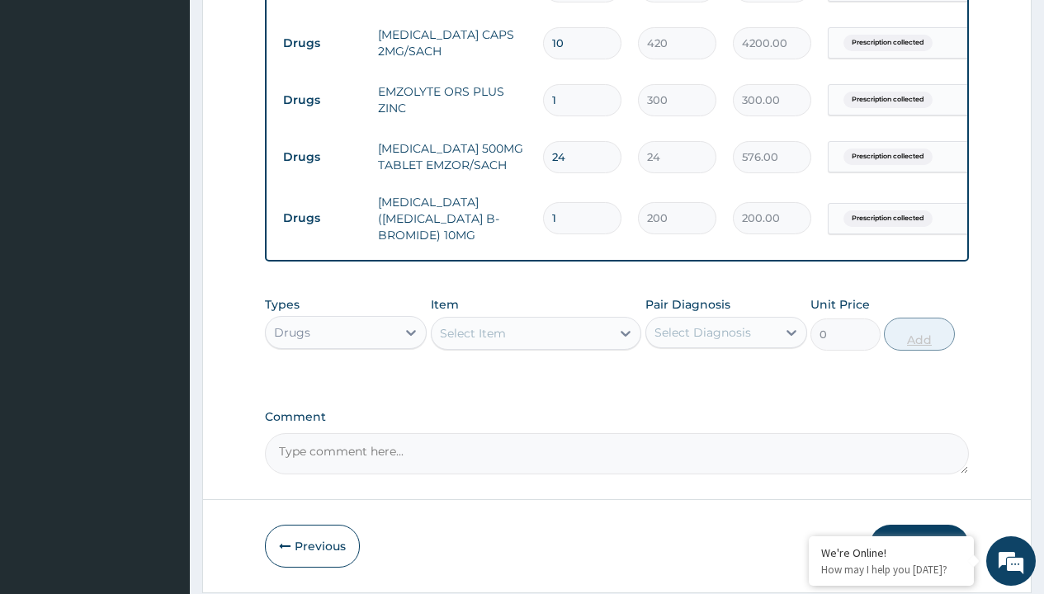
type input "10"
type input "2000.00"
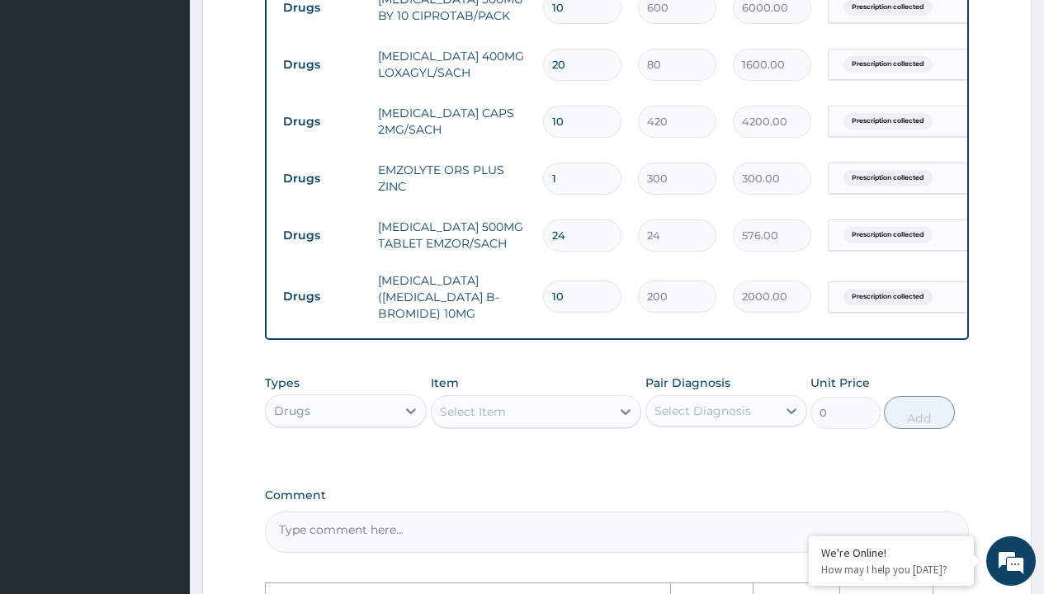
scroll to position [683, 0]
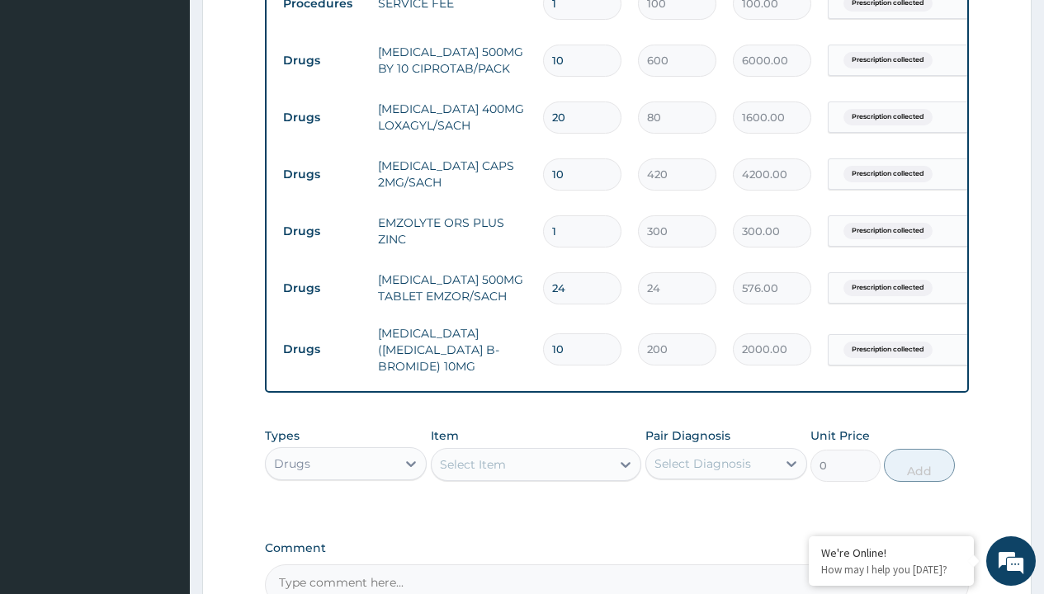
type input "10"
click at [579, 171] on input "10" at bounding box center [582, 174] width 78 height 32
type input "1"
type input "420.00"
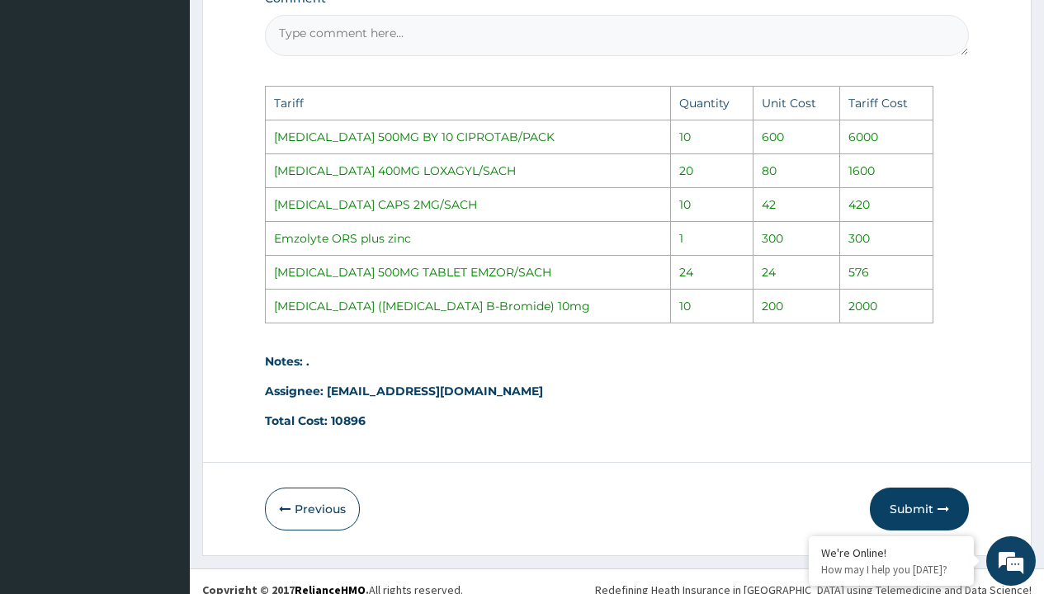
scroll to position [1253, 0]
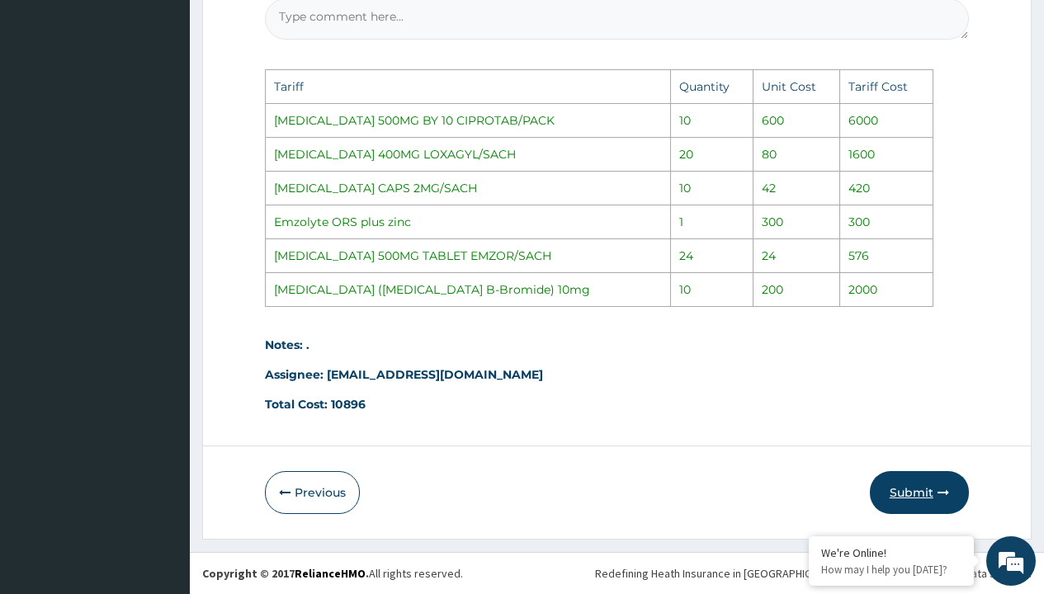
type input "1"
click at [922, 497] on button "Submit" at bounding box center [919, 492] width 99 height 43
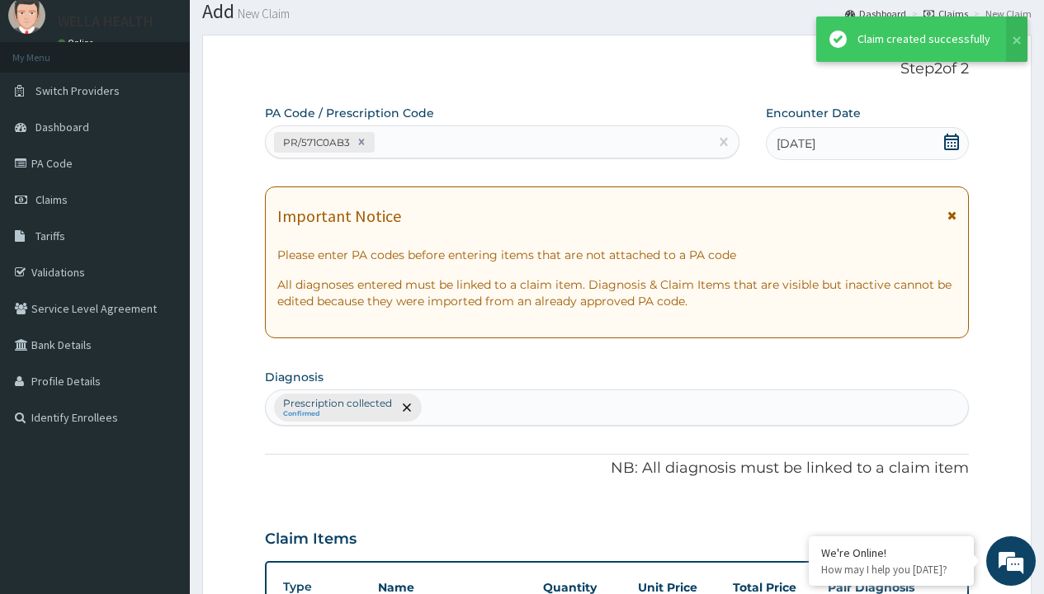
scroll to position [872, 0]
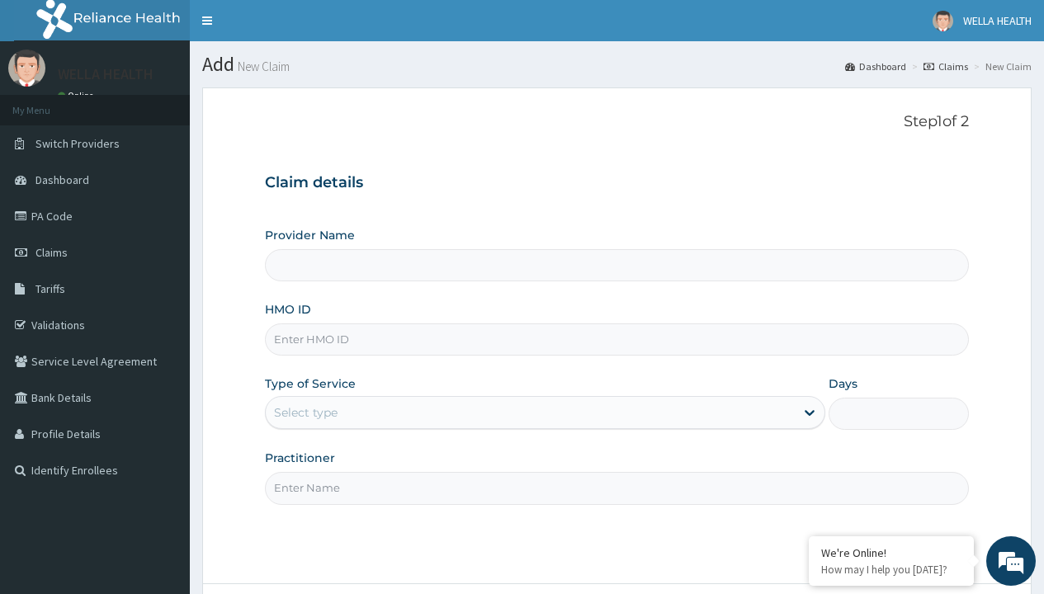
type input "WellaHealth(TELEMEDICINE)"
type input "UBP/10424/A"
type input "WellaHealth"
click at [305, 413] on div "Select type" at bounding box center [306, 412] width 64 height 17
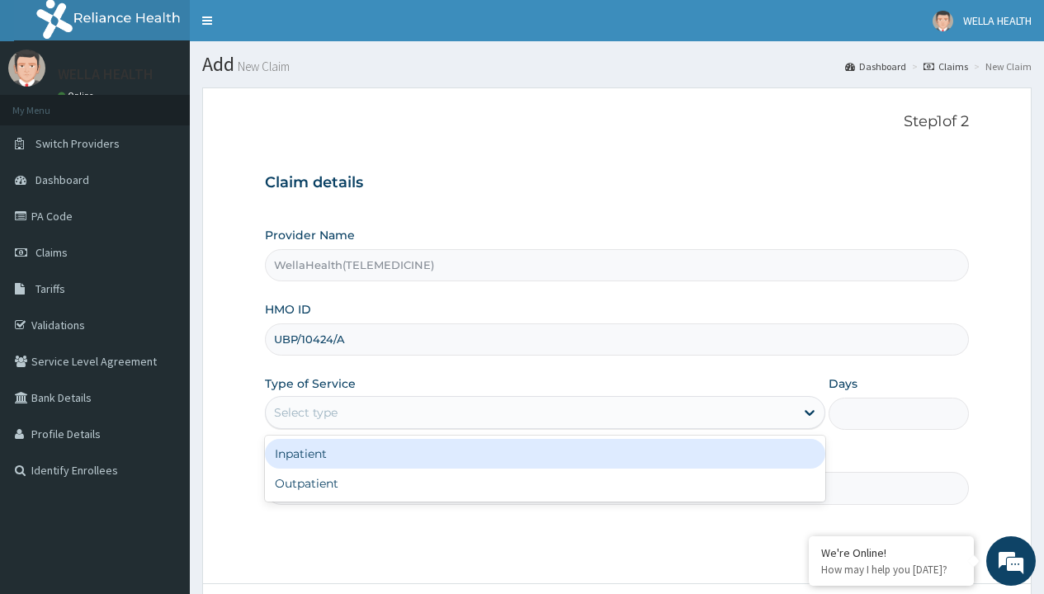
click at [545, 484] on div "Outpatient" at bounding box center [545, 484] width 560 height 30
type input "1"
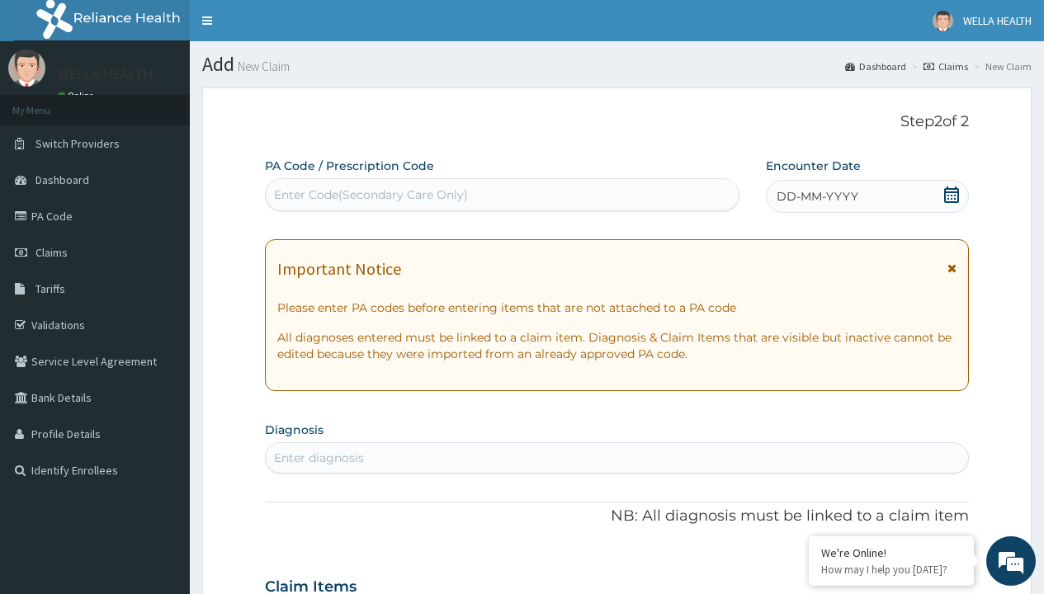
scroll to position [138, 0]
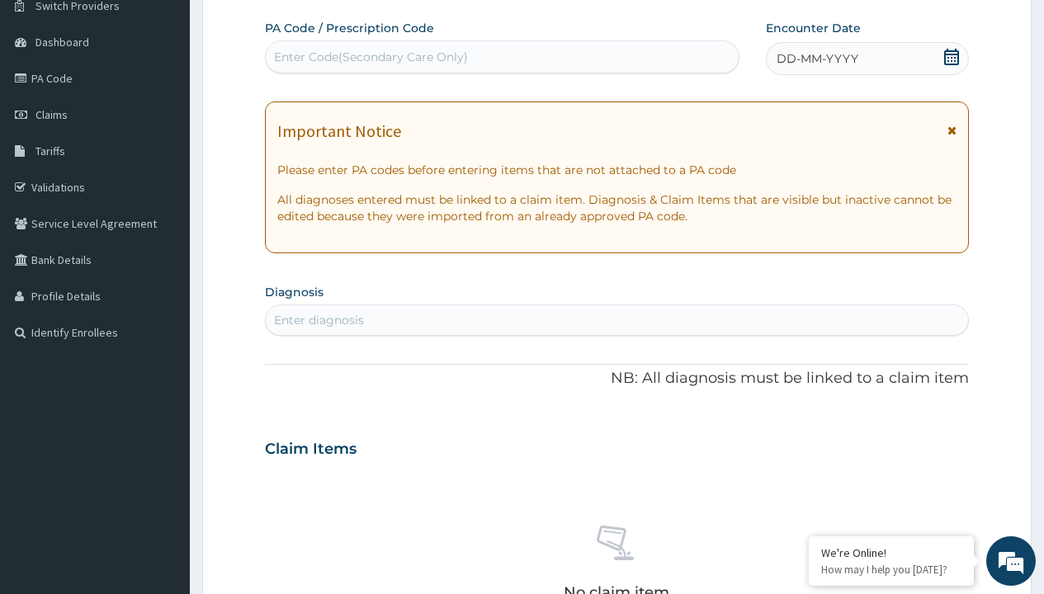
click at [816, 59] on span "DD-MM-YYYY" at bounding box center [818, 58] width 82 height 17
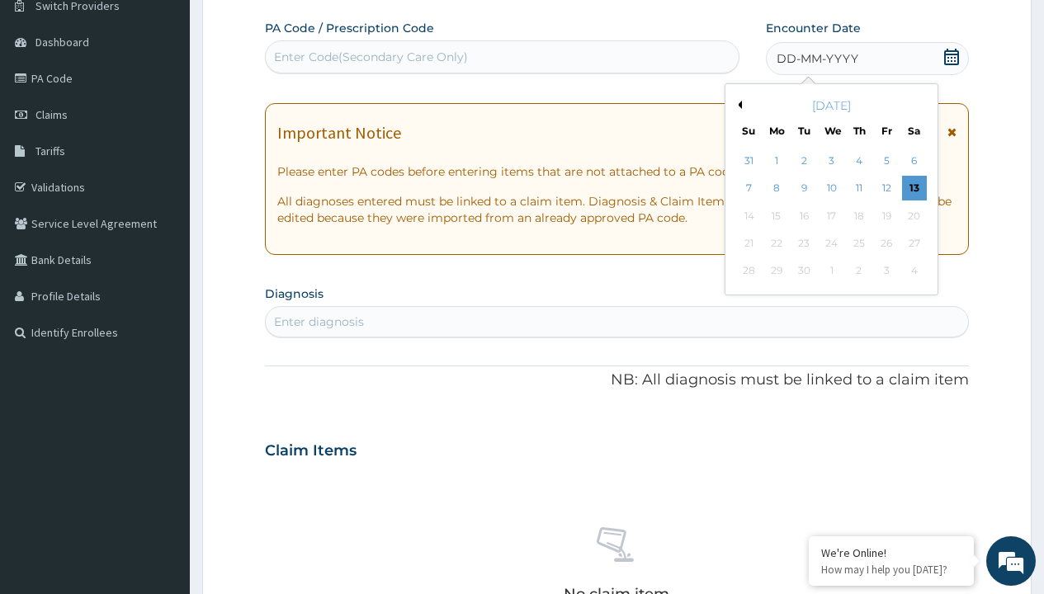
click at [737, 105] on button "Previous Month" at bounding box center [738, 105] width 8 height 8
click at [749, 188] on div "3" at bounding box center [748, 189] width 25 height 25
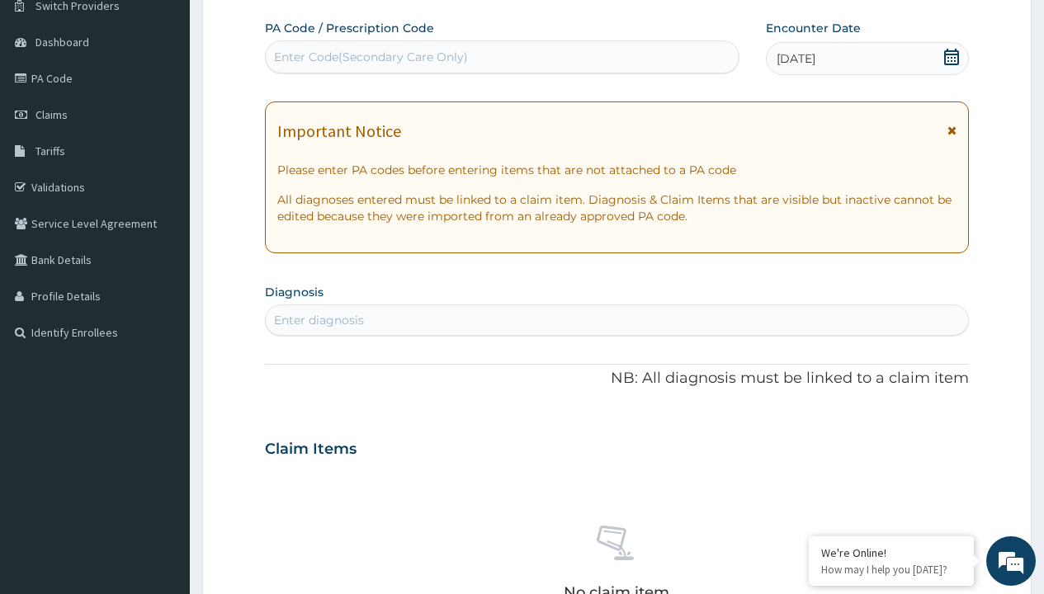
click at [370, 57] on div "Enter Code(Secondary Care Only)" at bounding box center [371, 57] width 194 height 17
type input "PR/D6D9304E"
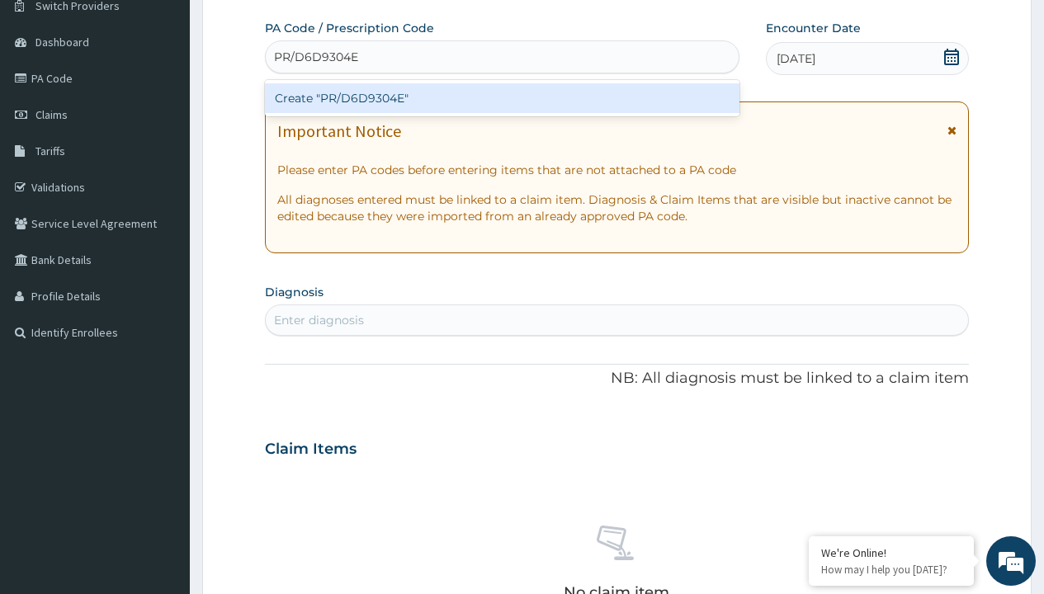
click at [502, 98] on div "Create "PR/D6D9304E"" at bounding box center [502, 98] width 474 height 30
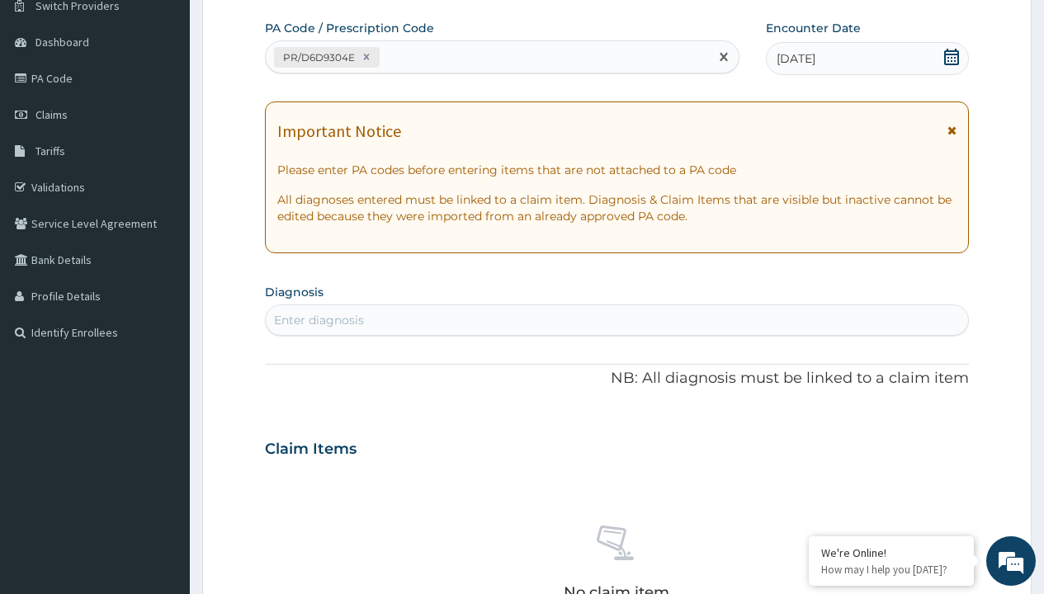
click at [319, 320] on div "Enter diagnosis" at bounding box center [319, 320] width 90 height 17
type input "prescription collected"
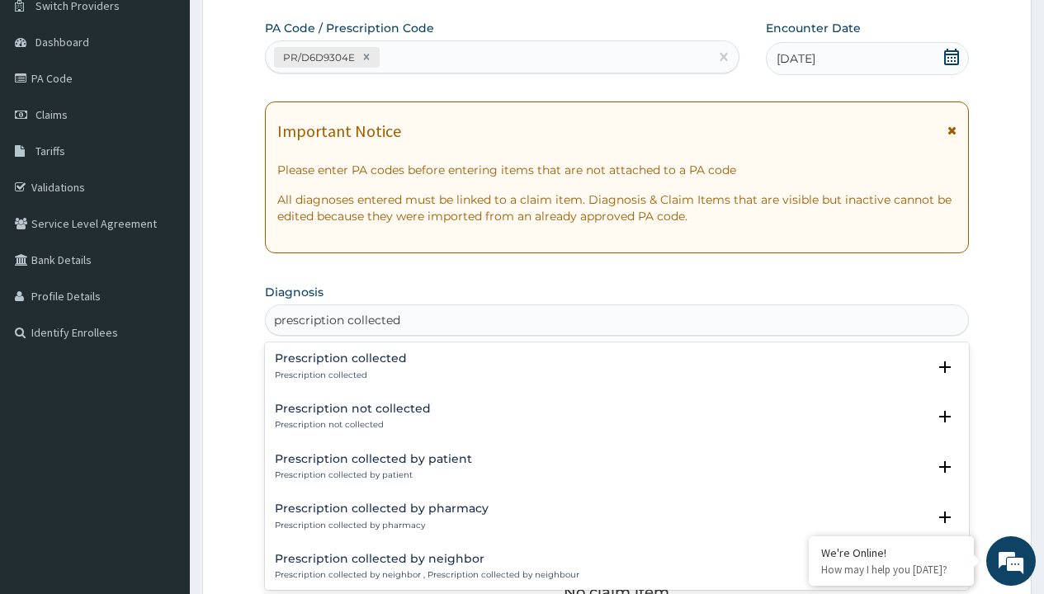
click at [338, 375] on p "Prescription collected" at bounding box center [341, 376] width 132 height 12
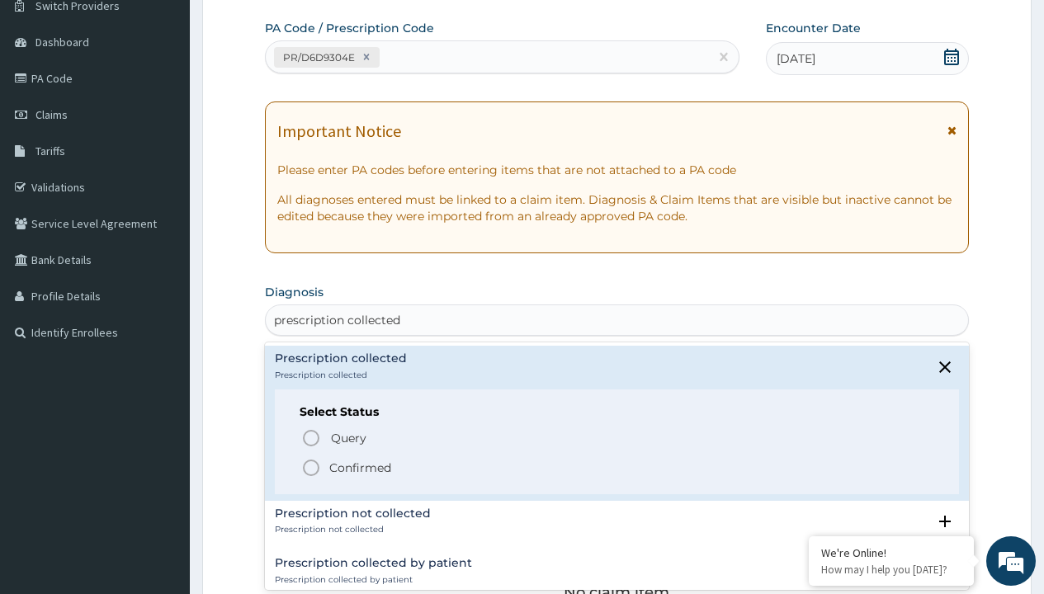
click at [360, 467] on p "Confirmed" at bounding box center [360, 468] width 62 height 17
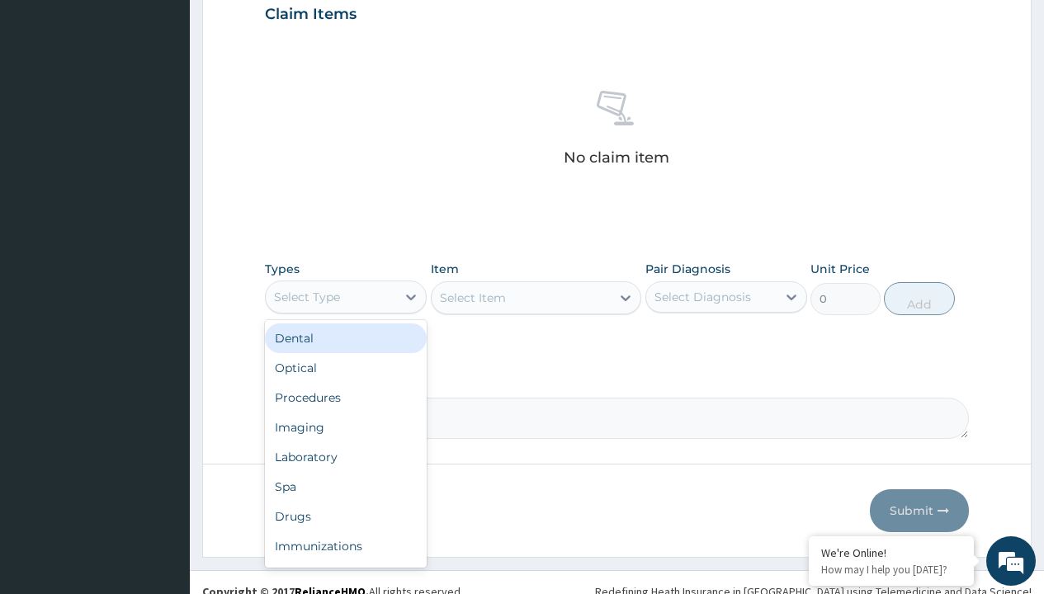
type input "procedures"
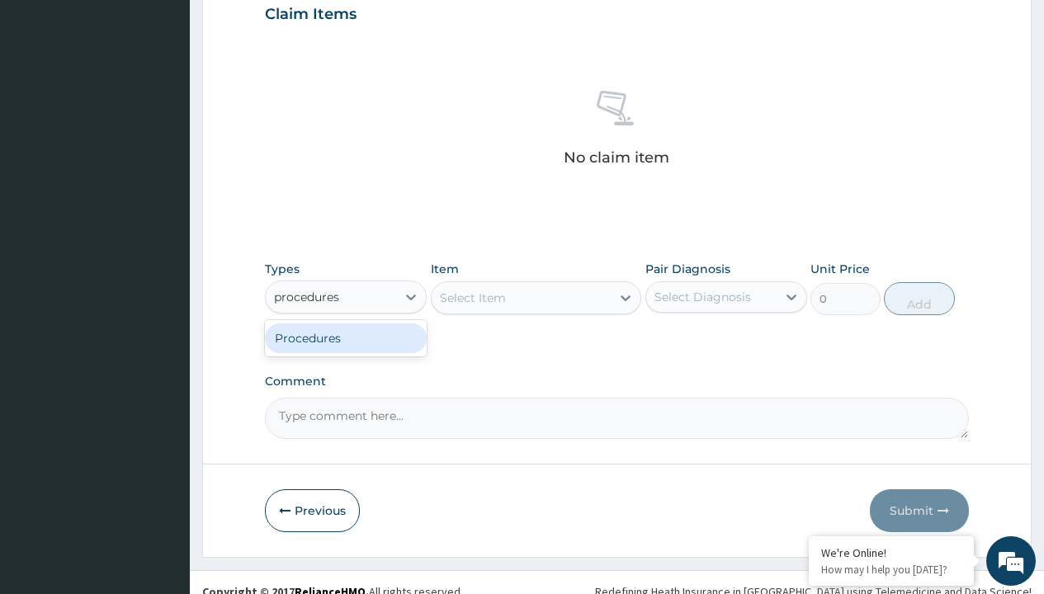
click at [346, 338] on div "Procedures" at bounding box center [346, 339] width 162 height 30
click at [472, 297] on div "Select Item" at bounding box center [536, 297] width 211 height 33
type input "service fee"
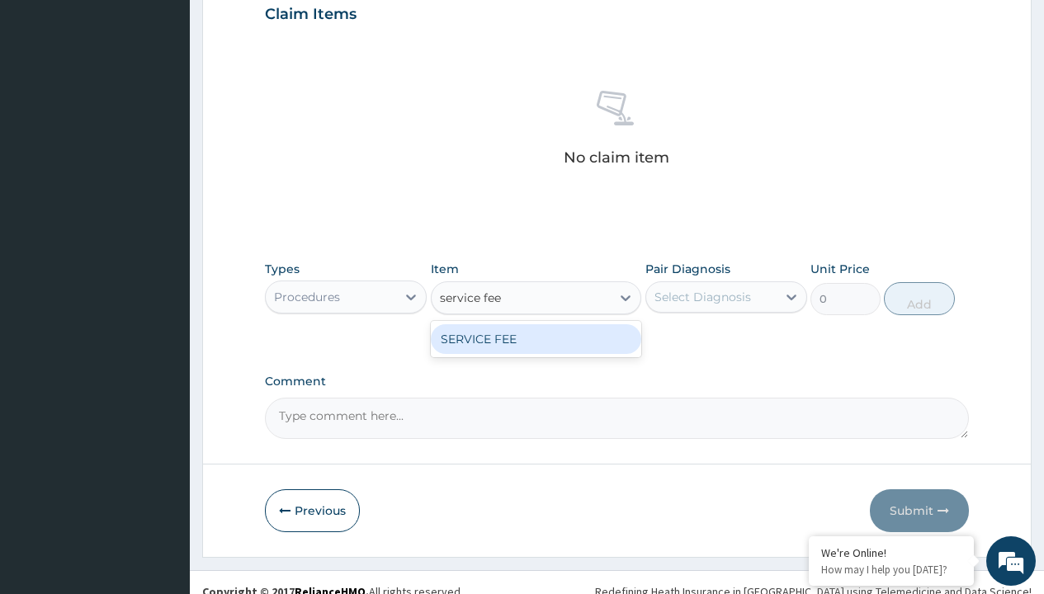
click at [536, 338] on div "SERVICE FEE" at bounding box center [536, 339] width 211 height 30
type input "100"
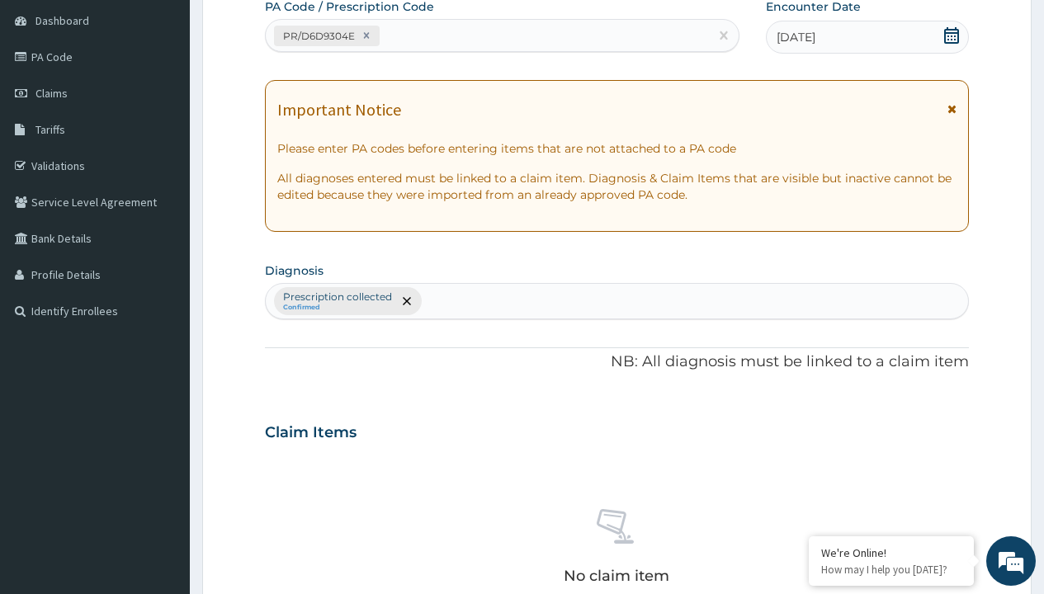
type input "prescription collected"
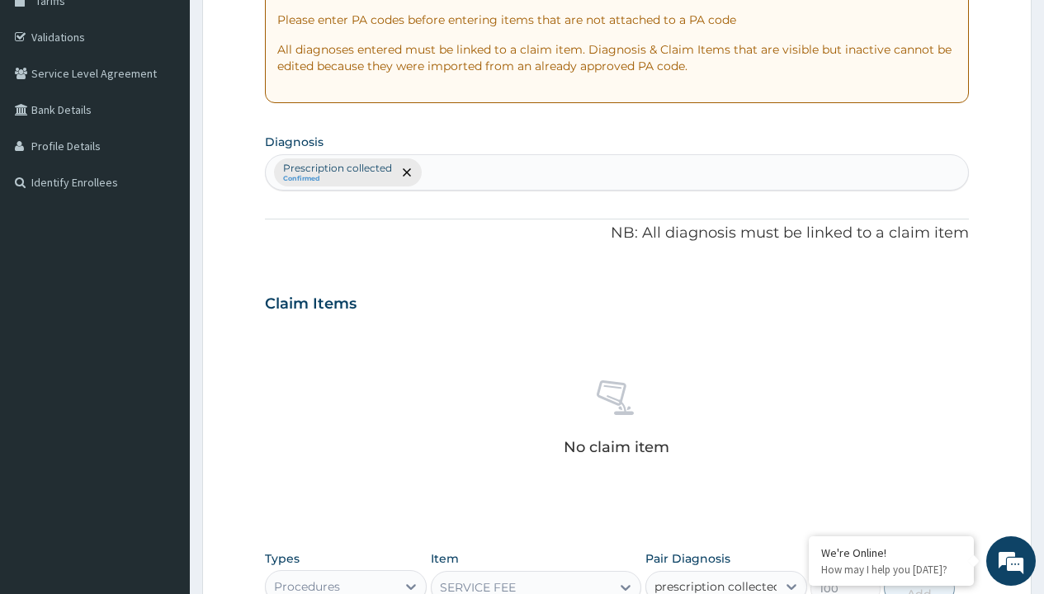
checkbox input "true"
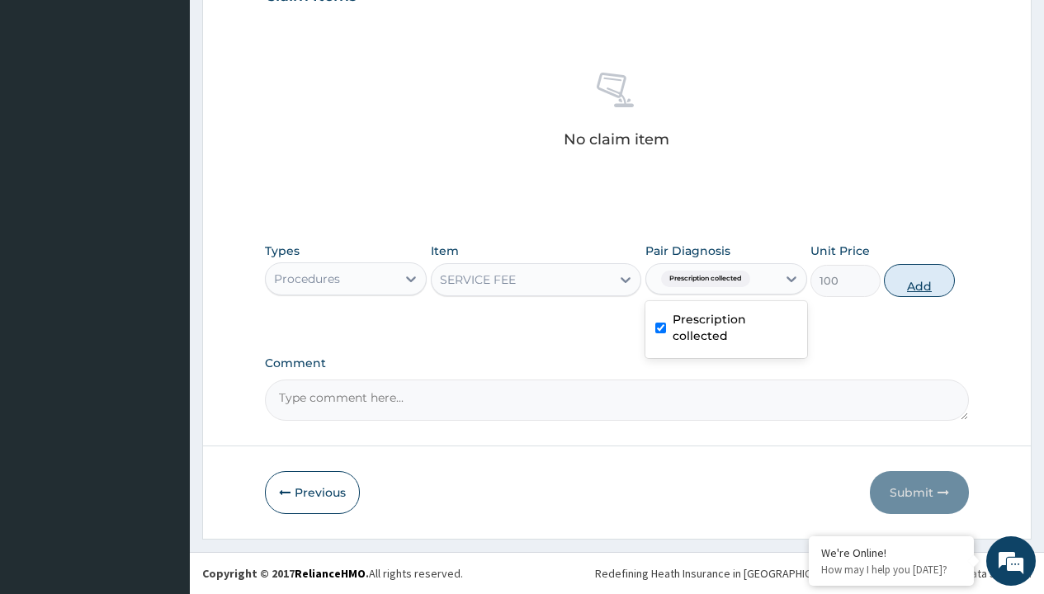
click at [919, 280] on button "Add" at bounding box center [919, 280] width 70 height 33
type input "0"
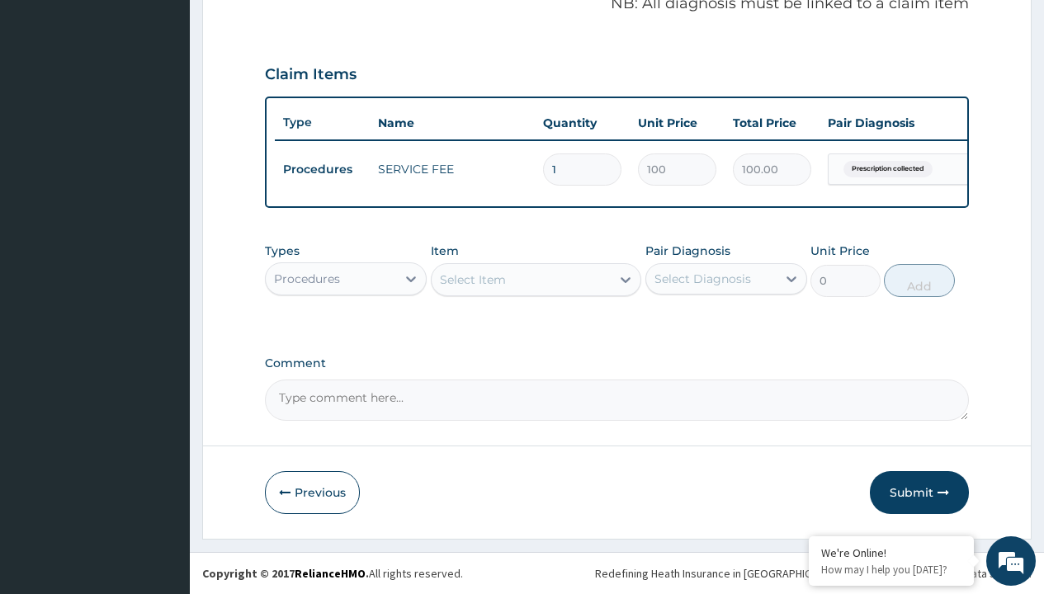
click at [307, 278] on div "Procedures" at bounding box center [307, 279] width 66 height 17
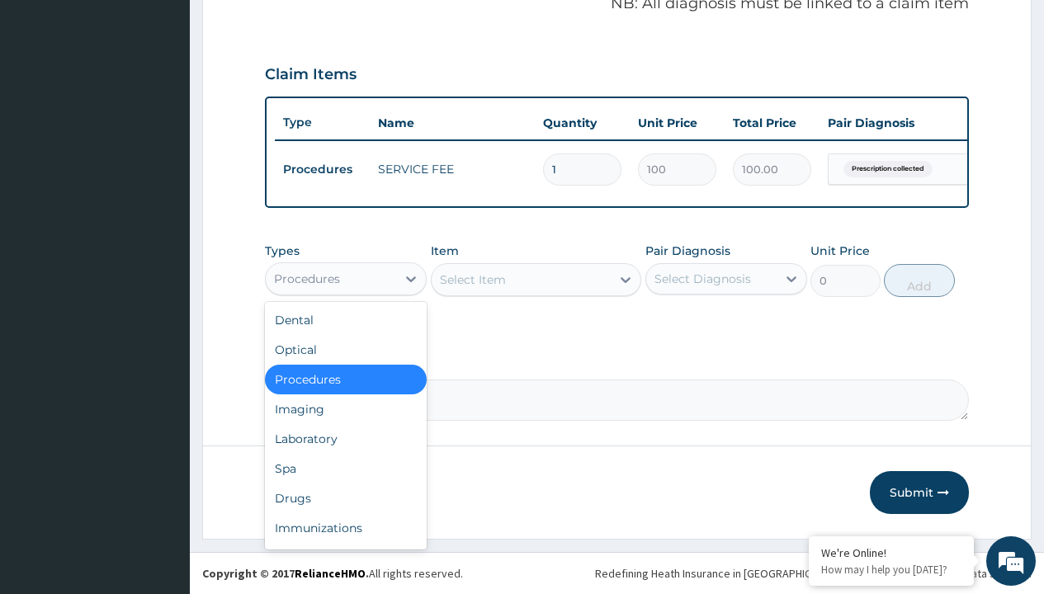
type input "drugs"
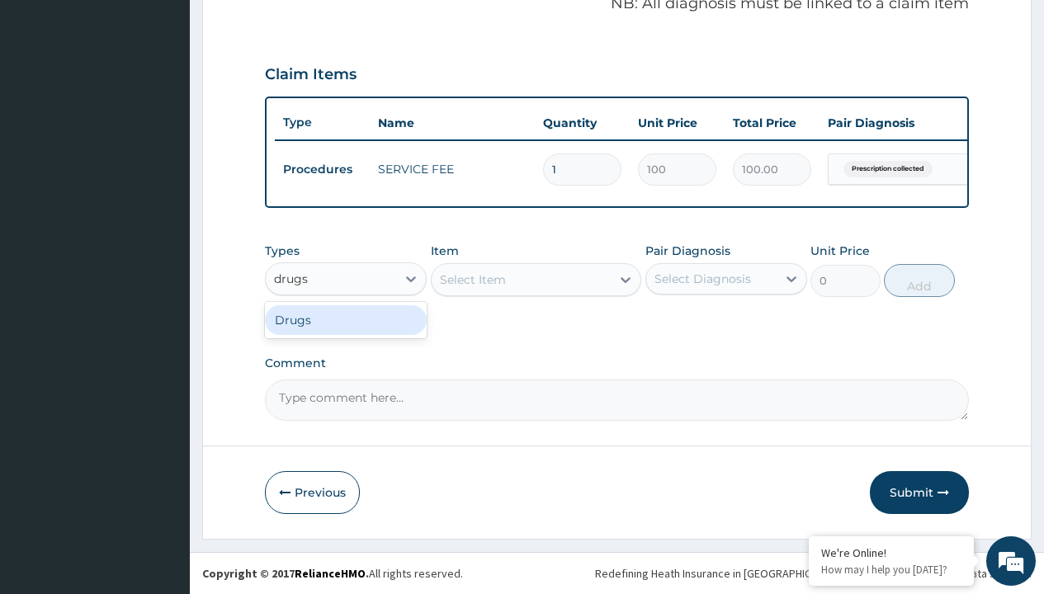
scroll to position [0, 0]
click at [346, 319] on div "Drugs" at bounding box center [346, 320] width 162 height 30
click at [472, 279] on div "Select Item" at bounding box center [536, 279] width 211 height 33
type input "loperamide caps 2mg/sach"
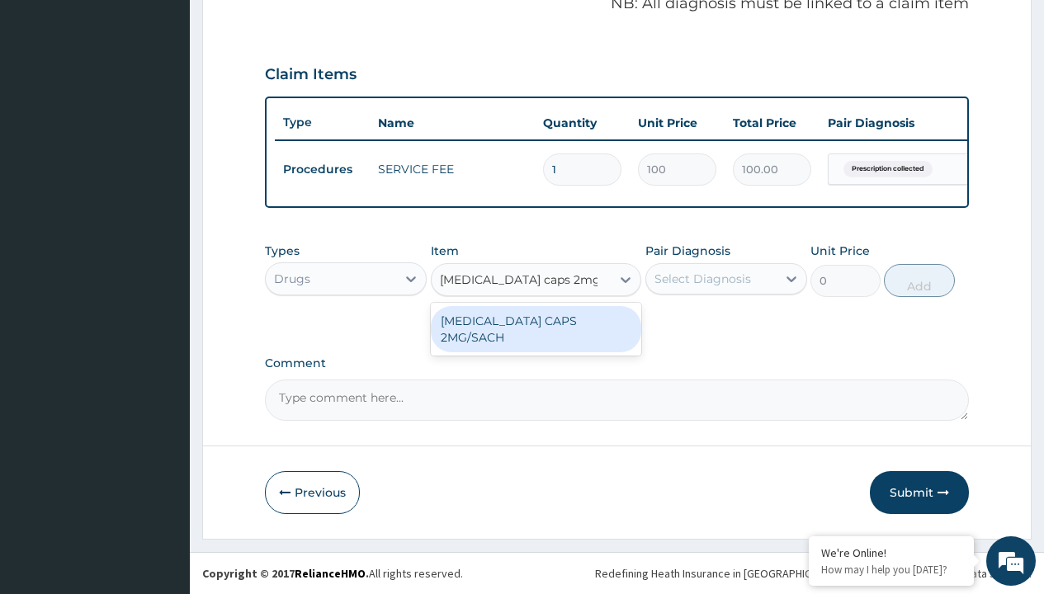
click at [536, 320] on div "LOPERAMIDE CAPS 2MG/SACH" at bounding box center [536, 329] width 211 height 46
type input "420"
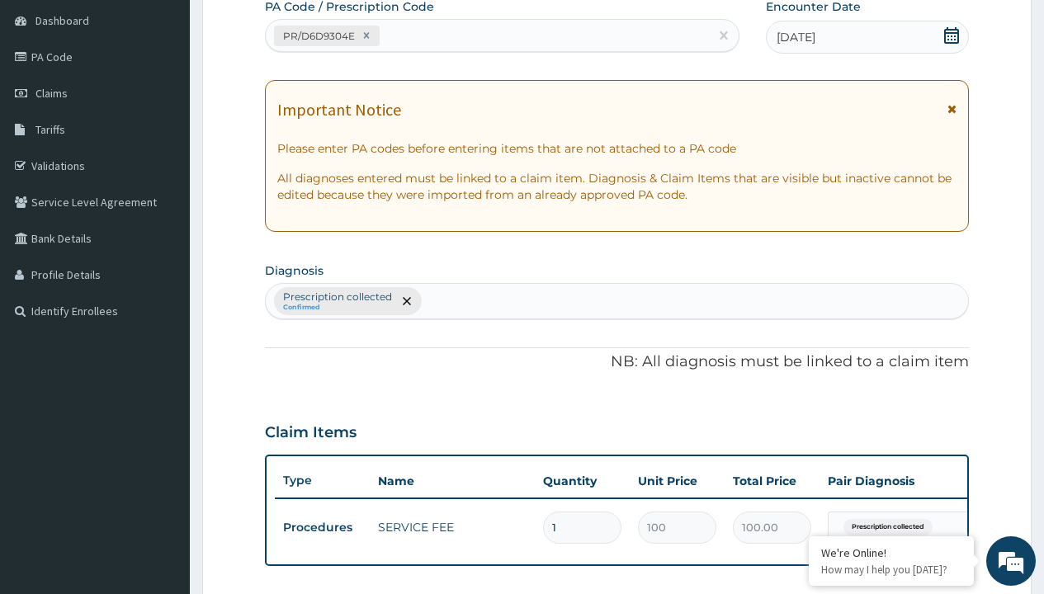
click at [337, 297] on p "Prescription collected" at bounding box center [337, 297] width 109 height 13
type input "prescription collected"
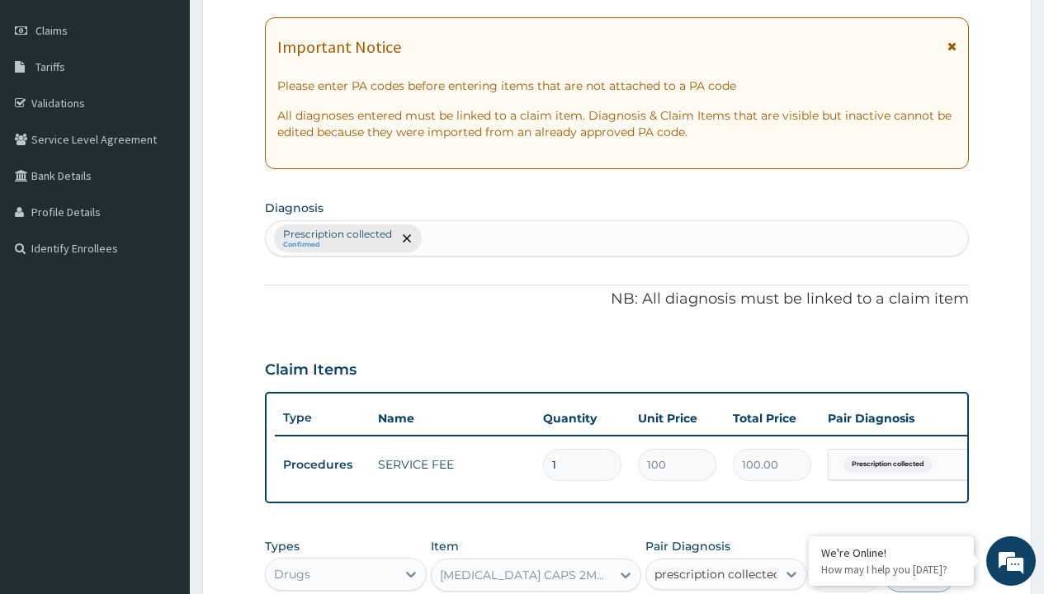
checkbox input "true"
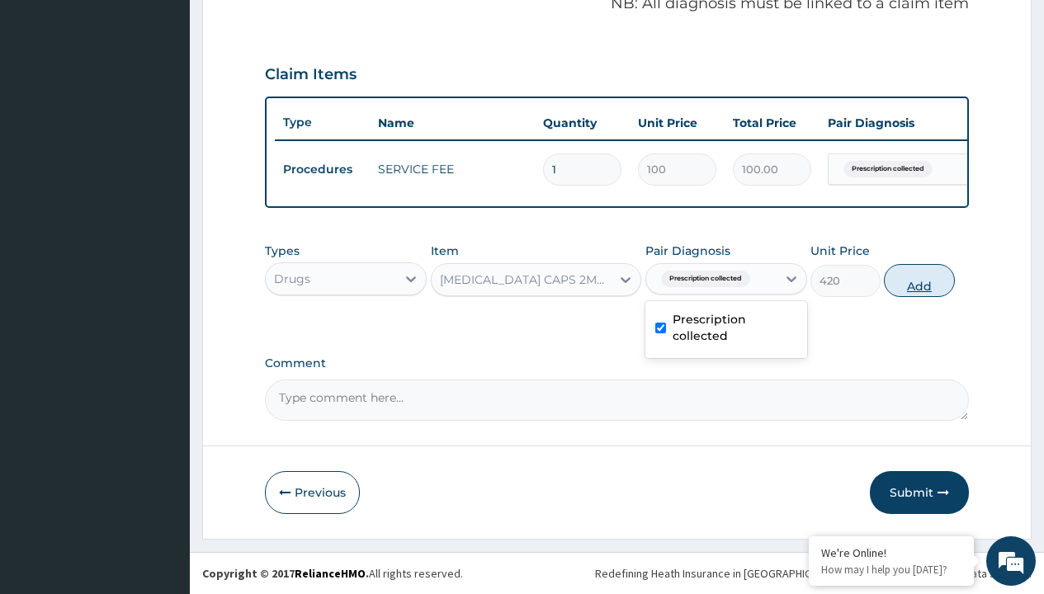
click at [919, 280] on button "Add" at bounding box center [919, 280] width 70 height 33
type input "0"
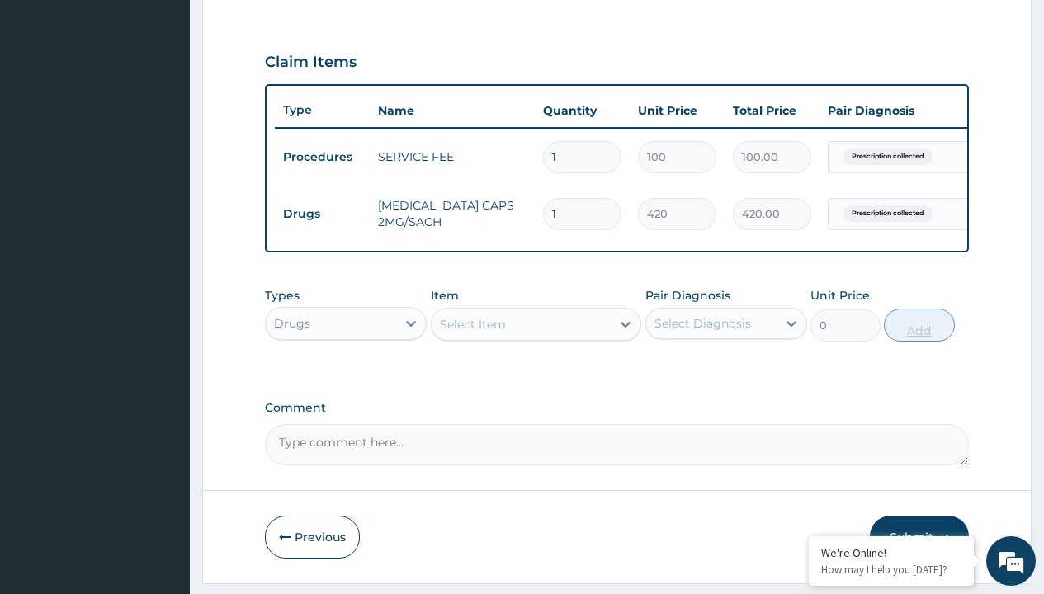
type input "10"
type input "4200.00"
type input "10"
click at [322, 214] on td "Drugs" at bounding box center [322, 214] width 95 height 31
type input "drugs"
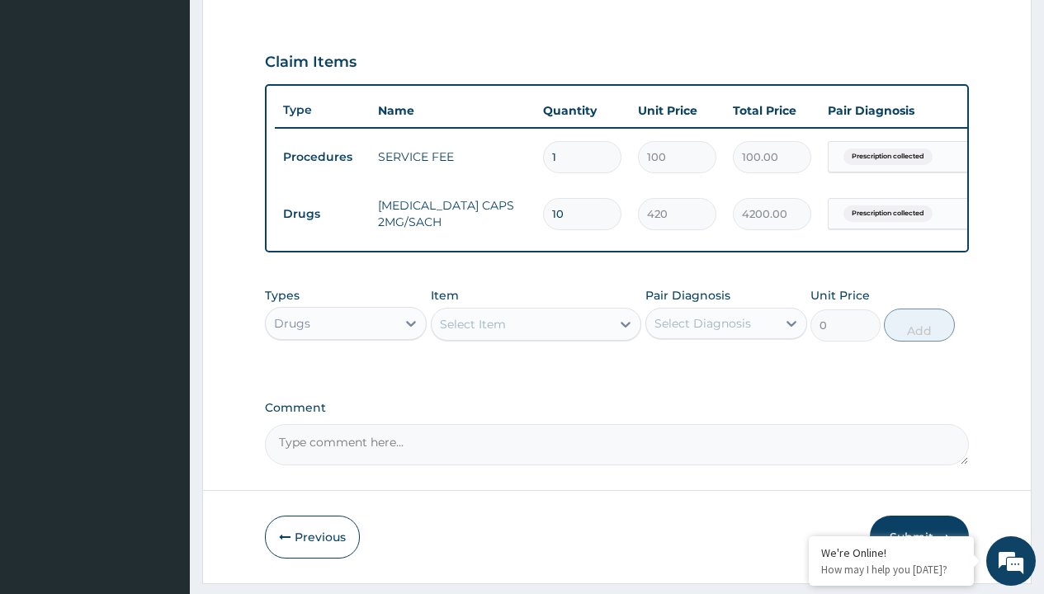
scroll to position [0, 0]
click at [346, 376] on div "Drugs" at bounding box center [346, 365] width 162 height 30
click at [472, 333] on div "Select Item" at bounding box center [473, 324] width 66 height 17
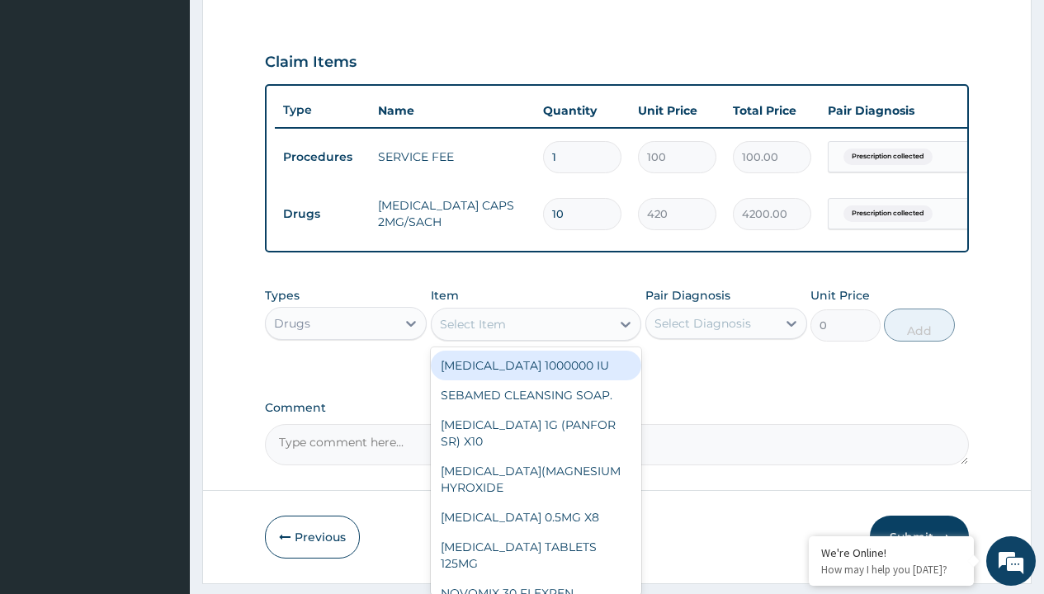
type input "ors/sachet"
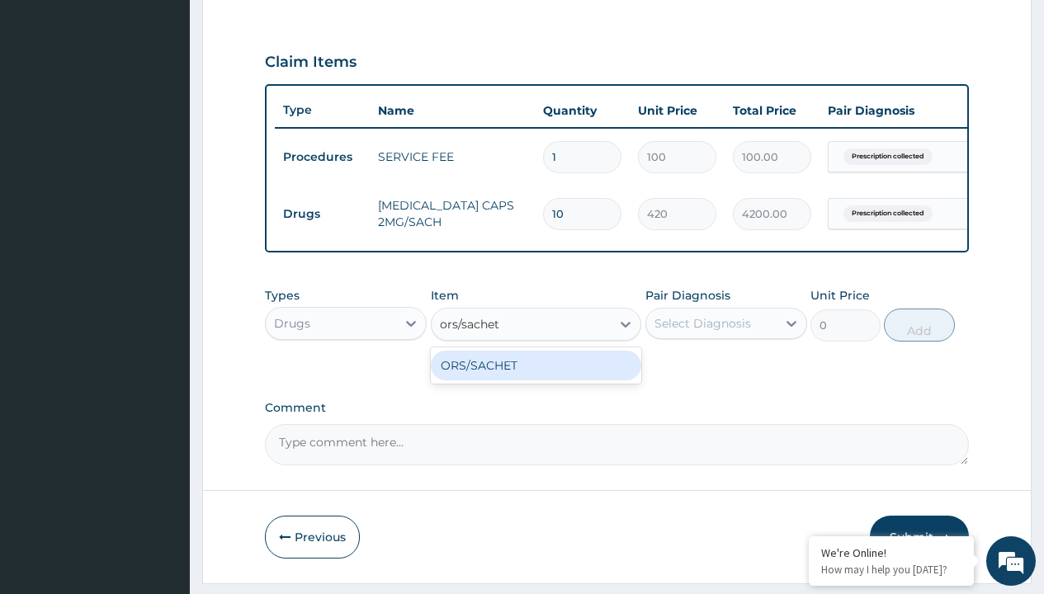
click at [536, 377] on div "ORS/SACHET" at bounding box center [536, 366] width 211 height 30
type input "600"
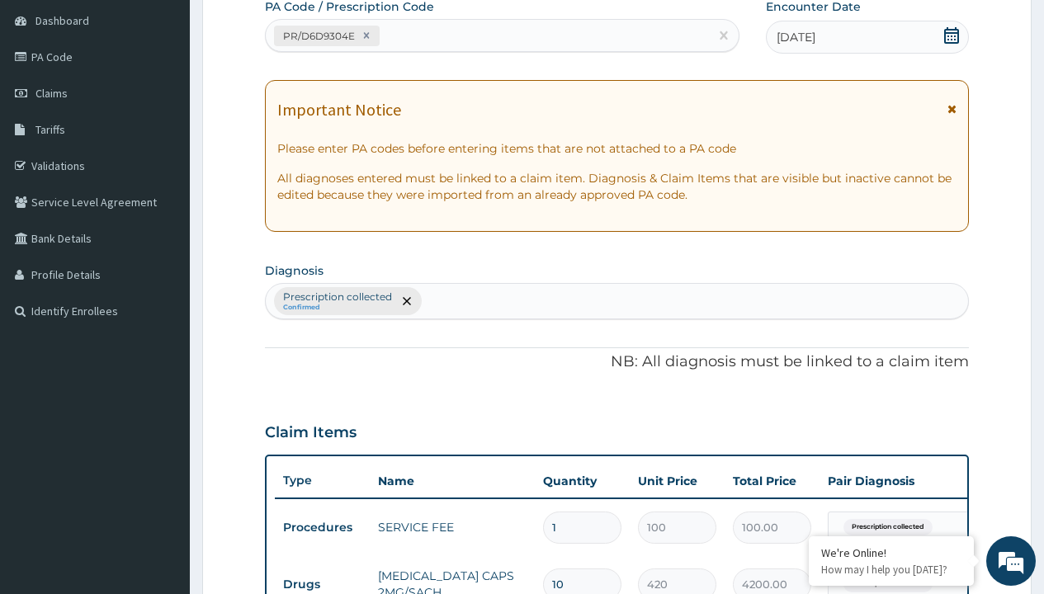
type input "prescription collected"
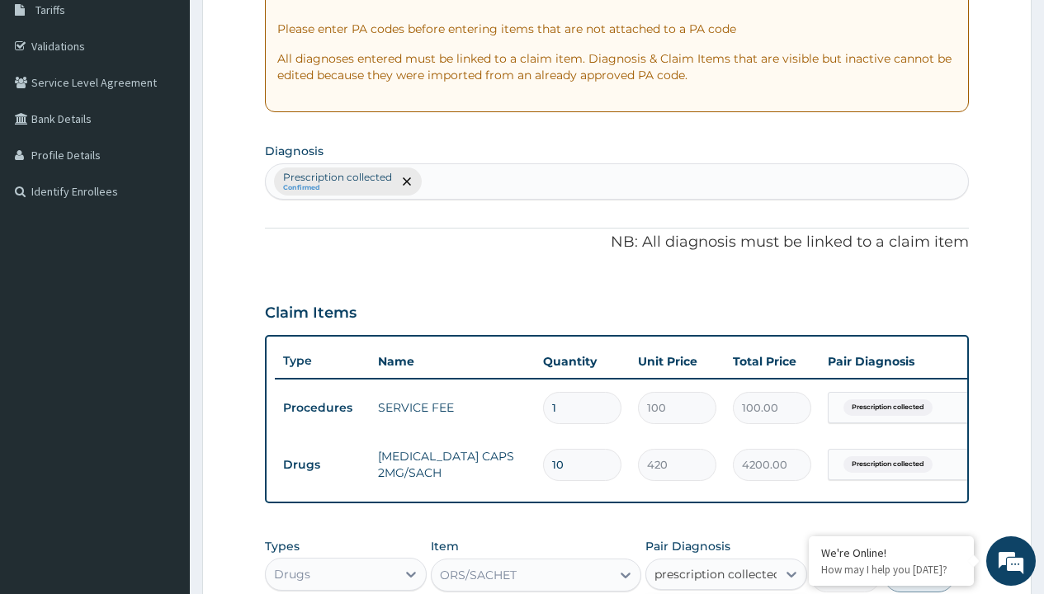
checkbox input "true"
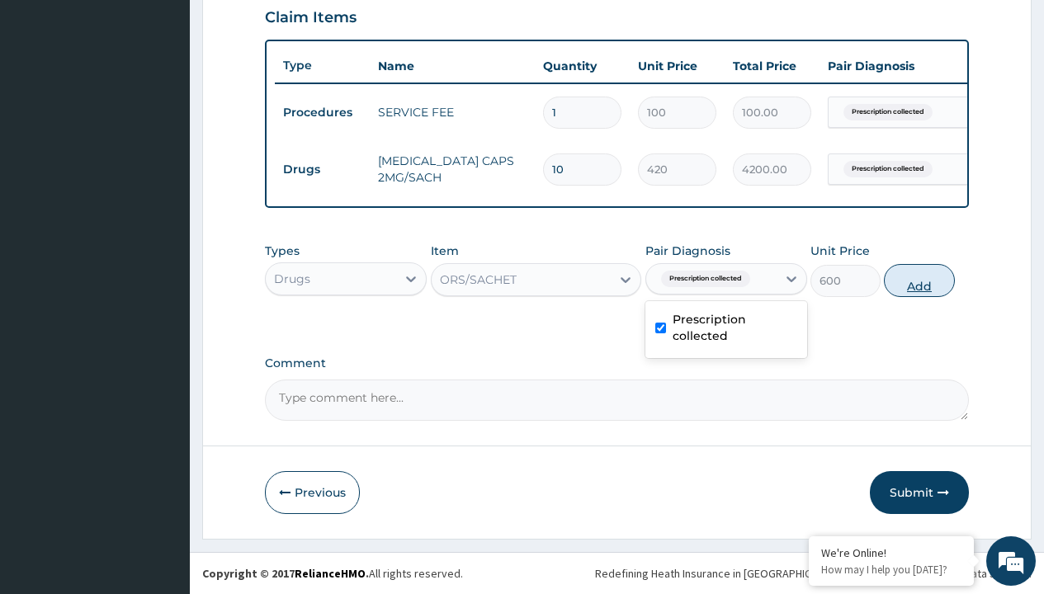
click at [919, 280] on button "Add" at bounding box center [919, 280] width 70 height 33
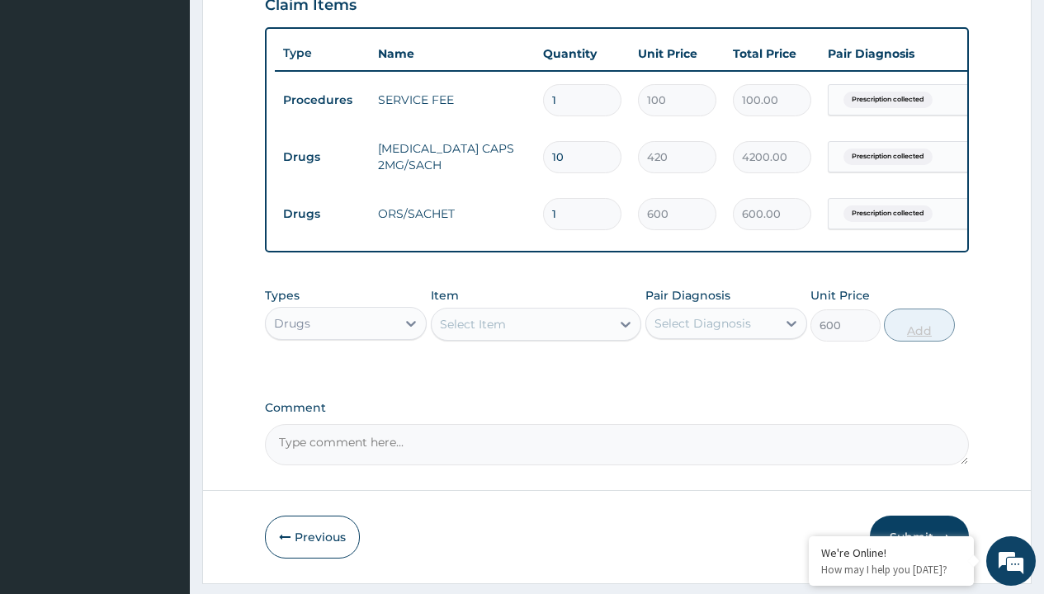
type input "0"
click at [322, 157] on td "Drugs" at bounding box center [322, 157] width 95 height 31
type input "drugs"
click at [346, 376] on div "Drugs" at bounding box center [346, 365] width 162 height 30
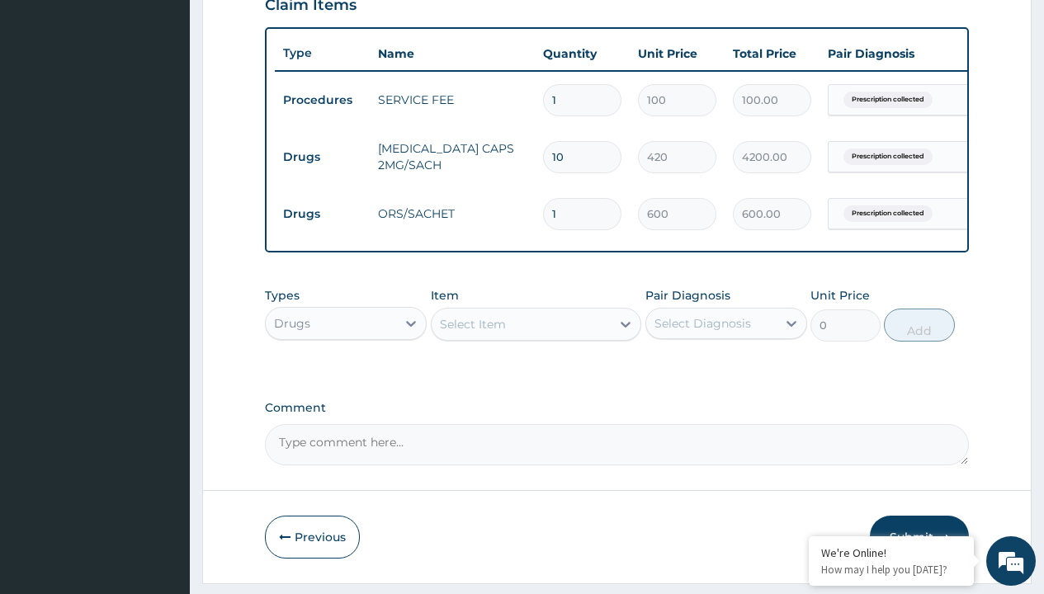
click at [472, 333] on div "Select Item" at bounding box center [473, 324] width 66 height 17
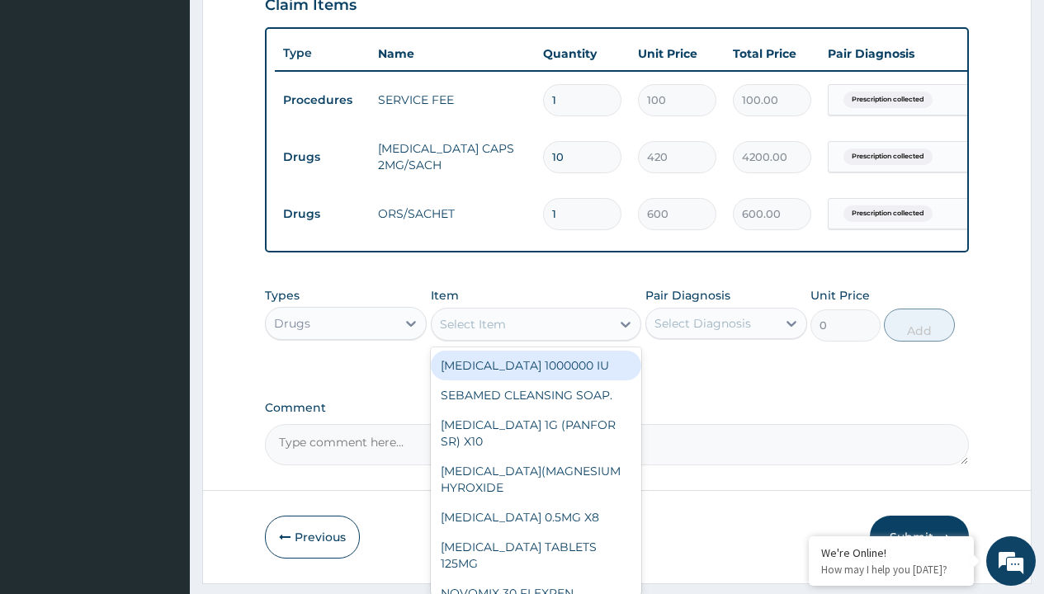
type input "zinc 20mg by 10"
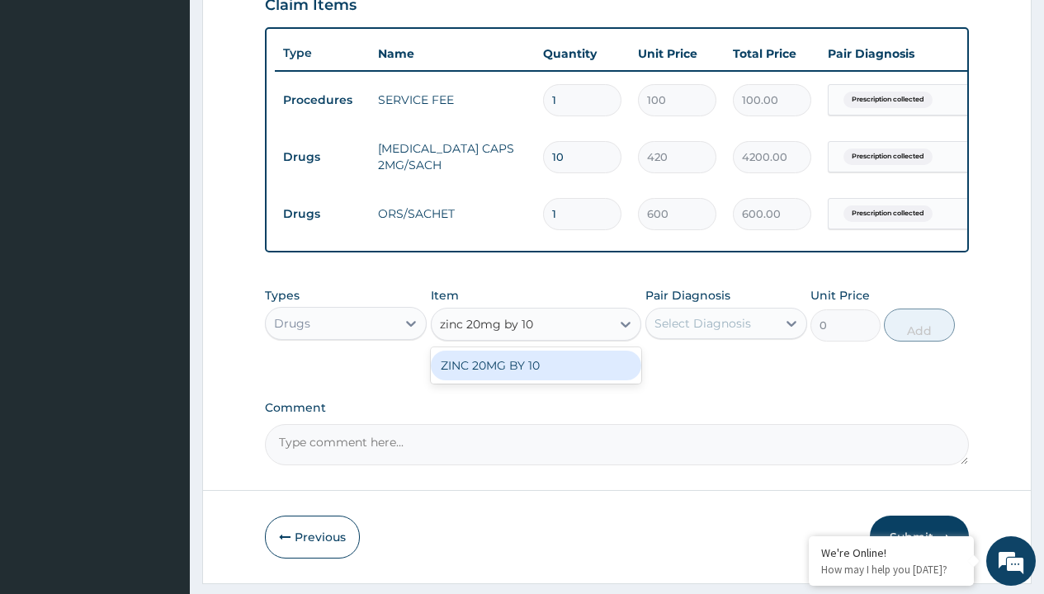
click at [536, 377] on div "ZINC 20MG BY 10" at bounding box center [536, 366] width 211 height 30
type input "15"
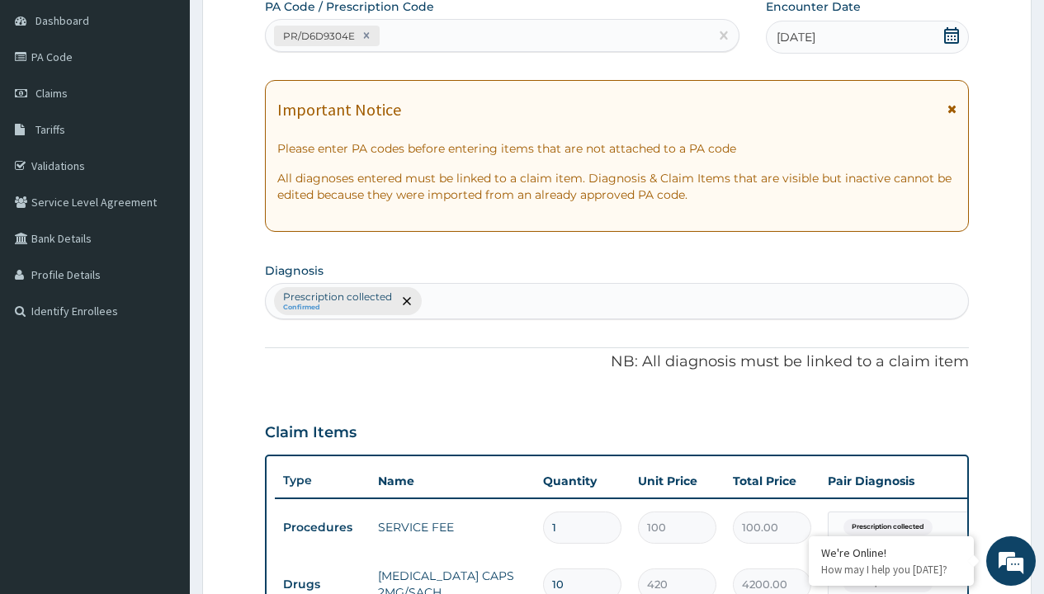
type input "prescription collected"
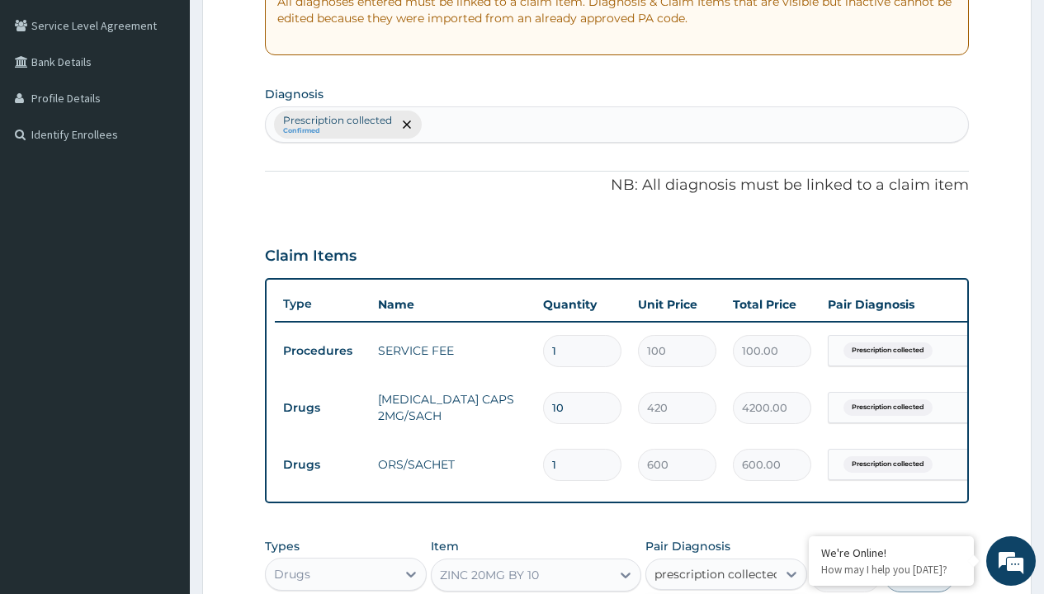
checkbox input "true"
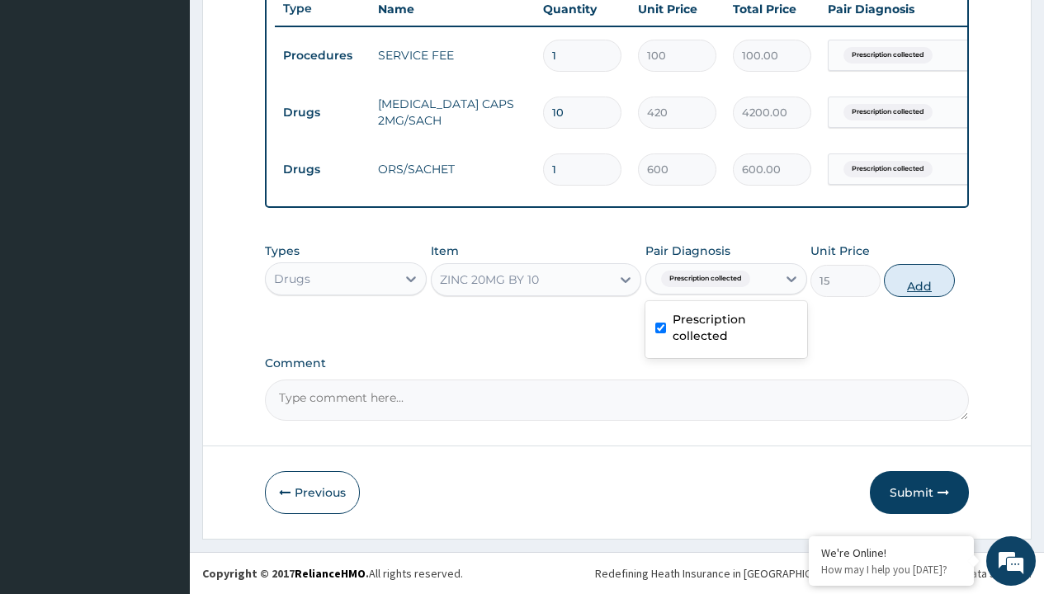
click at [919, 280] on button "Add" at bounding box center [919, 280] width 70 height 33
type input "0"
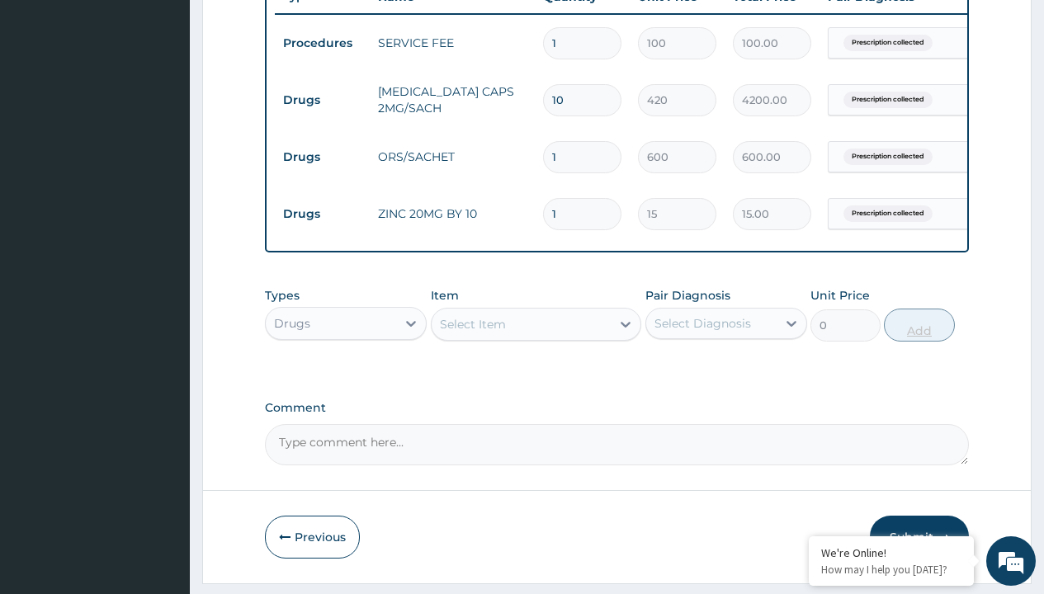
type input "10"
type input "150.00"
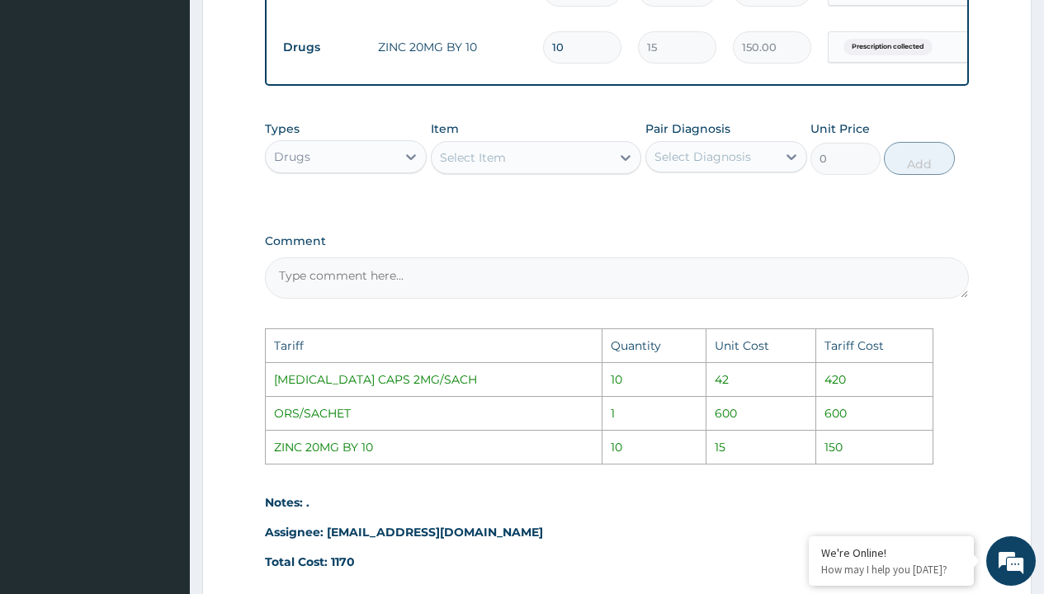
scroll to position [701, 0]
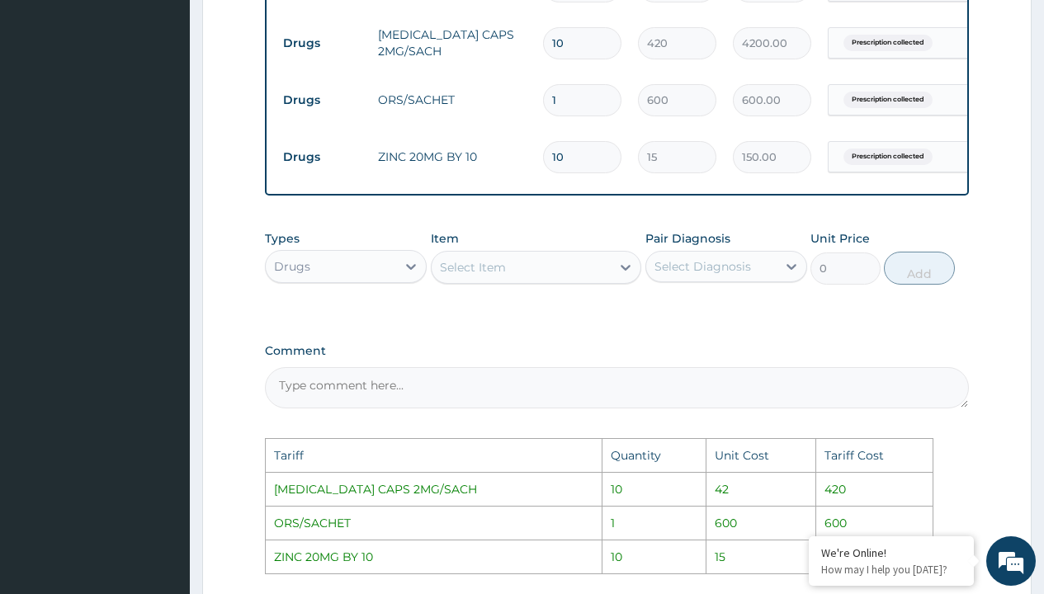
type input "10"
click at [585, 59] on input "10" at bounding box center [582, 43] width 78 height 32
type input "1"
type input "420.00"
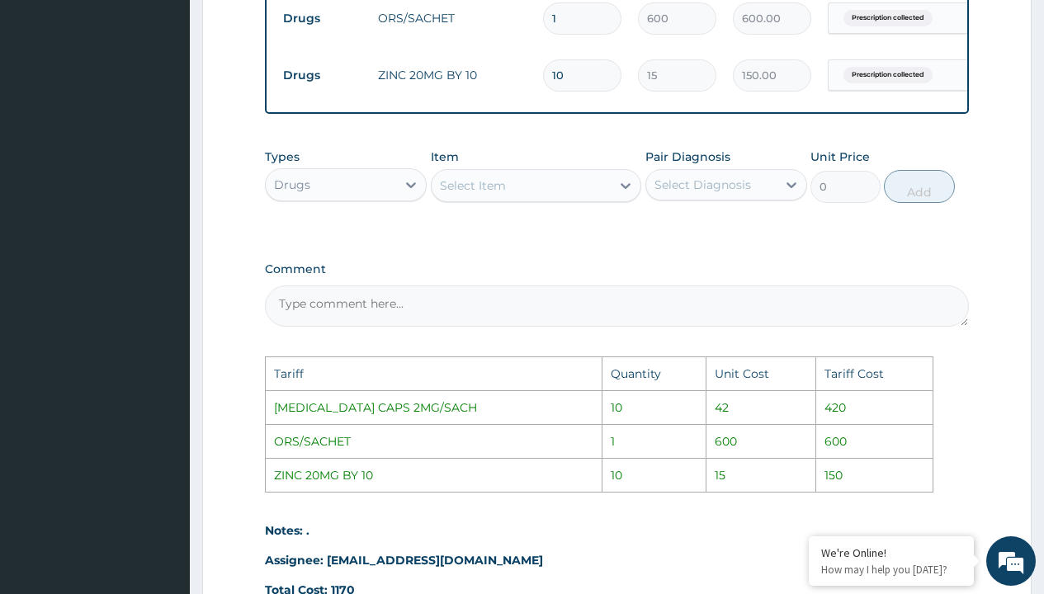
scroll to position [980, 0]
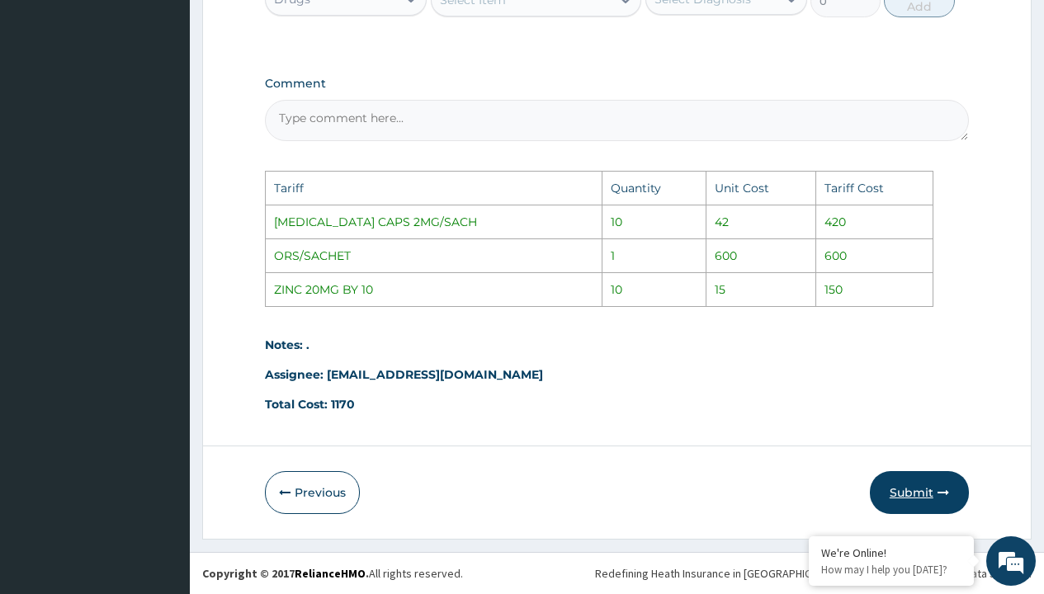
type input "1"
click at [907, 491] on button "Submit" at bounding box center [919, 492] width 99 height 43
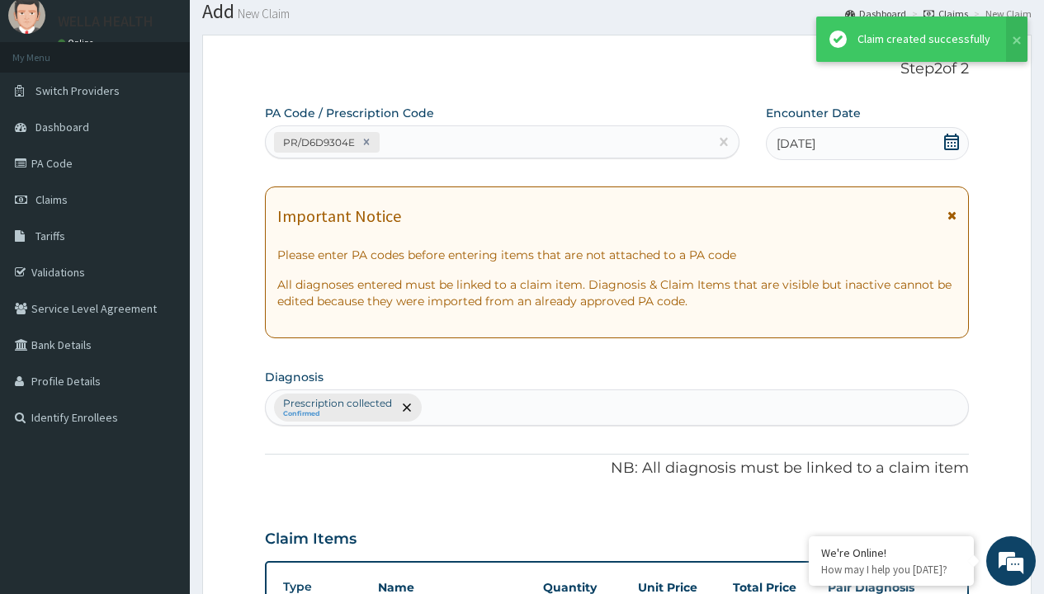
scroll to position [701, 0]
